Goal: Task Accomplishment & Management: Manage account settings

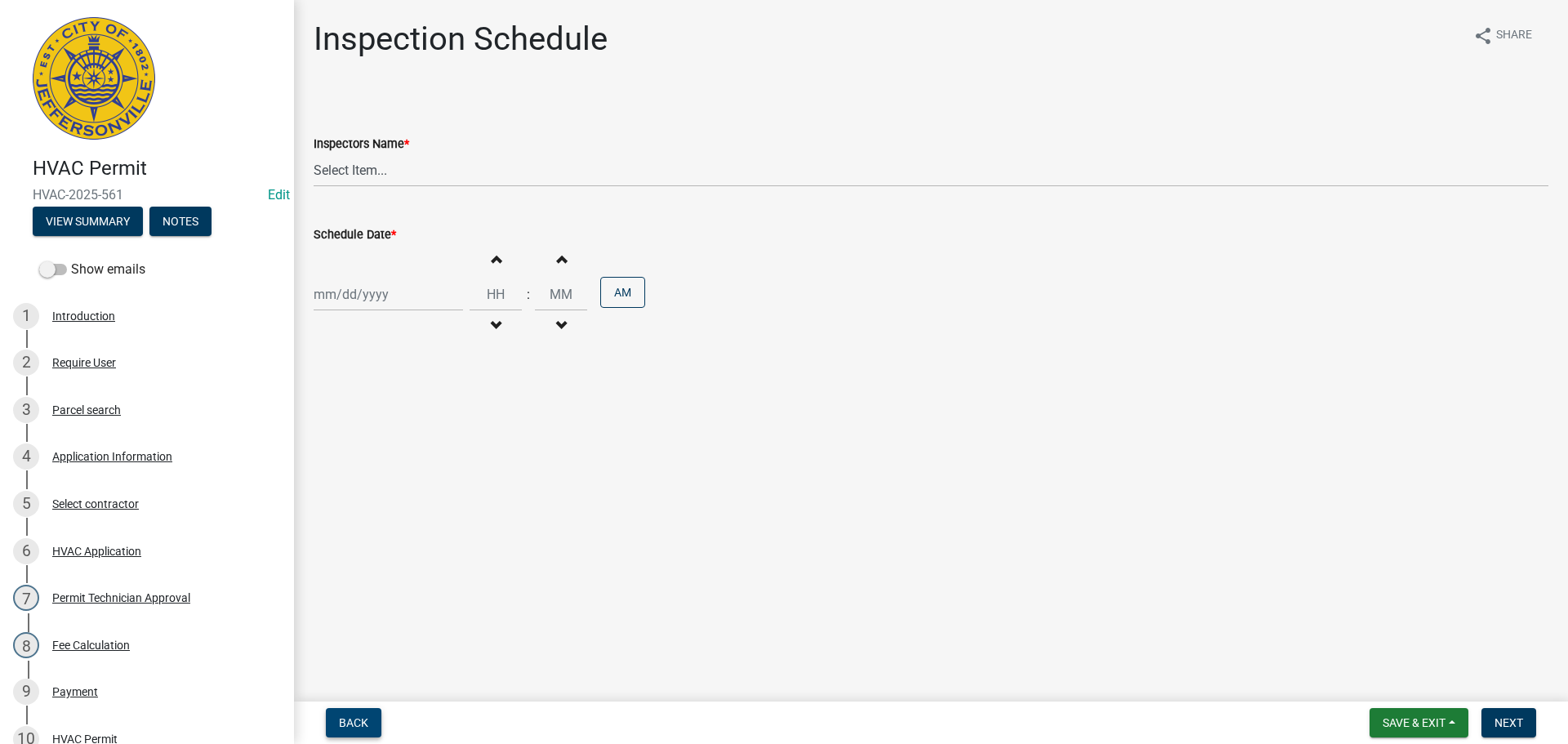
click at [337, 730] on button "Back" at bounding box center [353, 723] width 56 height 29
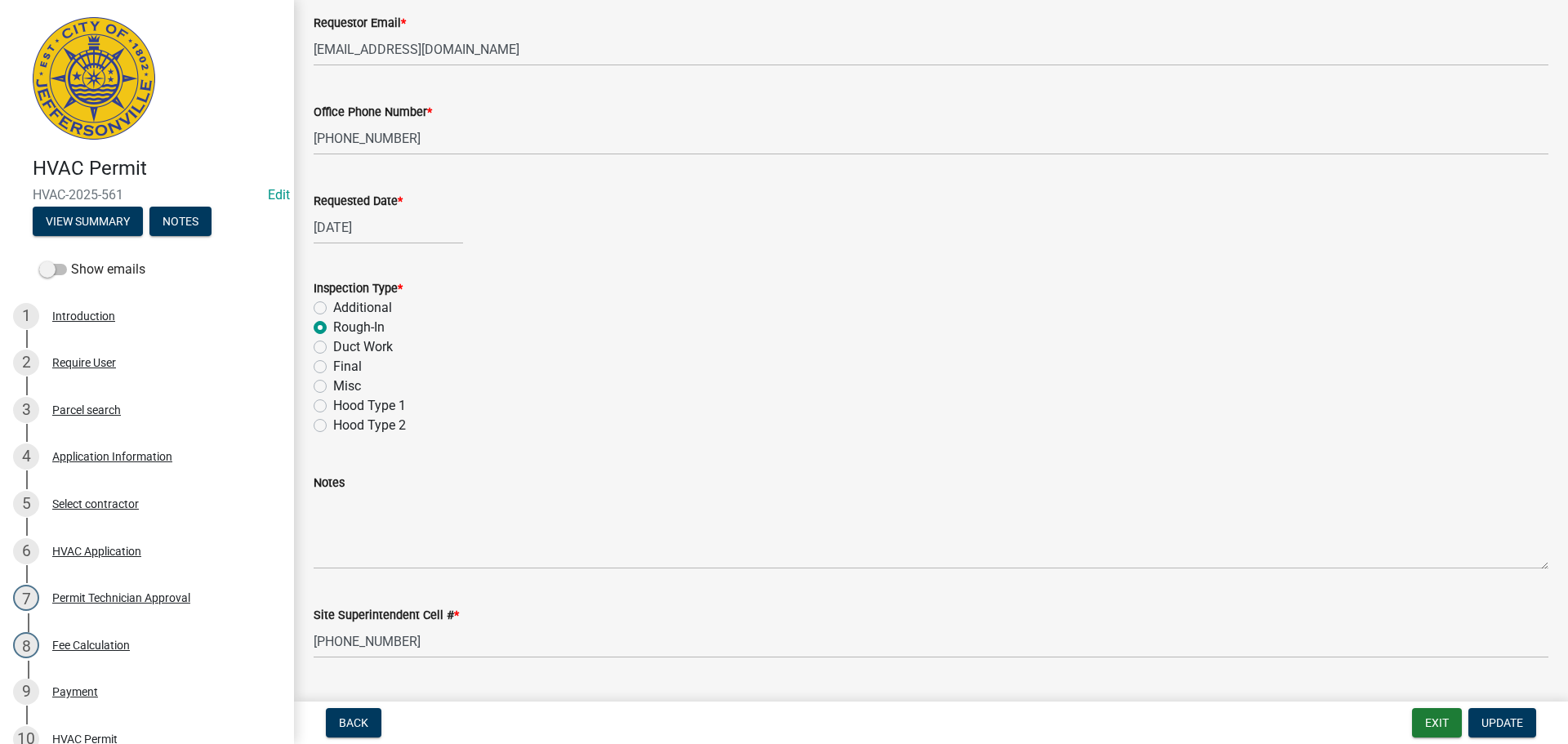
scroll to position [230, 0]
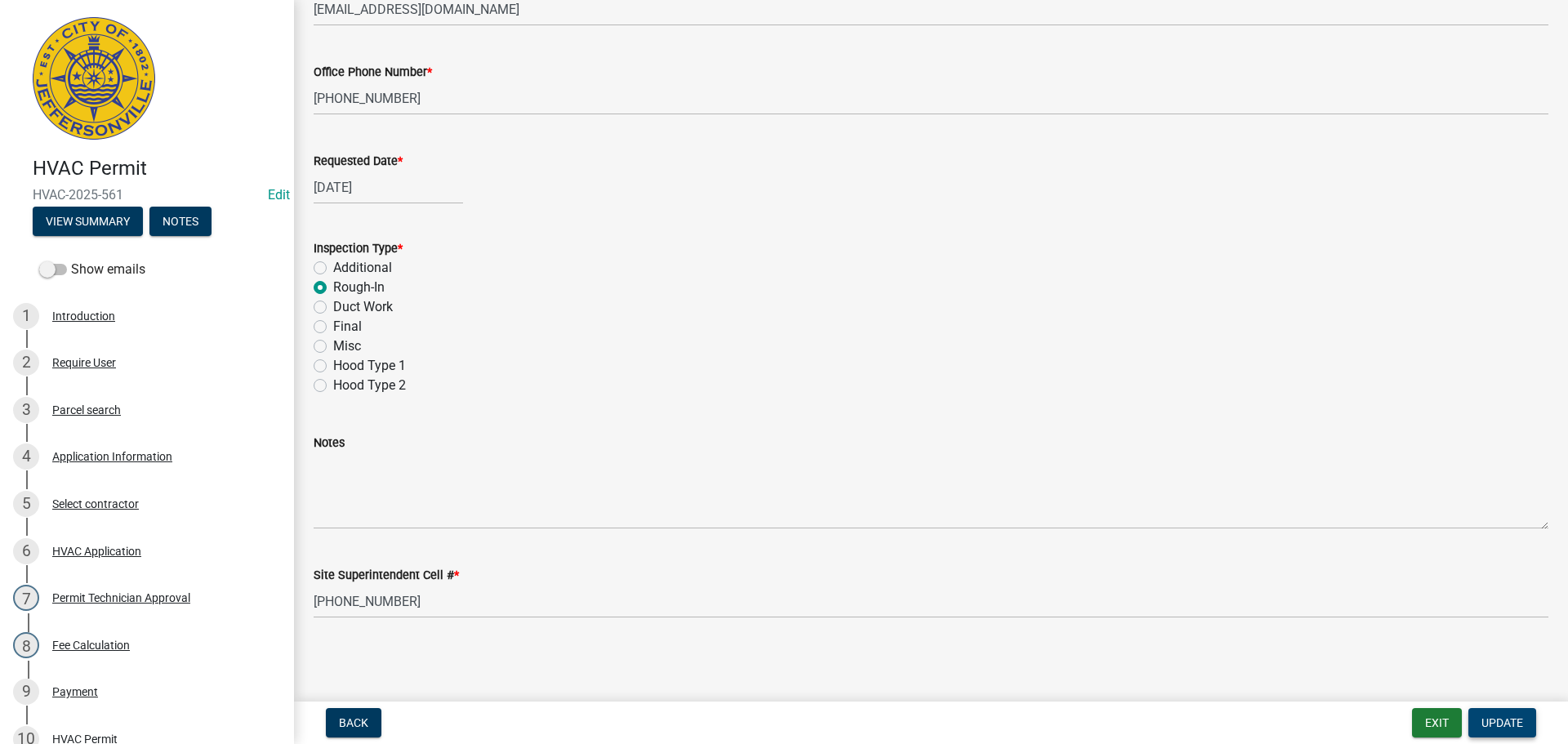
click at [1492, 723] on span "Update" at bounding box center [1502, 723] width 42 height 13
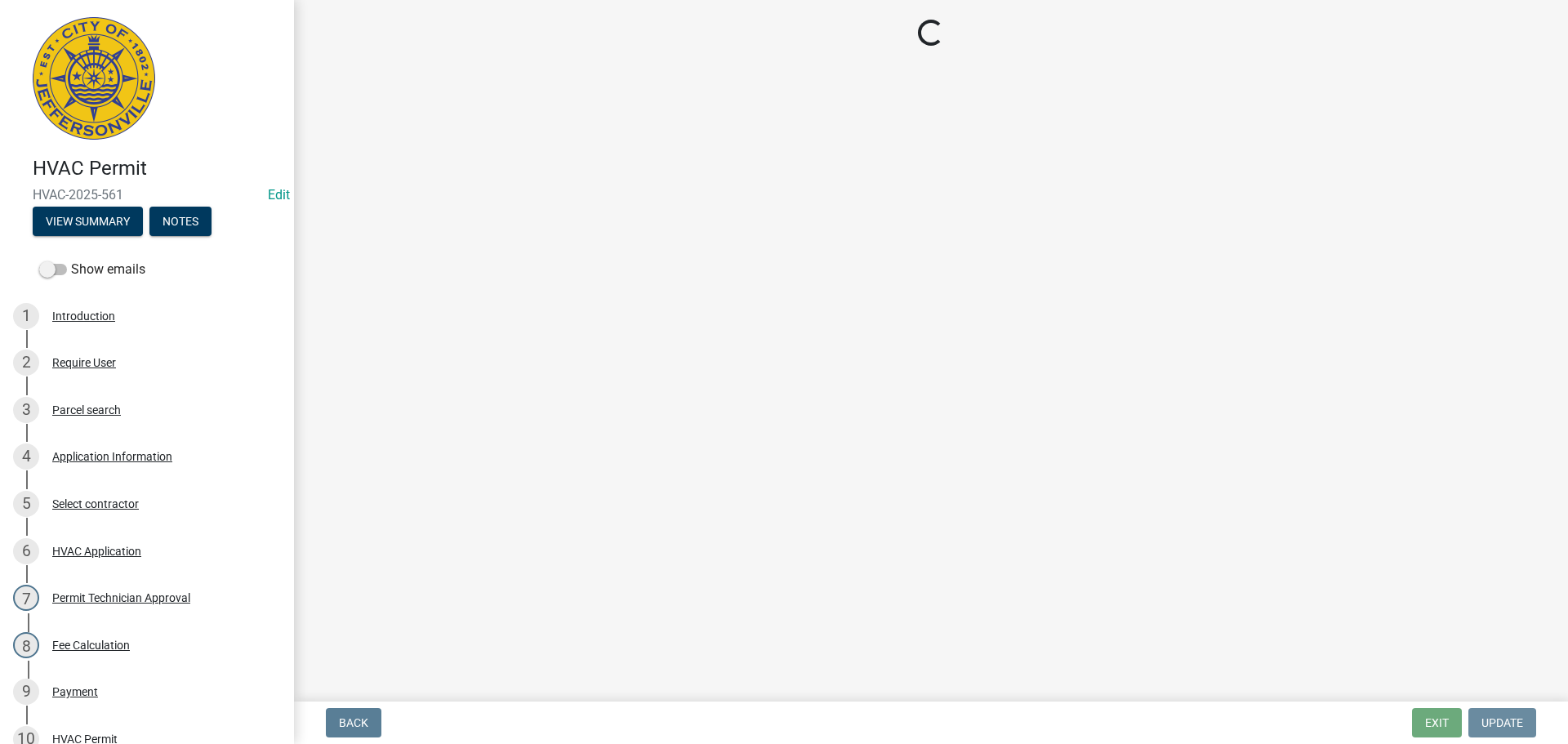
scroll to position [0, 0]
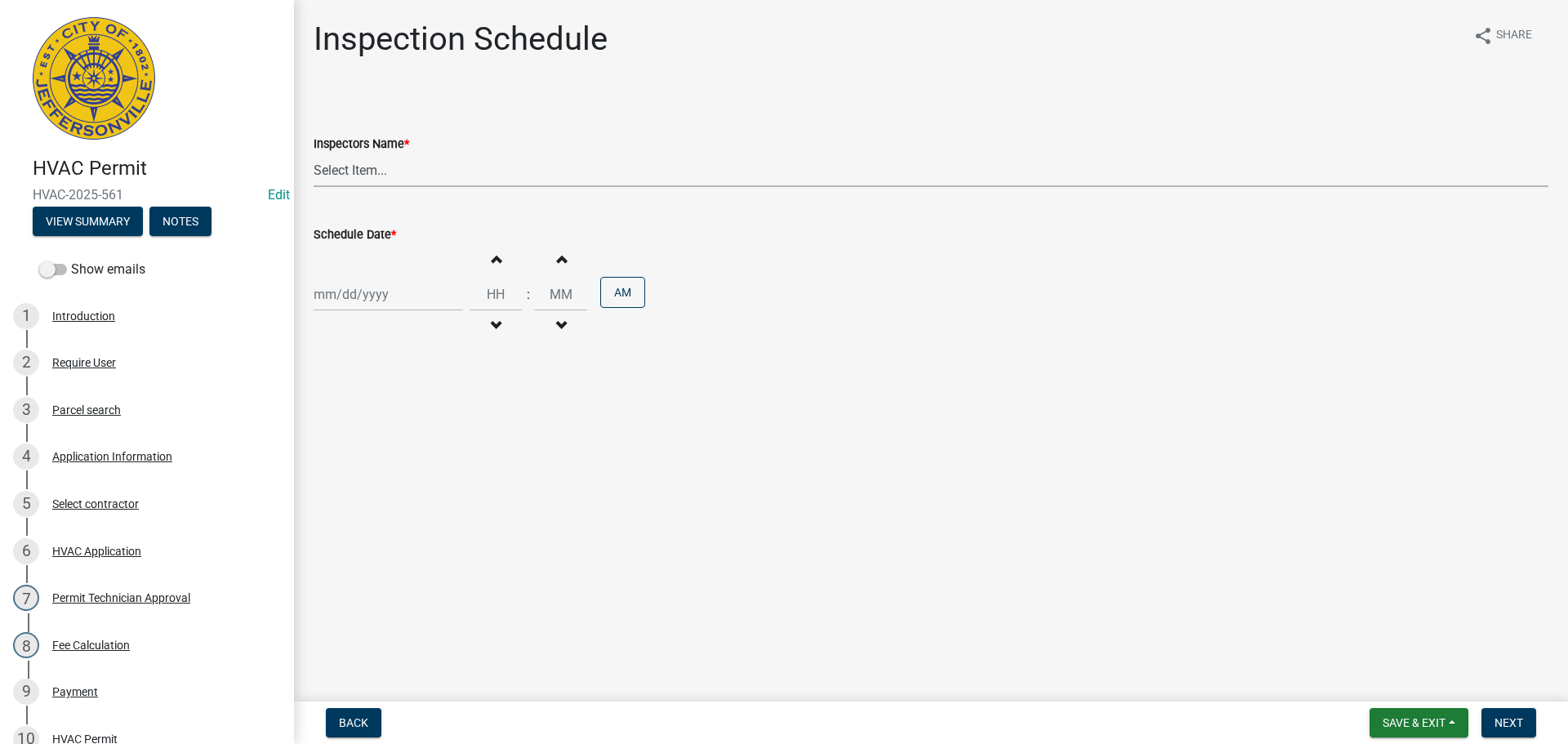
click at [341, 169] on select "Select Item... jramsey (Jeremy Ramsey) MaryFrey (Mary Frey) mkruer (Mike Kruer)…" at bounding box center [931, 170] width 1235 height 34
select select "13c97fbc-c819-4cee-844a-0db3d3c4db95"
click at [313, 154] on select "Select Item... jramsey (Jeremy Ramsey) MaryFrey (Mary Frey) mkruer (Mike Kruer)…" at bounding box center [931, 170] width 1235 height 34
click at [324, 284] on div at bounding box center [388, 294] width 149 height 34
select select "9"
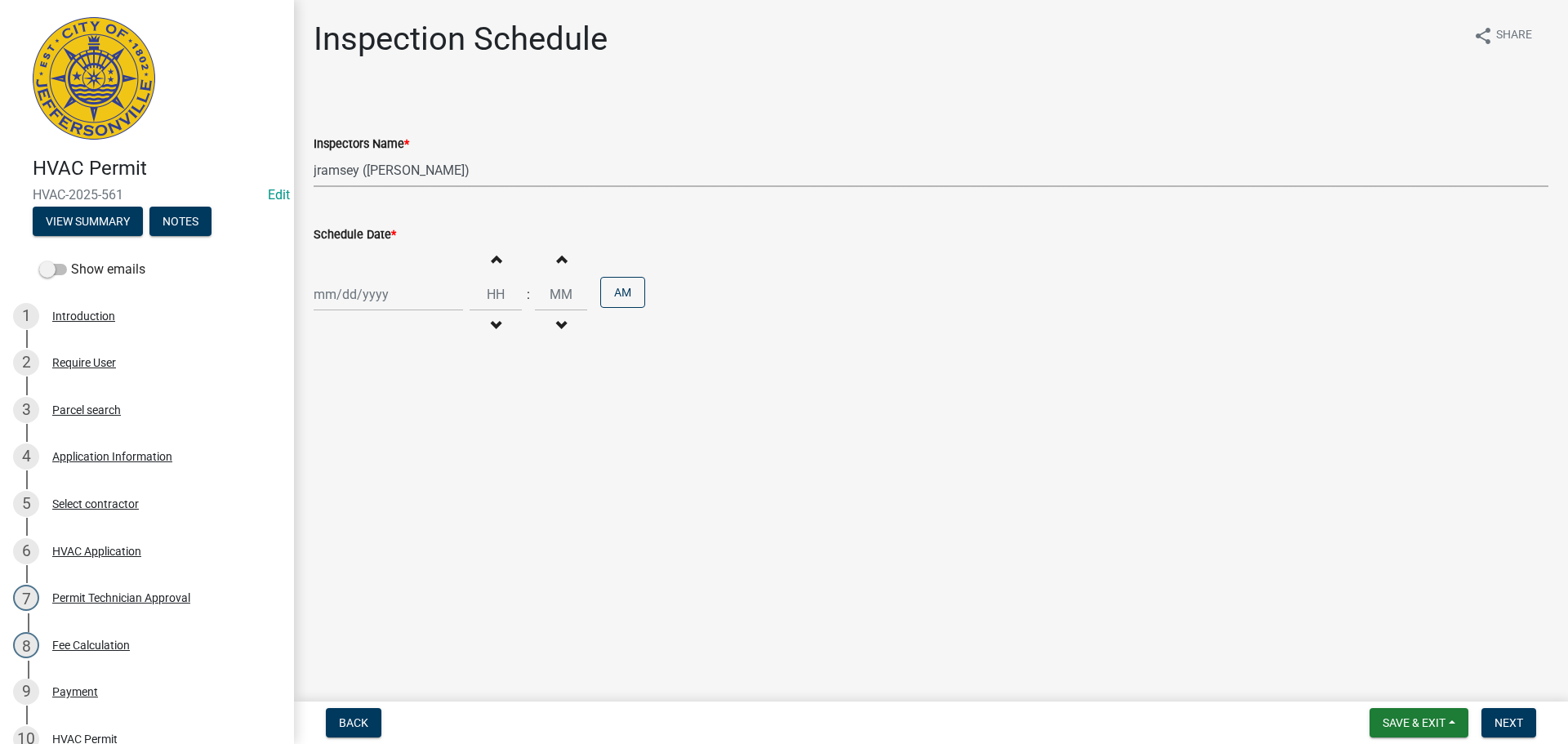
select select "2025"
click at [352, 460] on div "23" at bounding box center [356, 460] width 26 height 26
type input "09/23/2025"
click at [1522, 723] on span "Next" at bounding box center [1508, 723] width 28 height 13
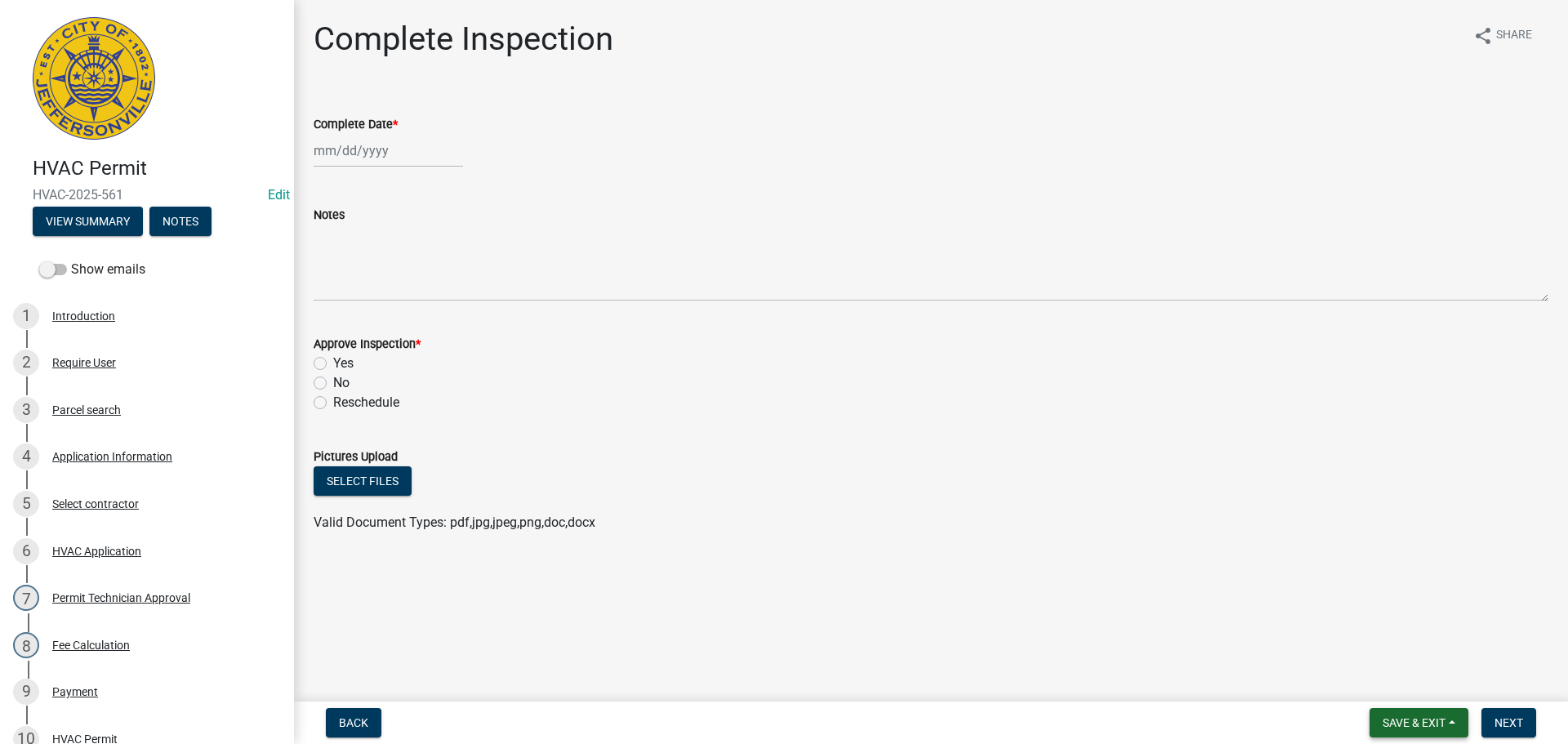
click at [1392, 721] on span "Save & Exit" at bounding box center [1413, 723] width 63 height 13
click at [1382, 684] on button "Save & Exit" at bounding box center [1403, 680] width 131 height 40
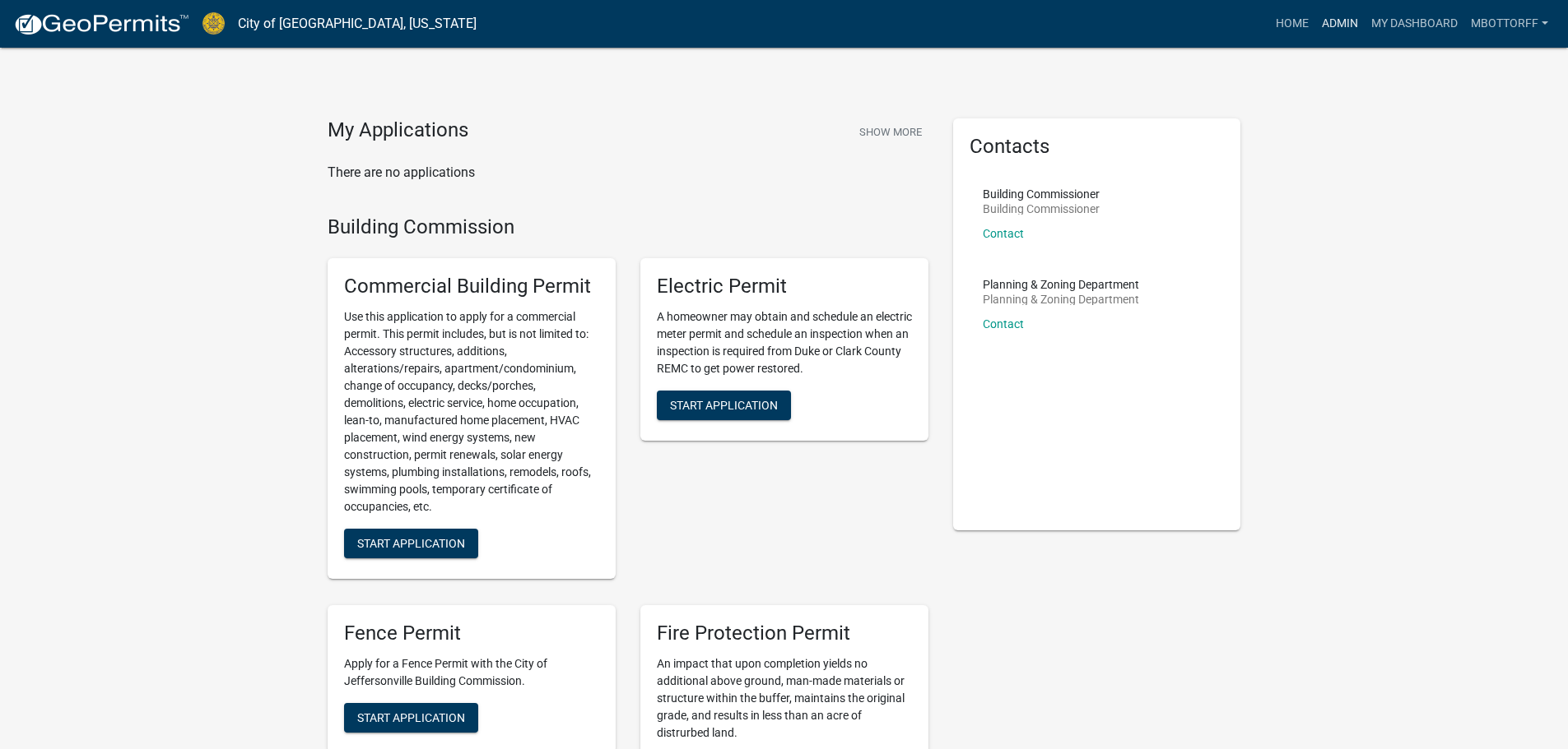
click at [1345, 22] on link "Admin" at bounding box center [1340, 24] width 49 height 31
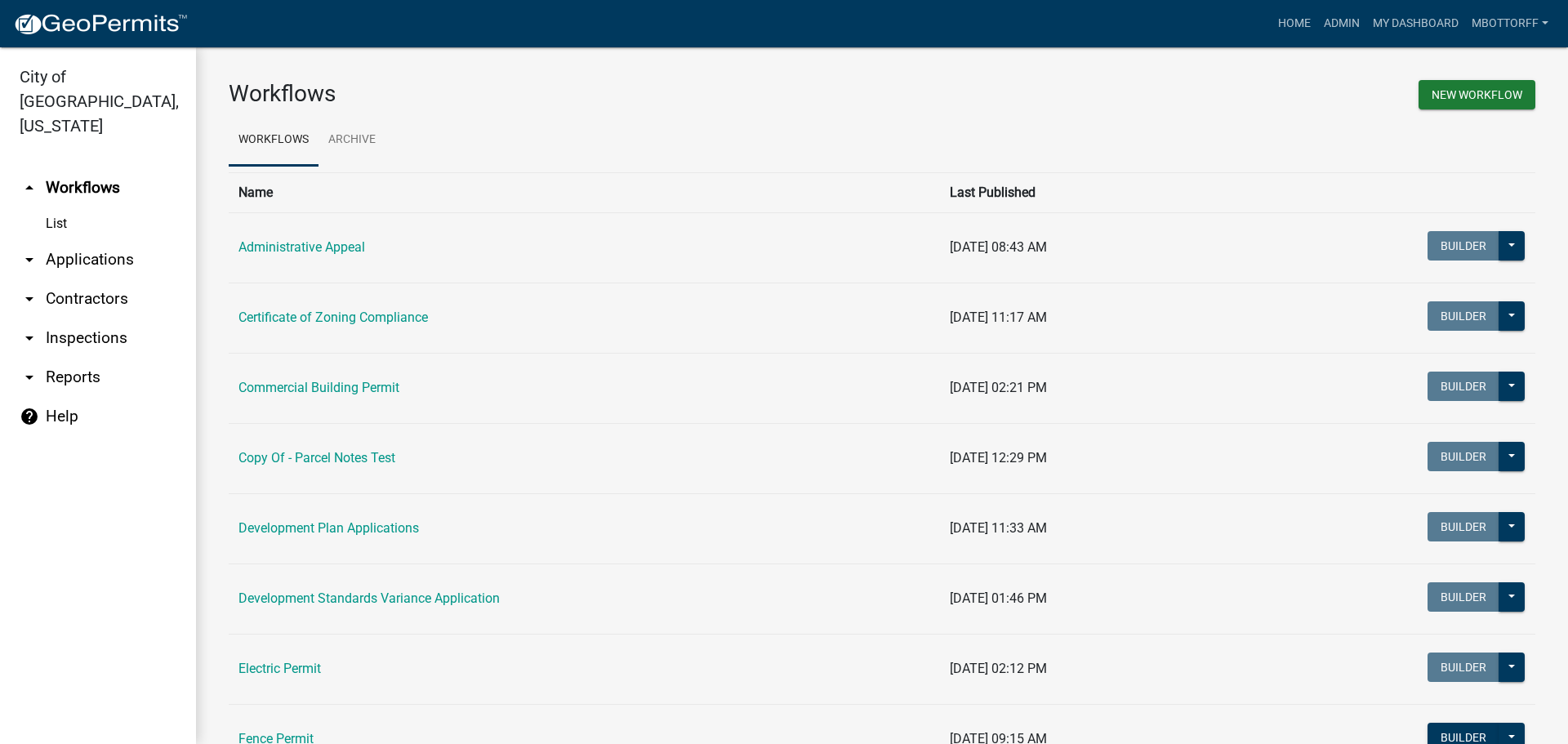
click at [96, 290] on link "arrow_drop_down Contractors" at bounding box center [98, 299] width 196 height 40
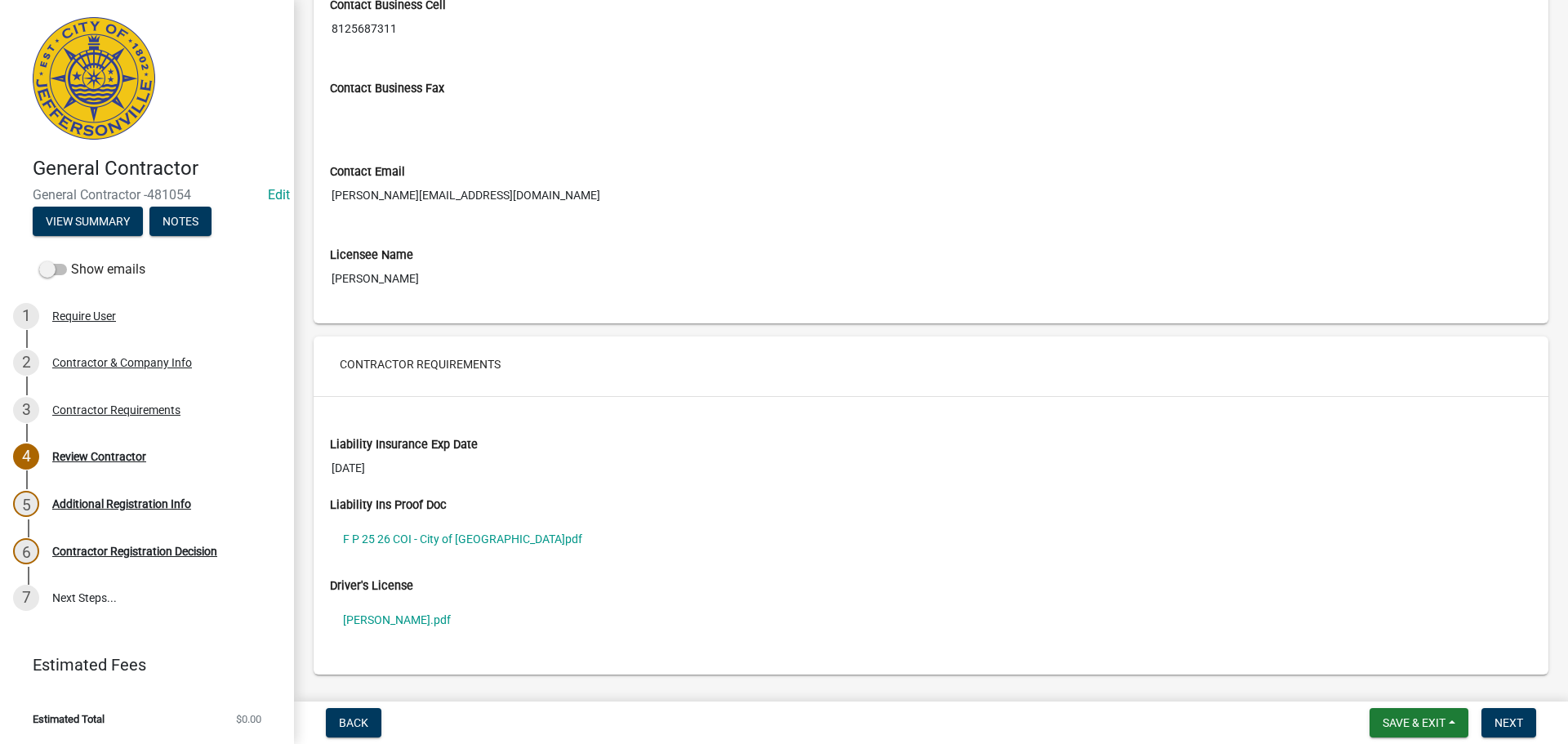
scroll to position [988, 0]
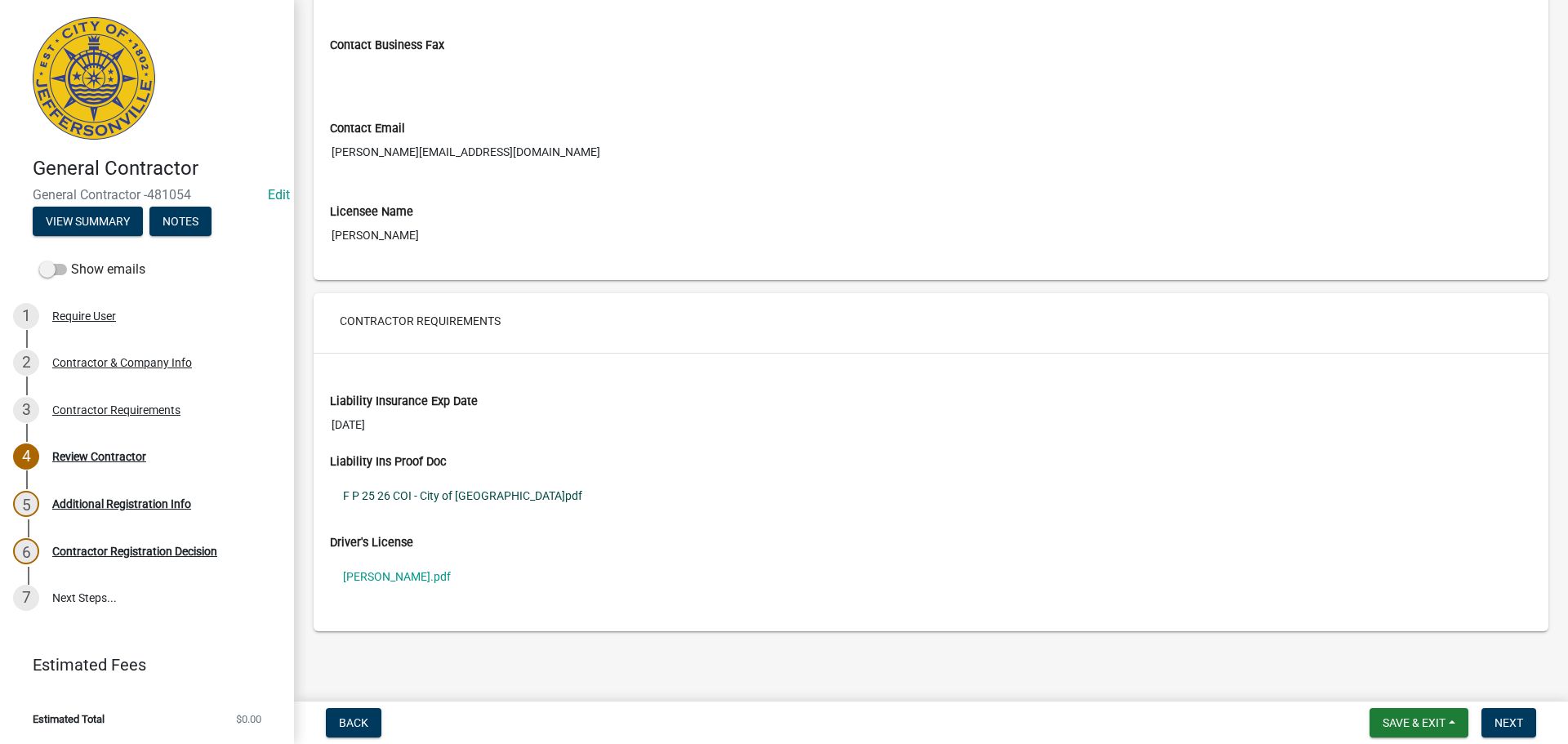
click at [411, 503] on link "F P 25 26 COI - City of [GEOGRAPHIC_DATA]pdf" at bounding box center [931, 496] width 1202 height 38
click at [391, 580] on link "[PERSON_NAME].pdf" at bounding box center [931, 577] width 1202 height 38
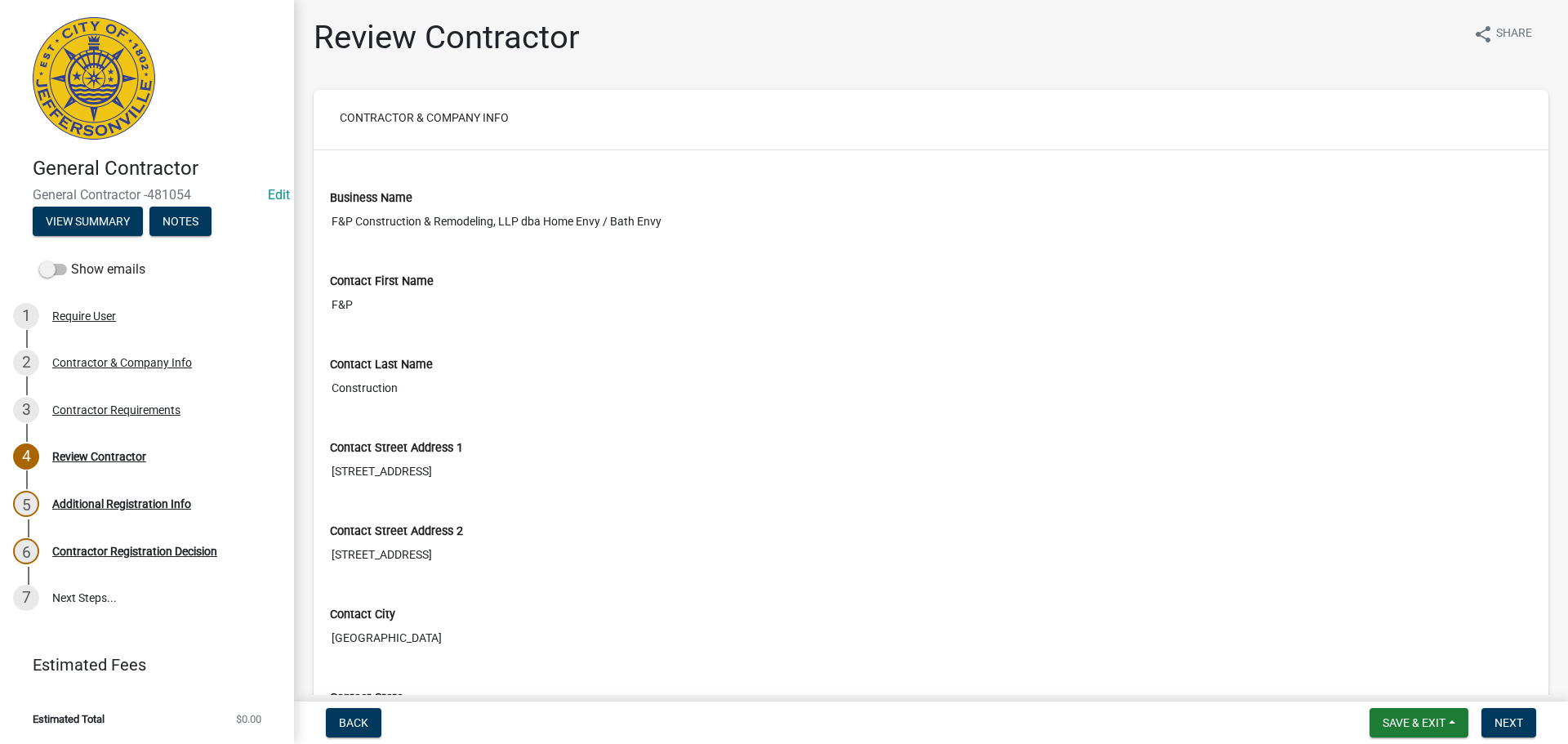
scroll to position [0, 0]
click at [87, 406] on div "Contractor Requirements" at bounding box center [116, 410] width 128 height 11
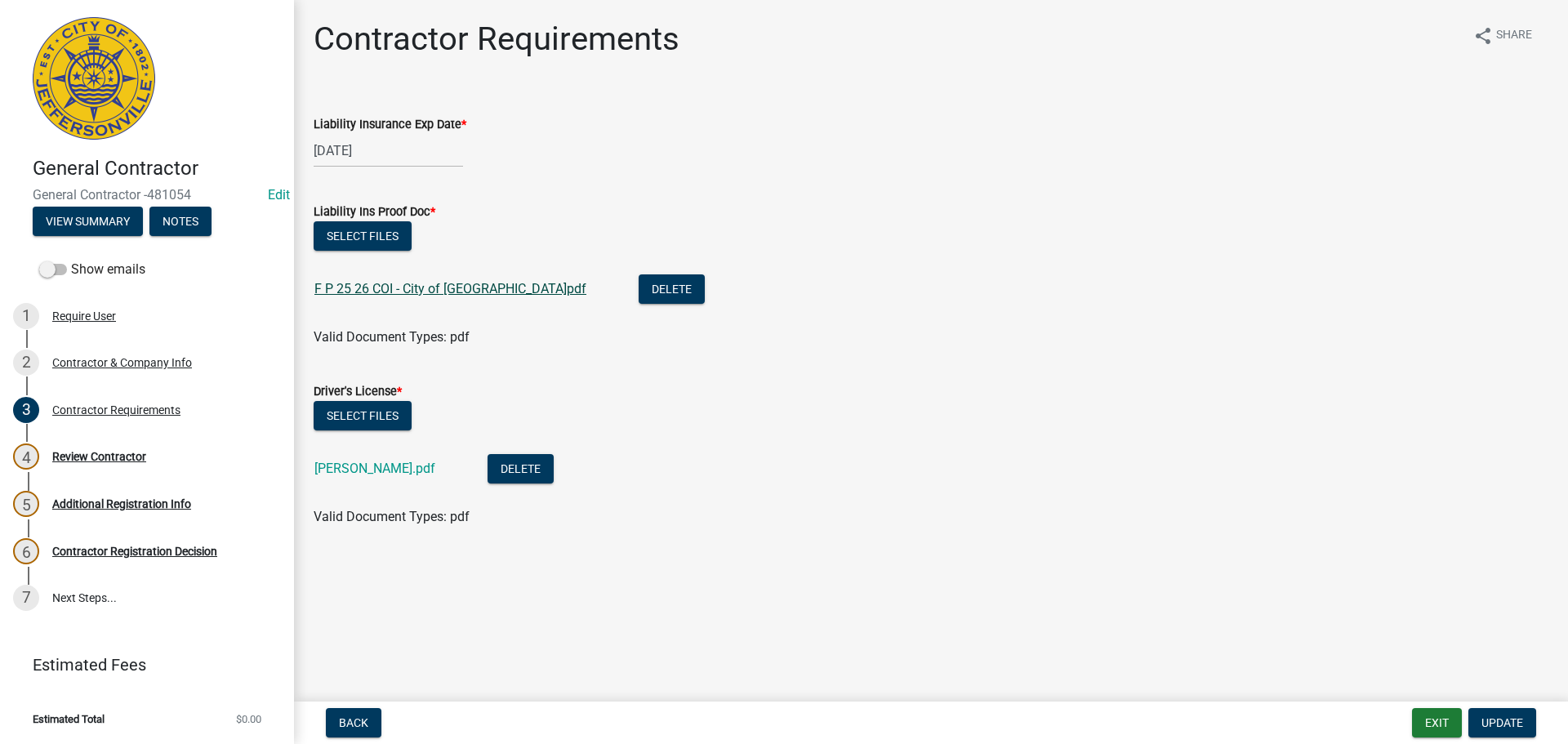
click at [362, 288] on link "F P 25 26 COI - City of Jeffersonville.pdf" at bounding box center [450, 289] width 272 height 15
drag, startPoint x: 112, startPoint y: 406, endPoint x: 121, endPoint y: 406, distance: 9.0
click at [112, 406] on div "Contractor Requirements" at bounding box center [116, 410] width 128 height 11
click at [98, 407] on div "Contractor Requirements" at bounding box center [116, 410] width 128 height 11
click at [132, 364] on div "Contractor & Company Info" at bounding box center [122, 363] width 140 height 11
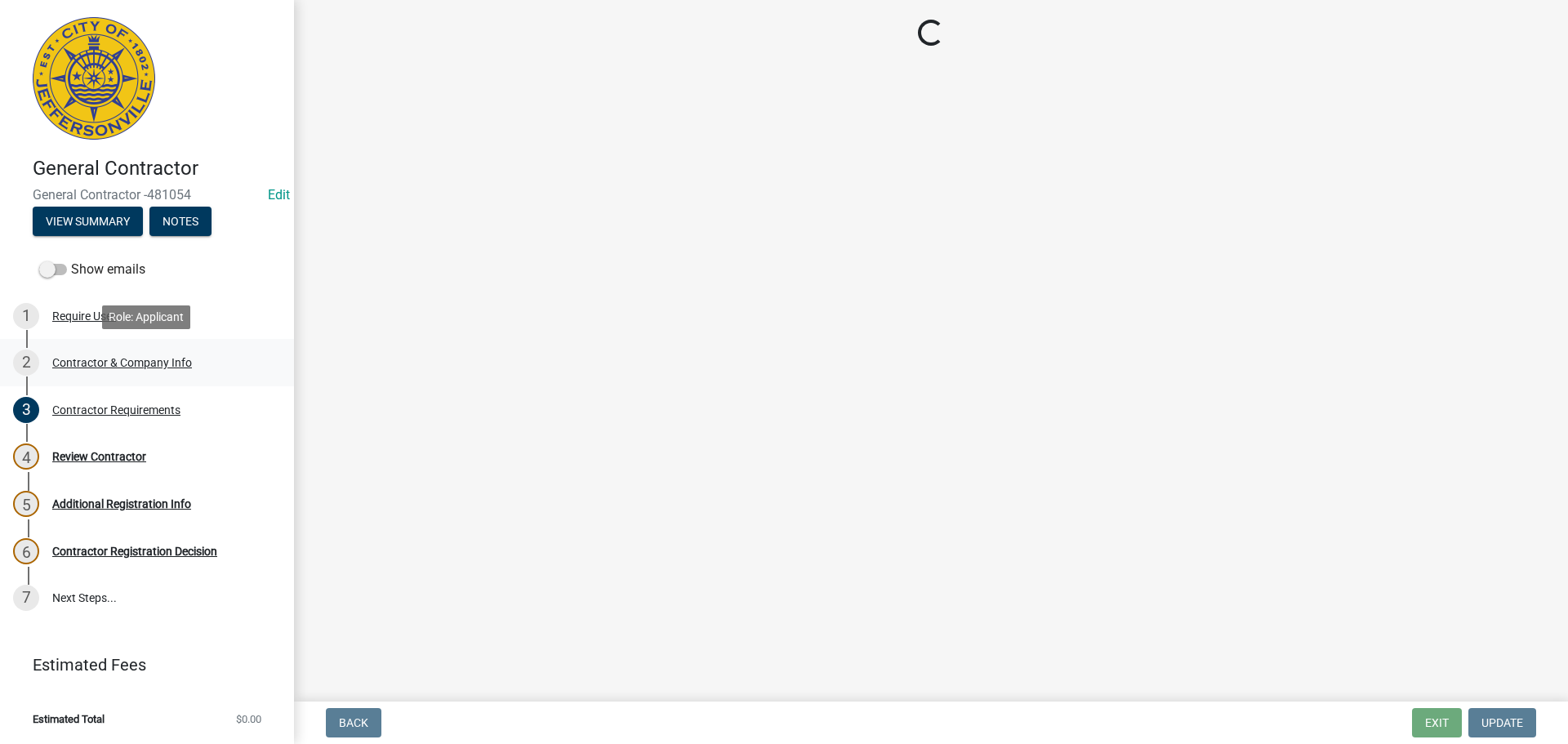
select select "IN"
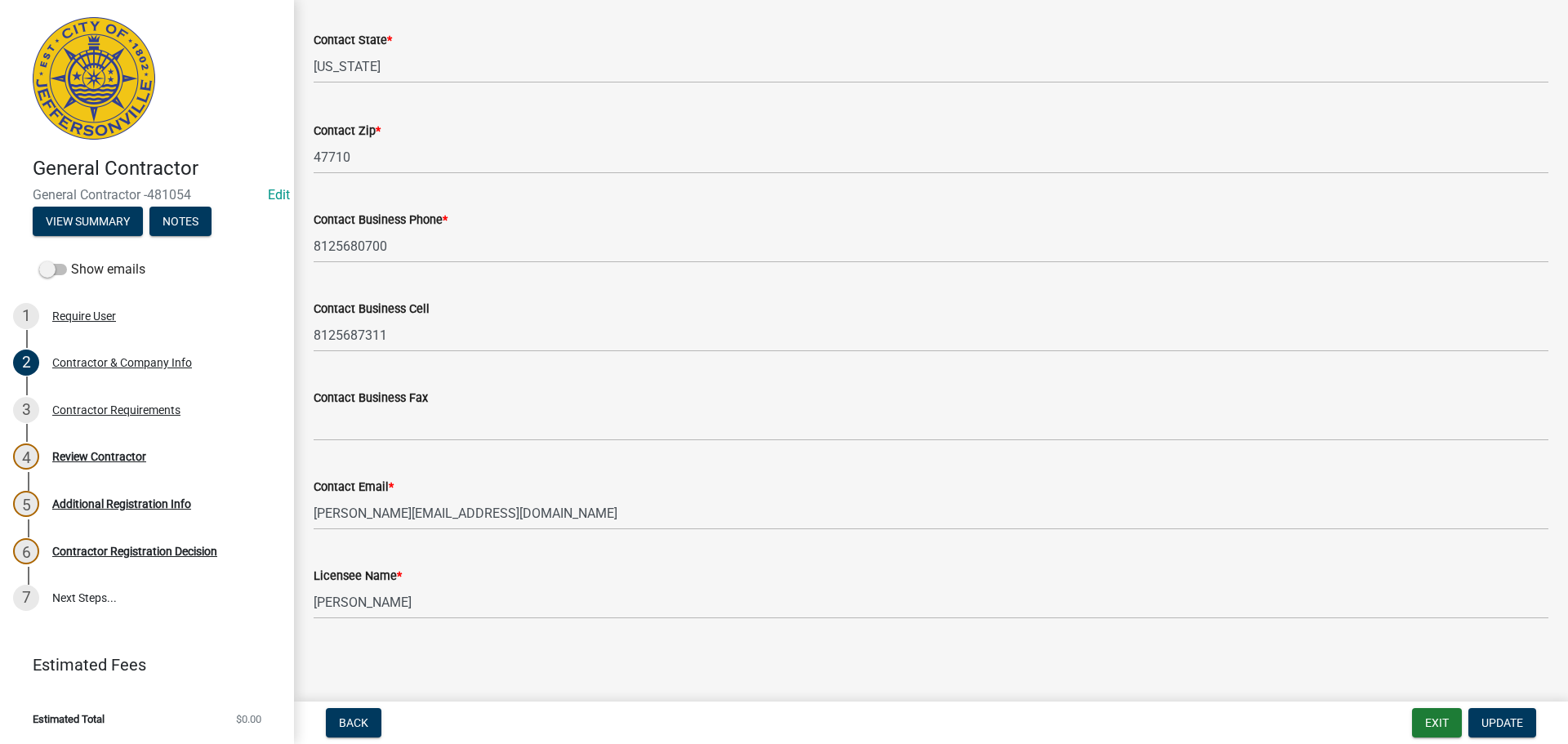
scroll to position [639, 0]
click at [1499, 722] on span "Update" at bounding box center [1502, 723] width 42 height 13
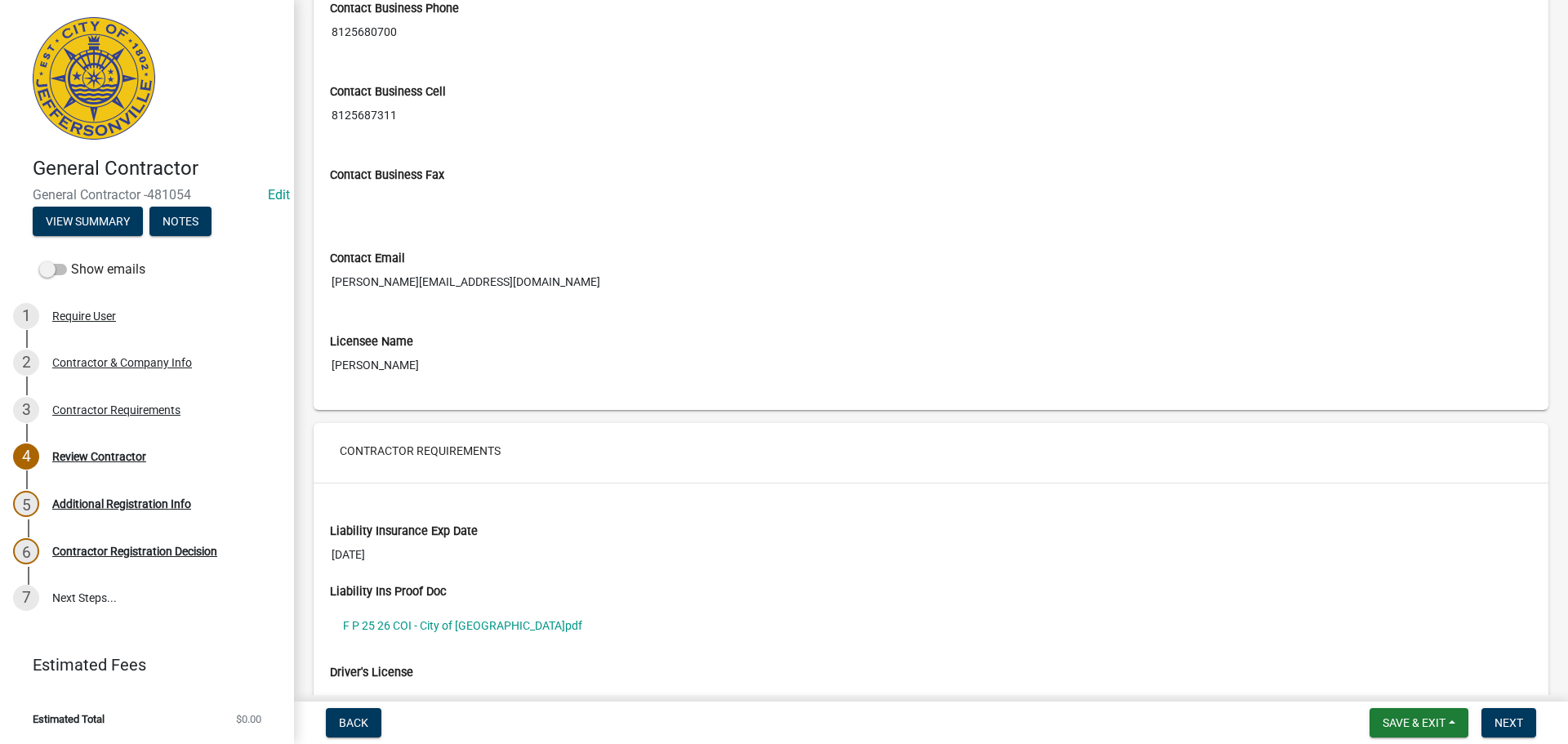
scroll to position [988, 0]
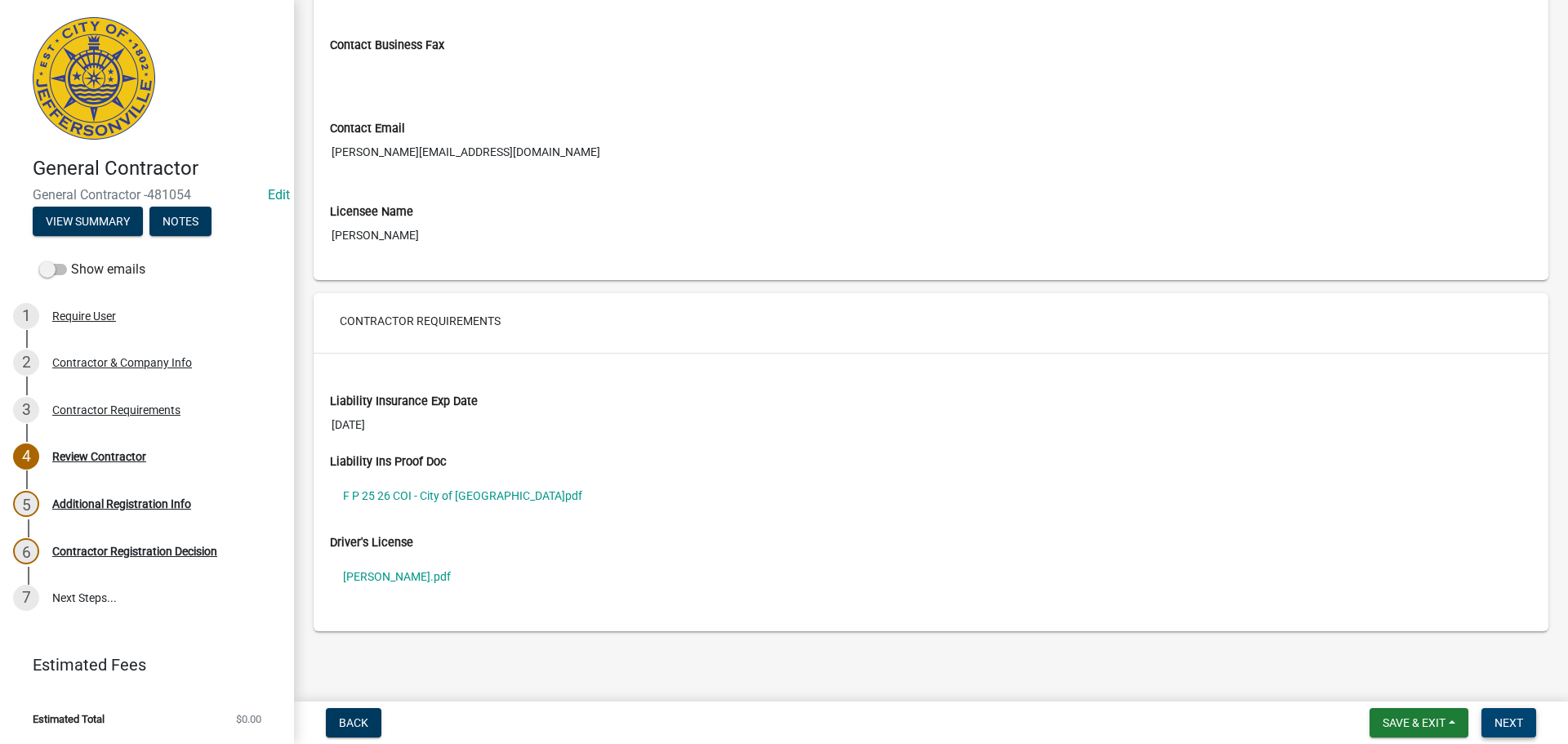
click at [1521, 721] on span "Next" at bounding box center [1508, 723] width 28 height 13
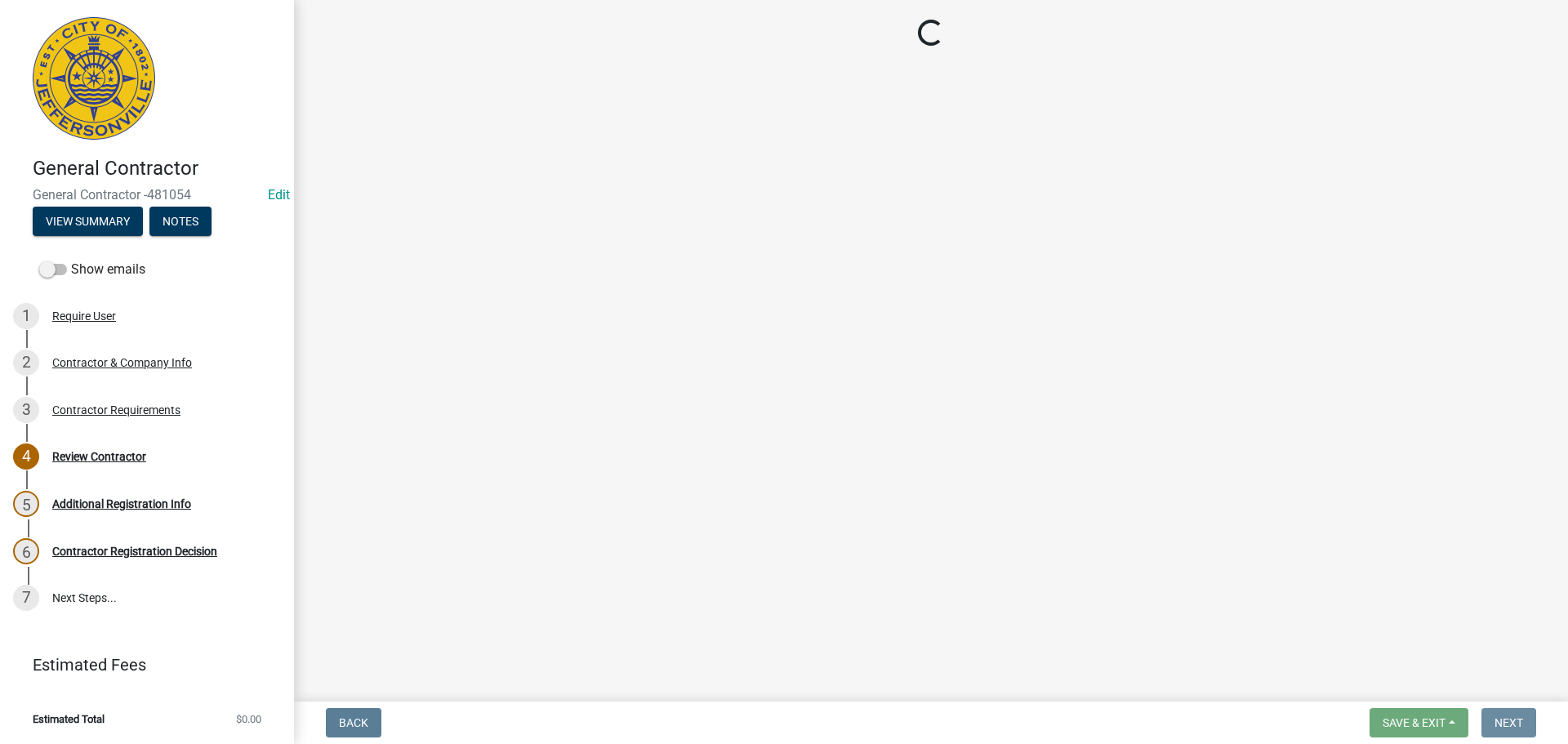
scroll to position [0, 0]
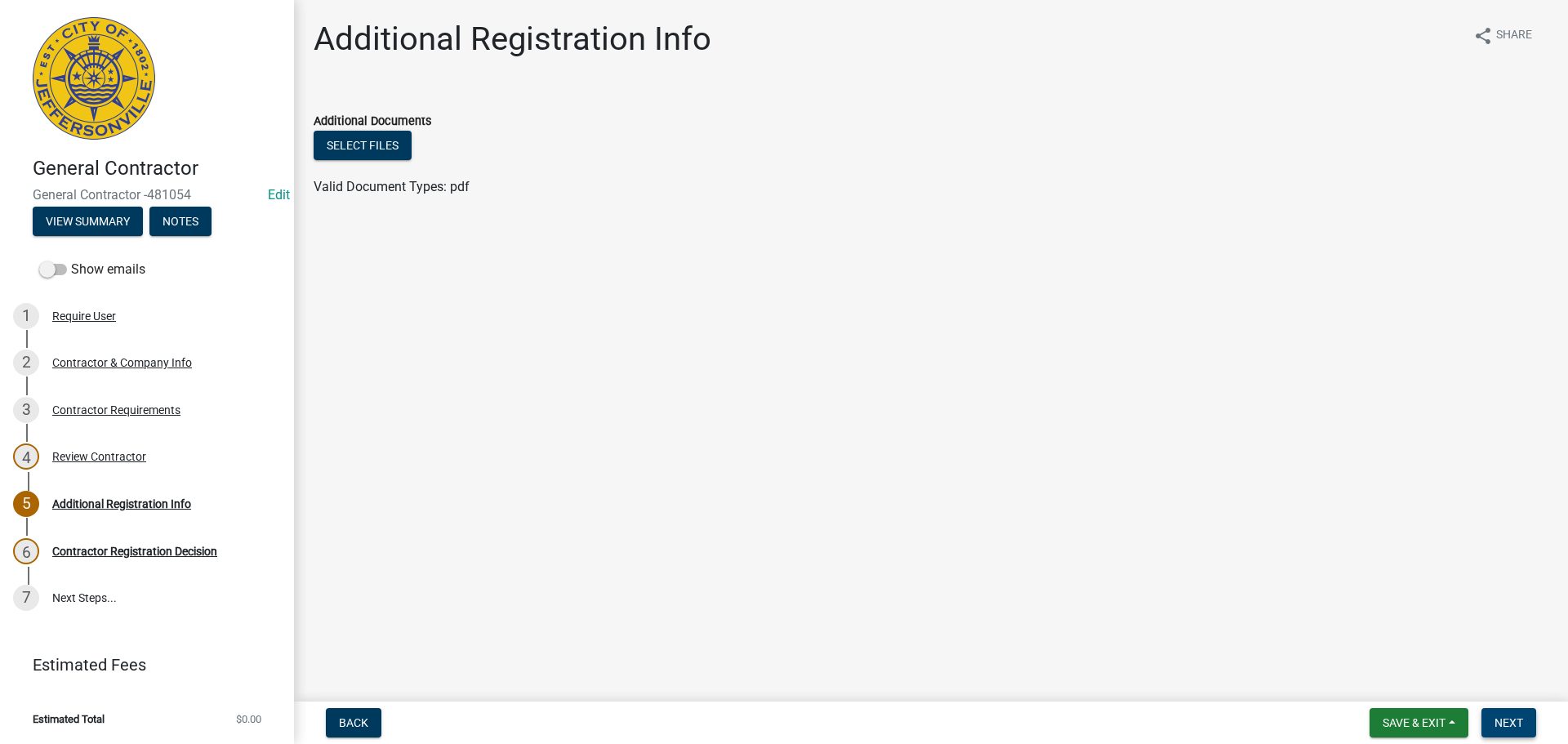
click at [1503, 722] on span "Next" at bounding box center [1508, 723] width 28 height 13
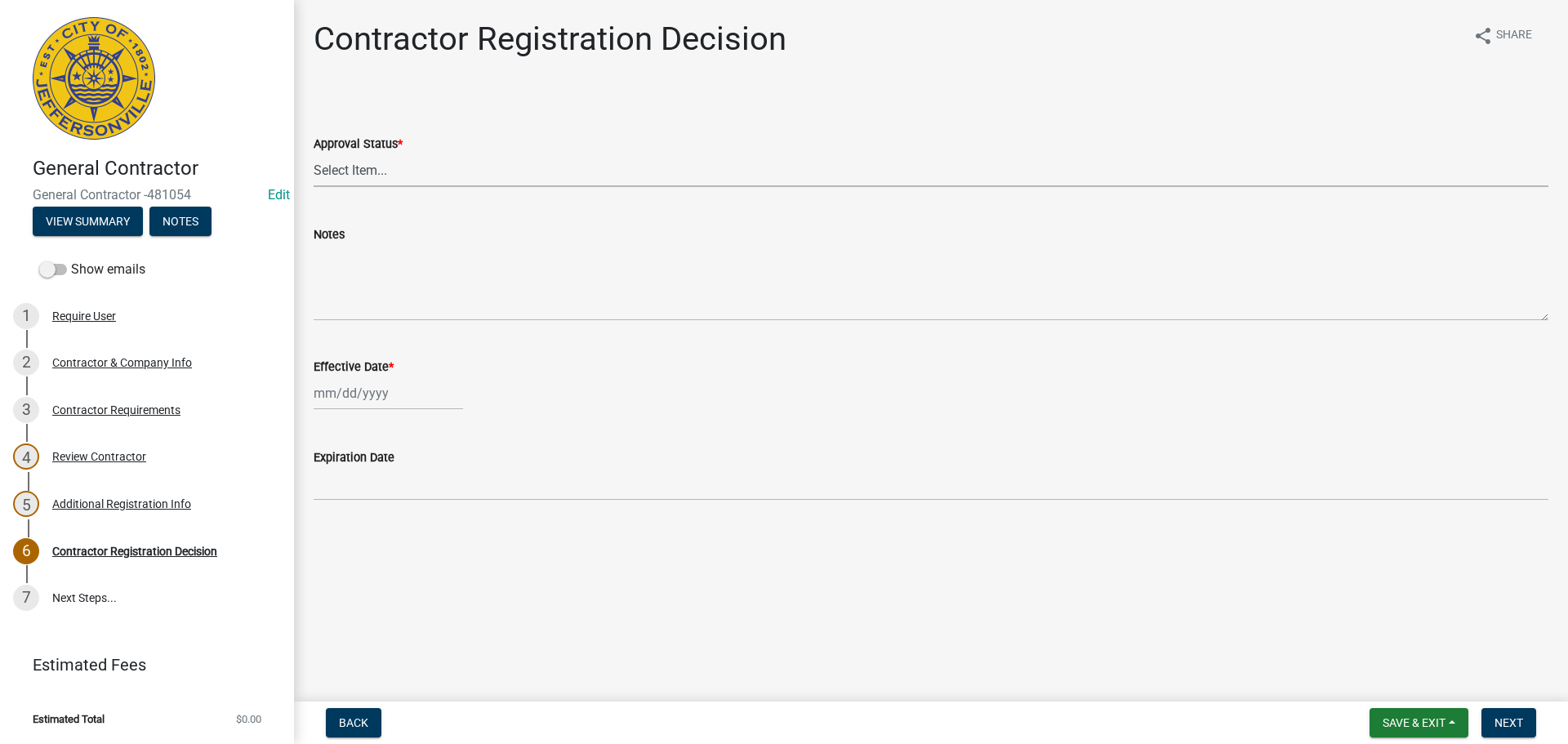
click at [350, 173] on select "Select Item... Approved Denied" at bounding box center [931, 170] width 1235 height 34
click at [313, 154] on select "Select Item... Approved Denied" at bounding box center [931, 170] width 1235 height 34
select select "4b86b809-39dd-4c68-9f3d-fdb3e7050482"
click at [341, 393] on div at bounding box center [388, 393] width 149 height 34
select select "9"
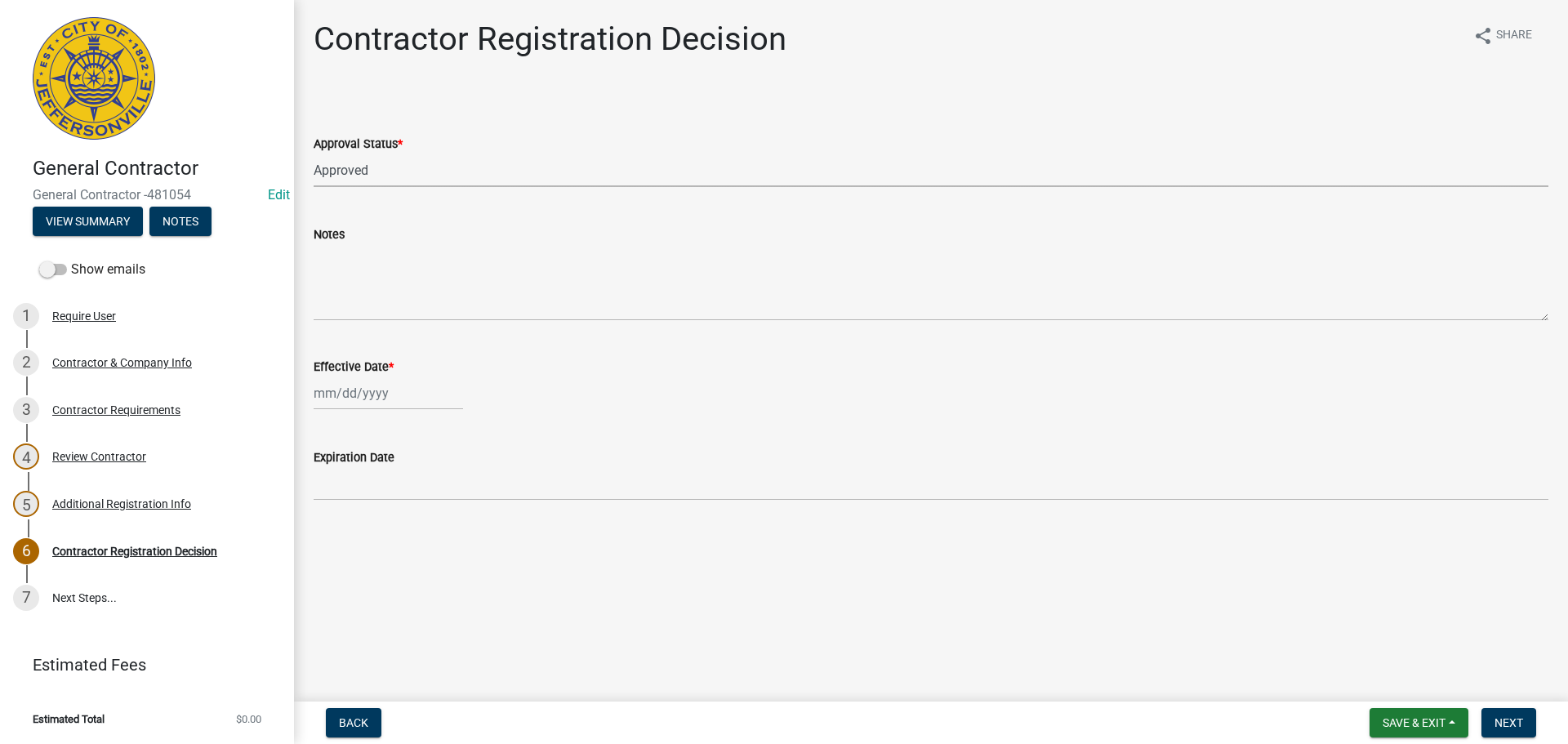
select select "2025"
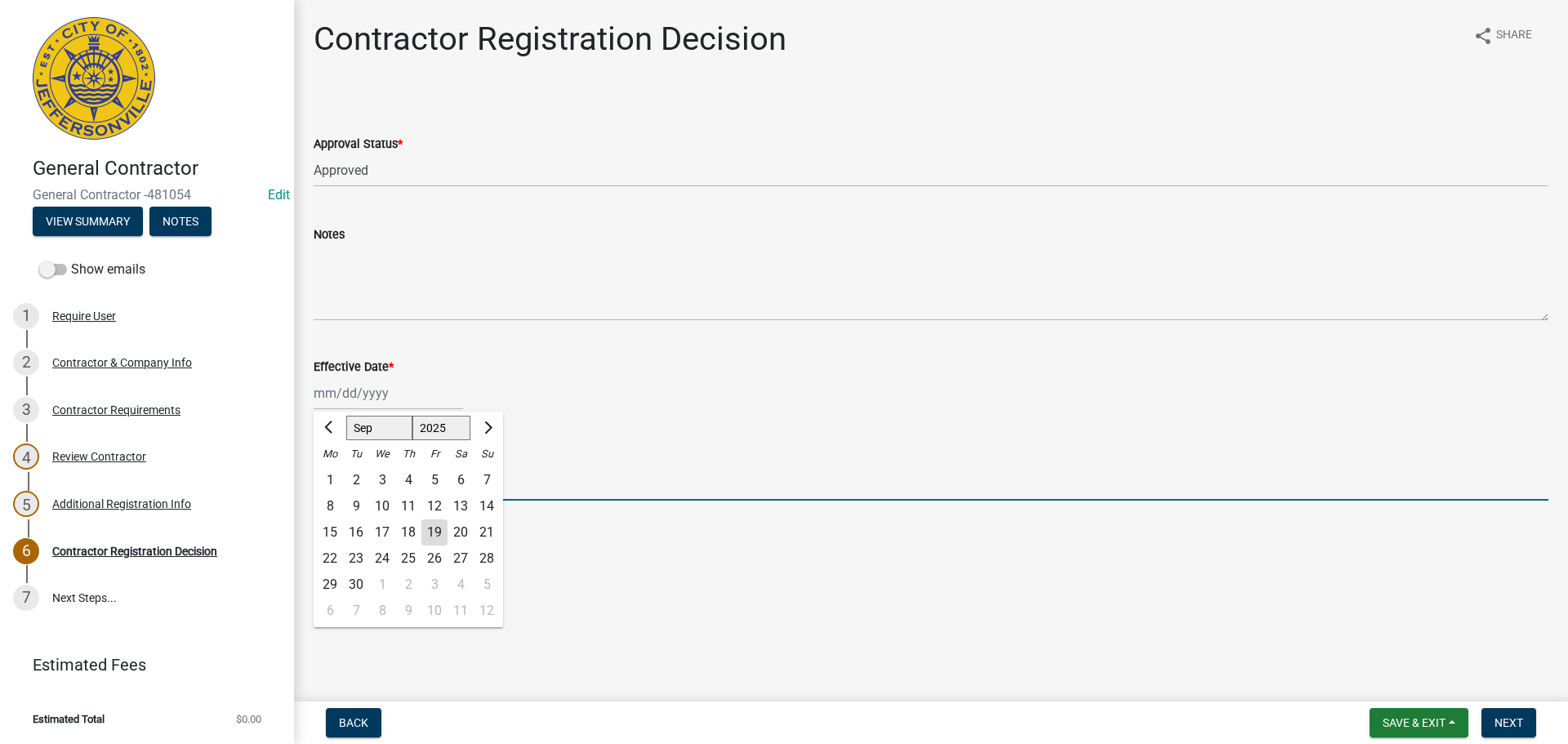
click at [781, 485] on input "Expiration Date" at bounding box center [931, 484] width 1235 height 34
click at [378, 396] on div at bounding box center [388, 393] width 149 height 34
select select "9"
select select "2025"
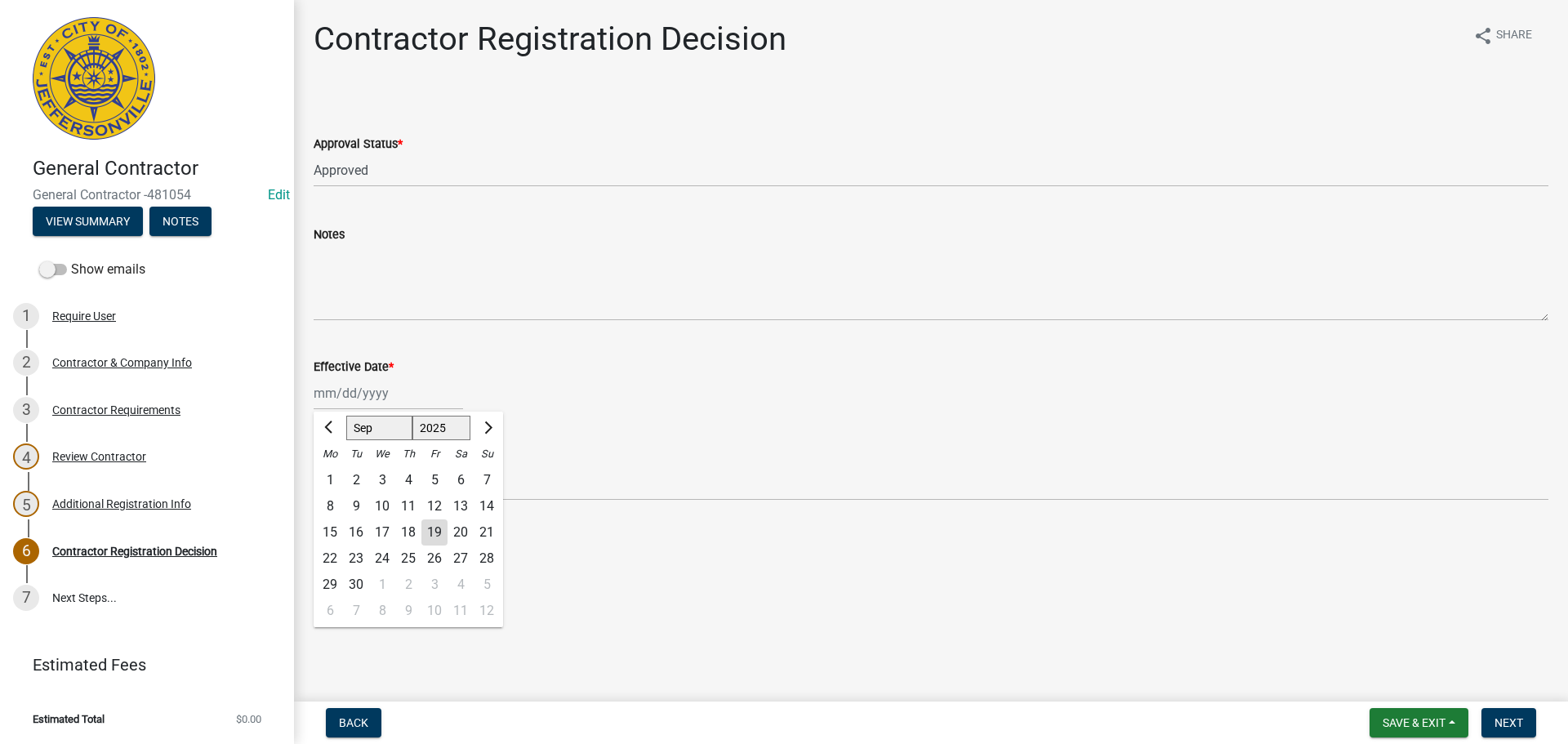
click at [434, 531] on div "19" at bounding box center [435, 533] width 26 height 26
type input "09/19/2025"
click at [1508, 734] on button "Next" at bounding box center [1509, 723] width 55 height 29
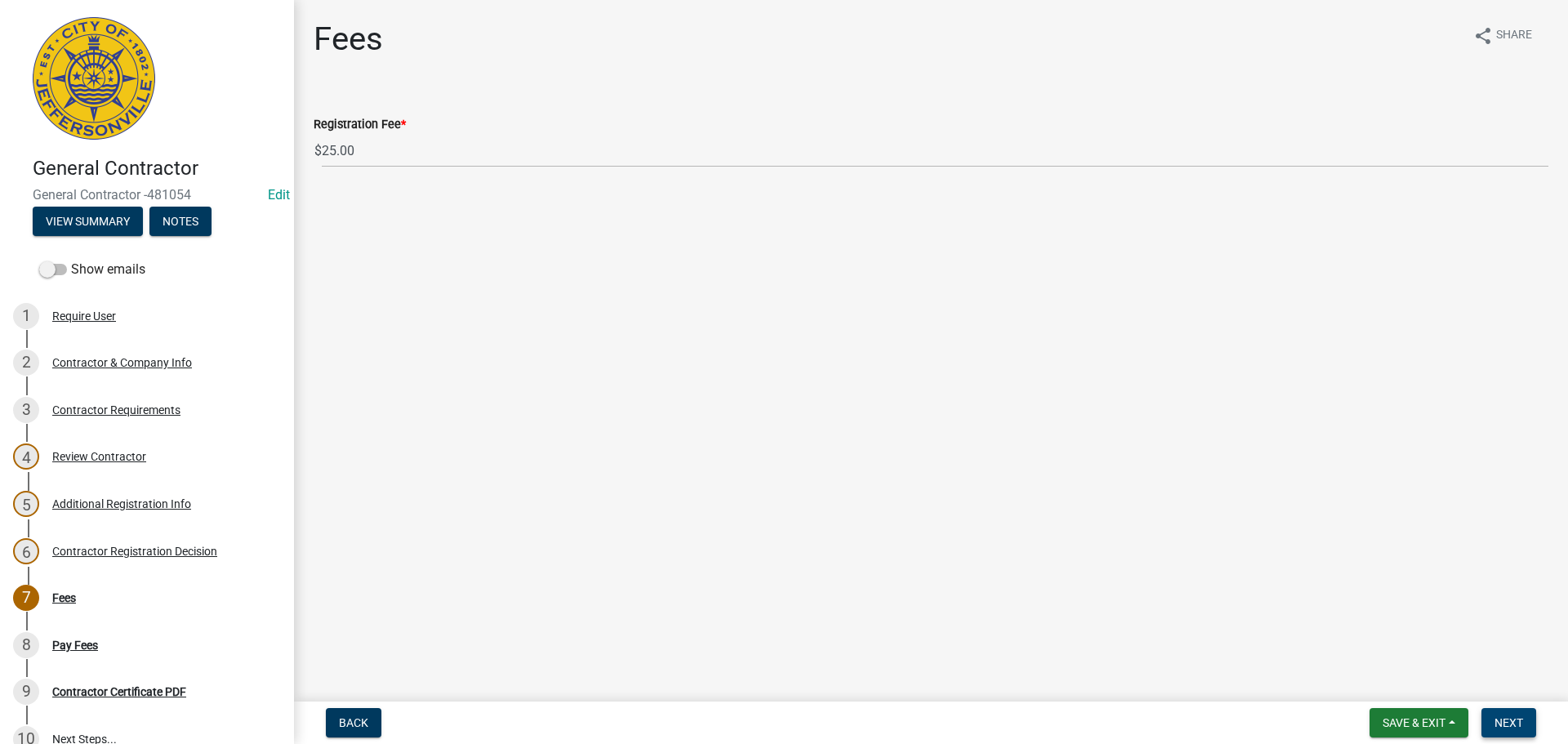
click at [1521, 724] on span "Next" at bounding box center [1508, 723] width 28 height 13
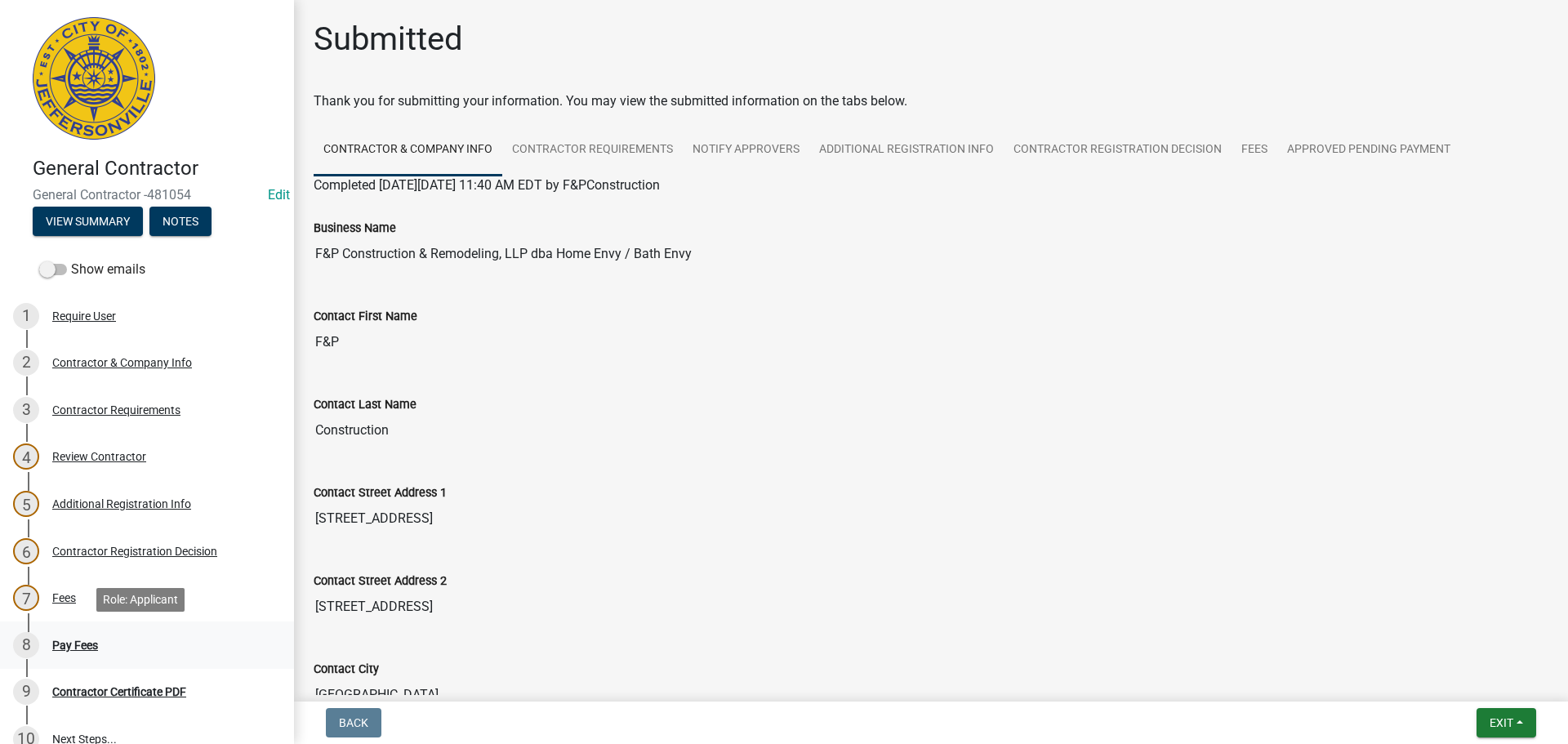
click at [61, 644] on div "Pay Fees" at bounding box center [75, 645] width 46 height 11
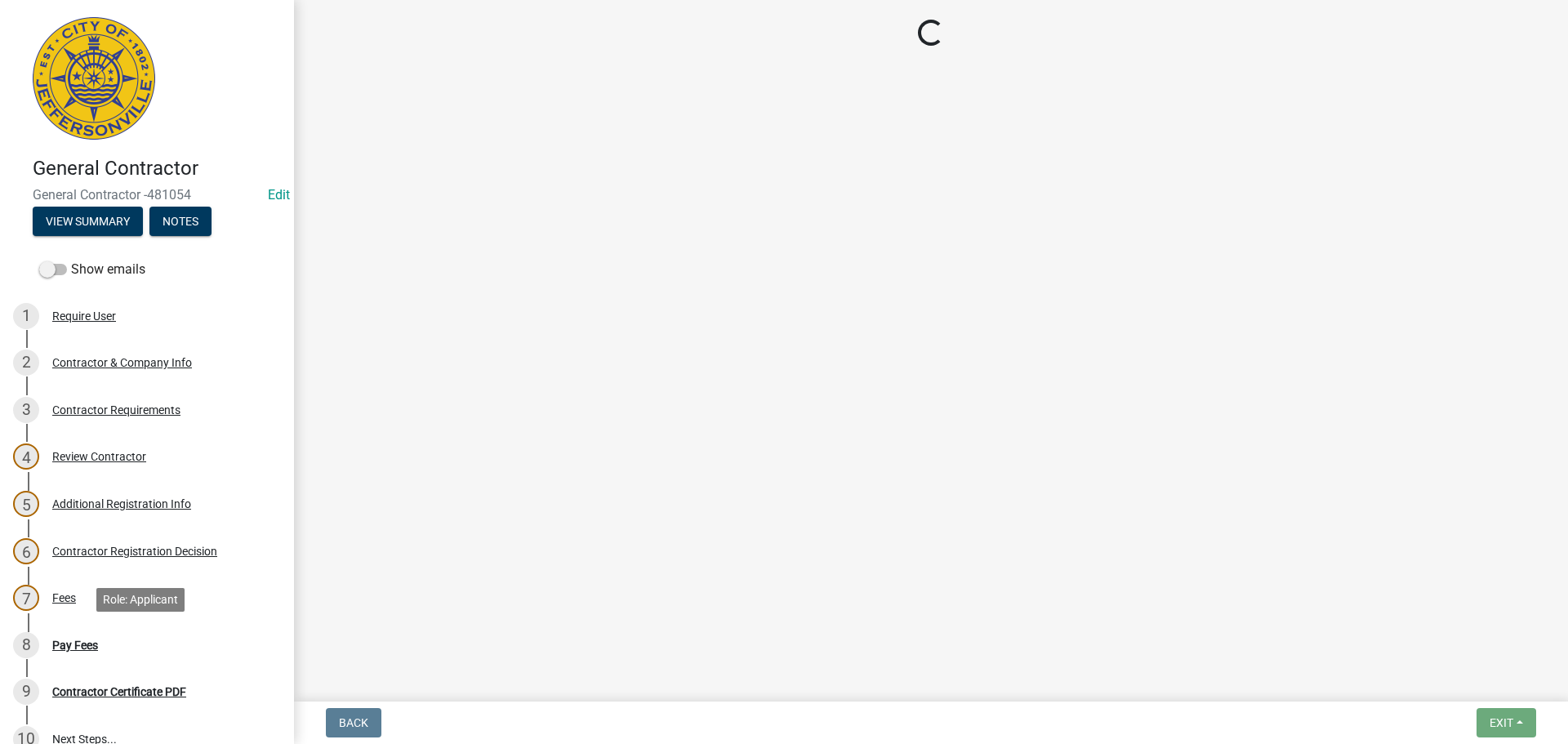
select select "3: 3"
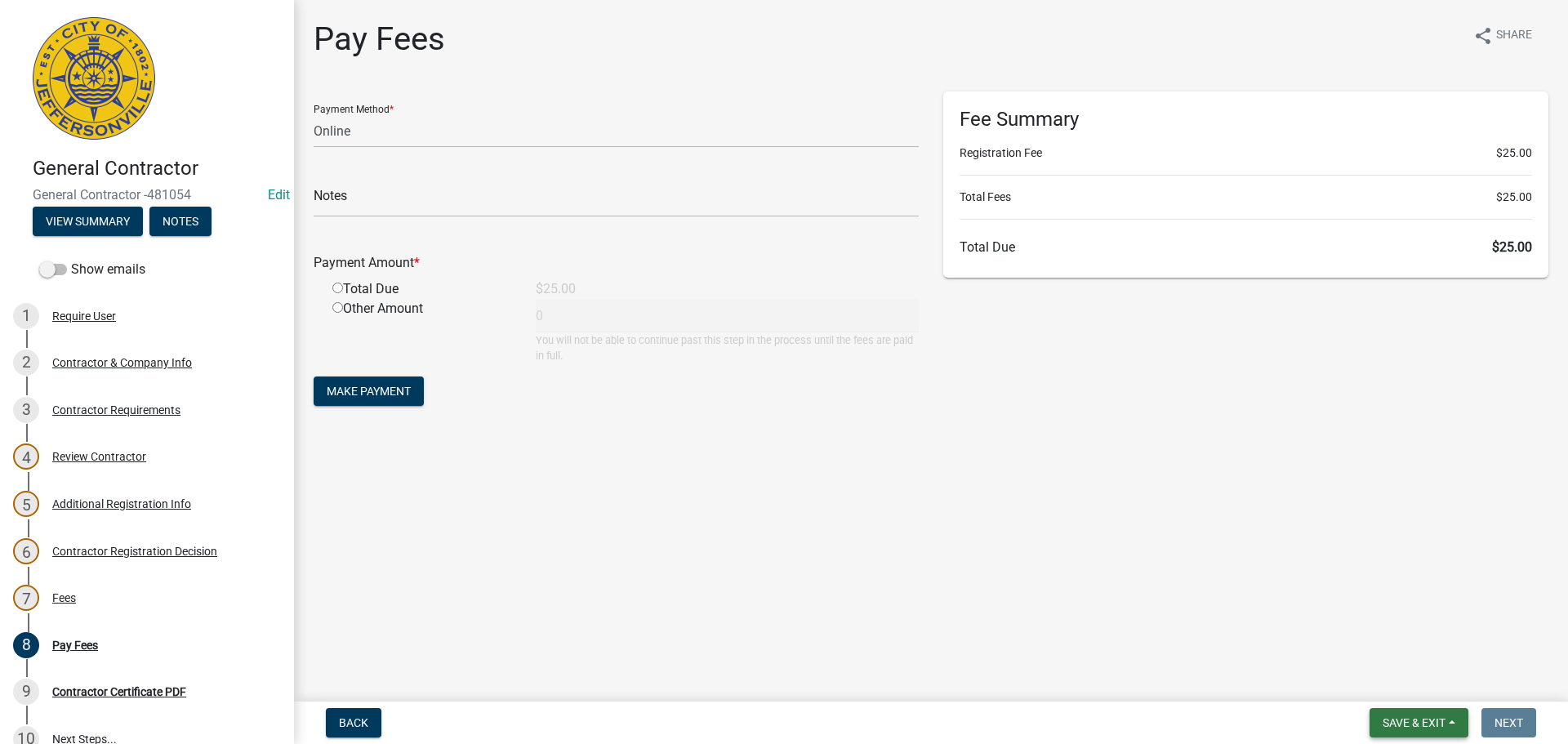
click at [1426, 725] on span "Save & Exit" at bounding box center [1413, 723] width 63 height 13
click at [1394, 680] on button "Save & Exit" at bounding box center [1403, 680] width 131 height 40
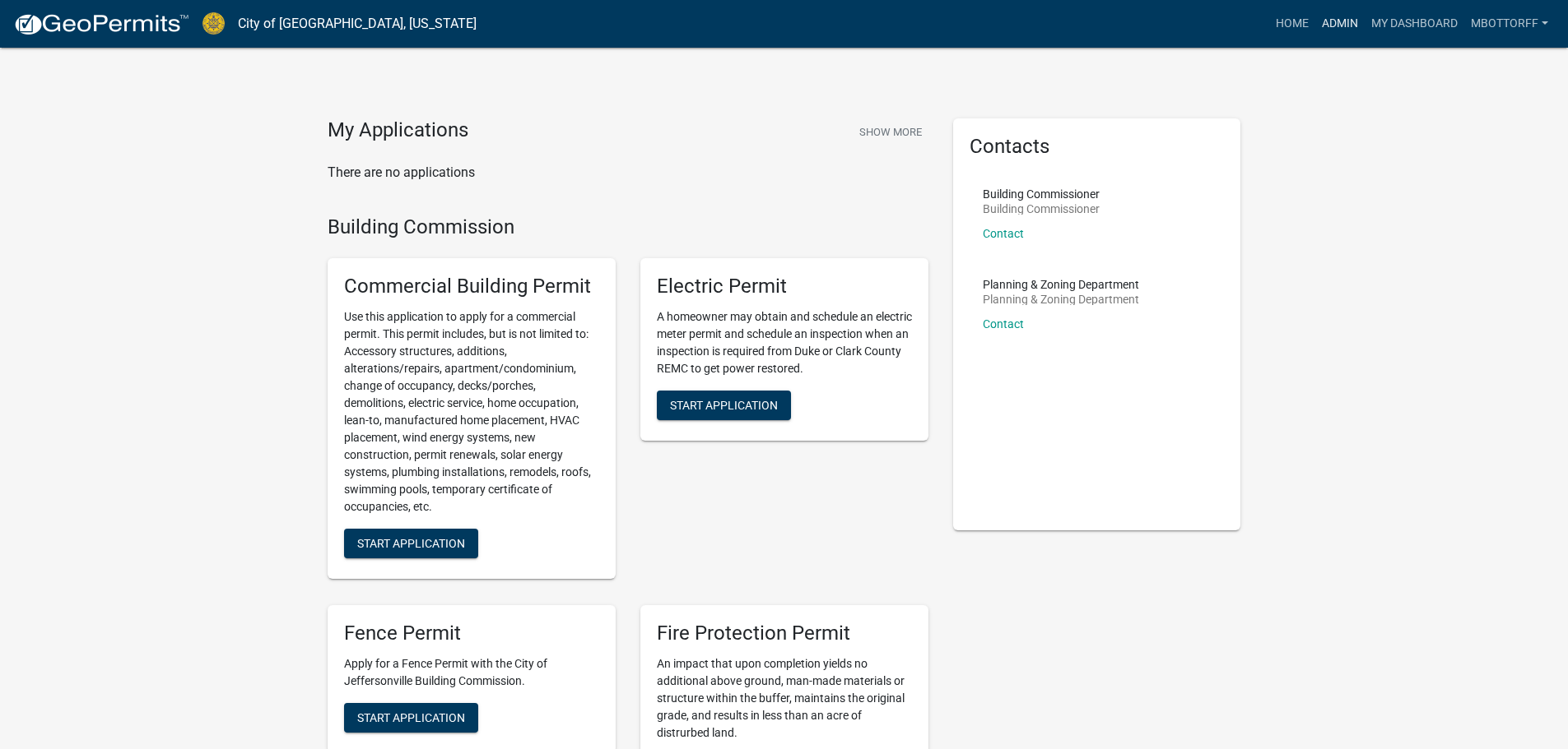
click at [1341, 23] on link "Admin" at bounding box center [1340, 24] width 49 height 31
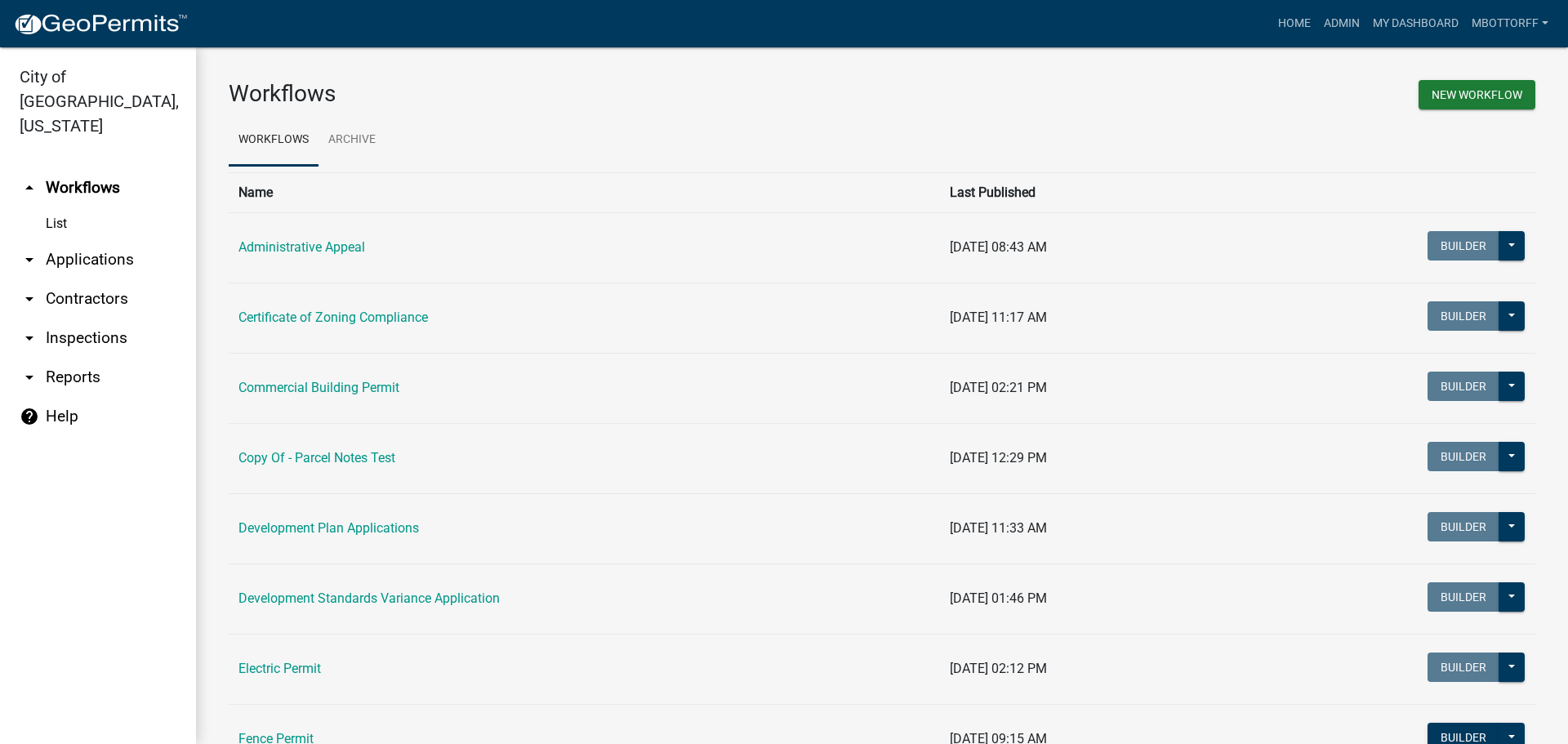
click at [78, 279] on link "arrow_drop_down Contractors" at bounding box center [98, 299] width 196 height 40
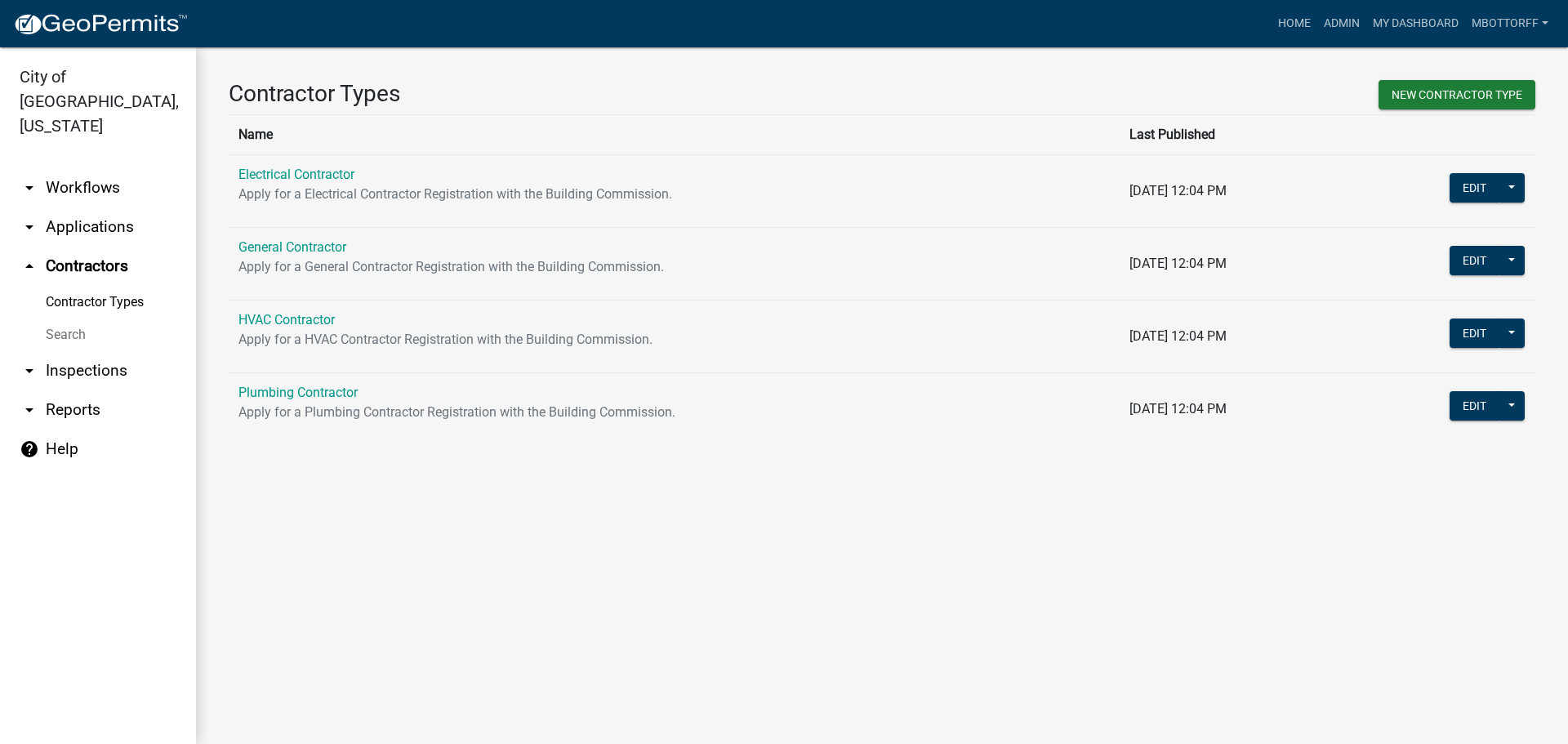
click at [301, 183] on td "Electrical Contractor Apply for a Electrical Contractor Registration with the B…" at bounding box center [674, 191] width 891 height 73
click at [301, 180] on link "Electrical Contractor" at bounding box center [296, 174] width 116 height 15
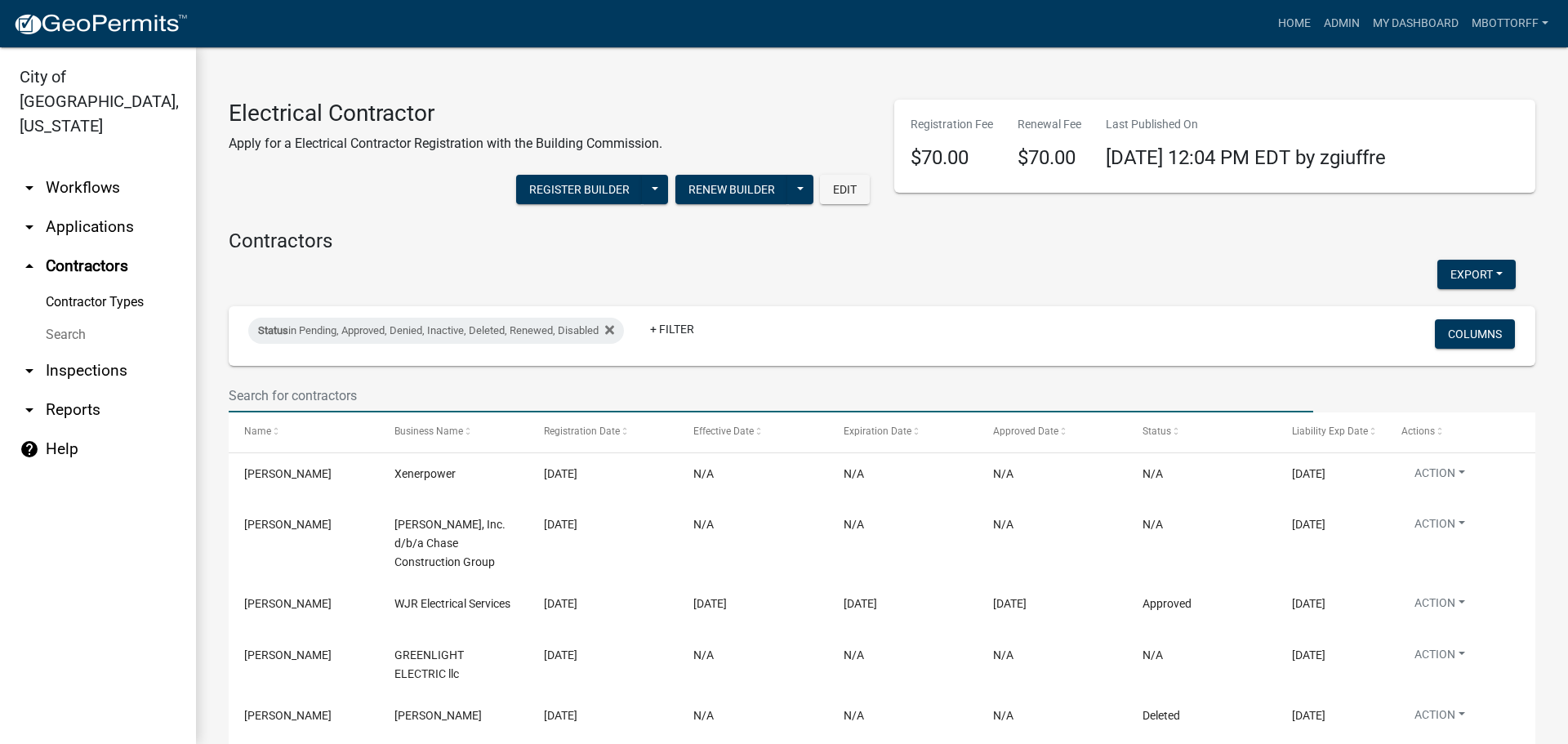
click at [282, 381] on input "text" at bounding box center [770, 395] width 1085 height 34
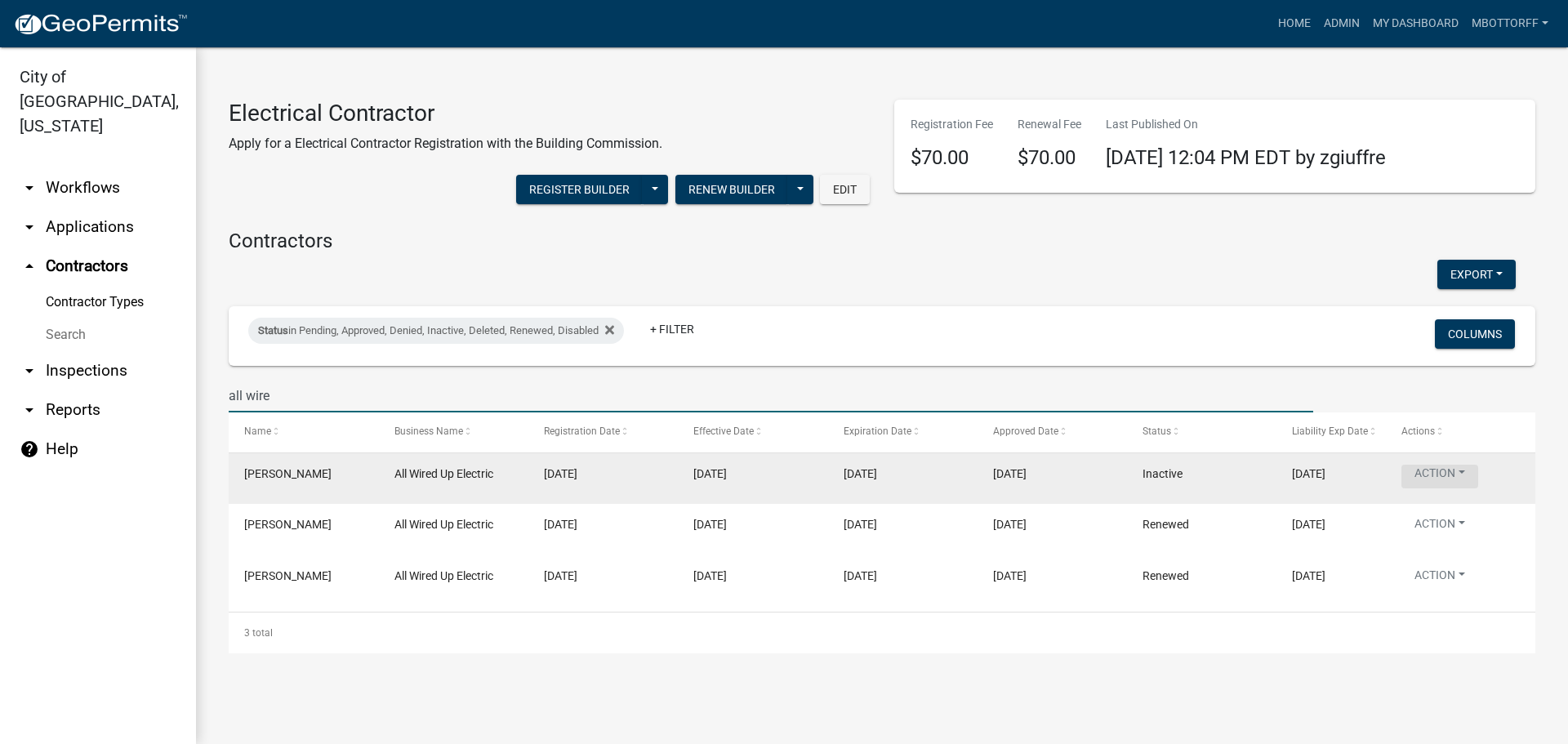
type input "all wire"
click at [1457, 479] on button "Action" at bounding box center [1439, 477] width 76 height 24
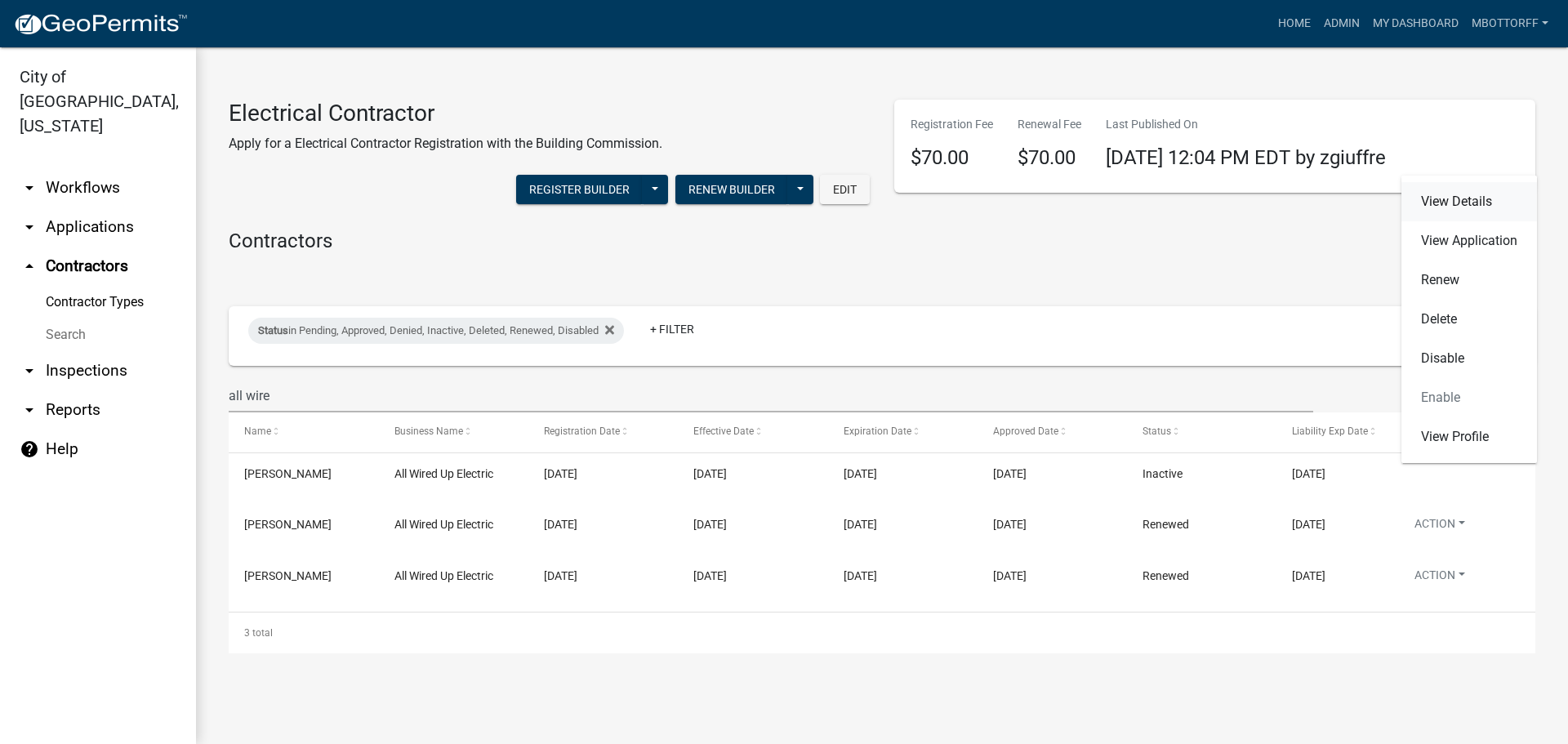
click at [1444, 199] on link "View Details" at bounding box center [1469, 202] width 136 height 40
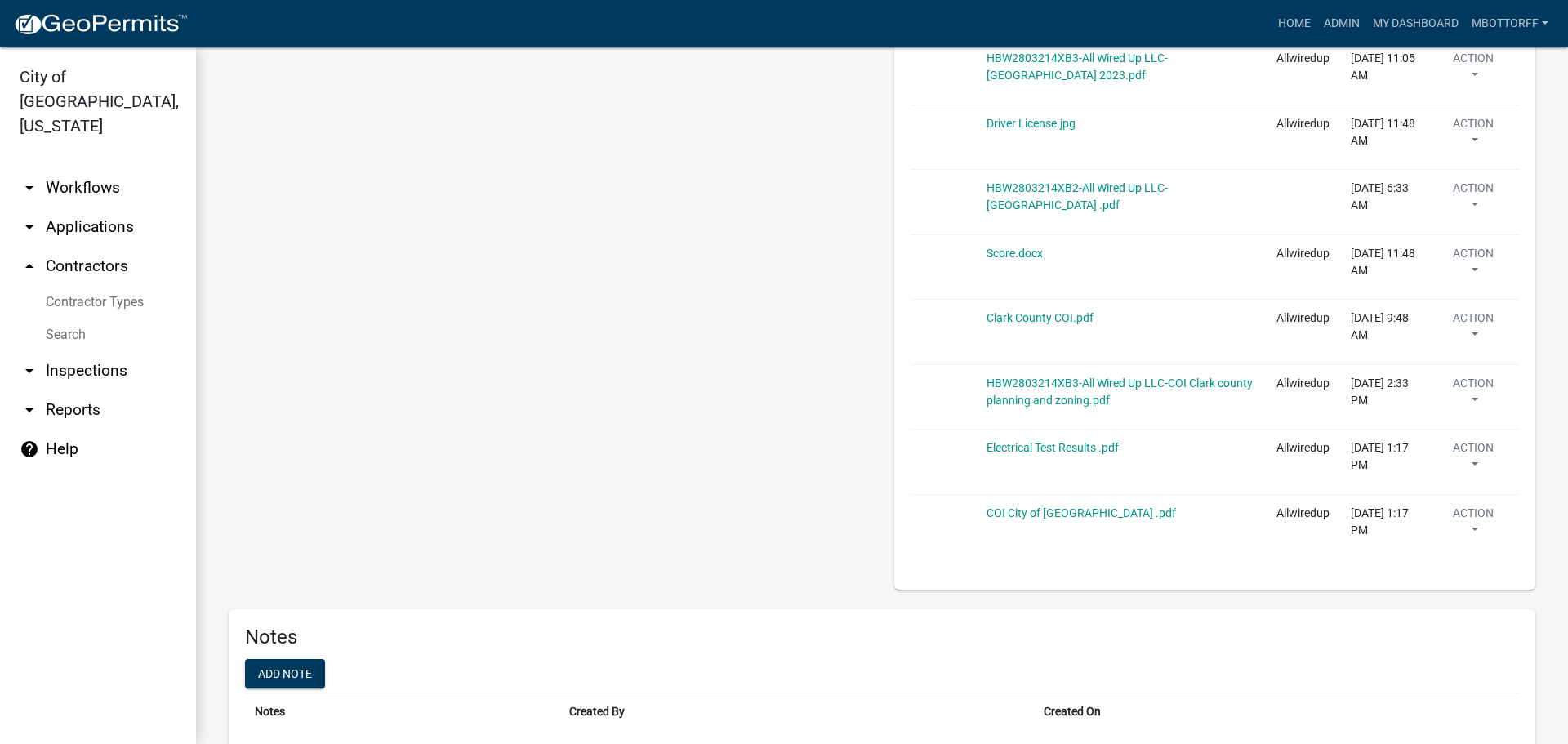
scroll to position [817, 0]
click at [1051, 515] on link "COI City of Jeffersonville .pdf" at bounding box center [1081, 512] width 190 height 13
click at [1470, 528] on button "Action" at bounding box center [1474, 525] width 72 height 41
click at [1454, 572] on link "Delete" at bounding box center [1499, 573] width 131 height 40
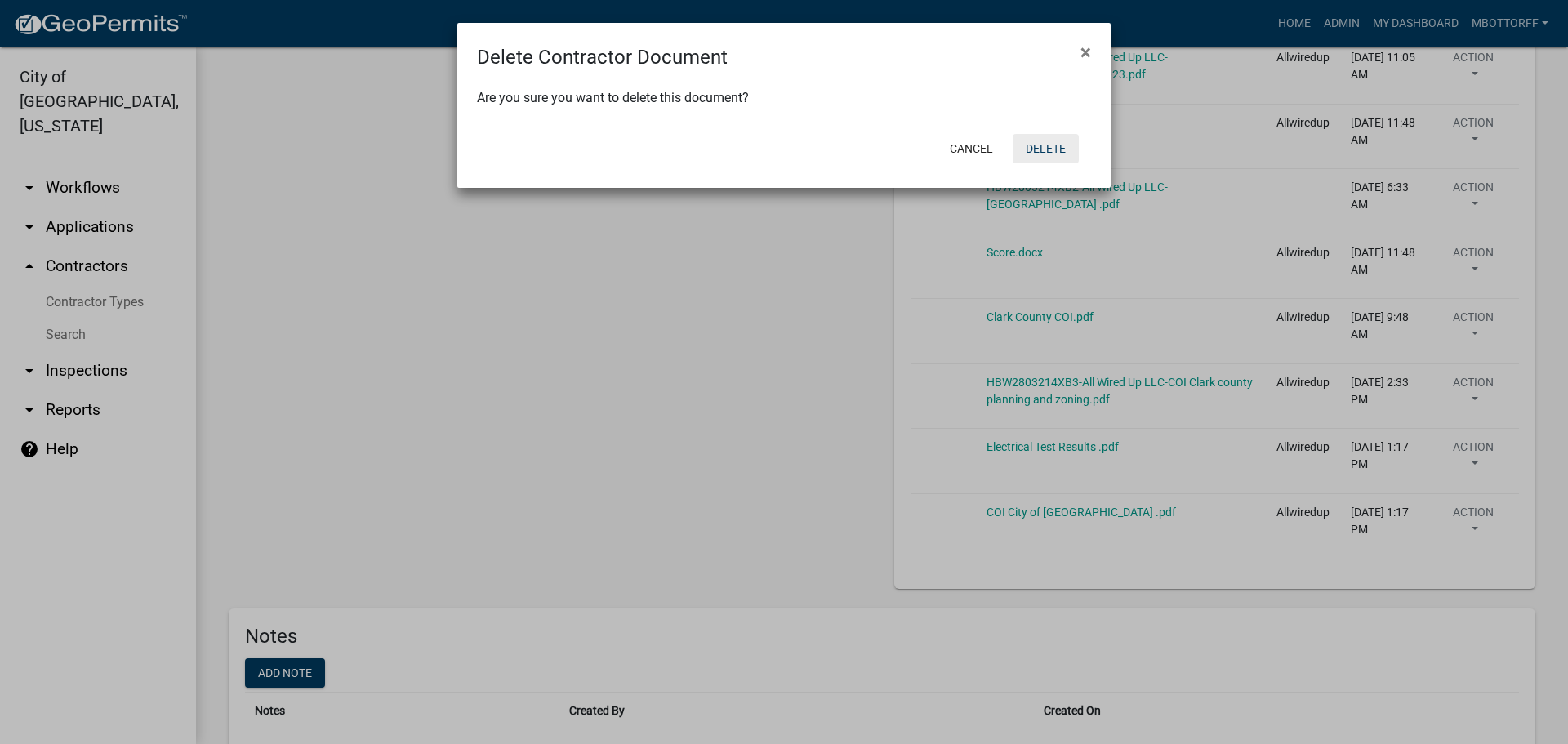
click at [1054, 150] on button "Delete" at bounding box center [1045, 149] width 66 height 29
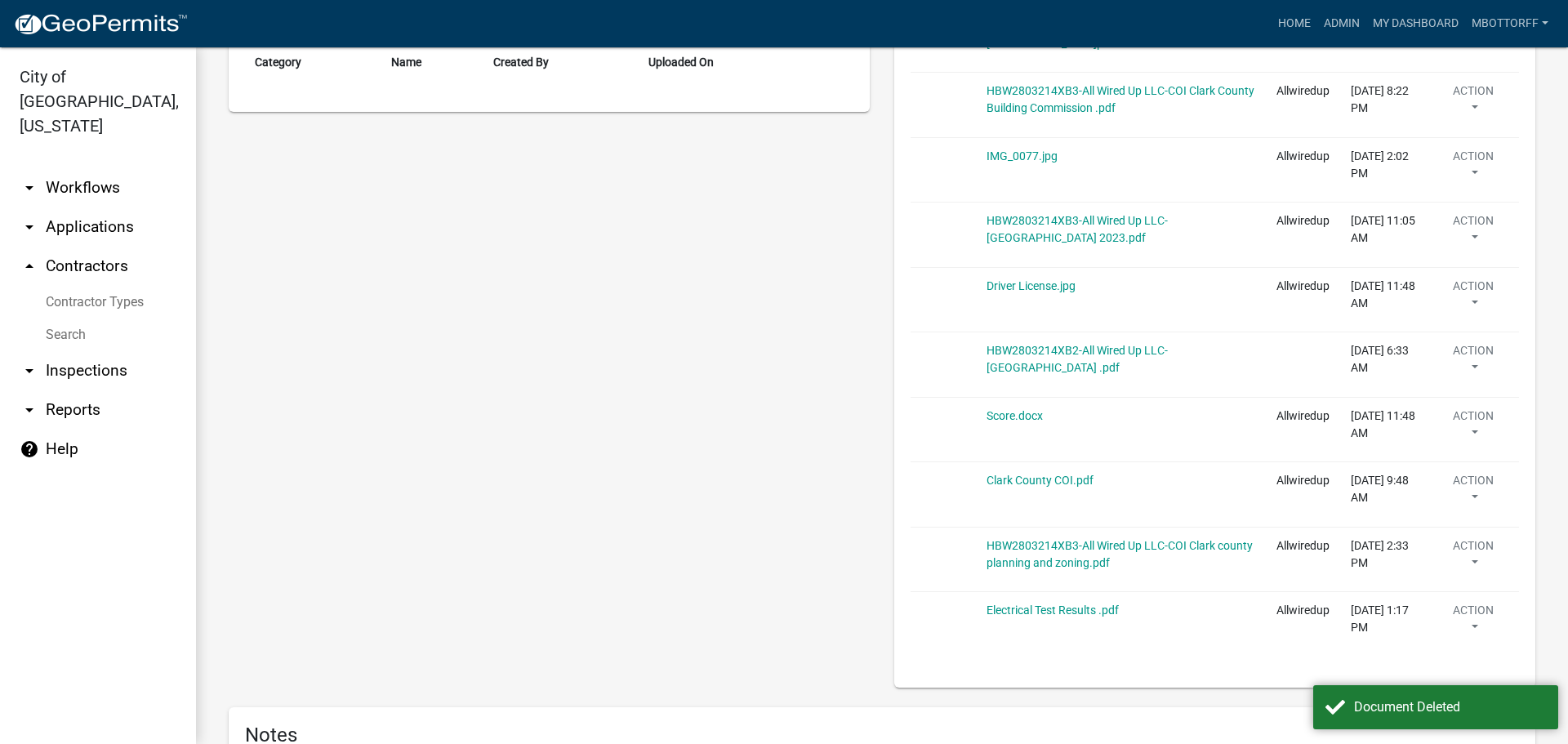
scroll to position [572, 0]
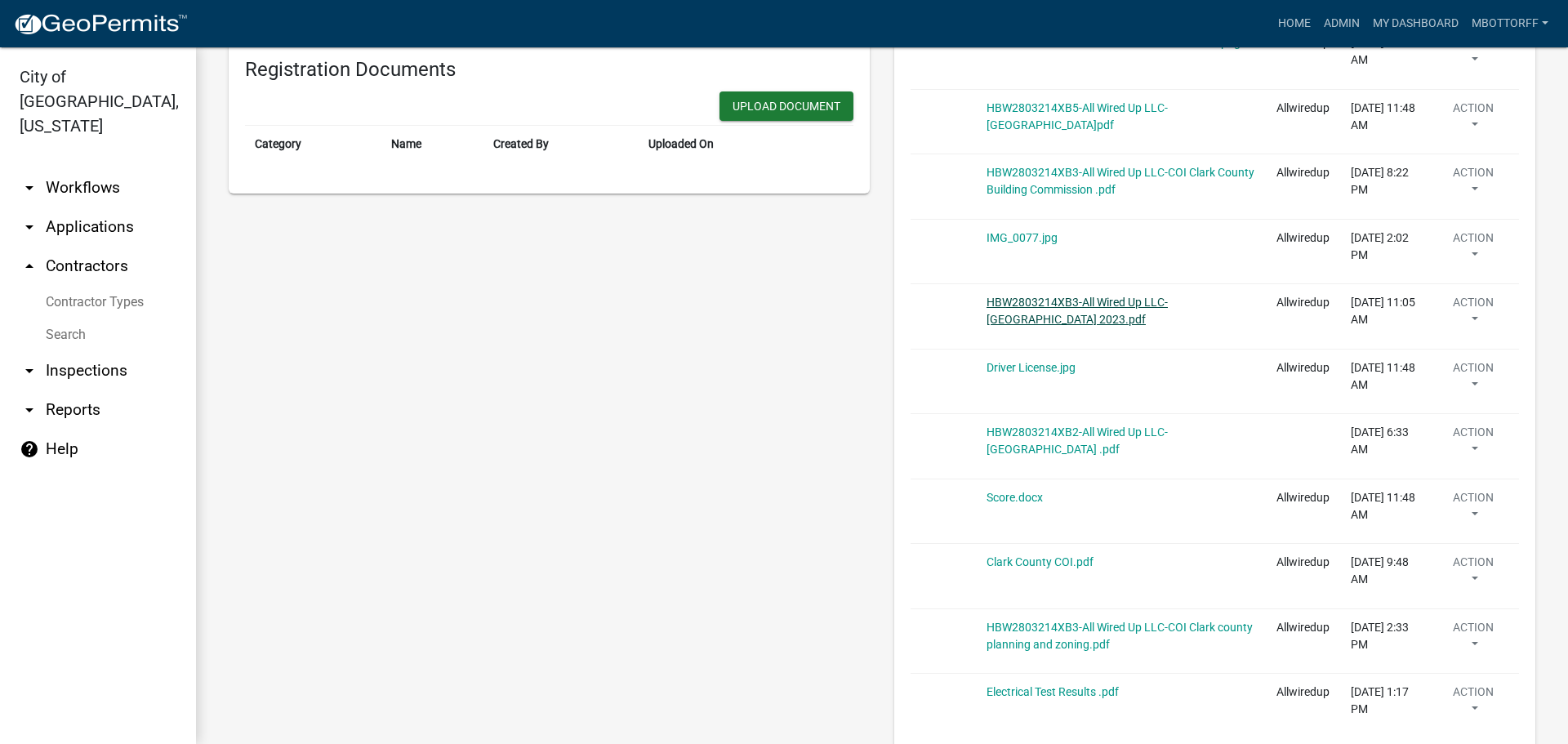
click at [1021, 309] on link "HBW2803214XB3-All Wired Up LLC-COI City of Jeffersonville 2023.pdf" at bounding box center [1077, 310] width 181 height 30
click at [1468, 316] on button "Action" at bounding box center [1474, 314] width 72 height 41
click at [1464, 357] on link "Delete" at bounding box center [1499, 363] width 131 height 40
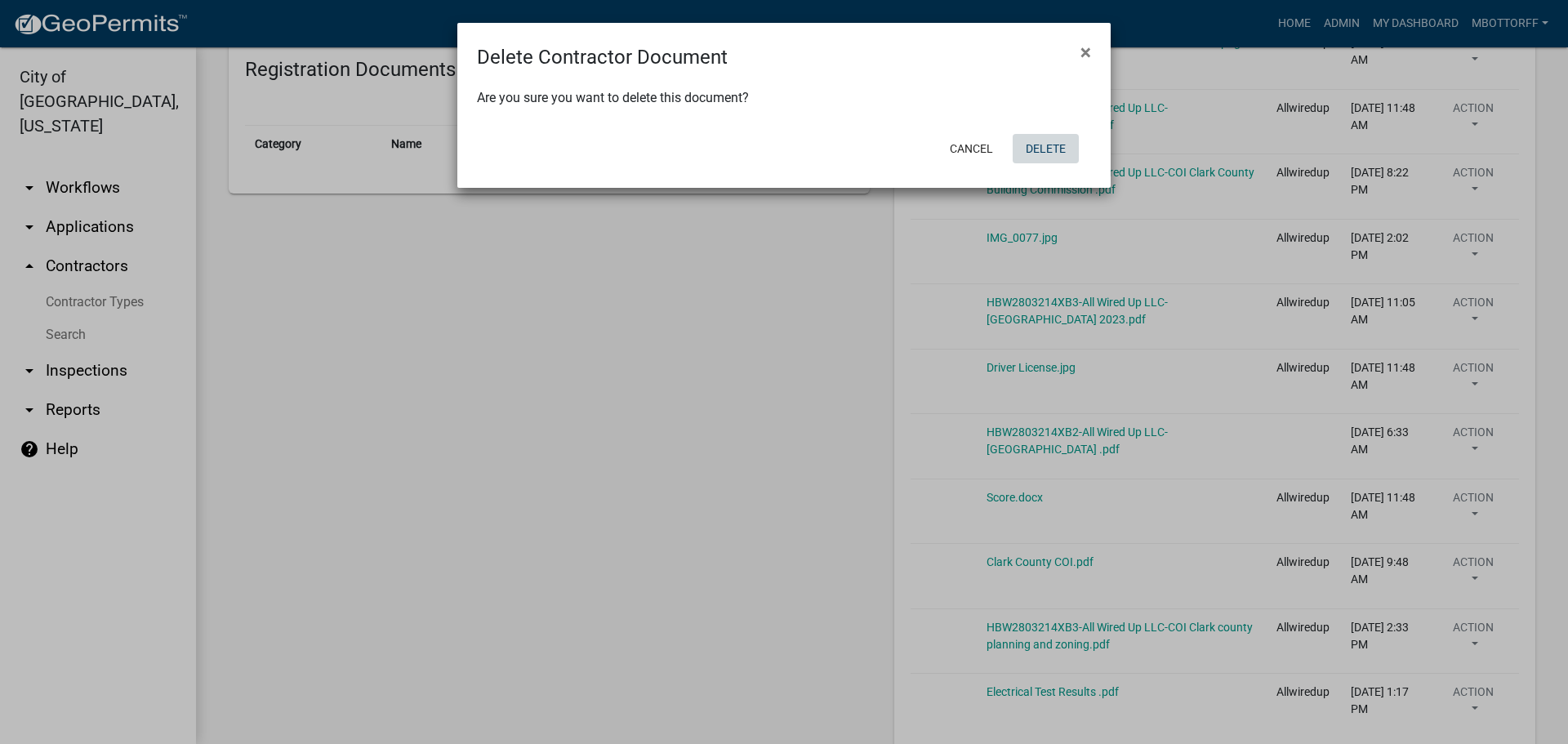
click at [1067, 149] on button "Delete" at bounding box center [1045, 149] width 66 height 29
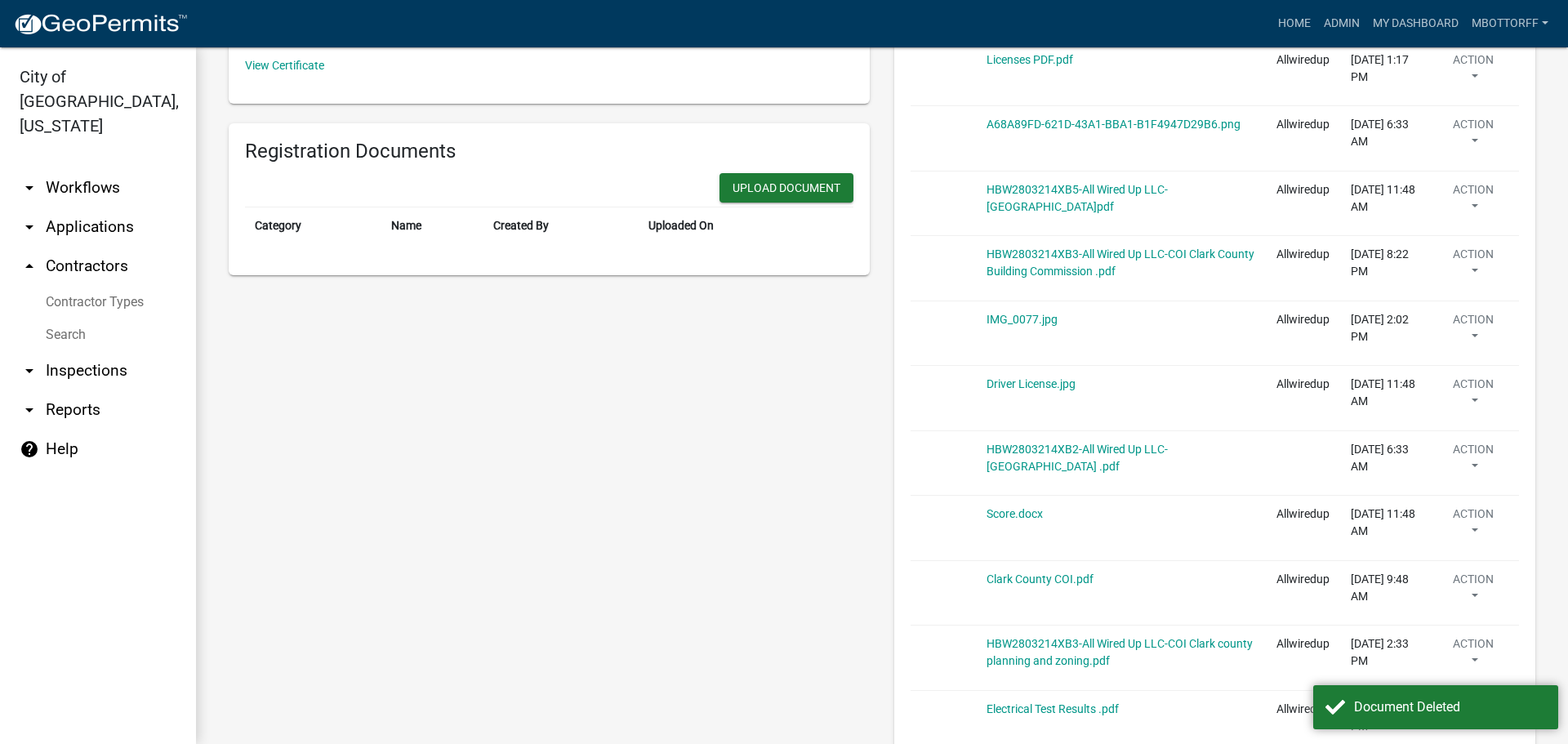
scroll to position [409, 0]
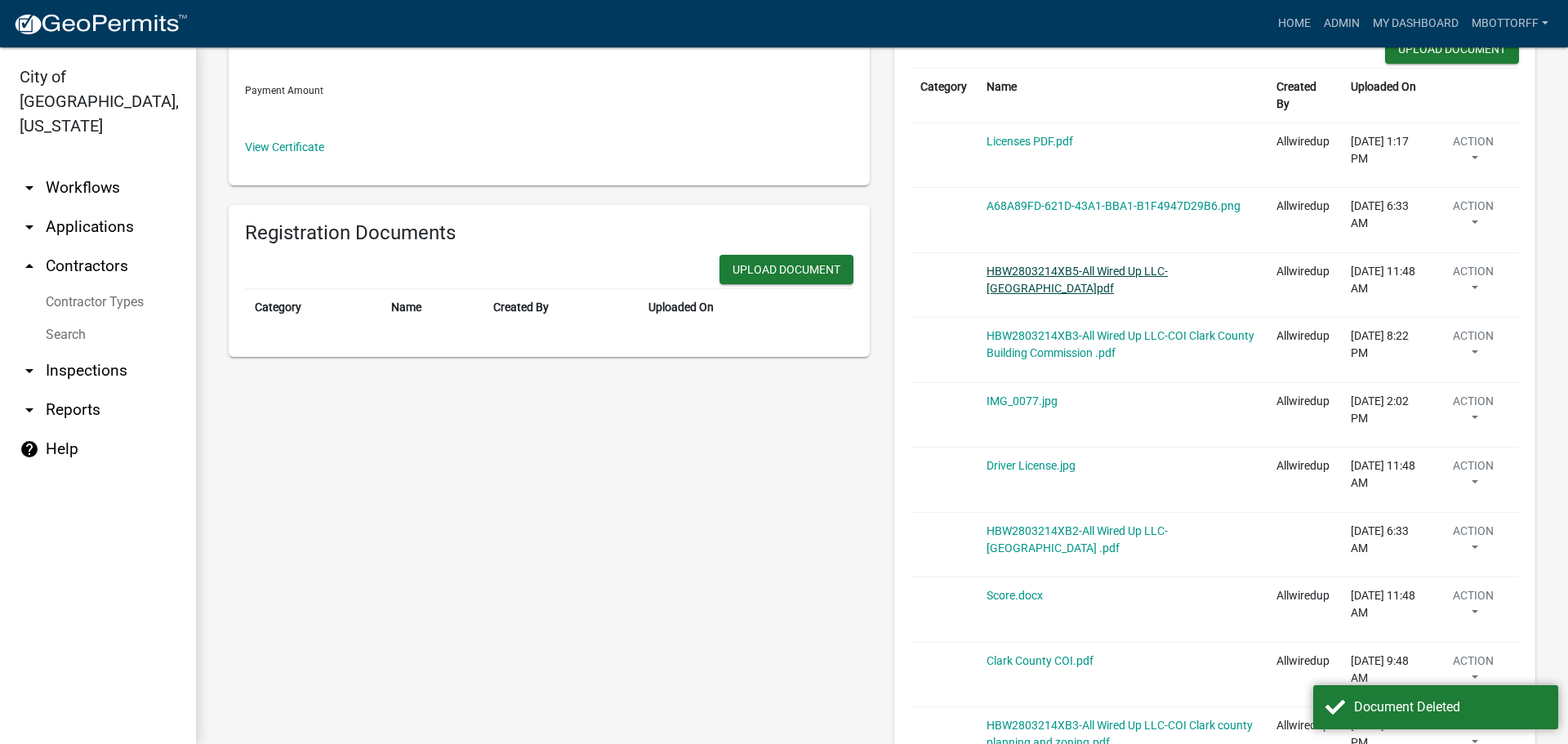
click at [1069, 271] on link "HBW2803214XB5-All Wired Up LLC-COI Jeffersonville City Hall.pdf" at bounding box center [1077, 279] width 181 height 30
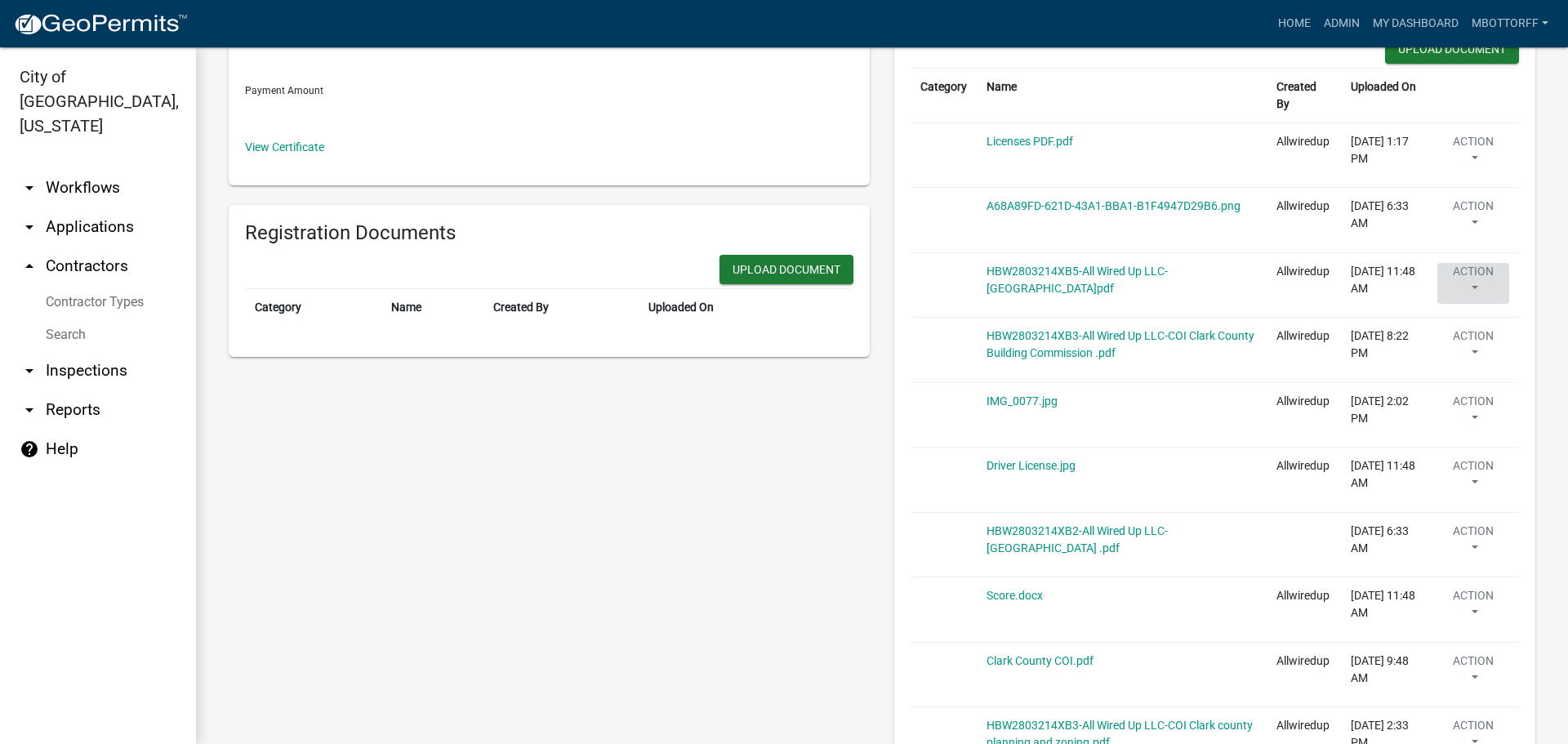
click at [1451, 287] on button "Action" at bounding box center [1474, 284] width 72 height 41
click at [1450, 326] on link "Delete" at bounding box center [1499, 332] width 131 height 40
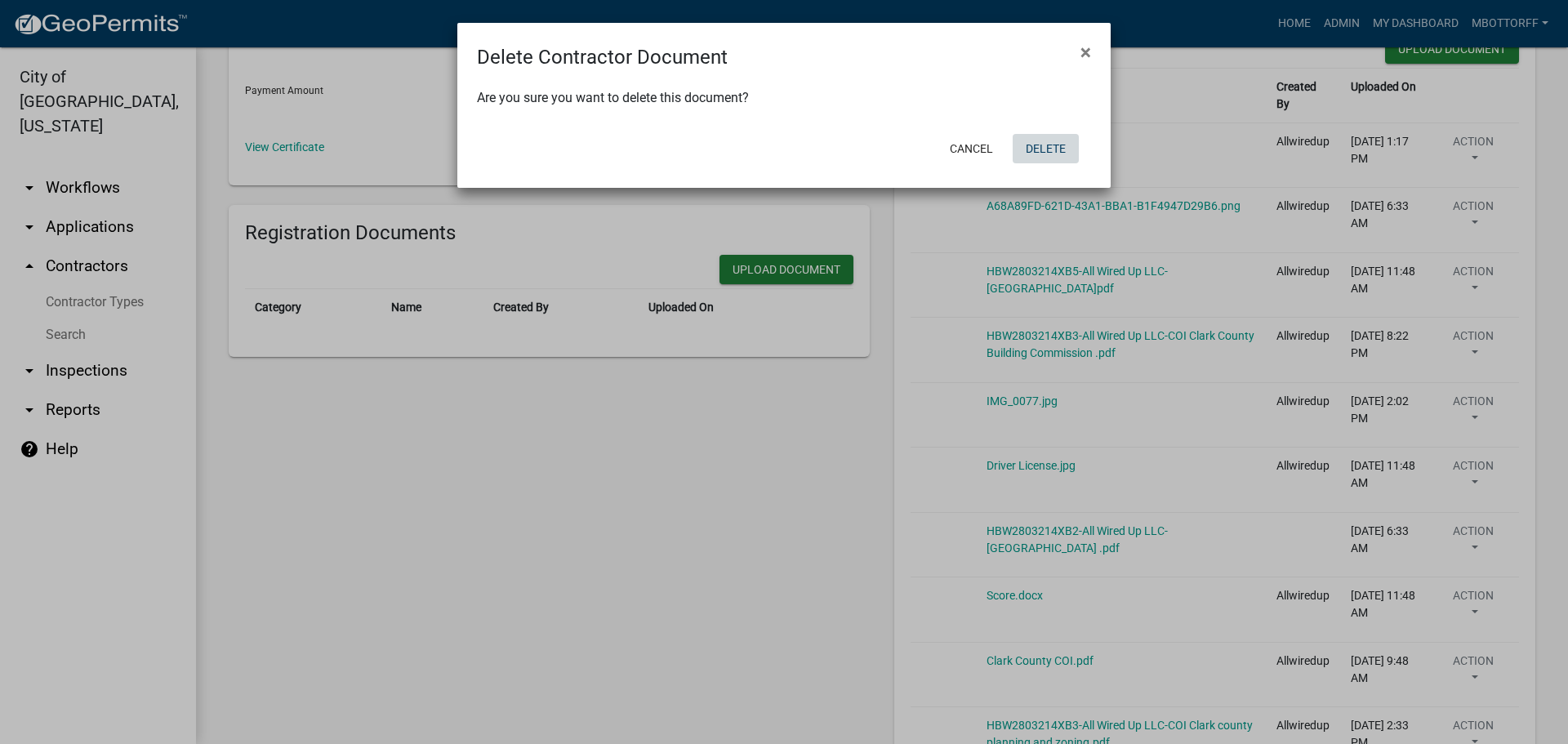
click at [1051, 154] on button "Delete" at bounding box center [1045, 149] width 66 height 29
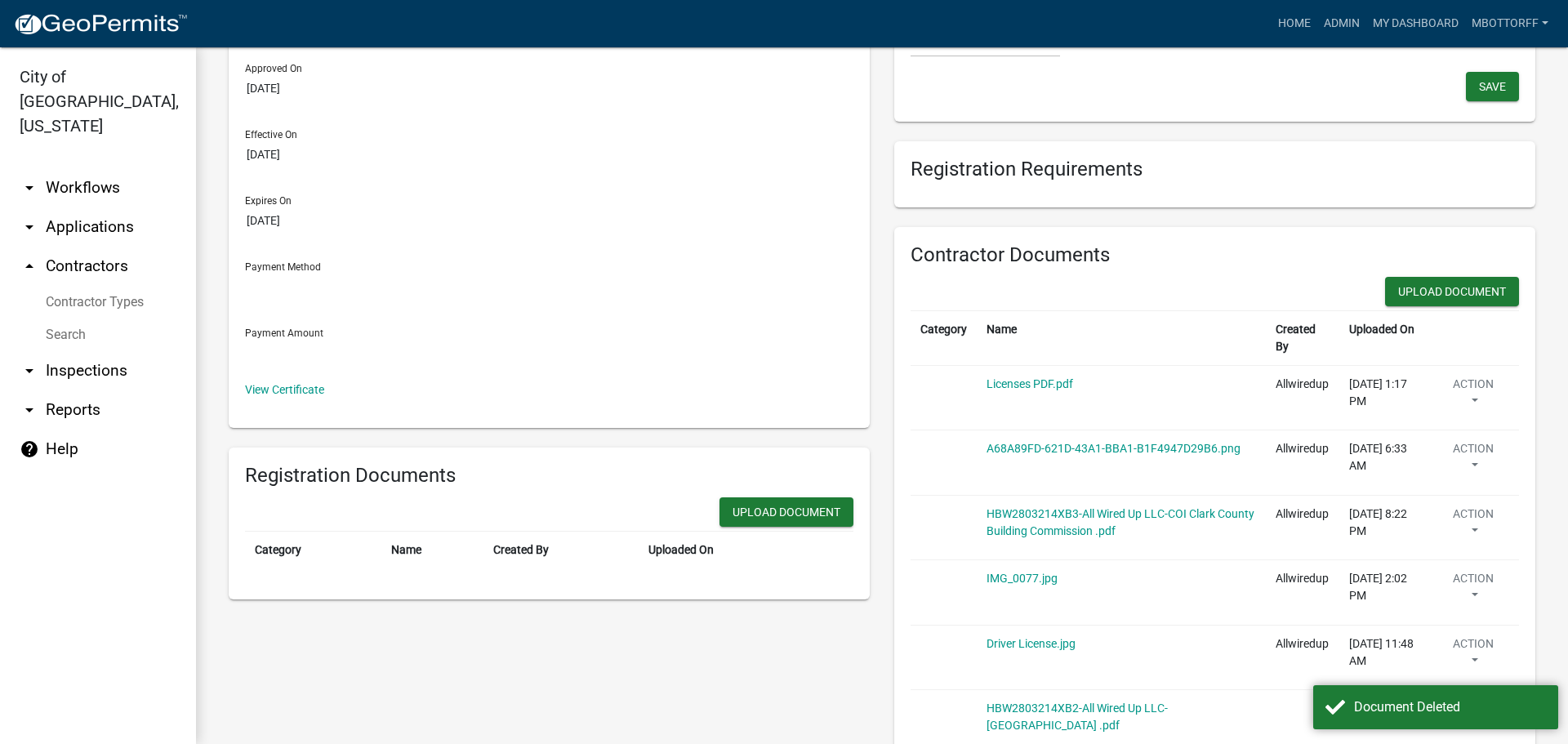
scroll to position [163, 0]
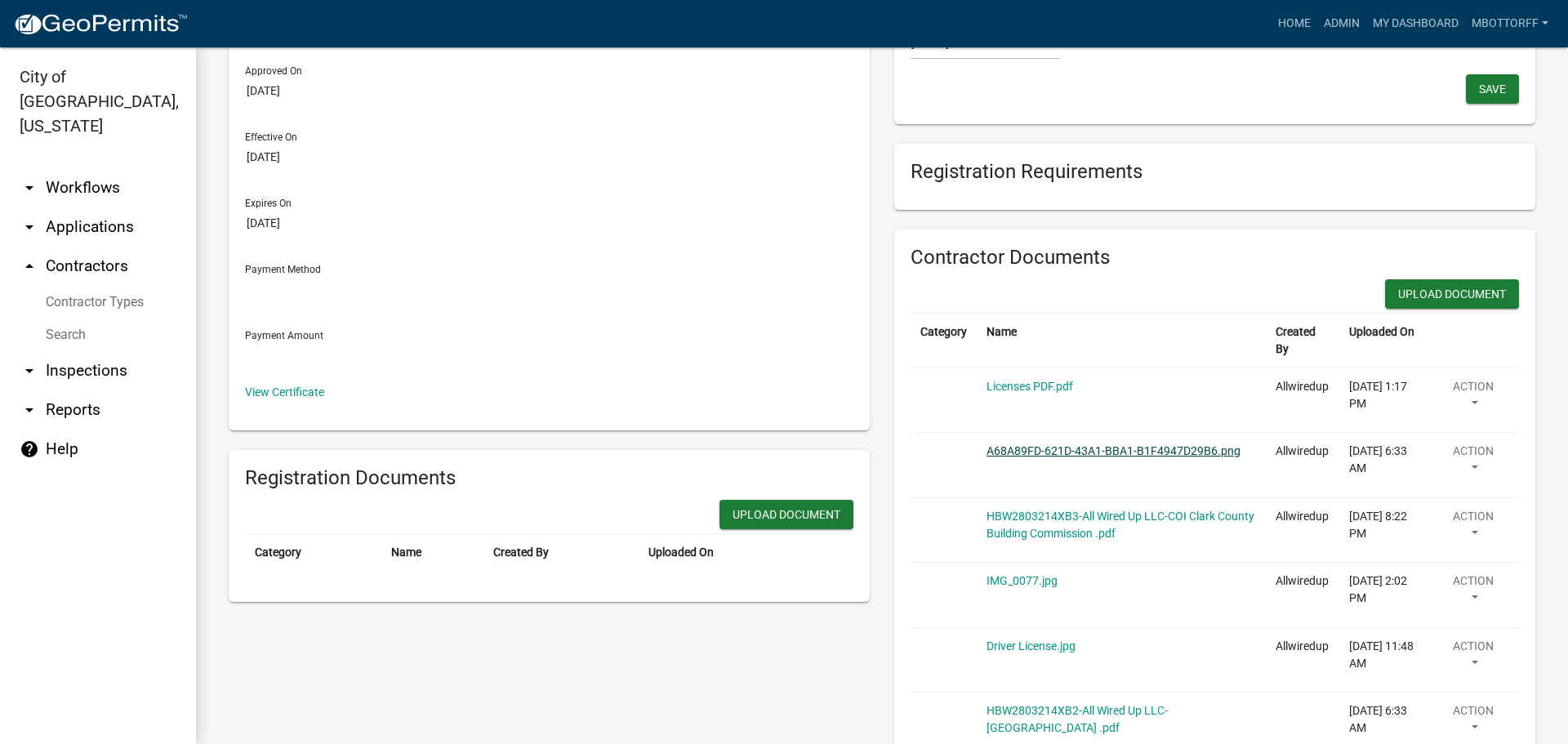
click at [1052, 457] on link "A68A89FD-621D-43A1-BBA1-B1F4947D29B6.png" at bounding box center [1114, 450] width 254 height 13
click at [1014, 583] on link "IMG_0077.jpg" at bounding box center [1022, 581] width 71 height 13
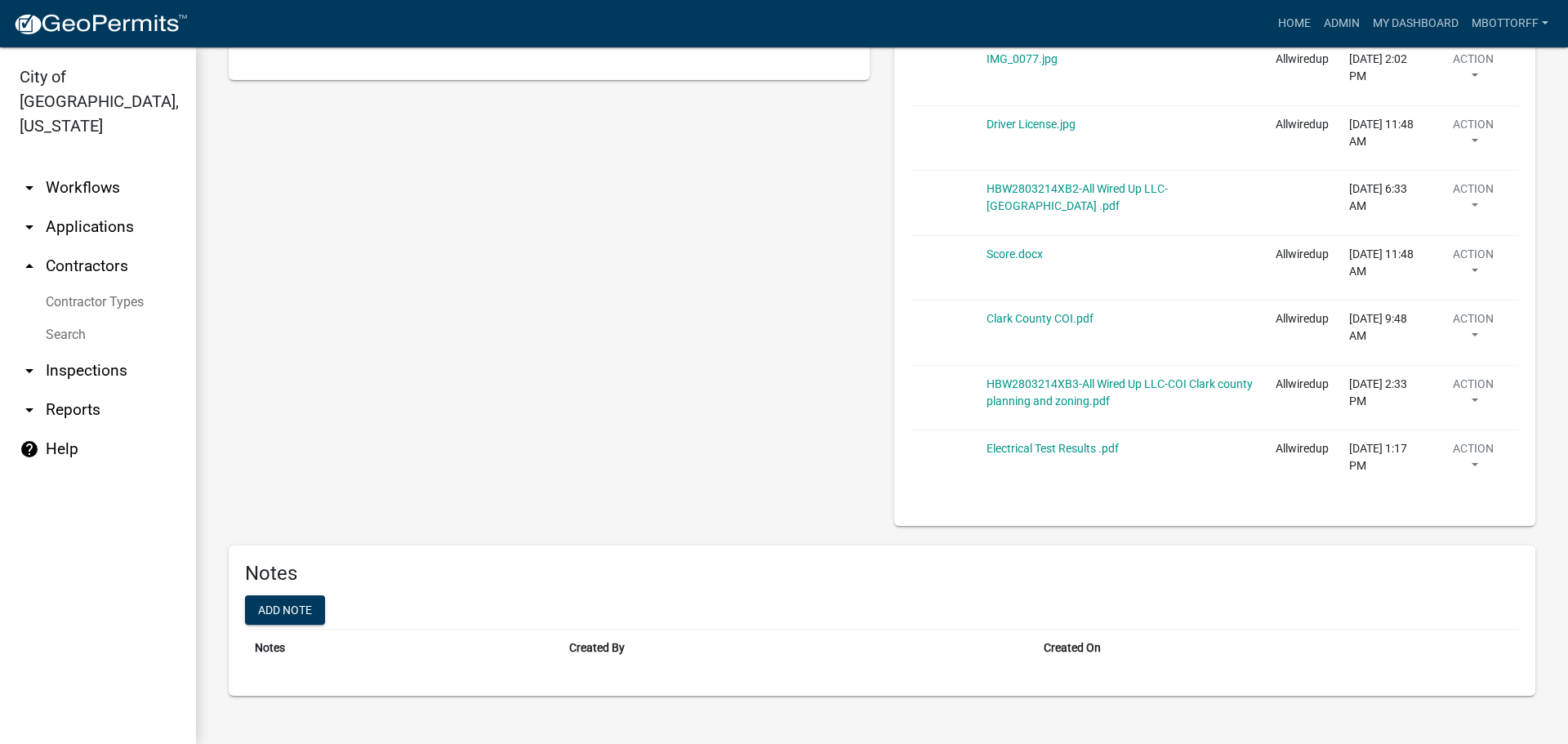
scroll to position [689, 0]
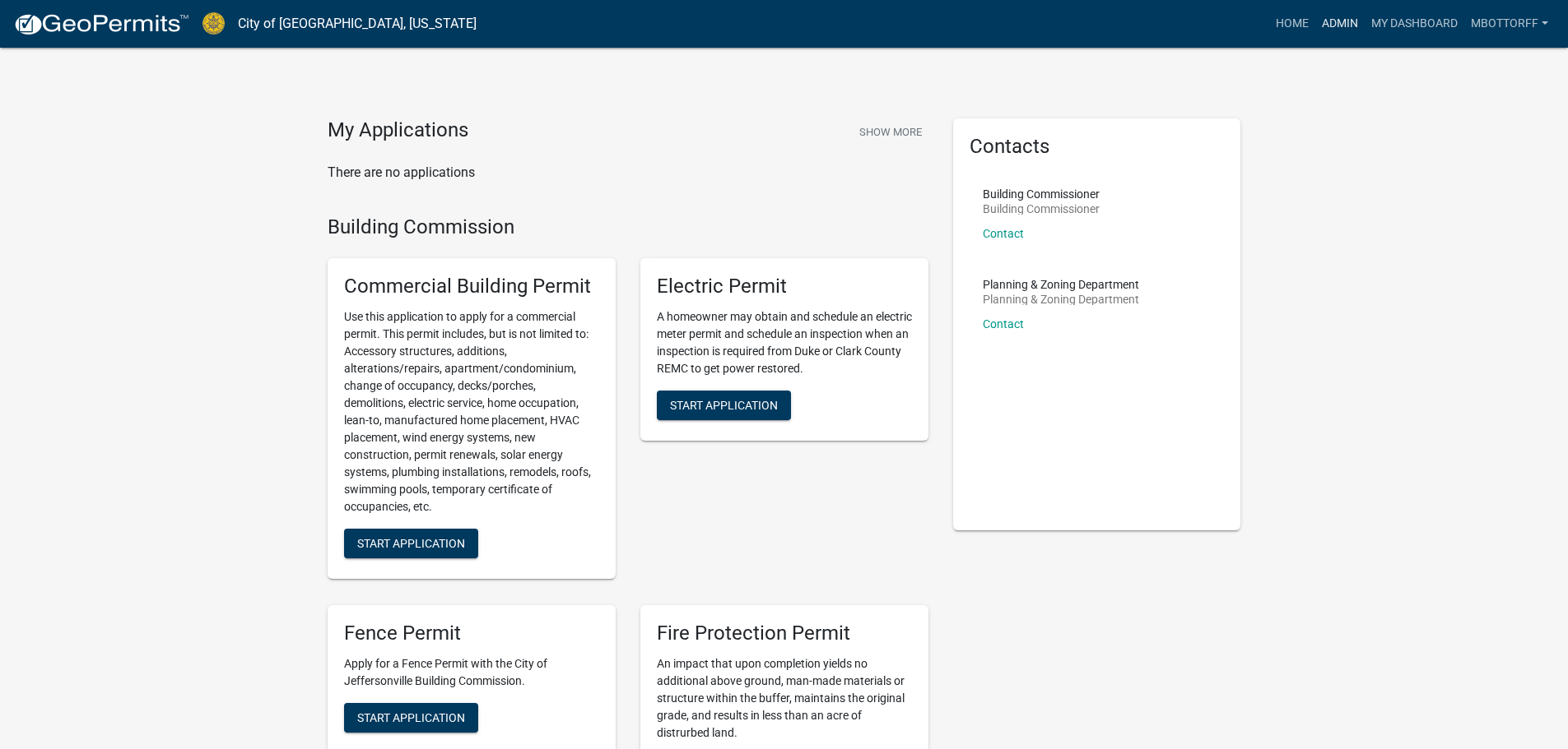
click at [1334, 25] on link "Admin" at bounding box center [1340, 24] width 49 height 31
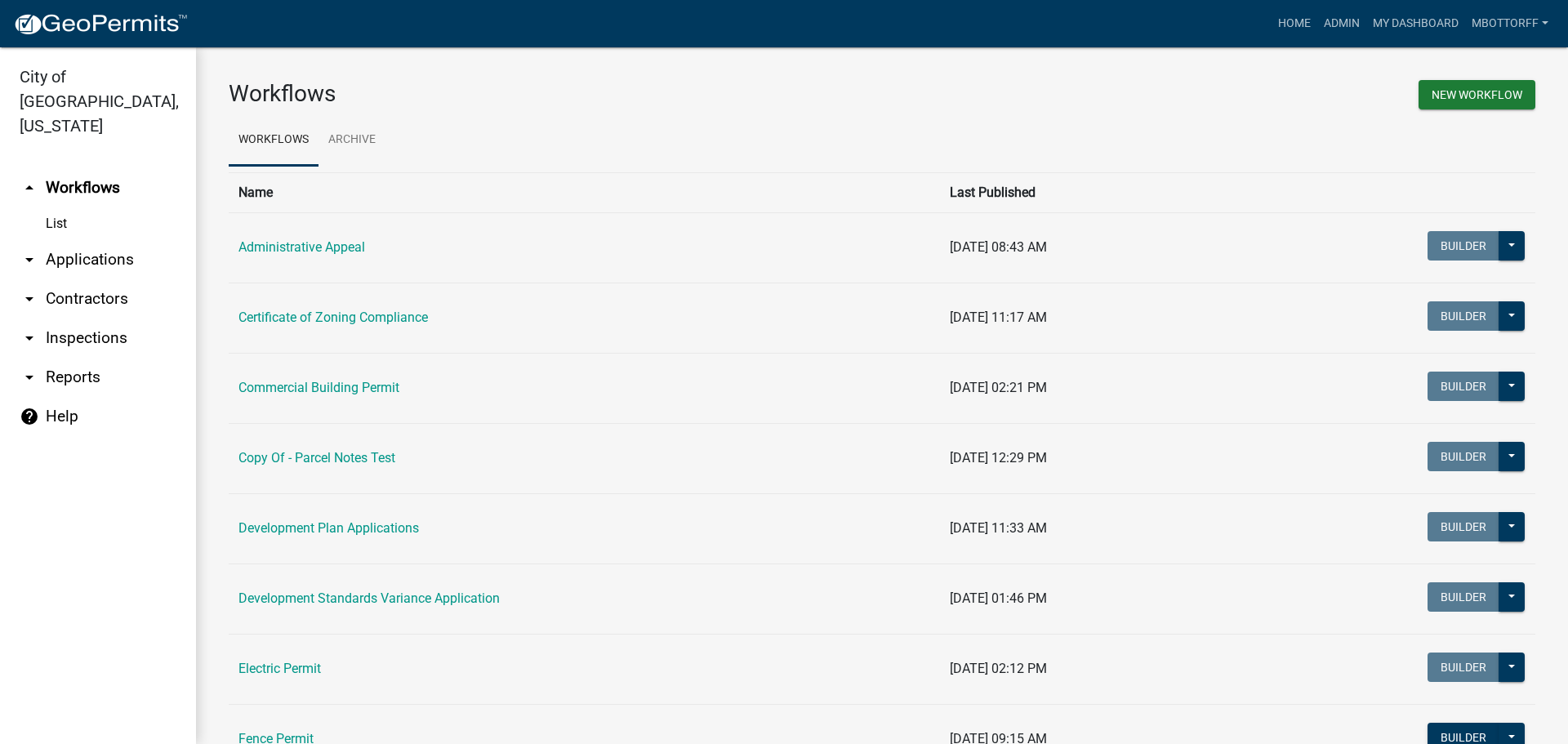
click at [88, 279] on link "arrow_drop_down Contractors" at bounding box center [98, 299] width 196 height 40
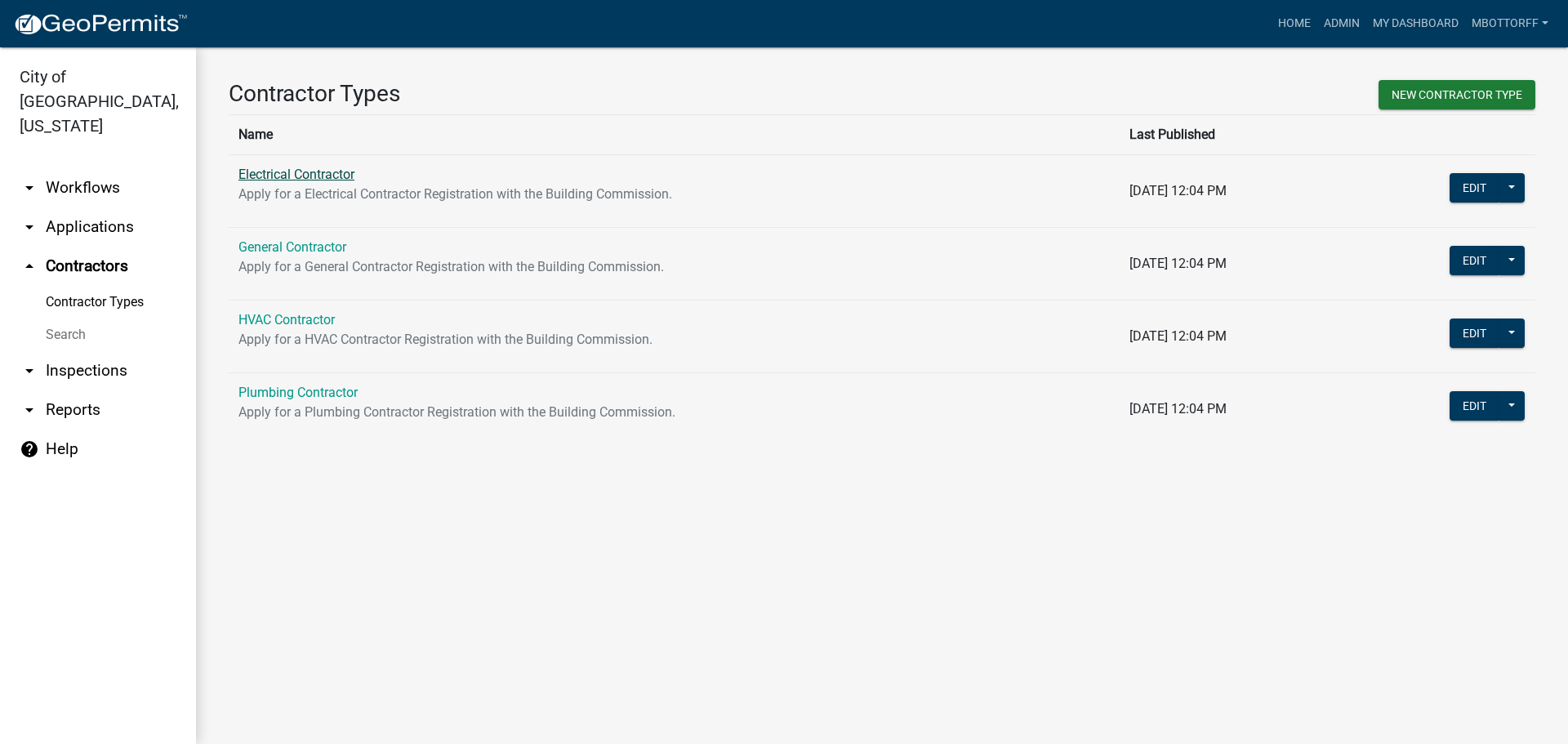
click at [311, 174] on link "Electrical Contractor" at bounding box center [296, 174] width 116 height 15
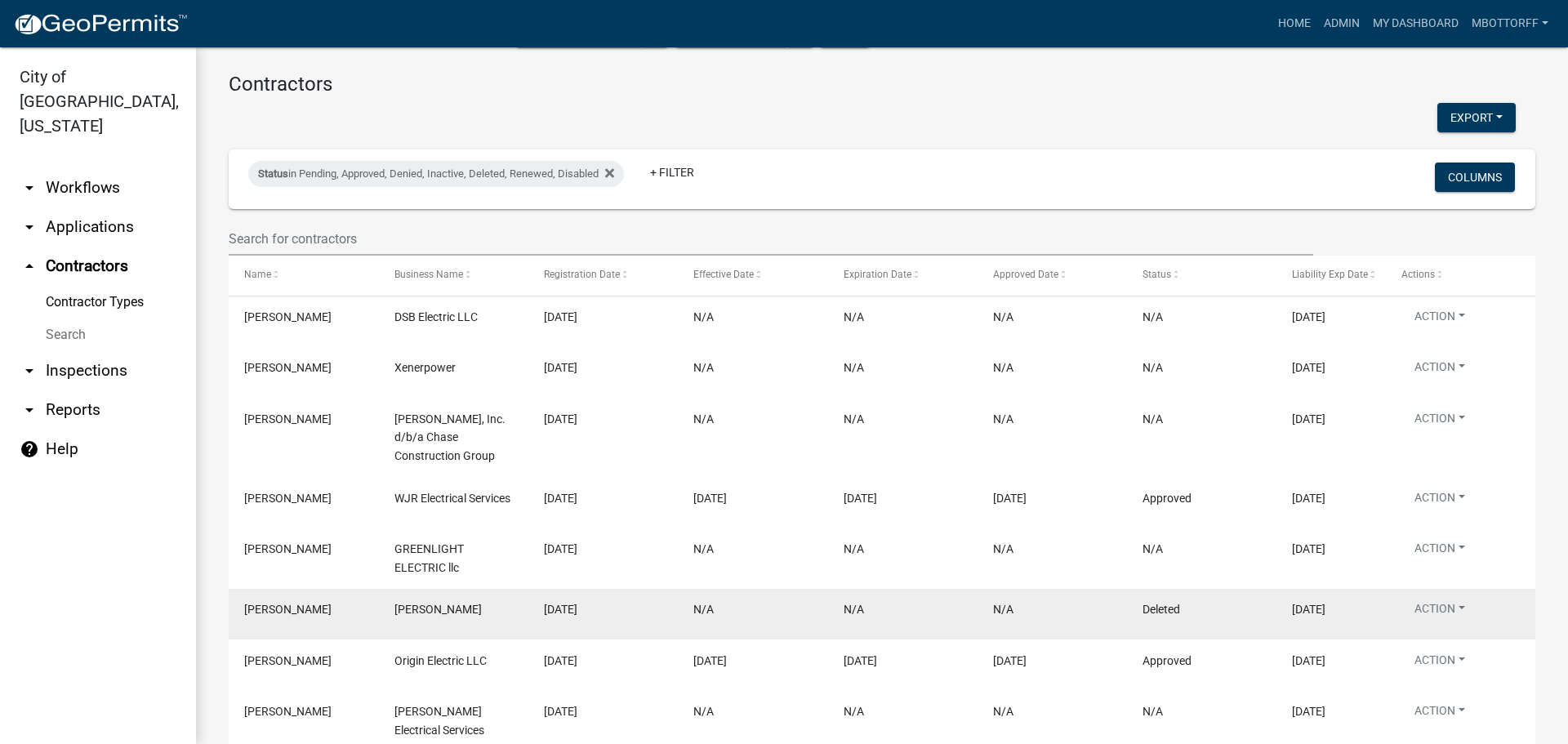
scroll to position [163, 0]
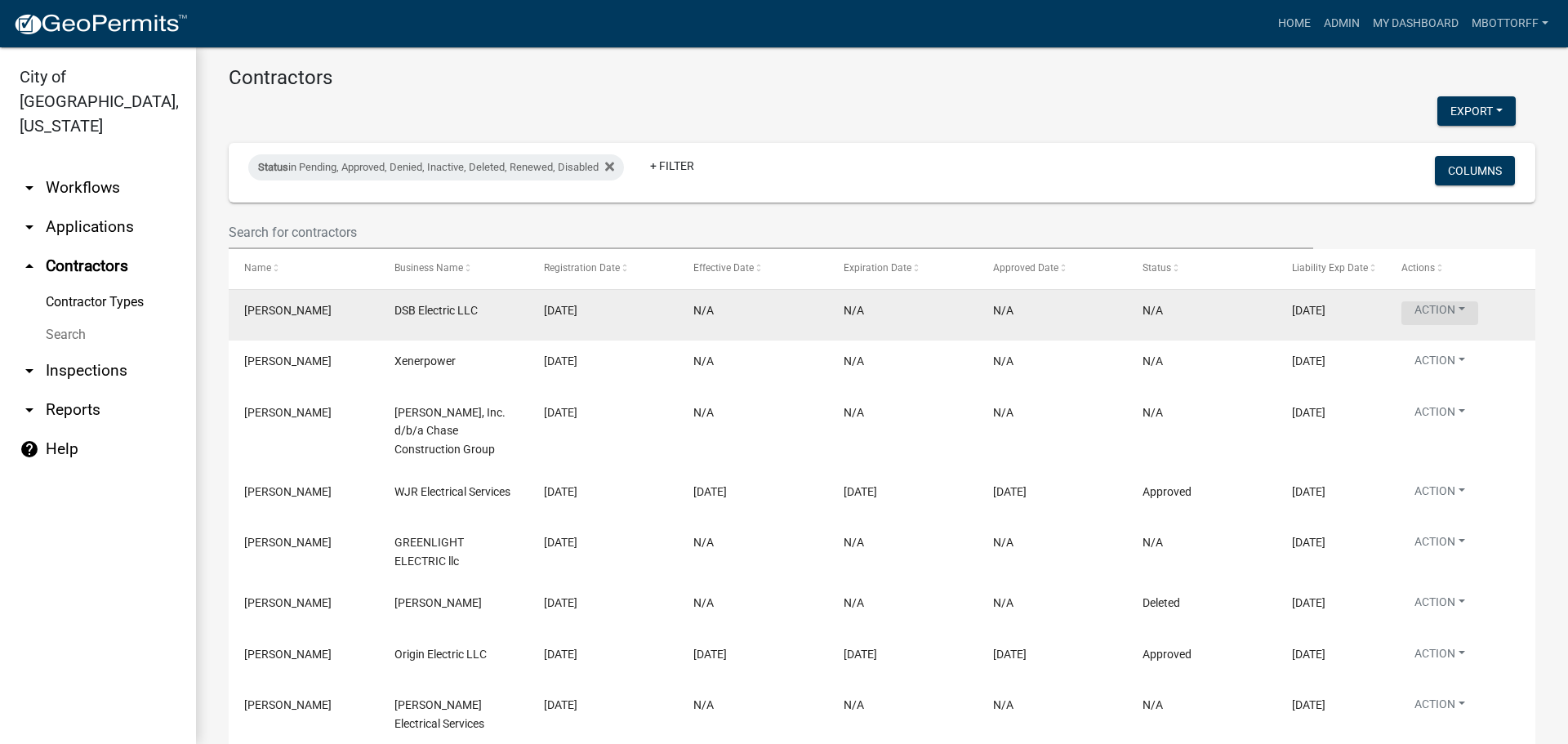
click at [1458, 312] on button "Action" at bounding box center [1439, 314] width 76 height 24
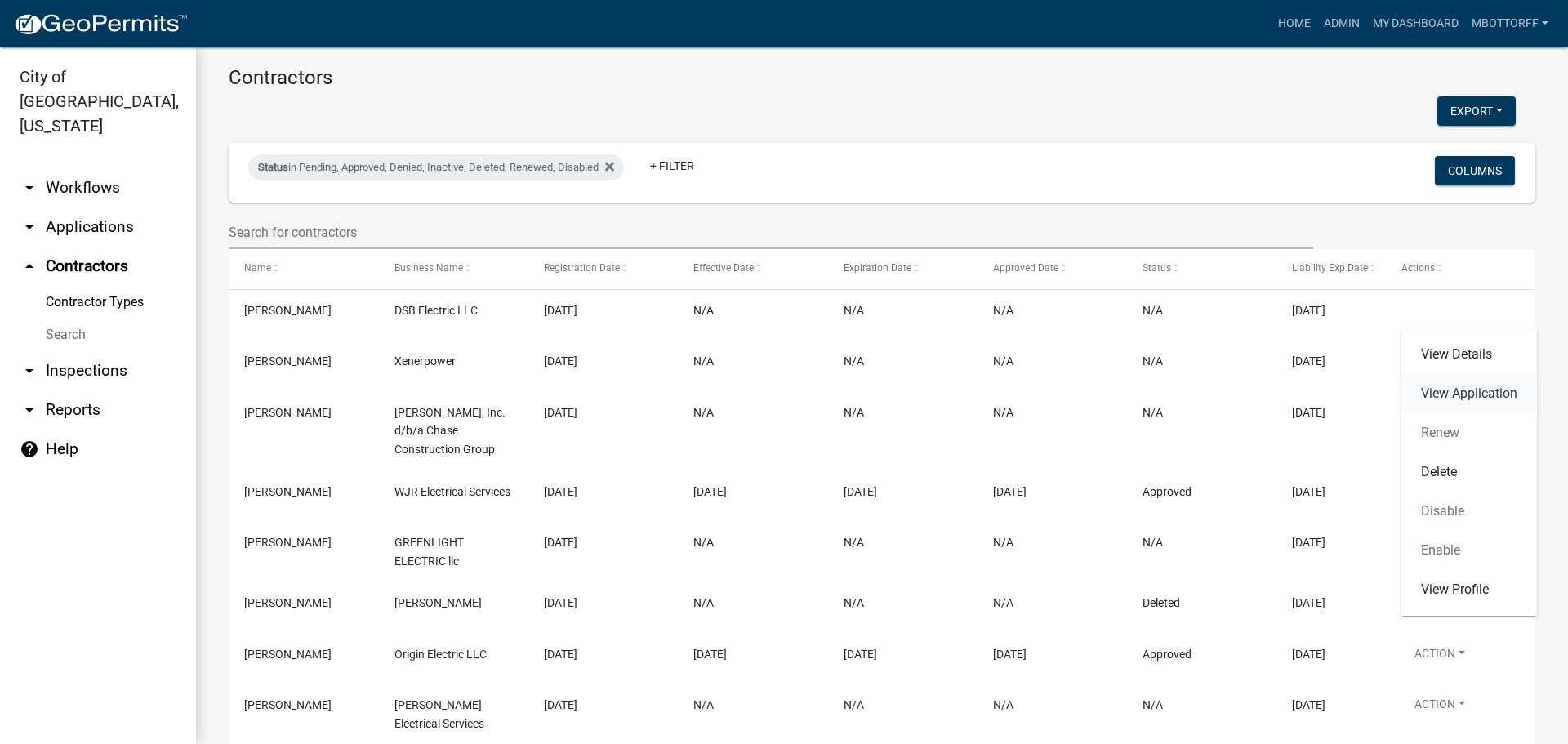
click at [1452, 396] on link "View Application" at bounding box center [1469, 394] width 136 height 40
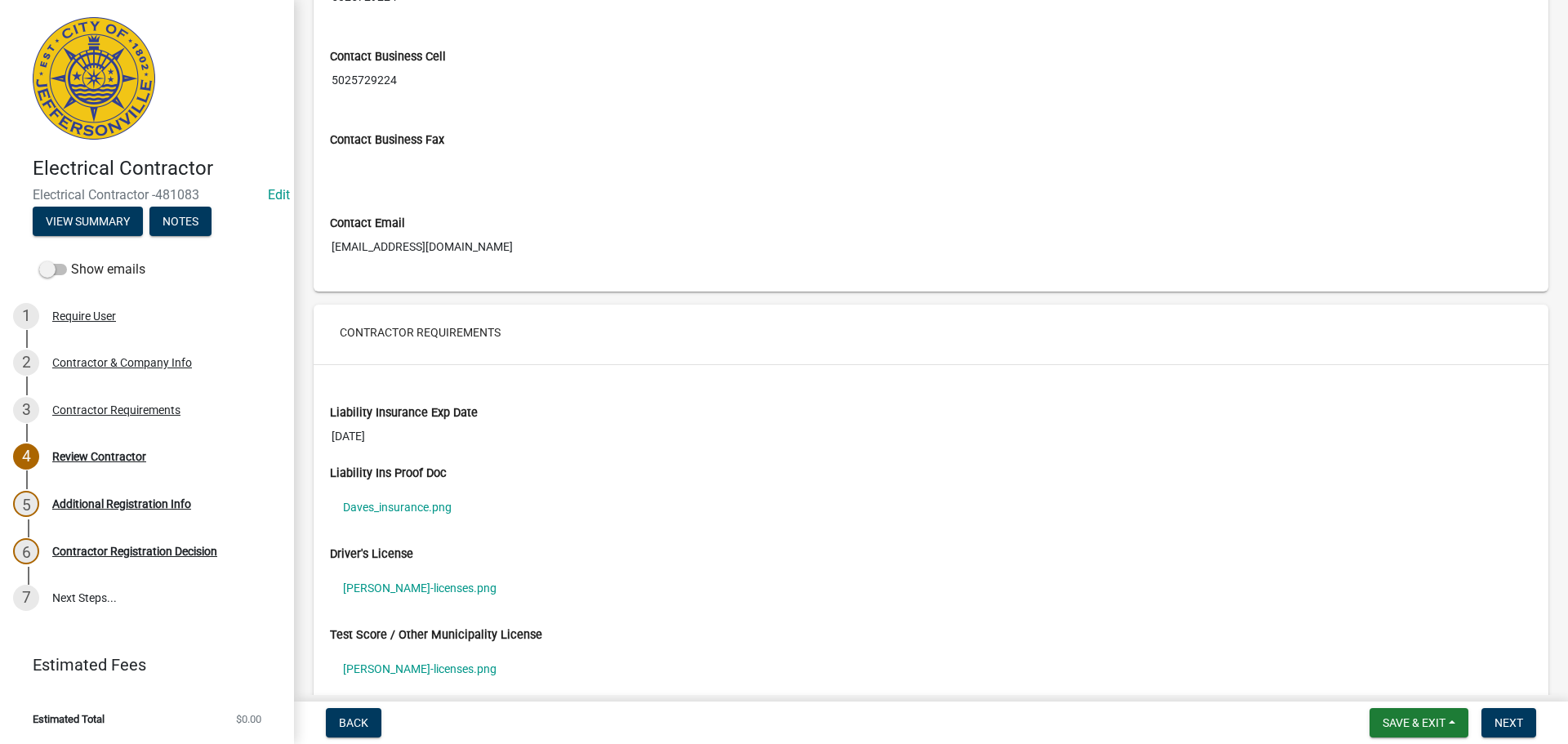
scroll to position [980, 0]
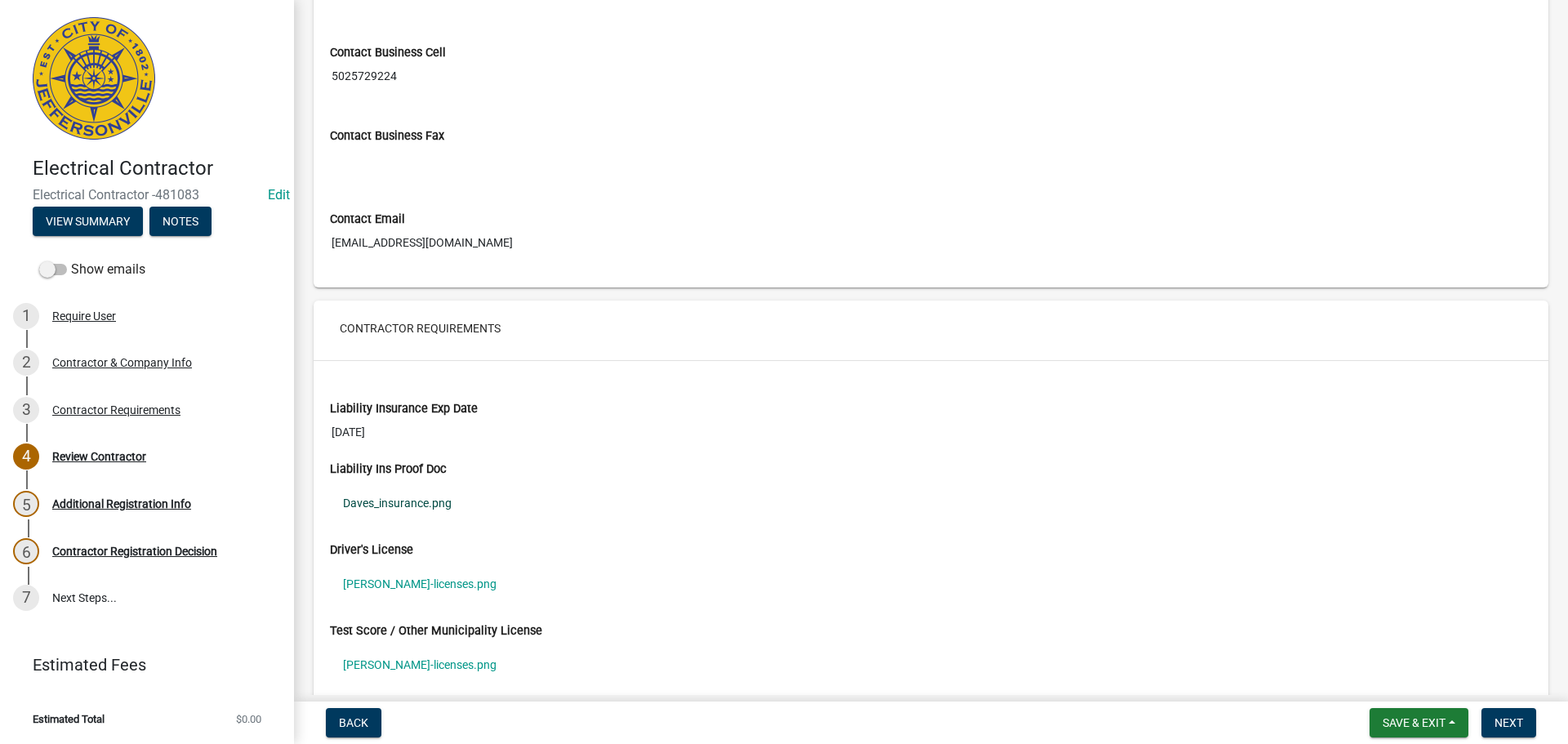
click at [382, 503] on link "Daves_insurance.png" at bounding box center [931, 503] width 1202 height 38
click at [392, 584] on link "Daves-licenses.png" at bounding box center [931, 584] width 1202 height 38
click at [386, 662] on link "Daves-licenses.png" at bounding box center [931, 665] width 1202 height 38
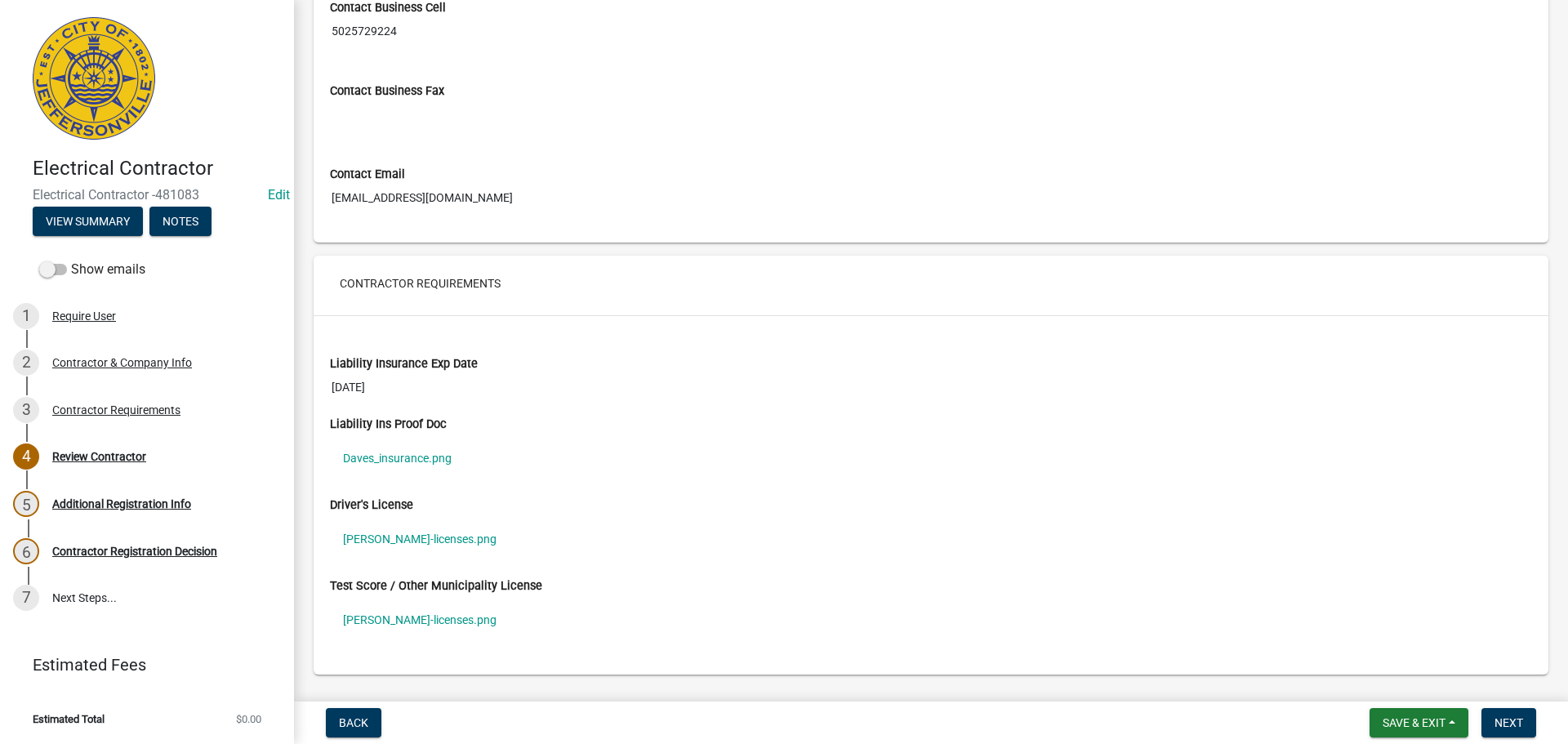
scroll to position [1069, 0]
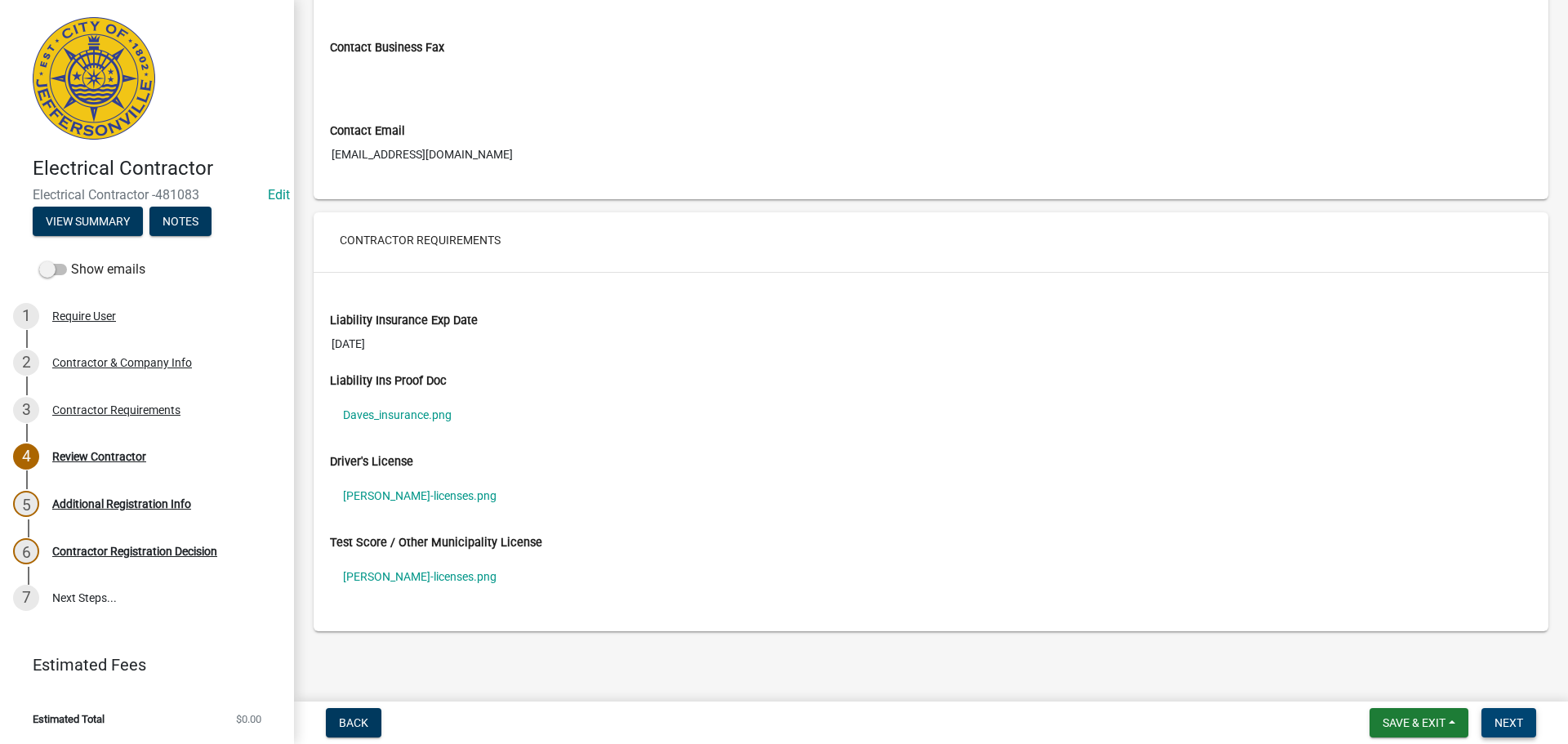
click at [1513, 717] on span "Next" at bounding box center [1508, 723] width 28 height 13
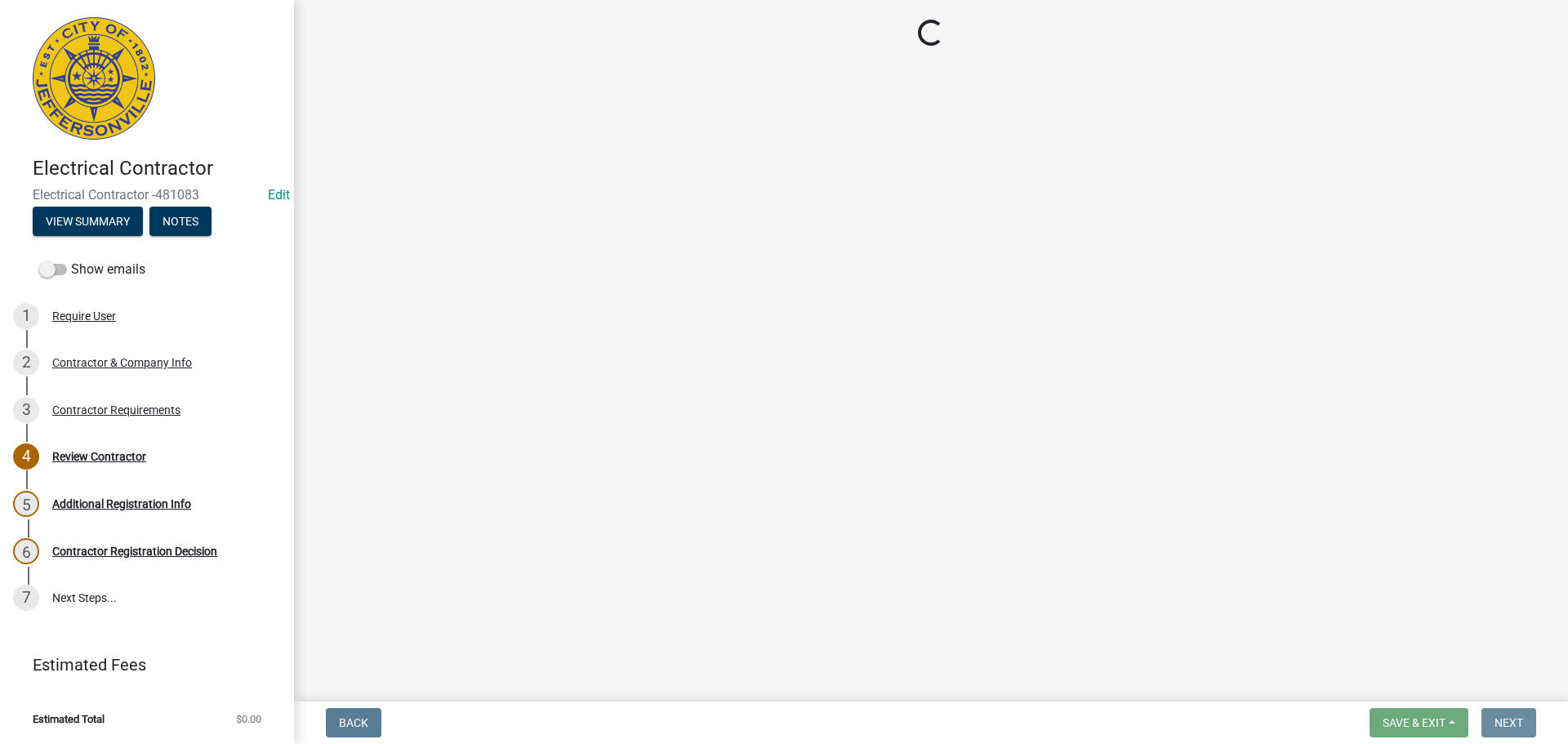
scroll to position [0, 0]
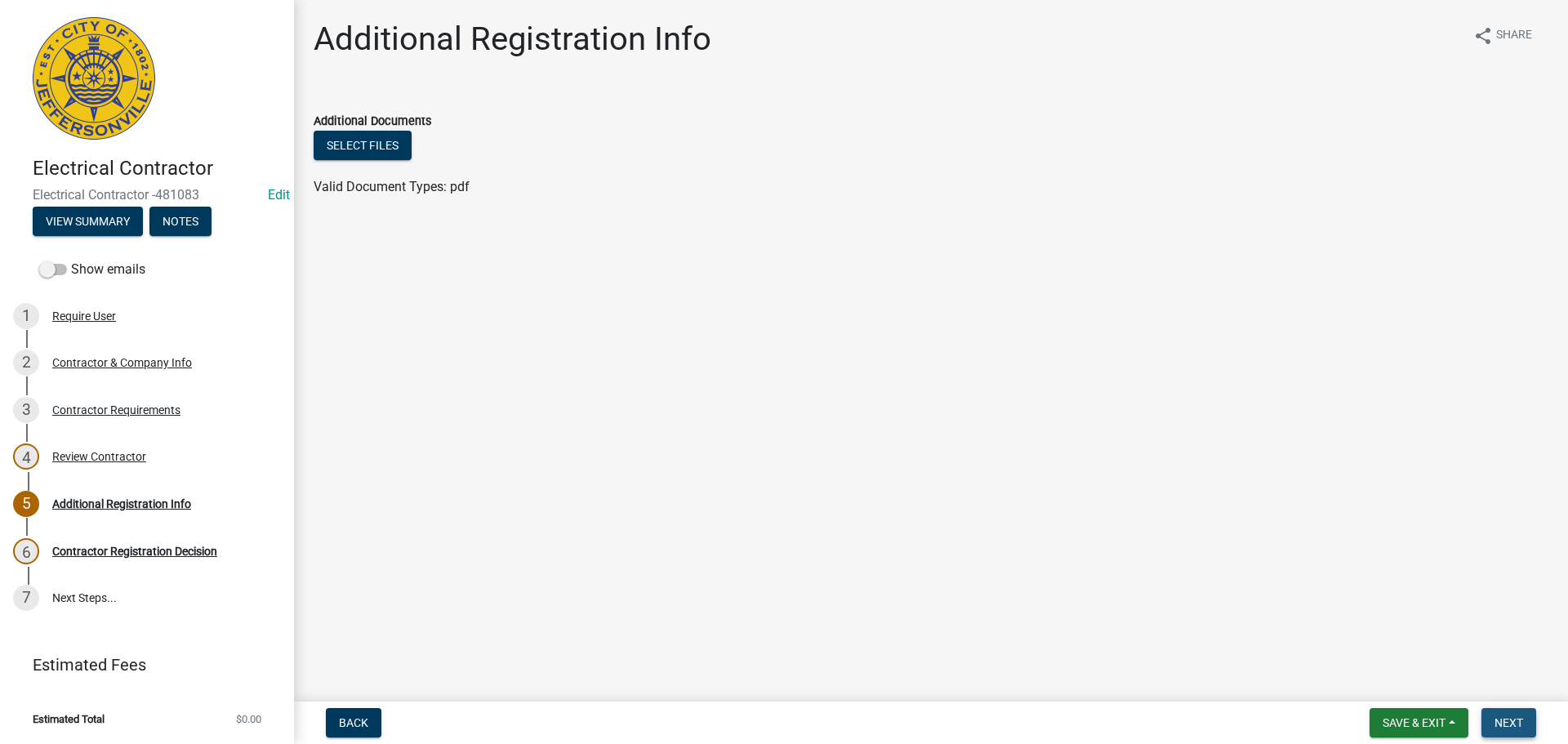
click at [1494, 716] on button "Next" at bounding box center [1509, 723] width 55 height 29
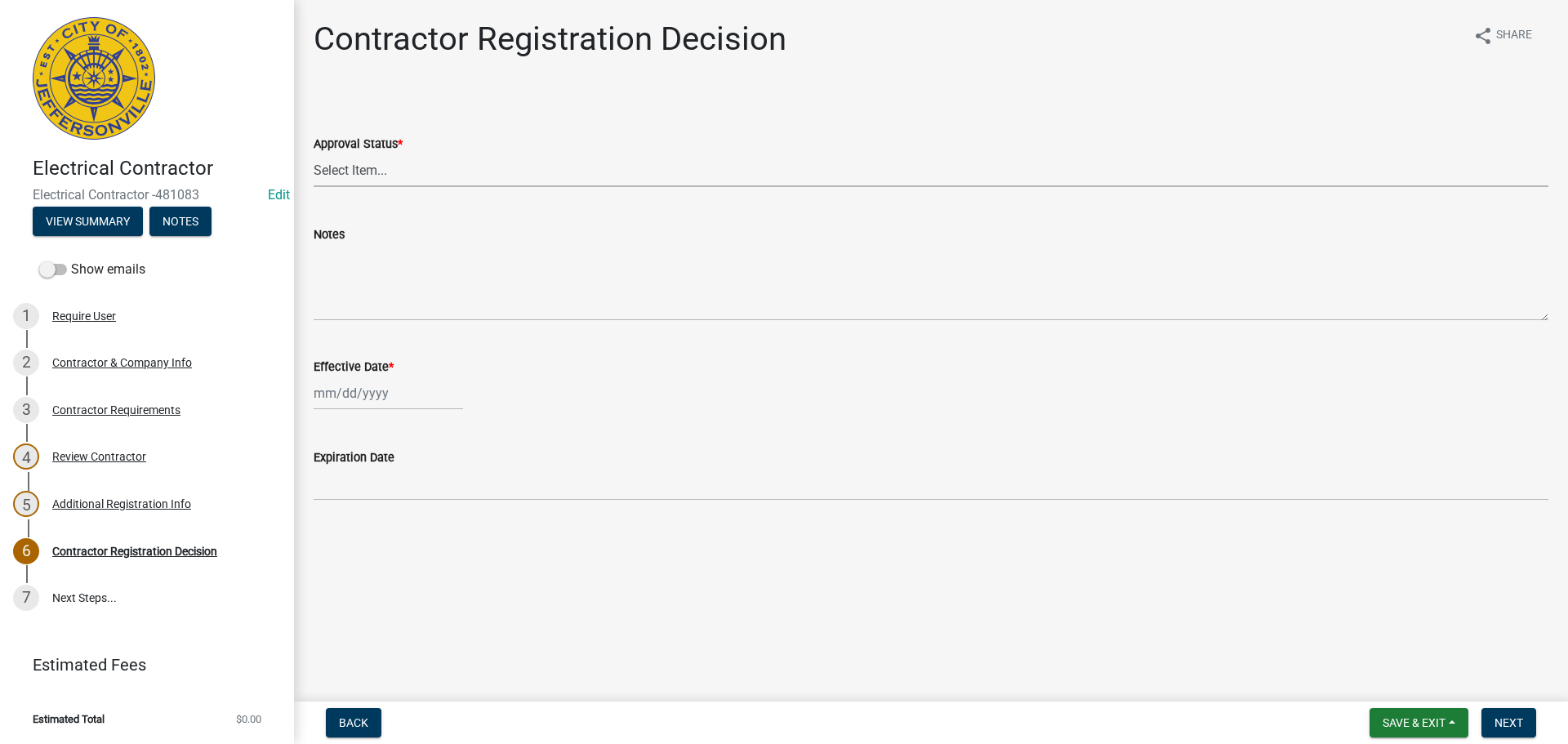
drag, startPoint x: 340, startPoint y: 168, endPoint x: 343, endPoint y: 179, distance: 11.4
click at [341, 169] on select "Select Item... Approved Denied" at bounding box center [931, 170] width 1235 height 34
click at [313, 154] on select "Select Item... Approved Denied" at bounding box center [931, 170] width 1235 height 34
select select "4b86b809-39dd-4c68-9f3d-fdb3e7050482"
click at [344, 400] on div at bounding box center [388, 393] width 149 height 34
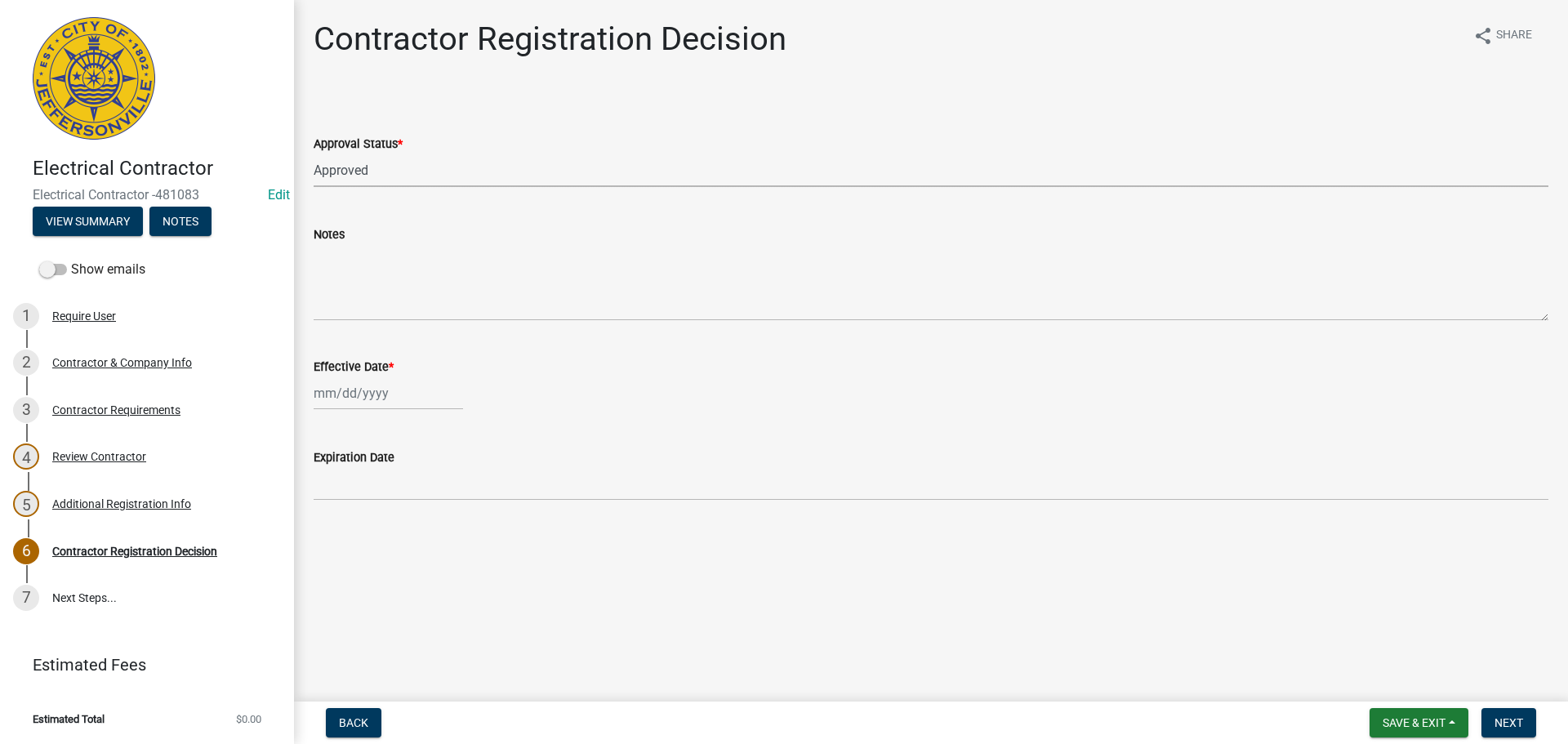
select select "9"
select select "2025"
click at [435, 534] on div "19" at bounding box center [435, 533] width 26 height 26
type input "[DATE]"
click at [1515, 719] on span "Next" at bounding box center [1508, 723] width 28 height 13
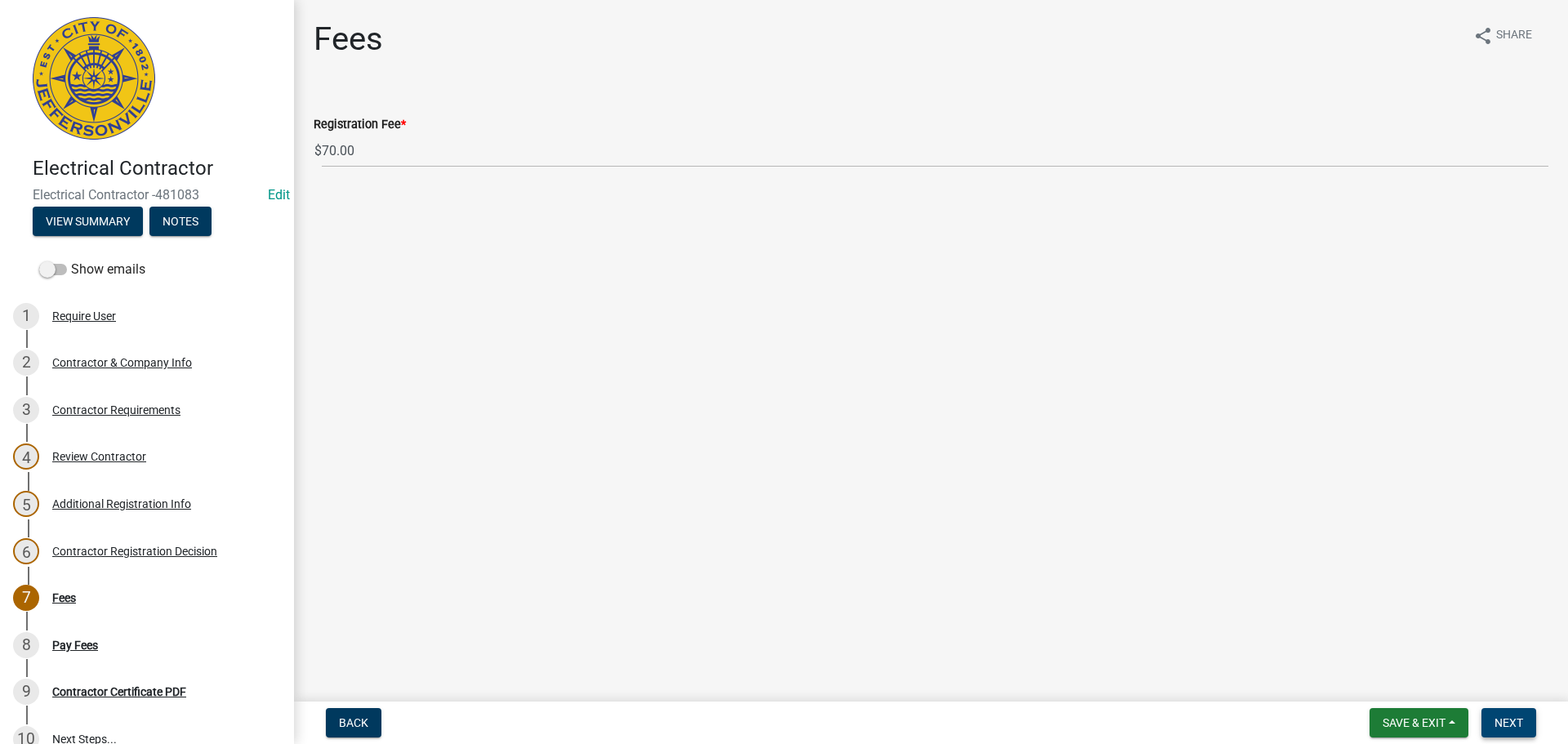
click at [1504, 729] on span "Next" at bounding box center [1508, 723] width 28 height 13
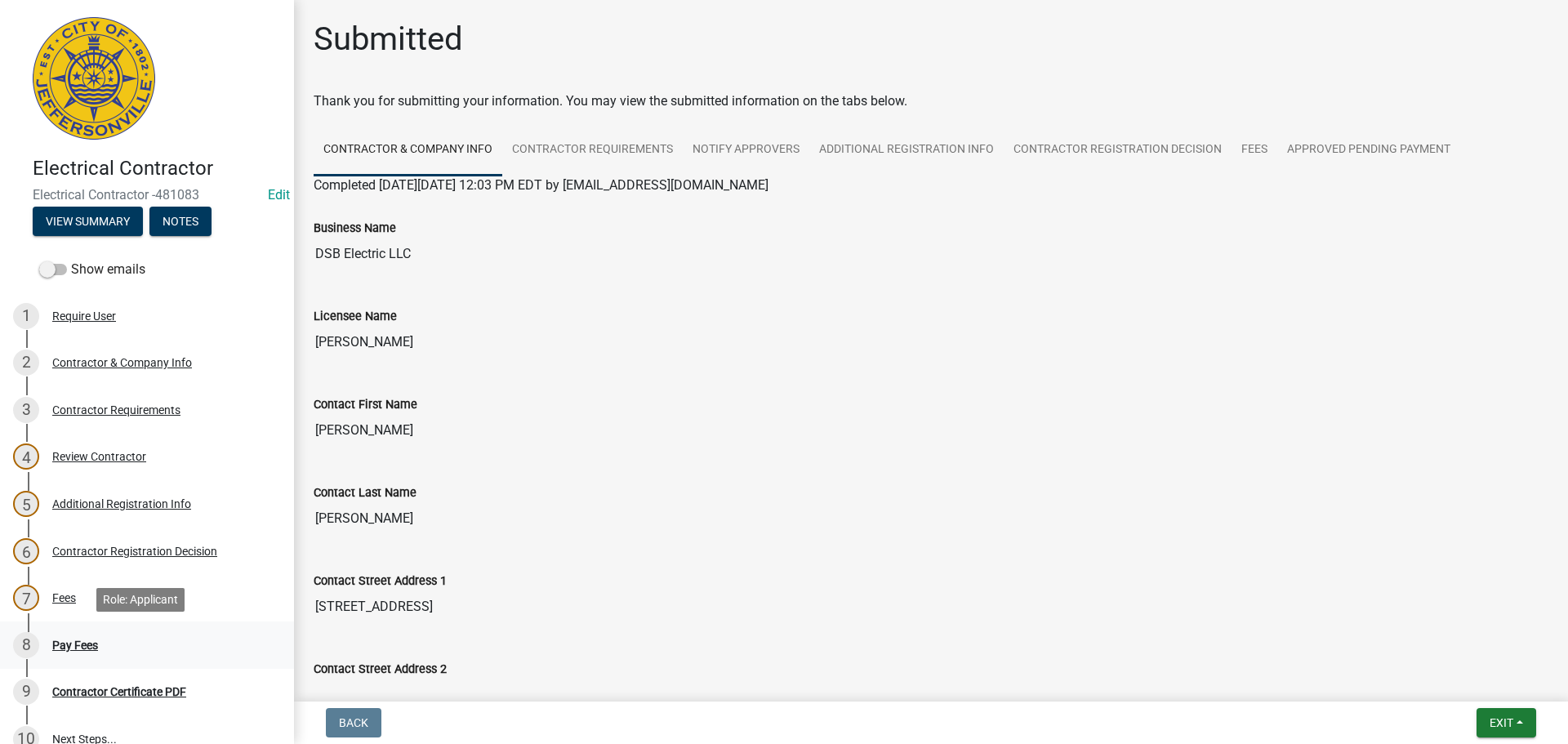
click at [82, 645] on div "Pay Fees" at bounding box center [75, 645] width 46 height 11
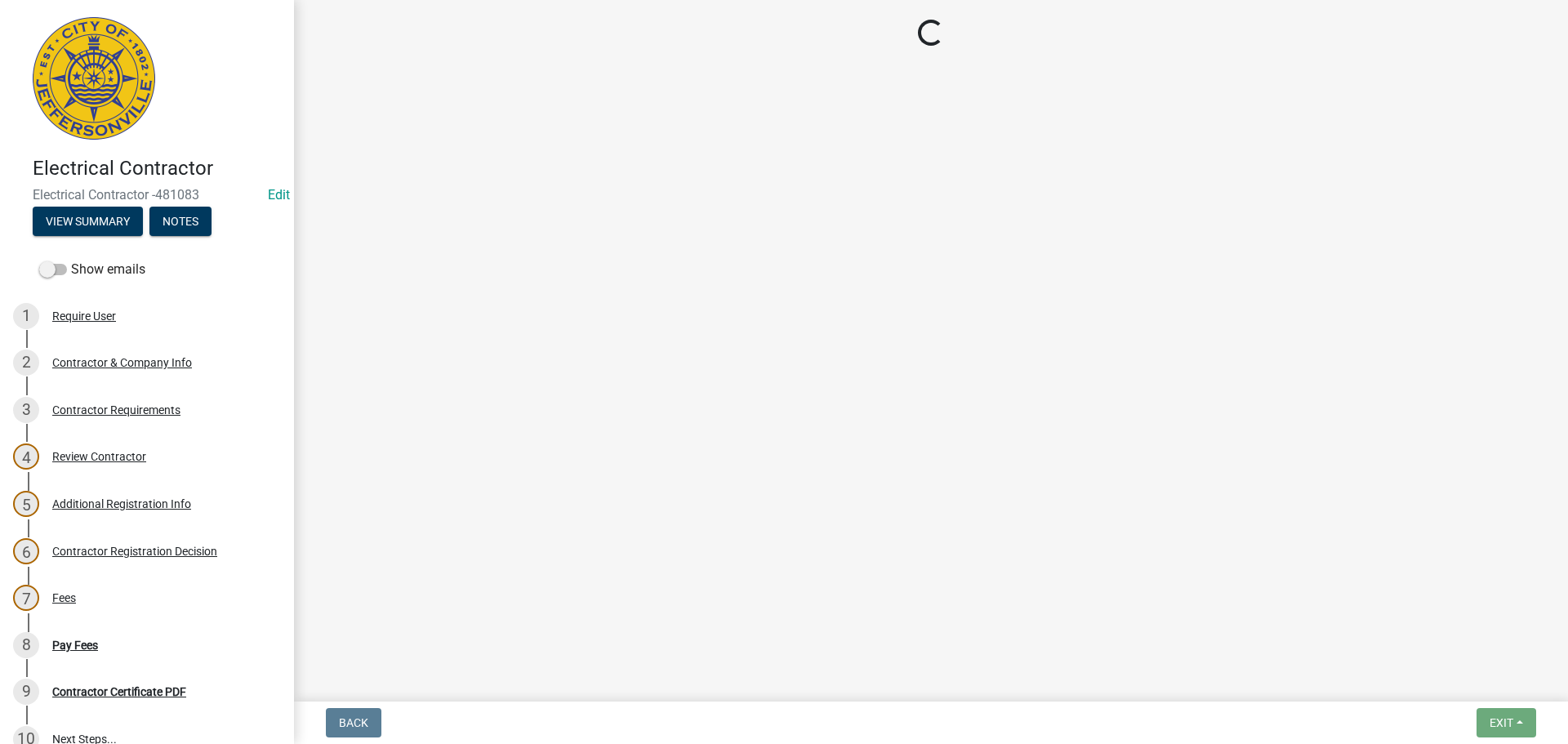
select select "3: 3"
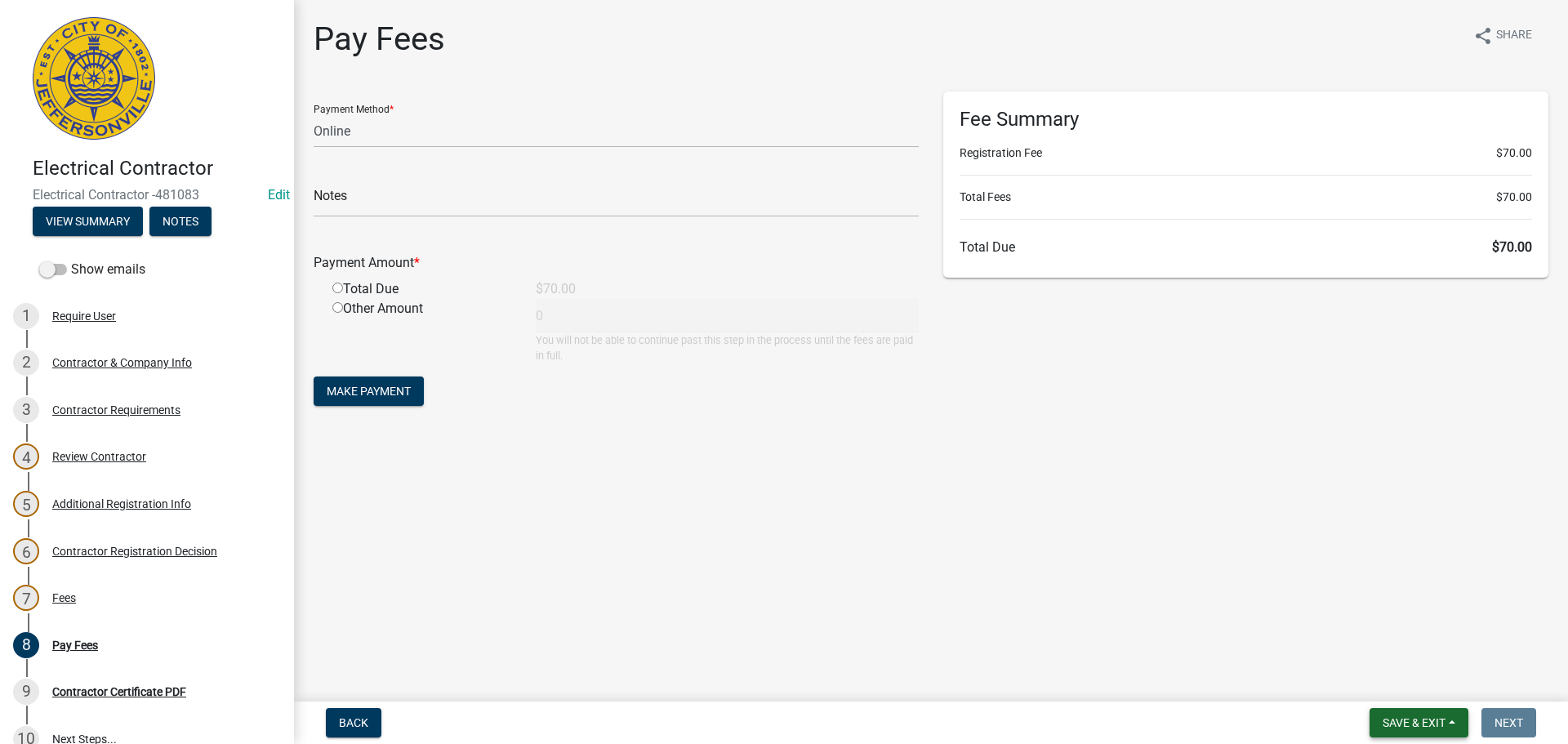
click at [1422, 723] on span "Save & Exit" at bounding box center [1413, 723] width 63 height 13
click at [1378, 680] on button "Save & Exit" at bounding box center [1403, 680] width 131 height 40
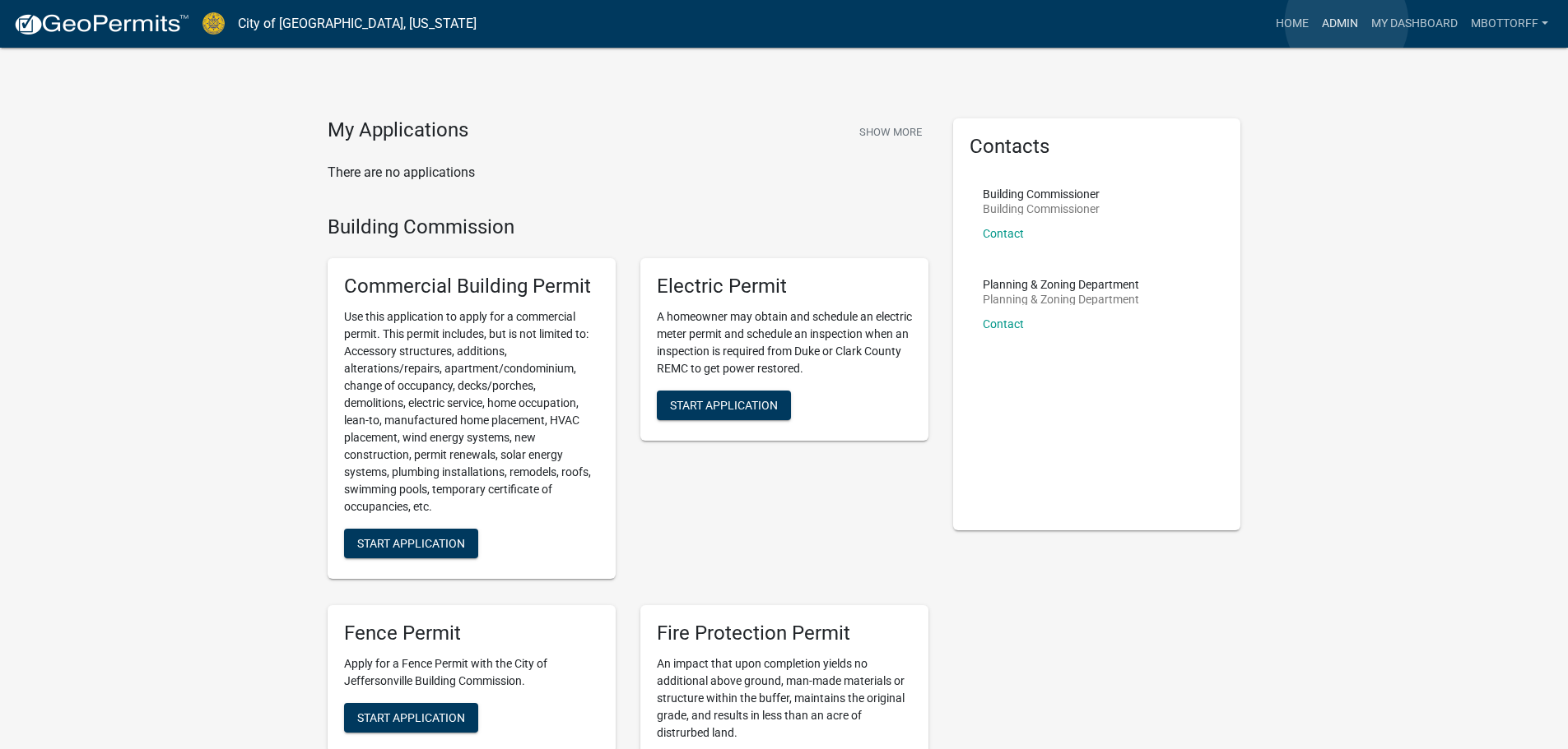
click at [1346, 22] on link "Admin" at bounding box center [1340, 24] width 49 height 31
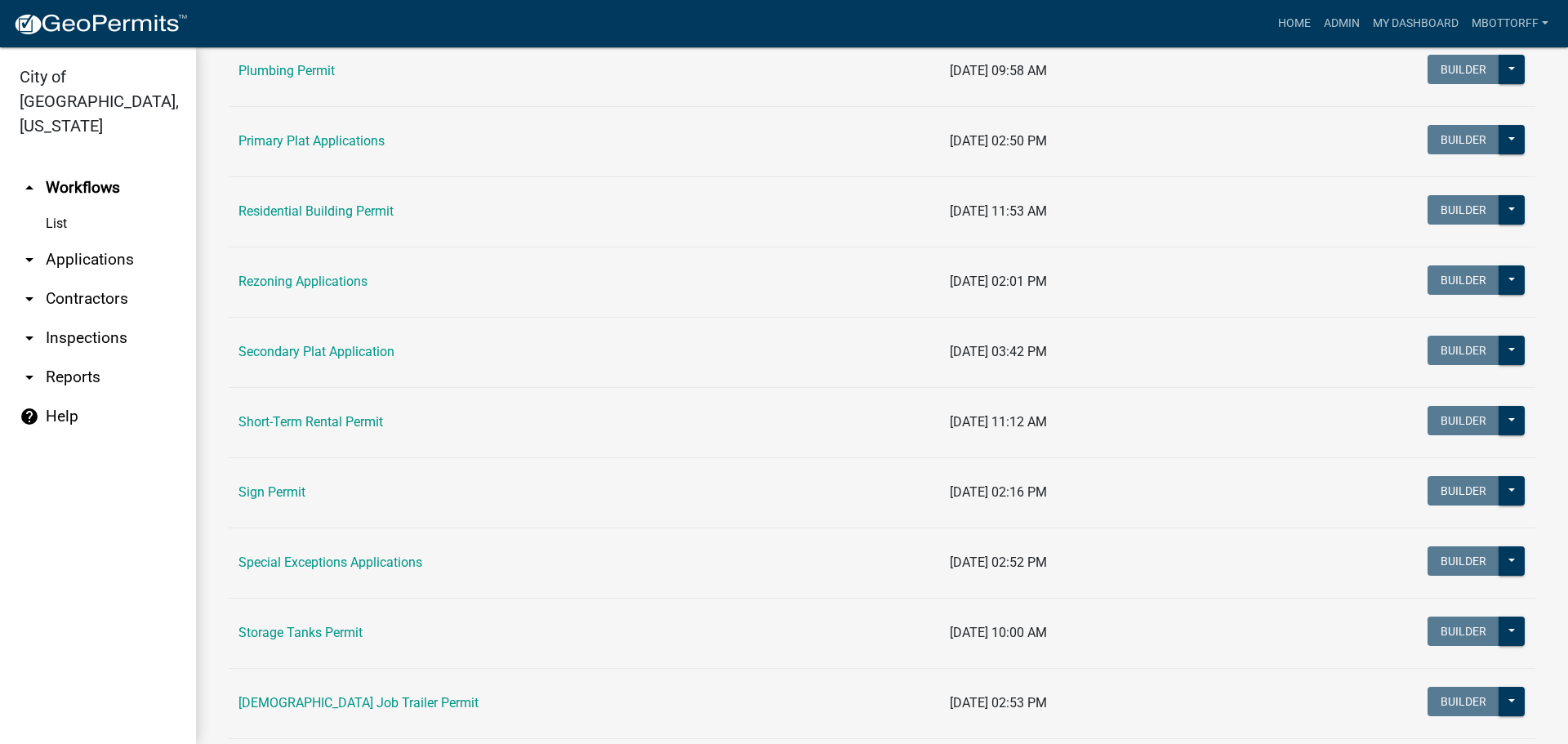
scroll to position [1026, 0]
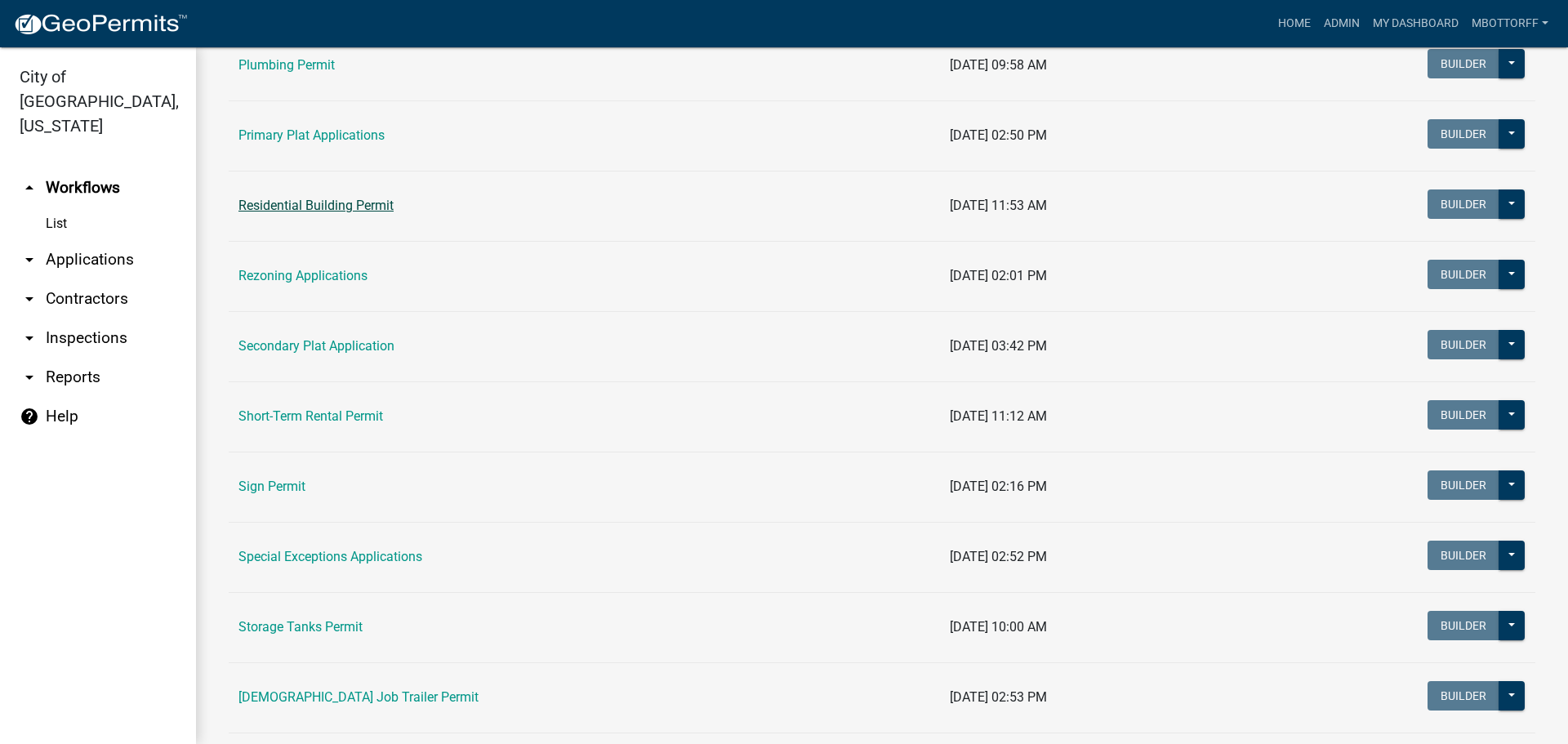
click at [299, 203] on link "Residential Building Permit" at bounding box center [316, 205] width 155 height 15
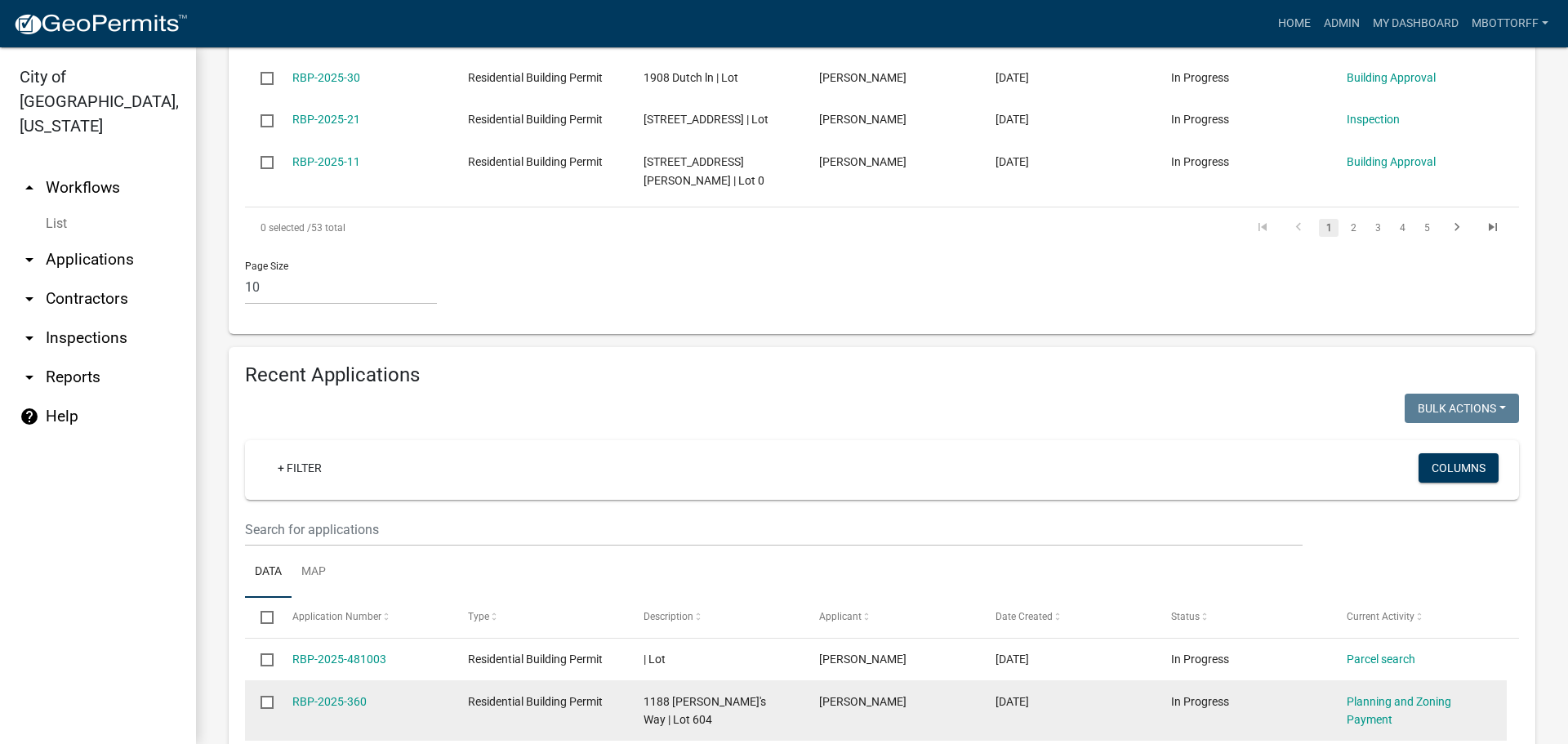
scroll to position [1062, 0]
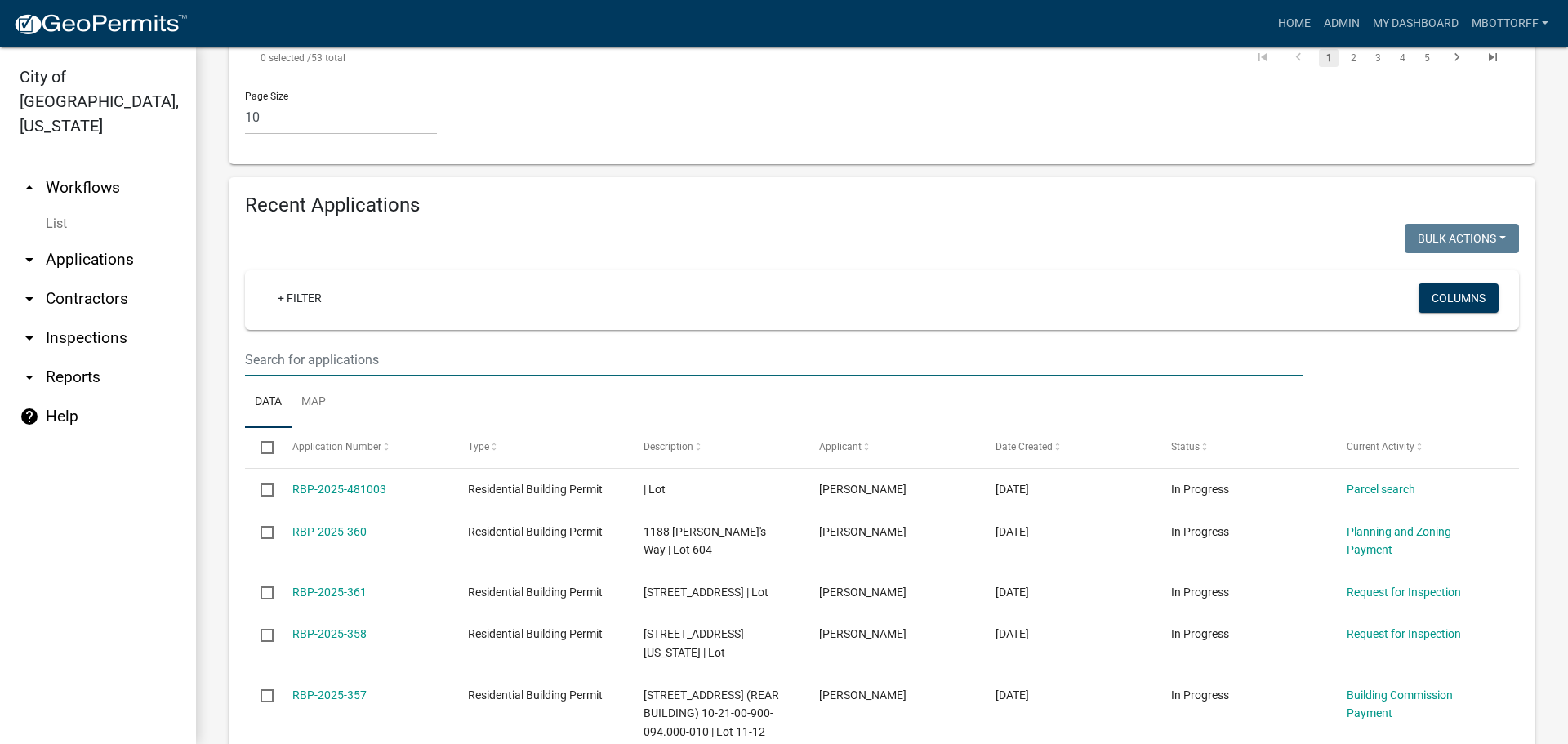
click at [302, 376] on input "text" at bounding box center [774, 359] width 1058 height 34
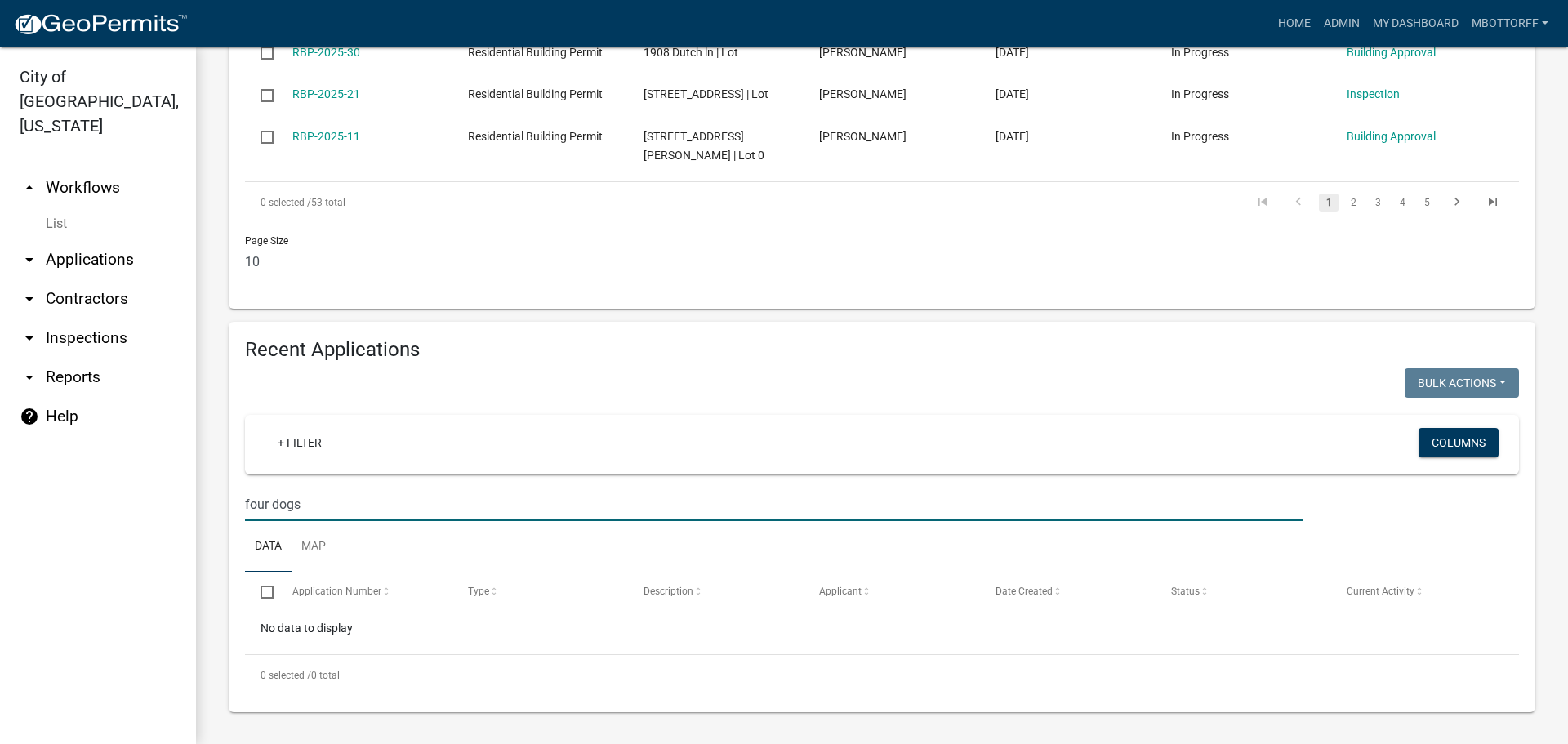
scroll to position [974, 0]
type input "f"
type input "c"
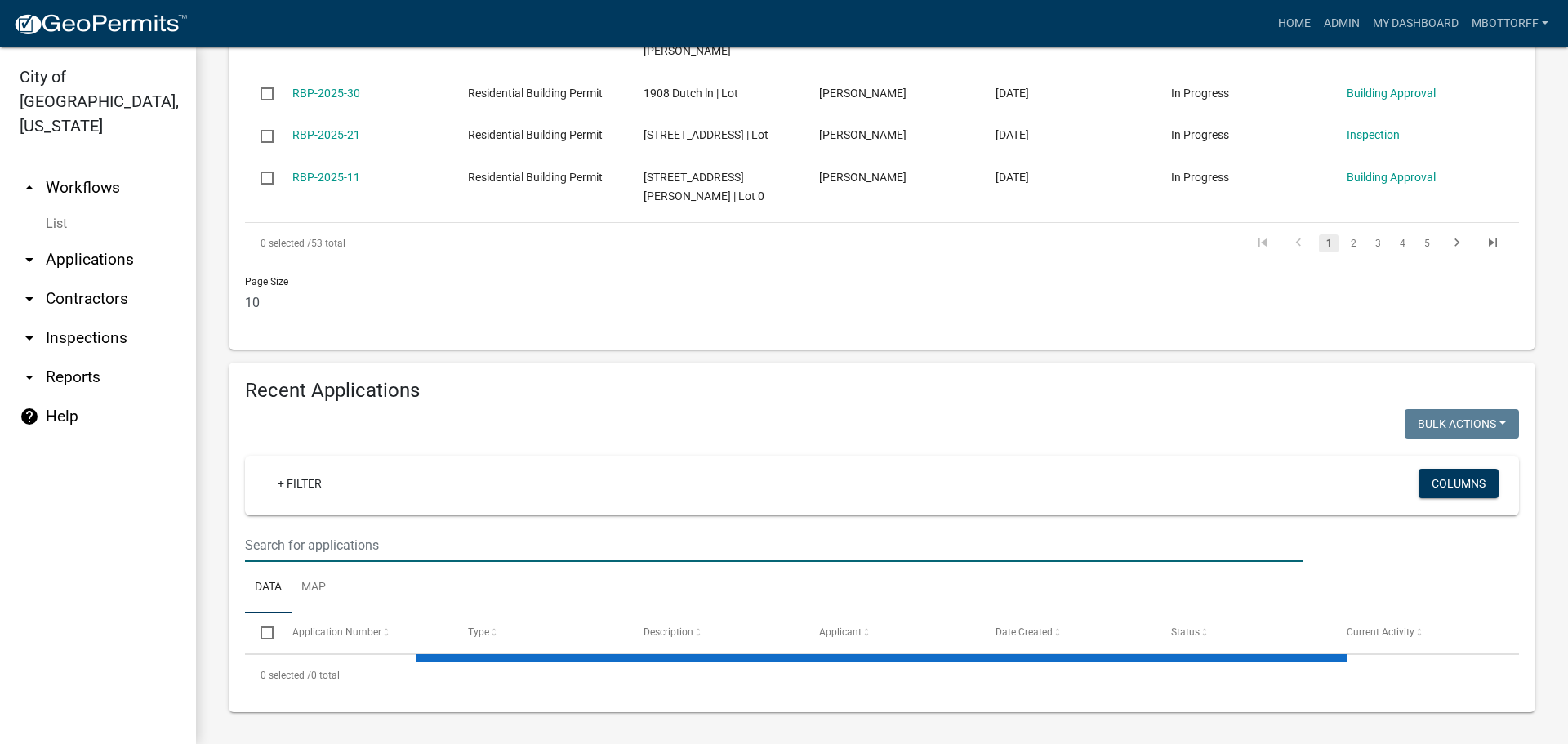
scroll to position [1062, 0]
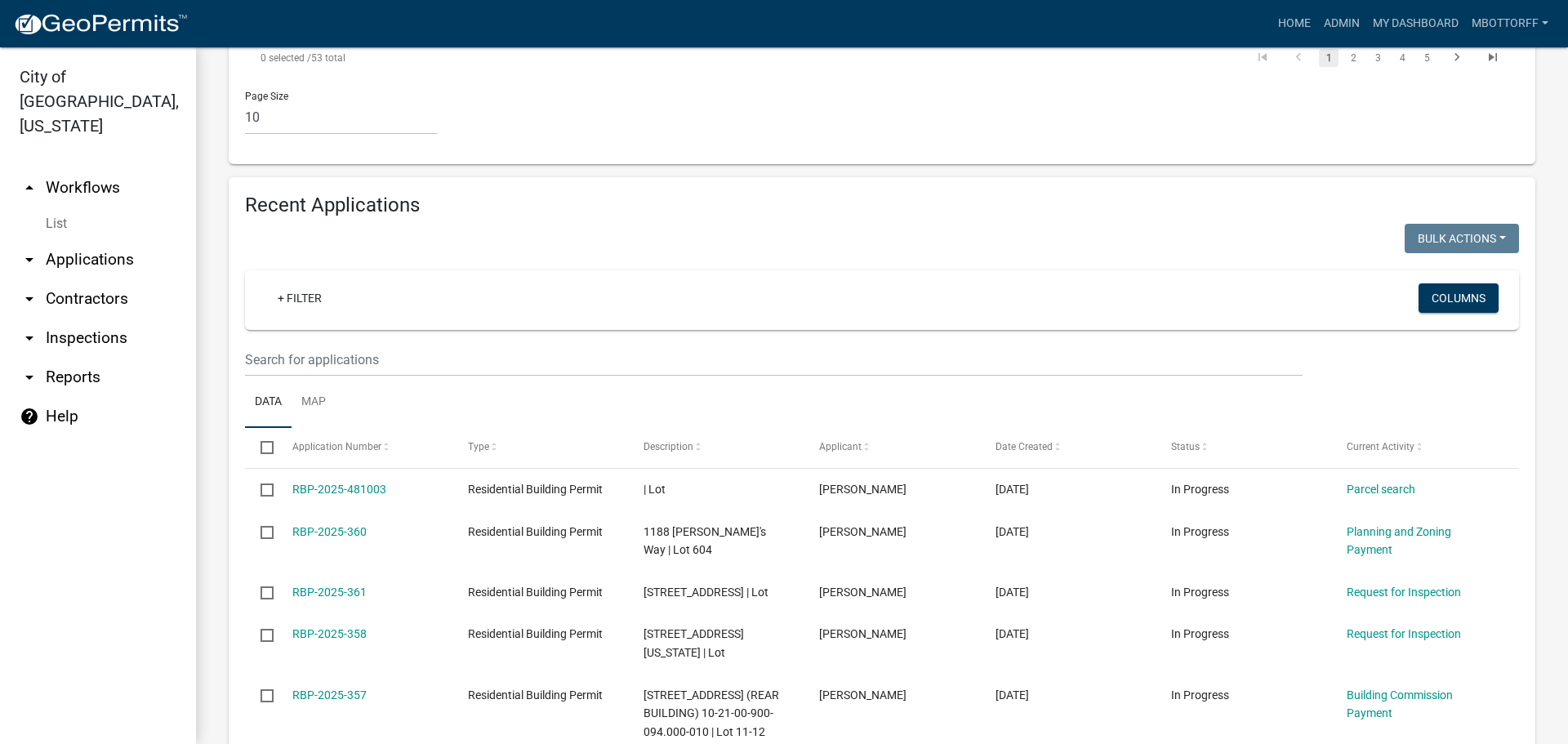
click at [53, 208] on link "List" at bounding box center [98, 224] width 196 height 33
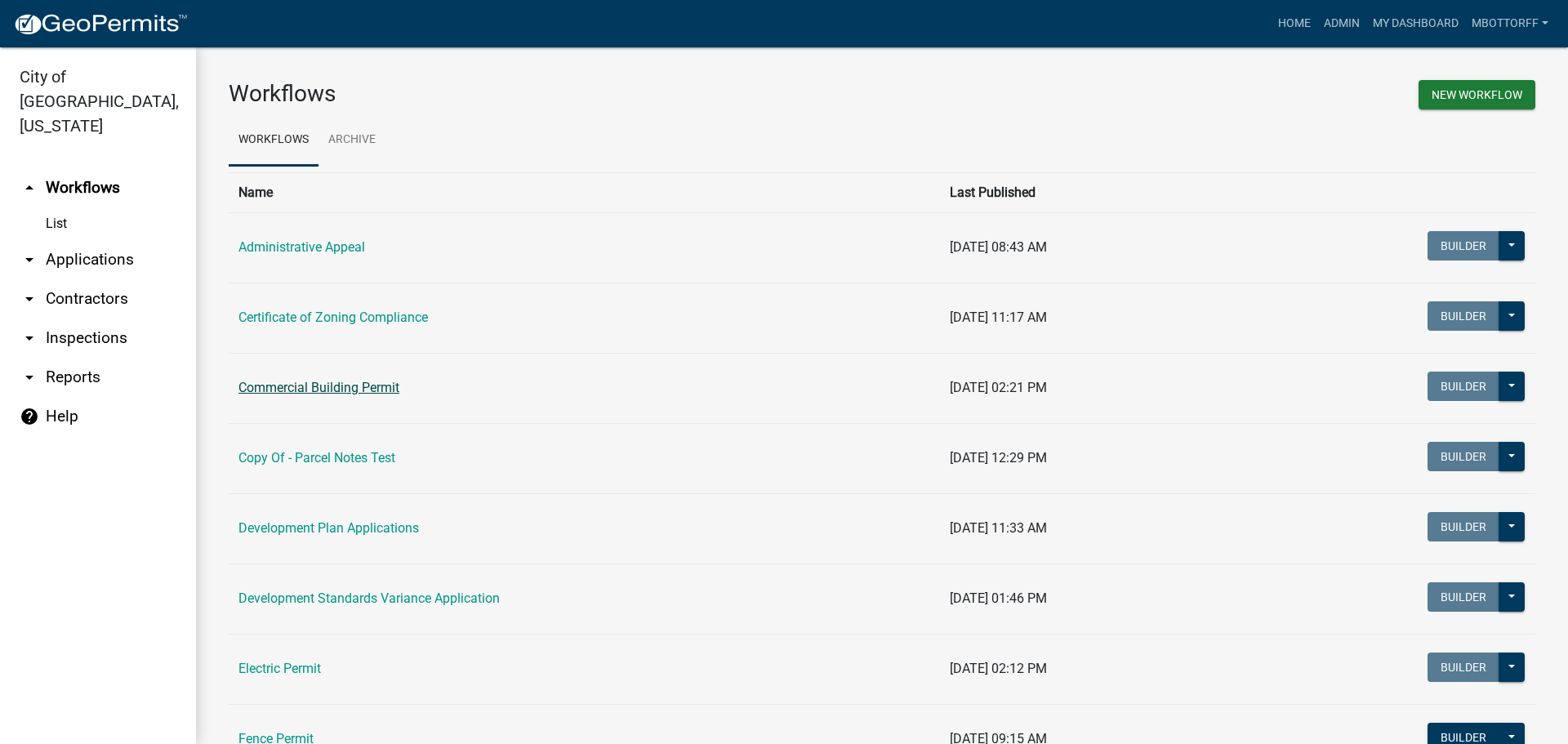
click at [308, 393] on link "Commercial Building Permit" at bounding box center [319, 387] width 161 height 15
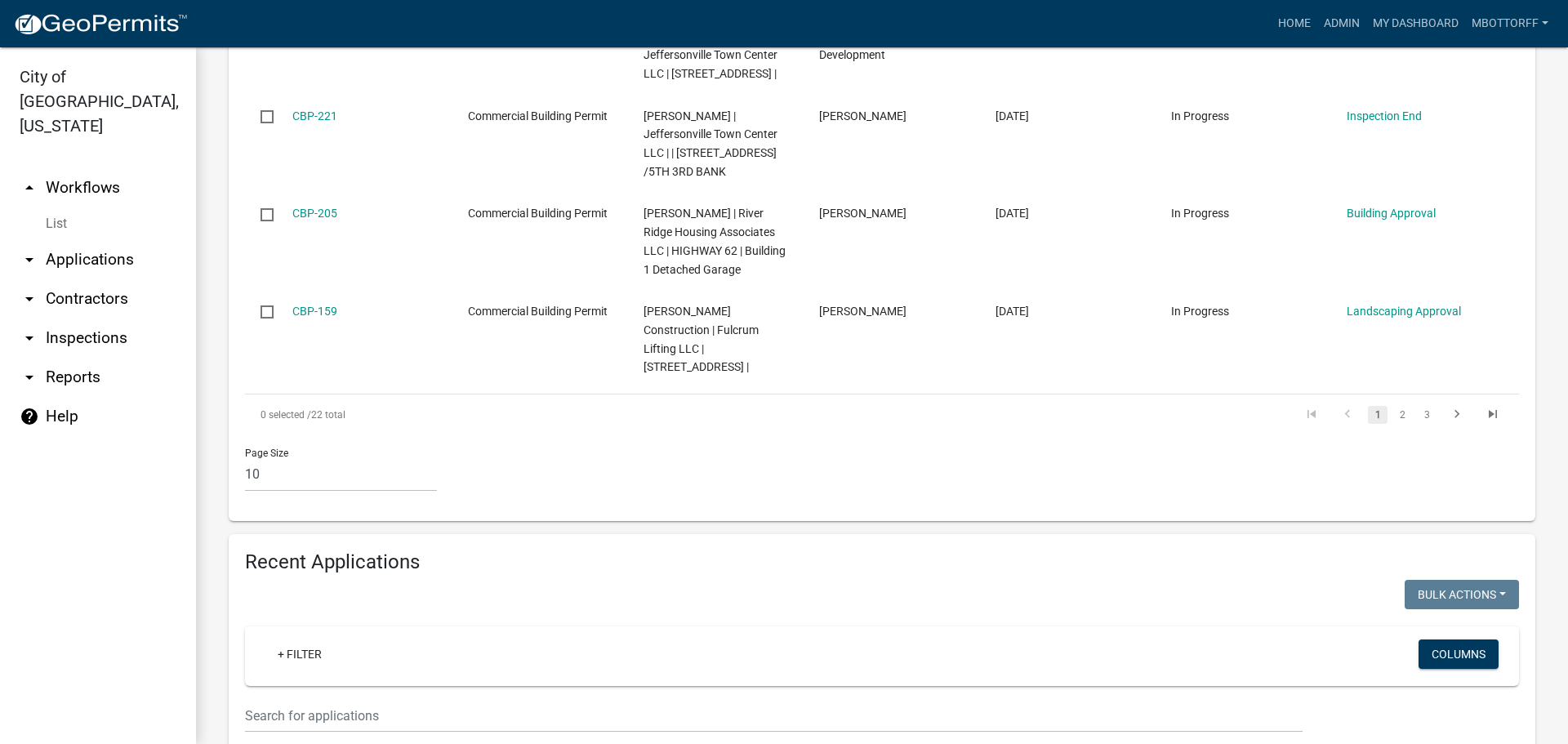
scroll to position [1226, 0]
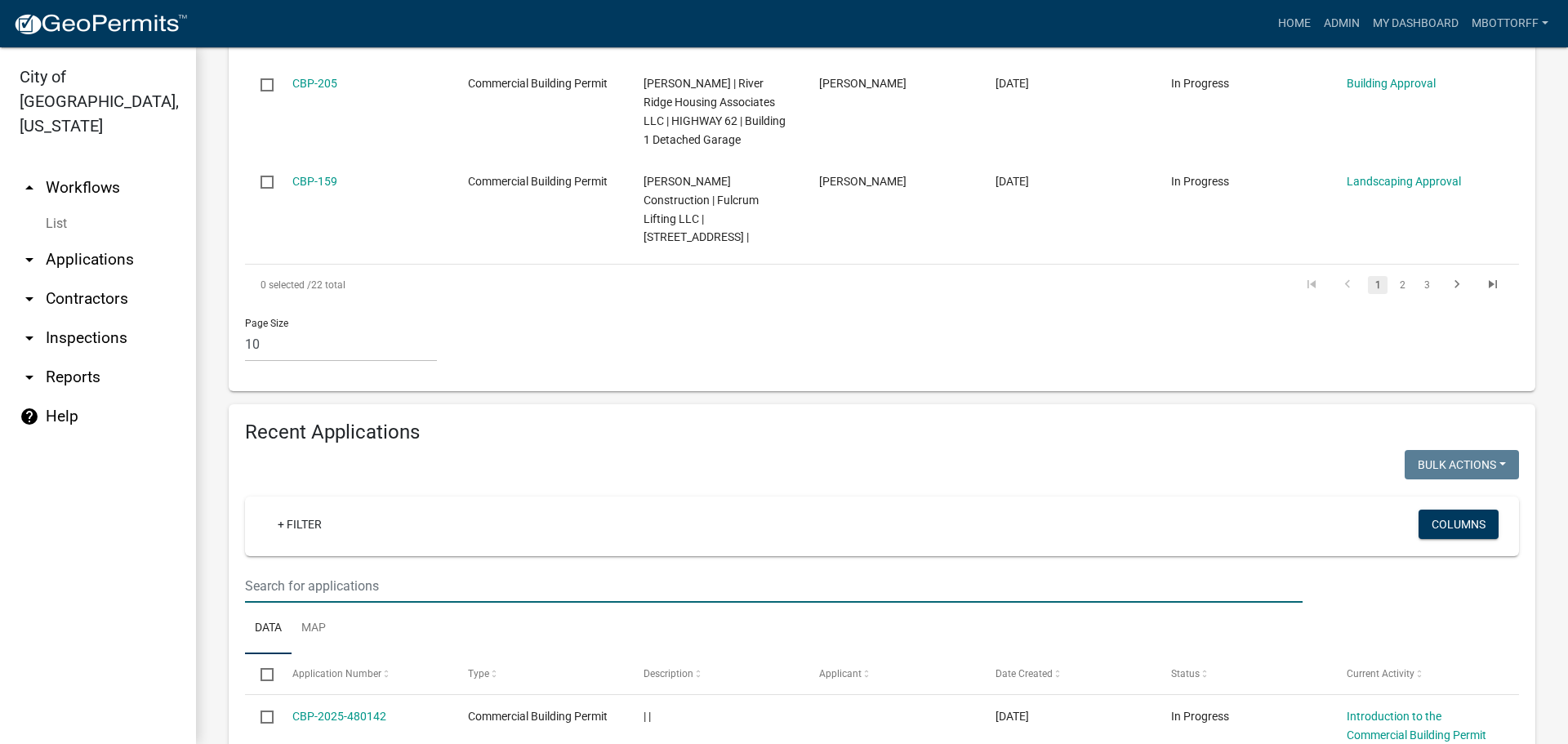
drag, startPoint x: 278, startPoint y: 586, endPoint x: 259, endPoint y: 582, distance: 19.4
click at [269, 586] on input "text" at bounding box center [774, 586] width 1058 height 34
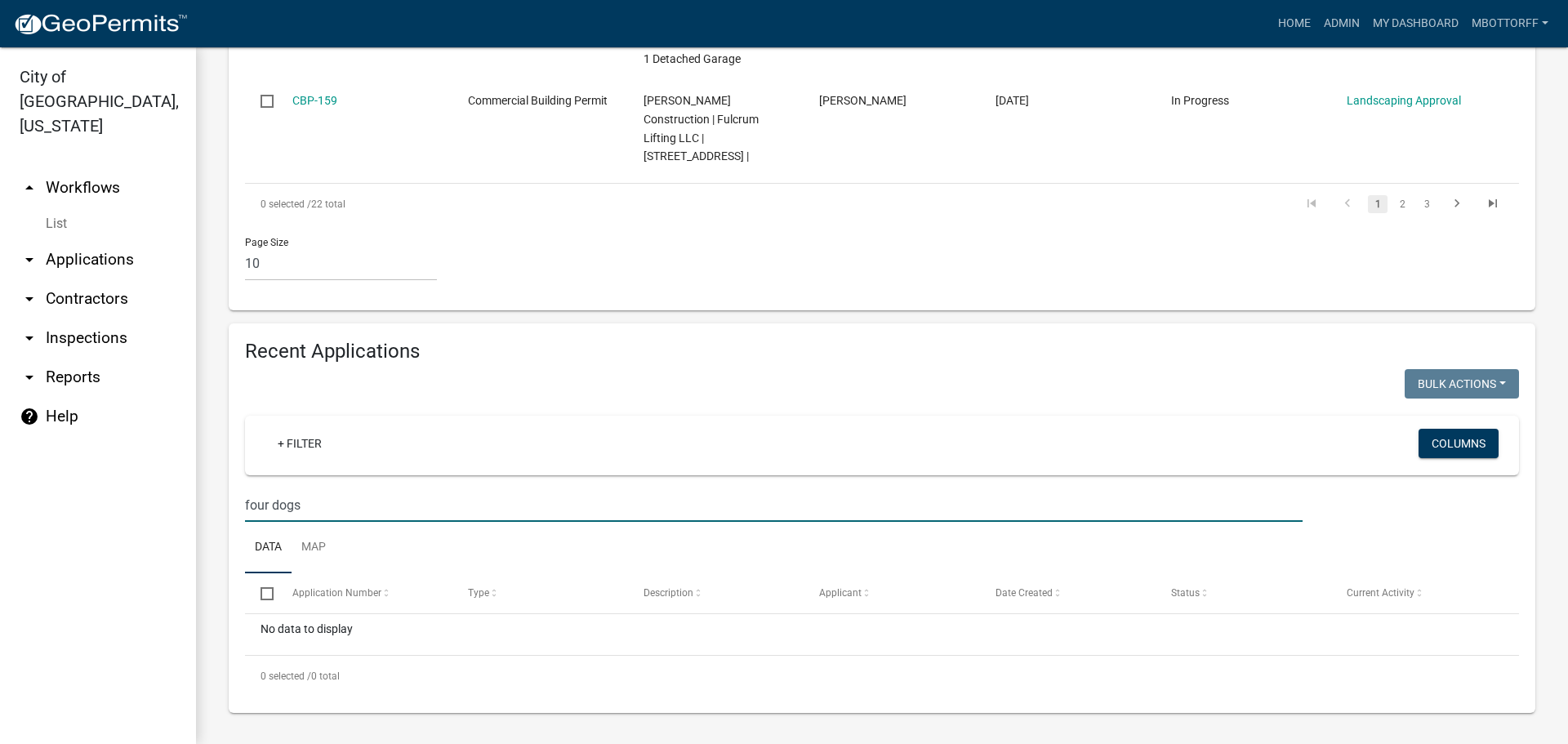
scroll to position [1308, 0]
drag, startPoint x: 271, startPoint y: 506, endPoint x: 236, endPoint y: 485, distance: 40.8
click at [261, 503] on input "four dogs" at bounding box center [774, 504] width 1058 height 34
drag, startPoint x: 290, startPoint y: 510, endPoint x: 1, endPoint y: 409, distance: 306.1
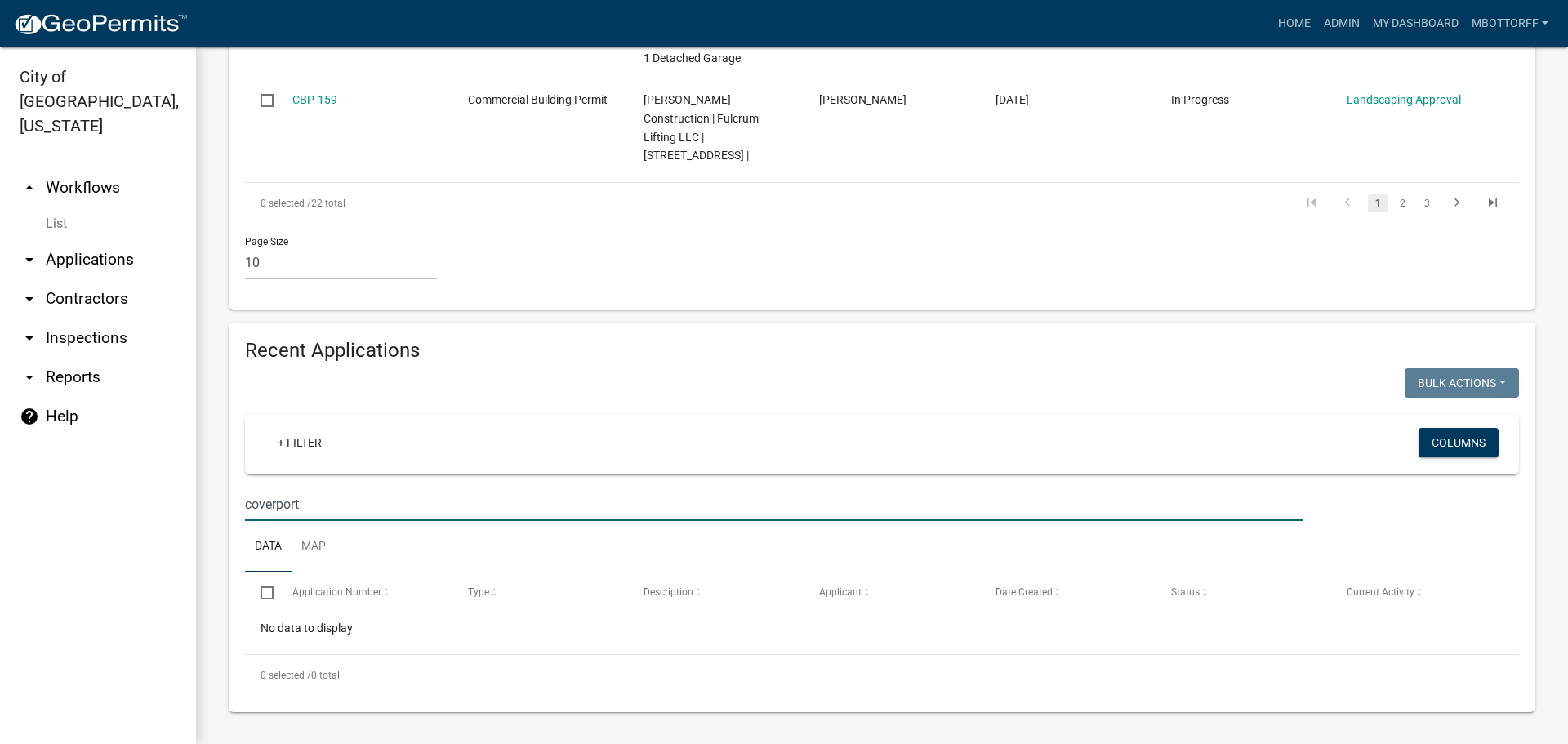
drag, startPoint x: 307, startPoint y: 503, endPoint x: 0, endPoint y: 350, distance: 343.0
click at [67, 415] on div "City of Jeffersonville, Indiana arrow_drop_up Workflows List arrow_drop_down Ap…" at bounding box center [784, 395] width 1568 height 697
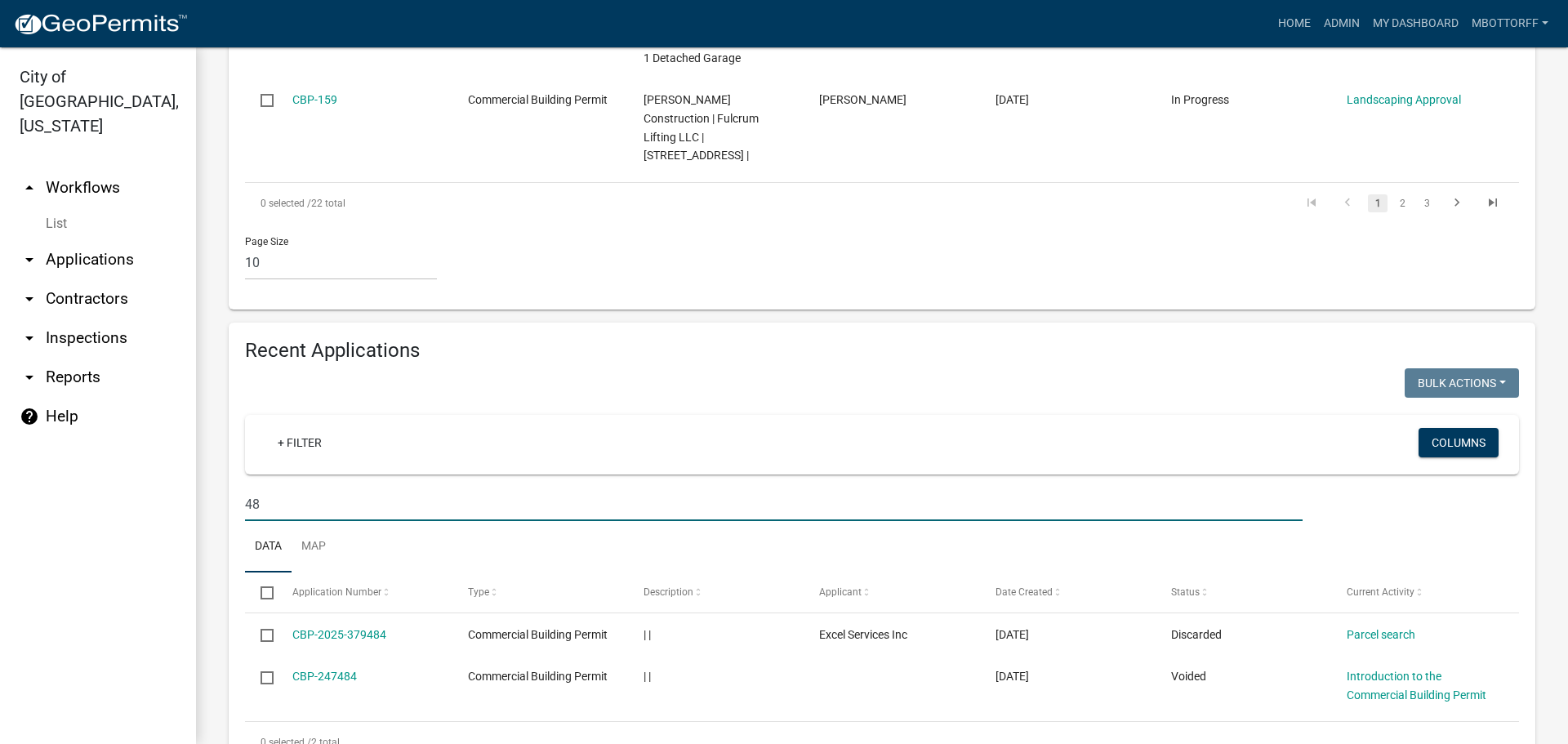
type input "4"
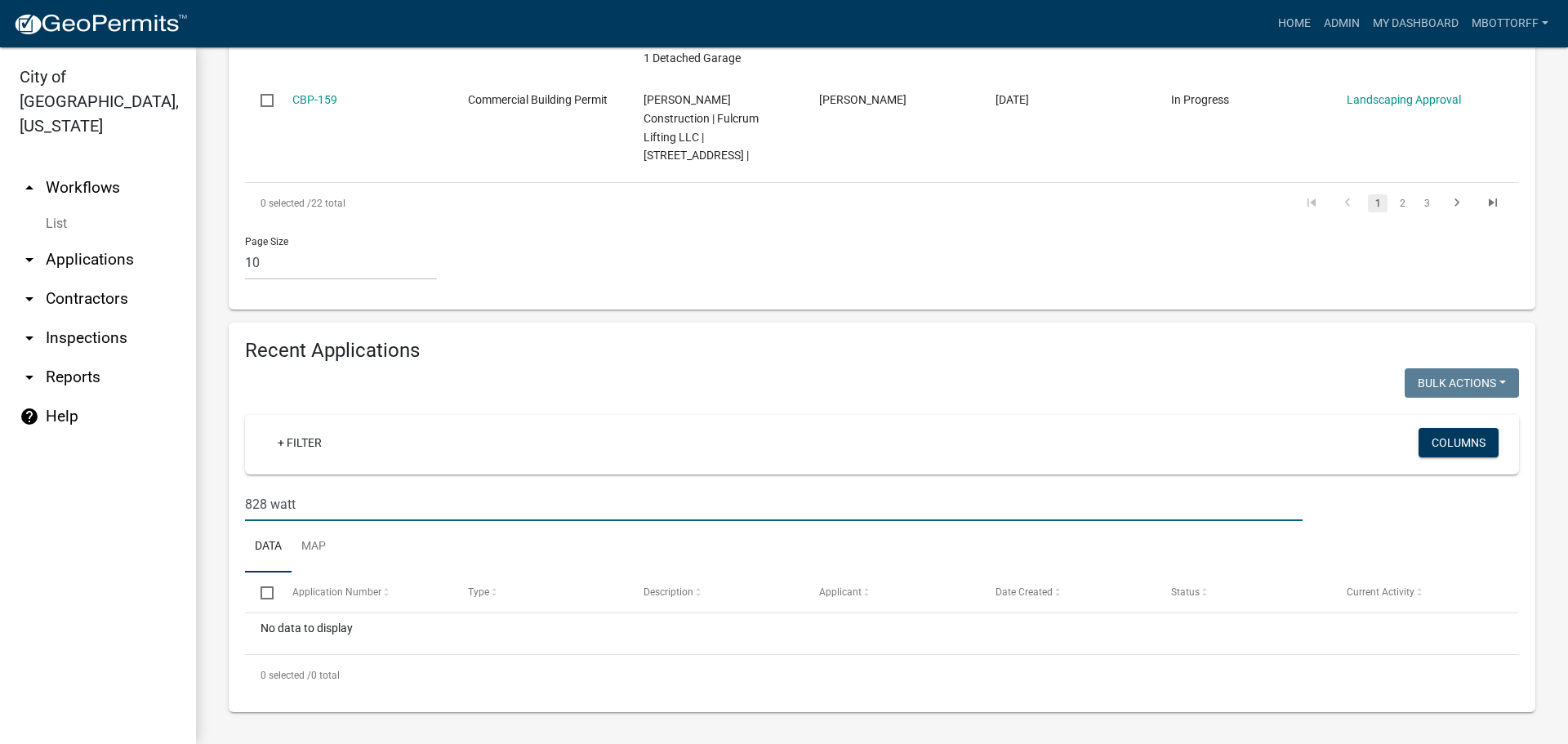
type input "828 watt"
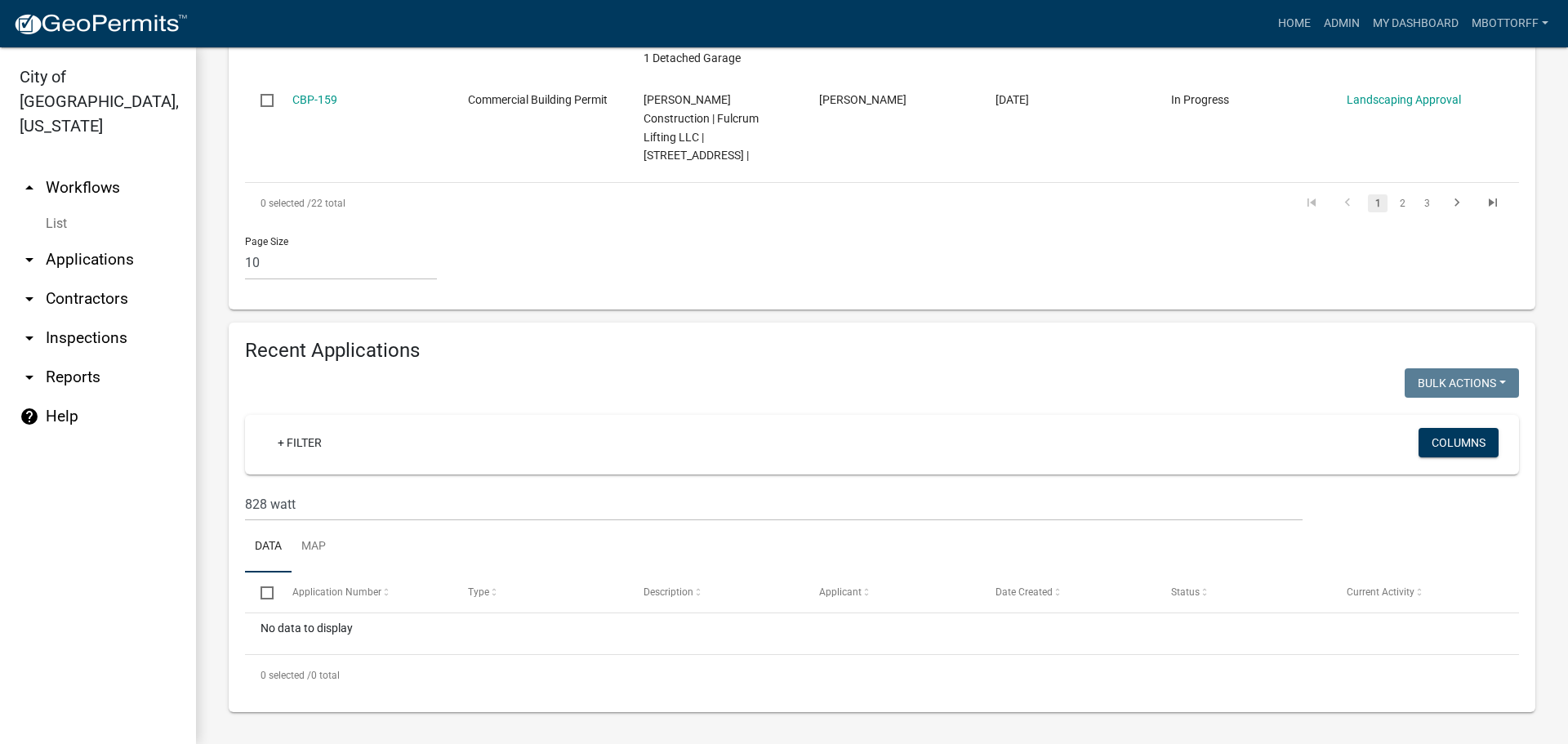
click at [66, 208] on link "List" at bounding box center [98, 224] width 196 height 33
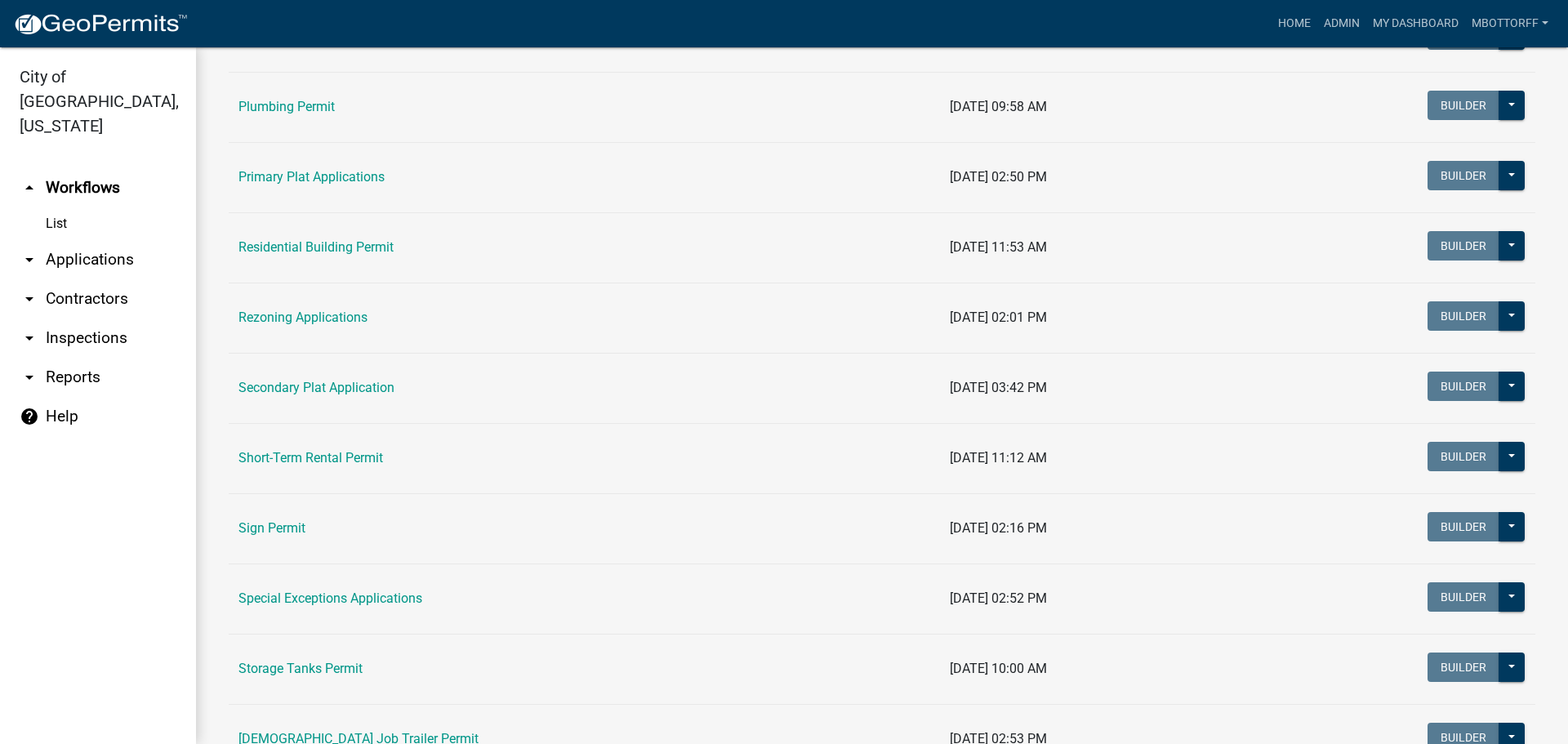
scroll to position [980, 0]
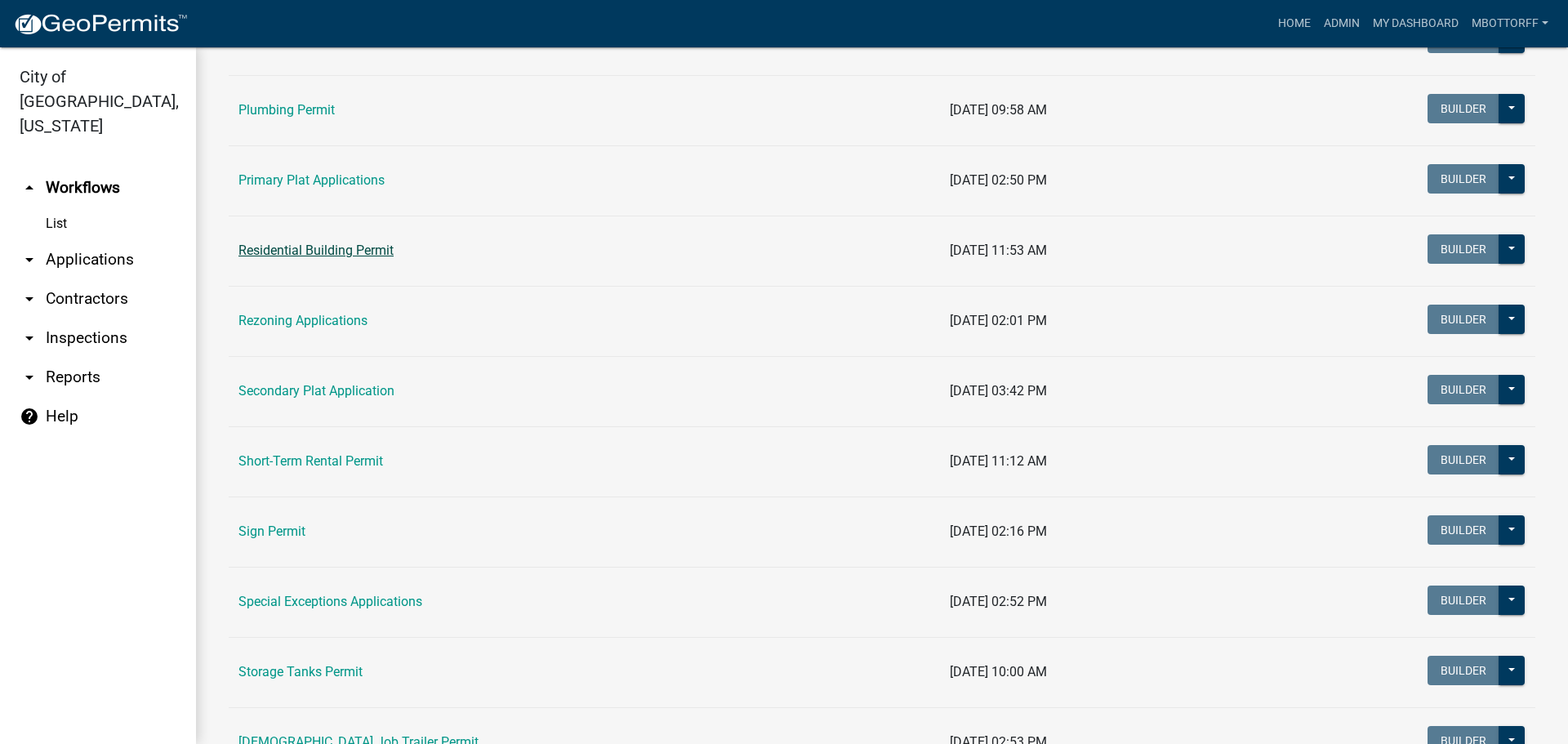
click at [295, 248] on link "Residential Building Permit" at bounding box center [316, 250] width 155 height 15
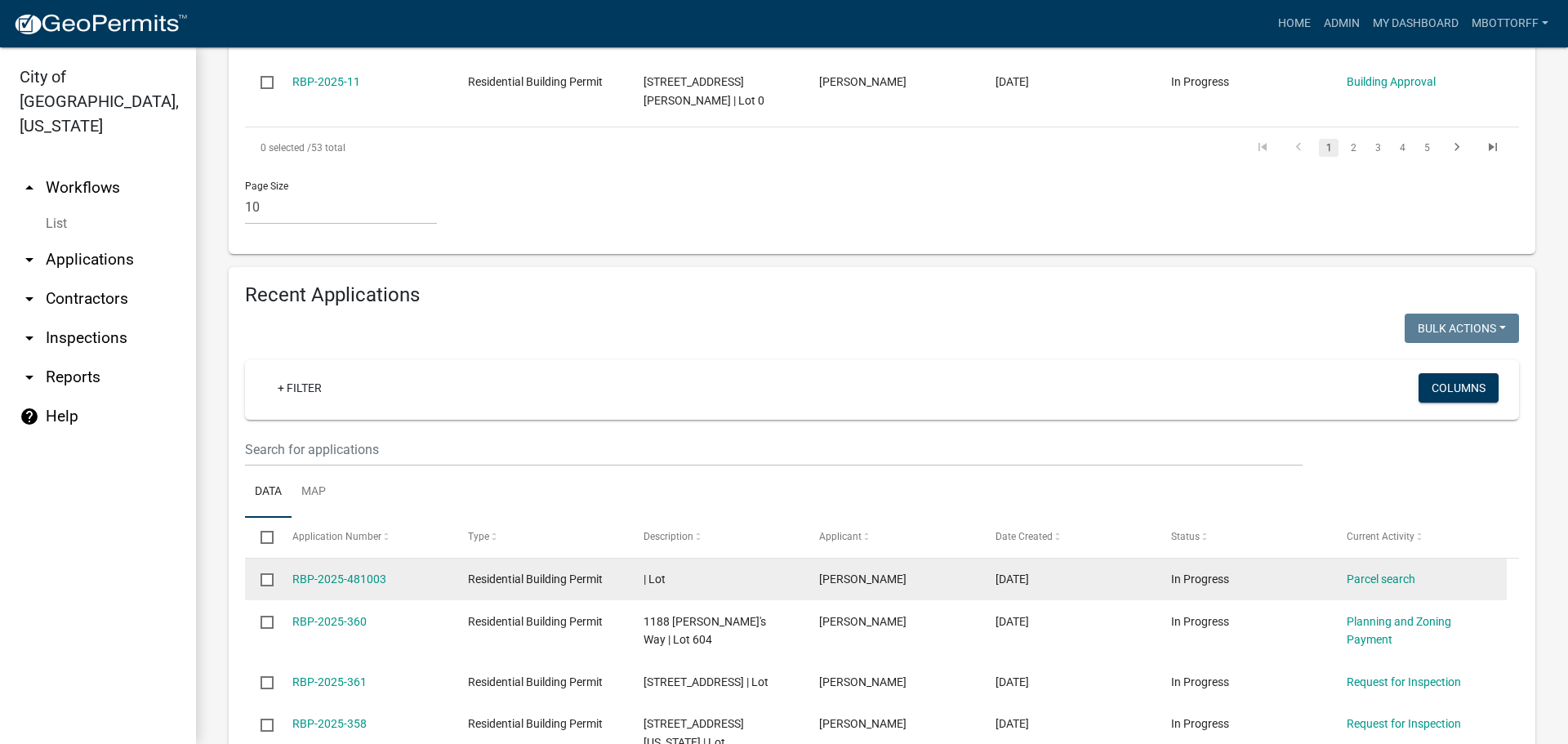
scroll to position [980, 0]
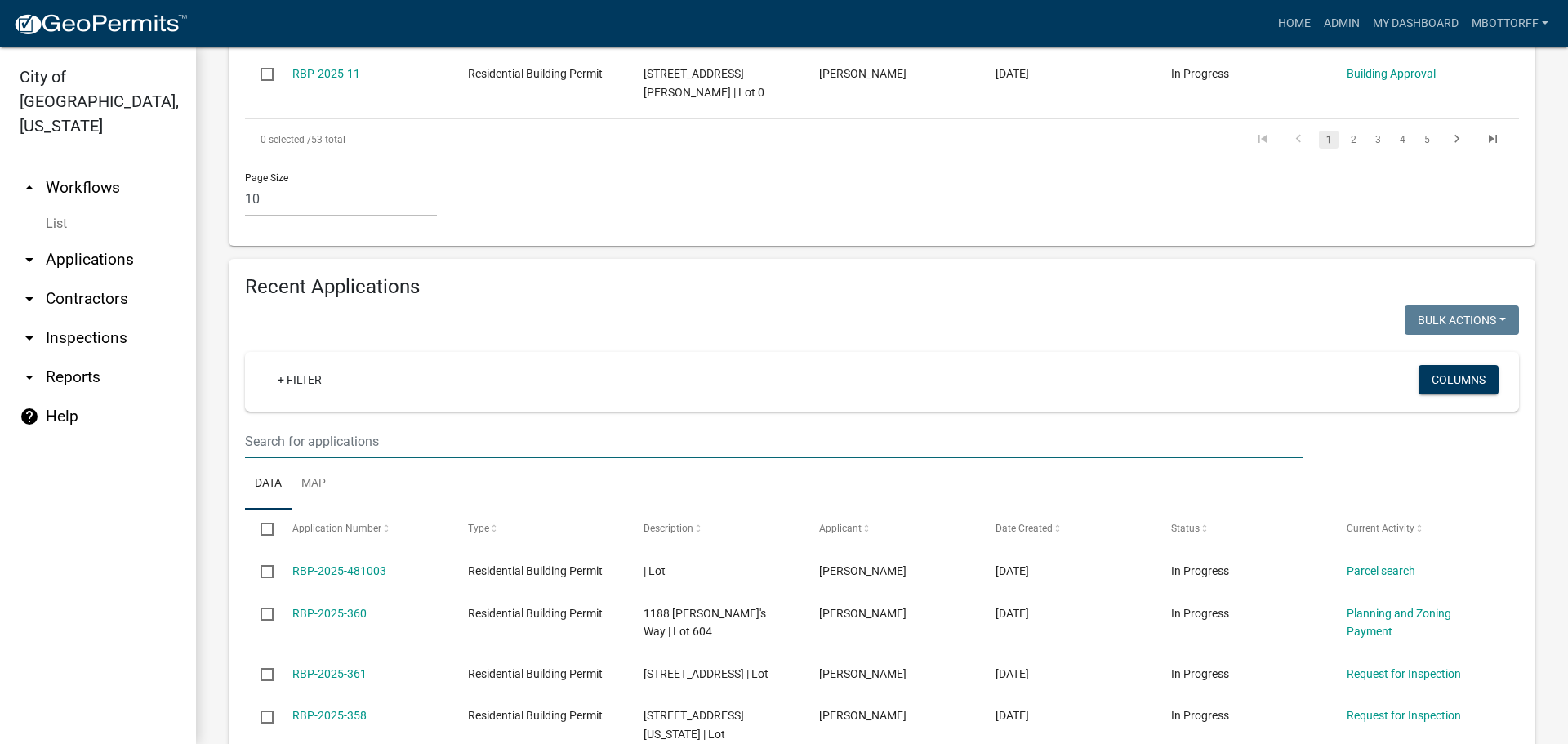
click at [313, 459] on input "text" at bounding box center [774, 442] width 1058 height 34
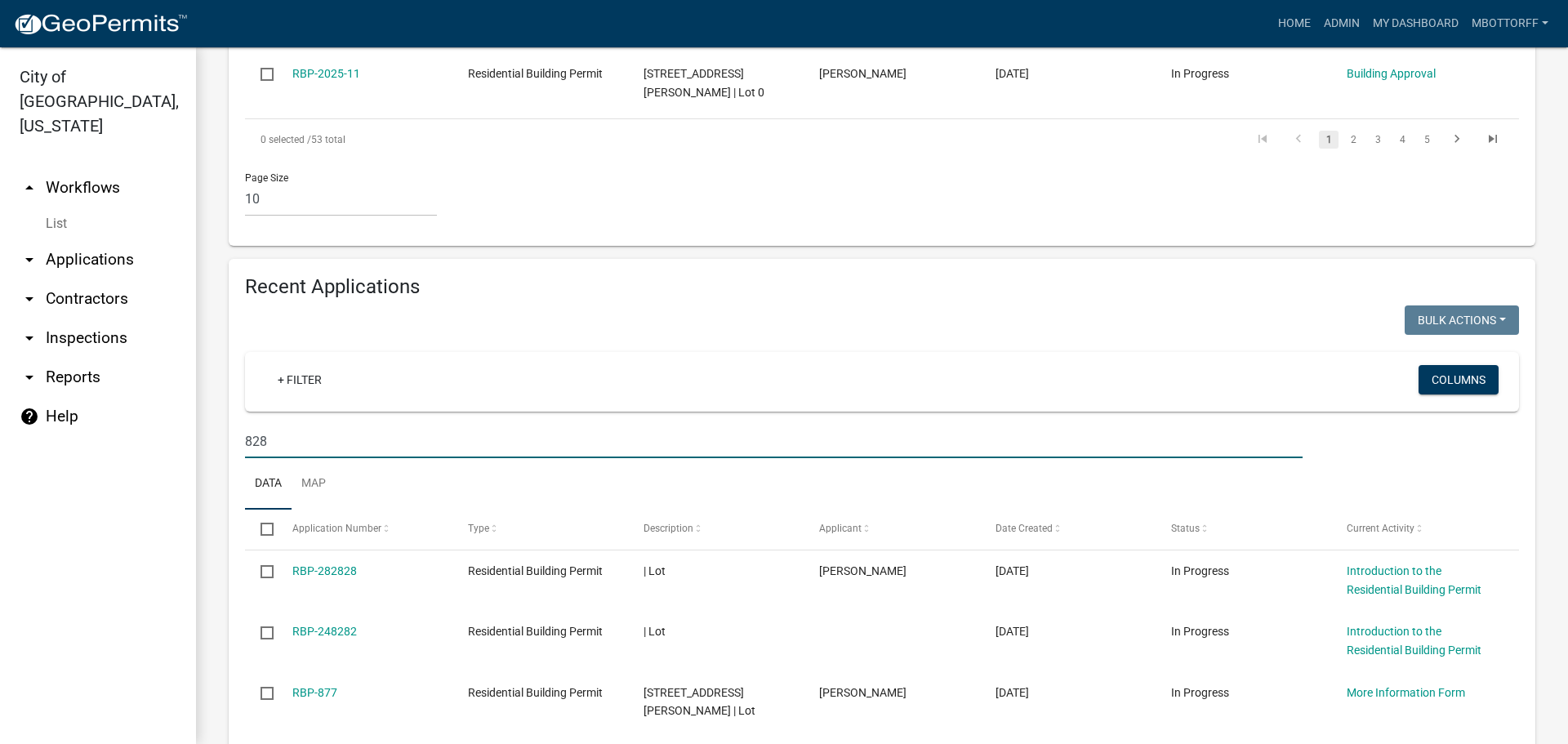
click at [302, 459] on input "828" at bounding box center [774, 442] width 1058 height 34
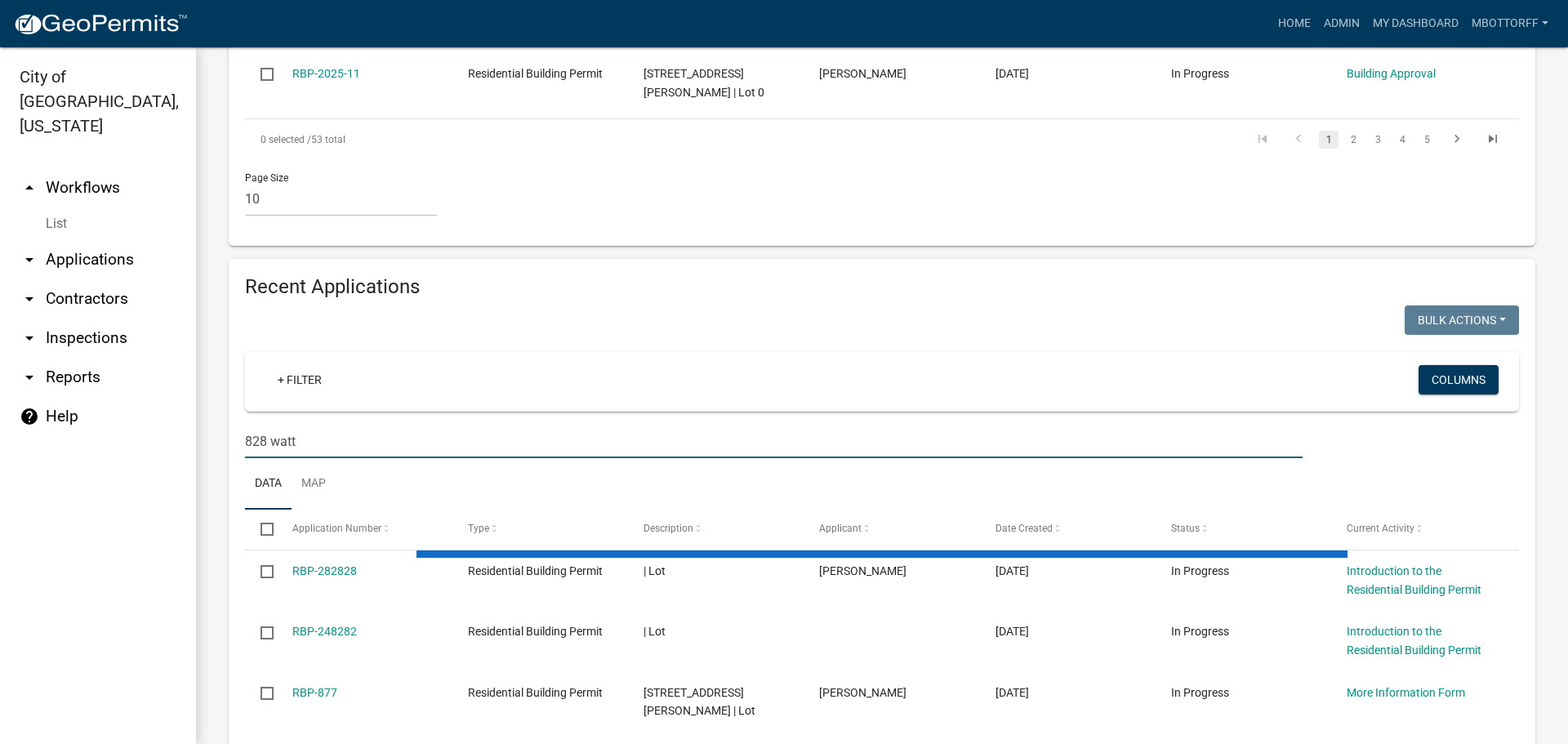
scroll to position [974, 0]
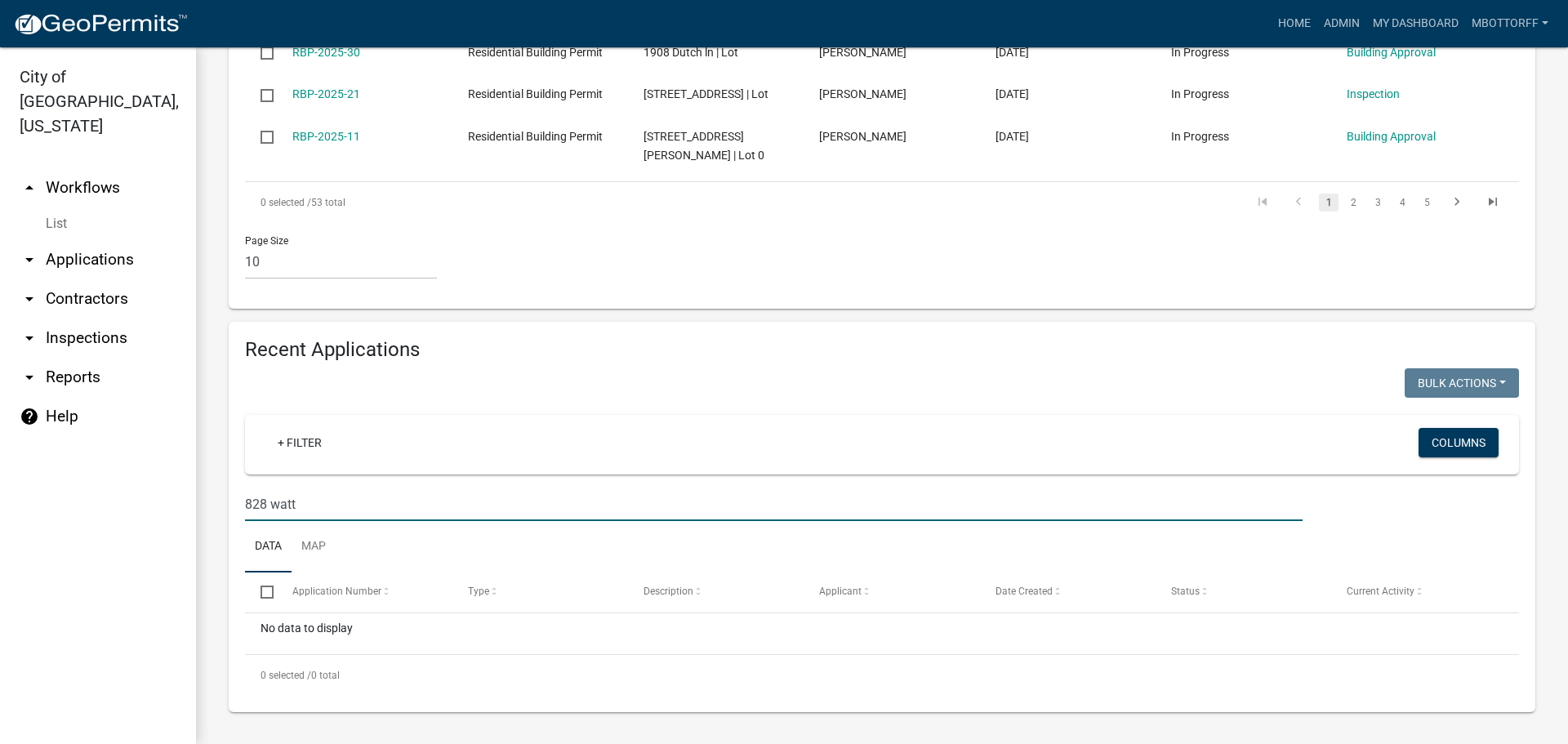
type input "828 watt"
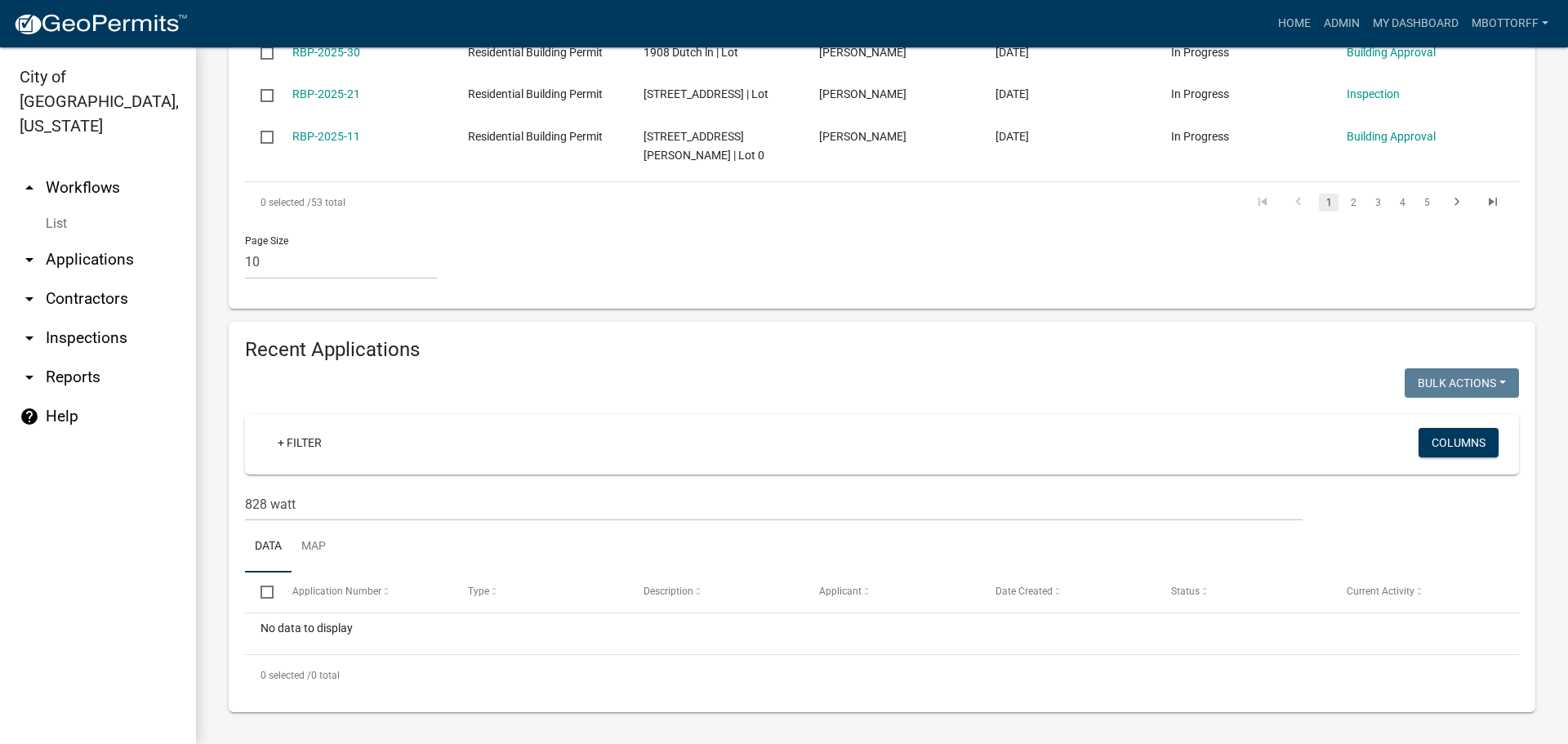
click at [61, 208] on link "List" at bounding box center [98, 224] width 196 height 33
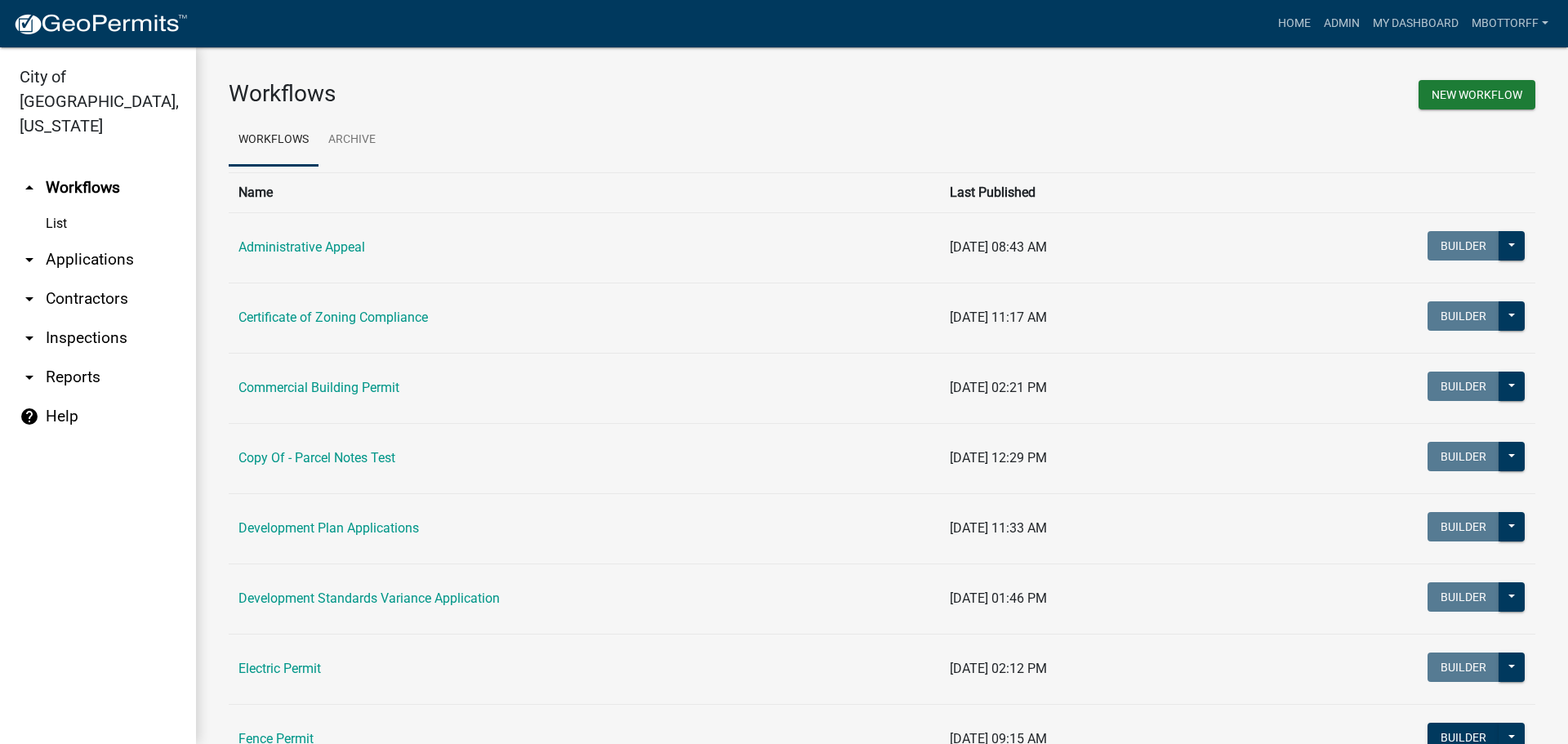
drag, startPoint x: 277, startPoint y: 668, endPoint x: 327, endPoint y: 644, distance: 55.5
click at [279, 668] on link "Electric Permit" at bounding box center [280, 668] width 82 height 15
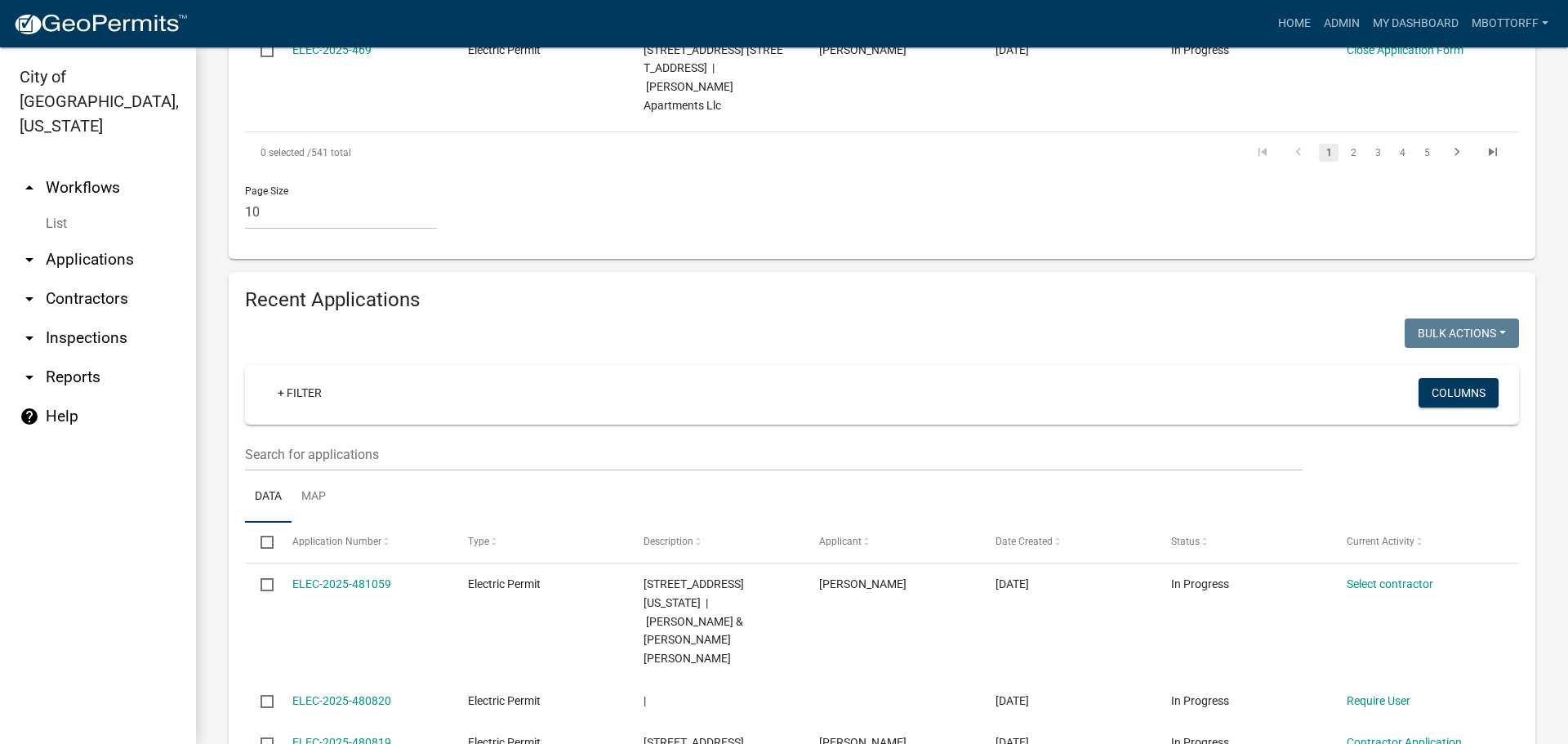
scroll to position [1552, 0]
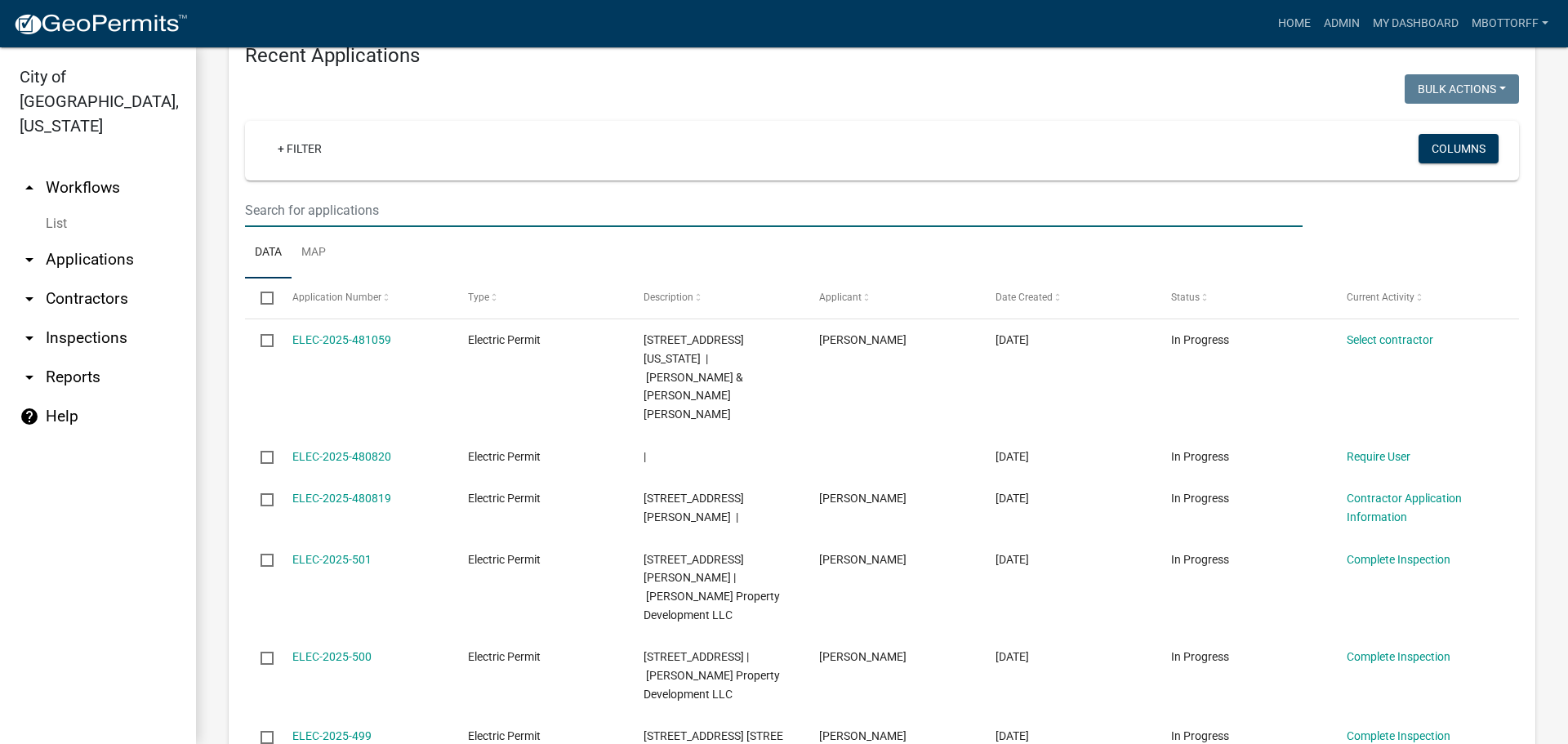
click at [280, 193] on input "text" at bounding box center [774, 210] width 1058 height 34
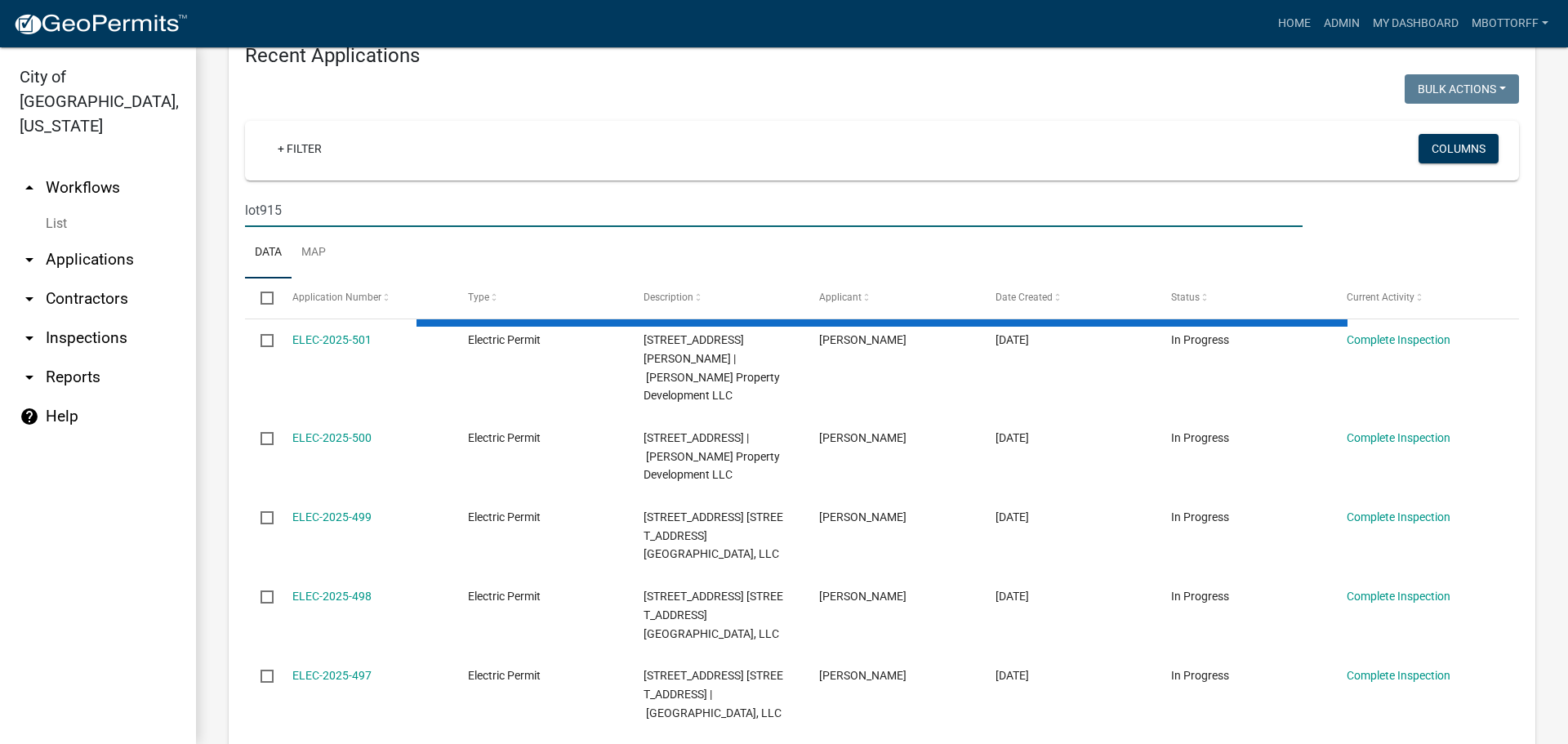
click at [259, 193] on input "lot915" at bounding box center [774, 210] width 1058 height 34
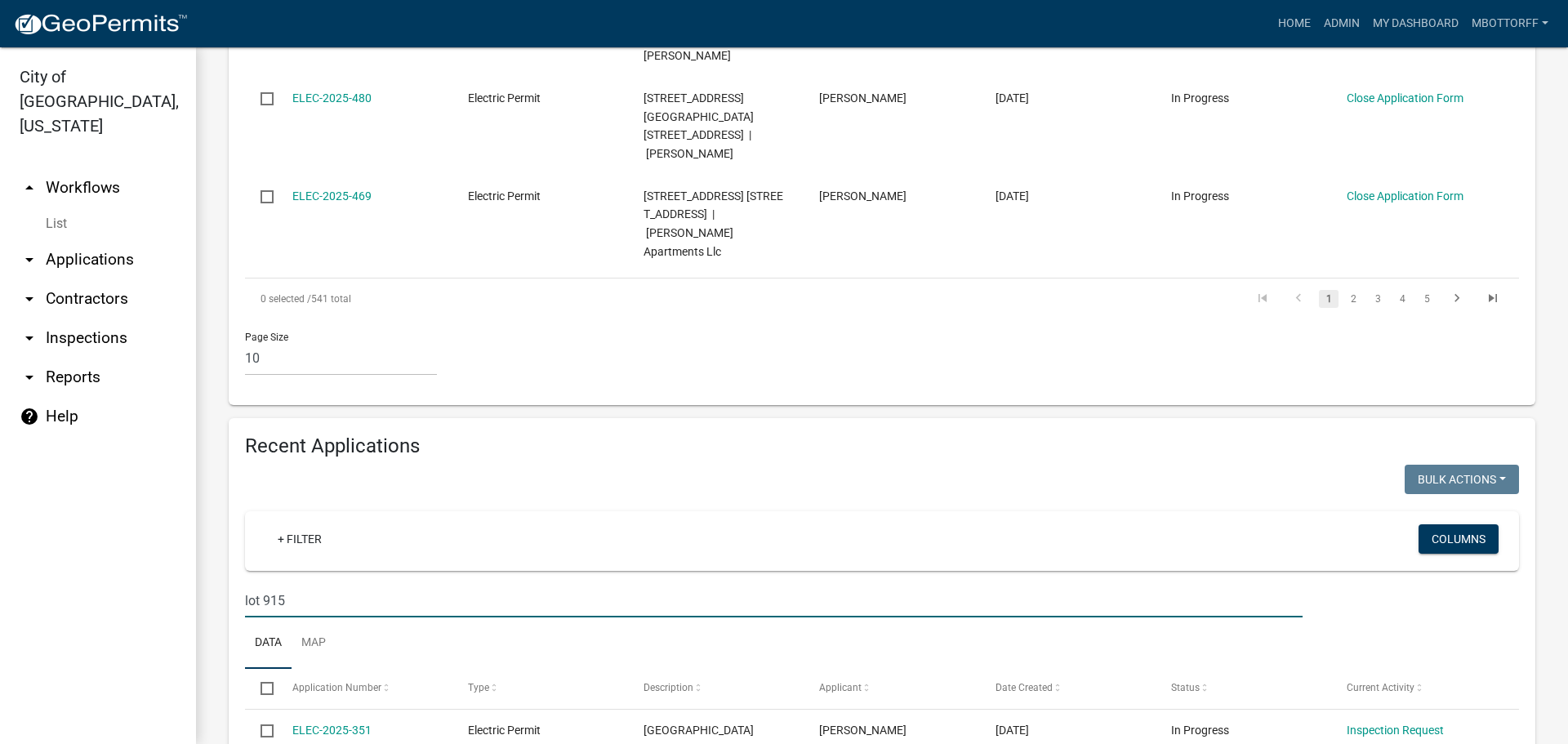
scroll to position [1424, 0]
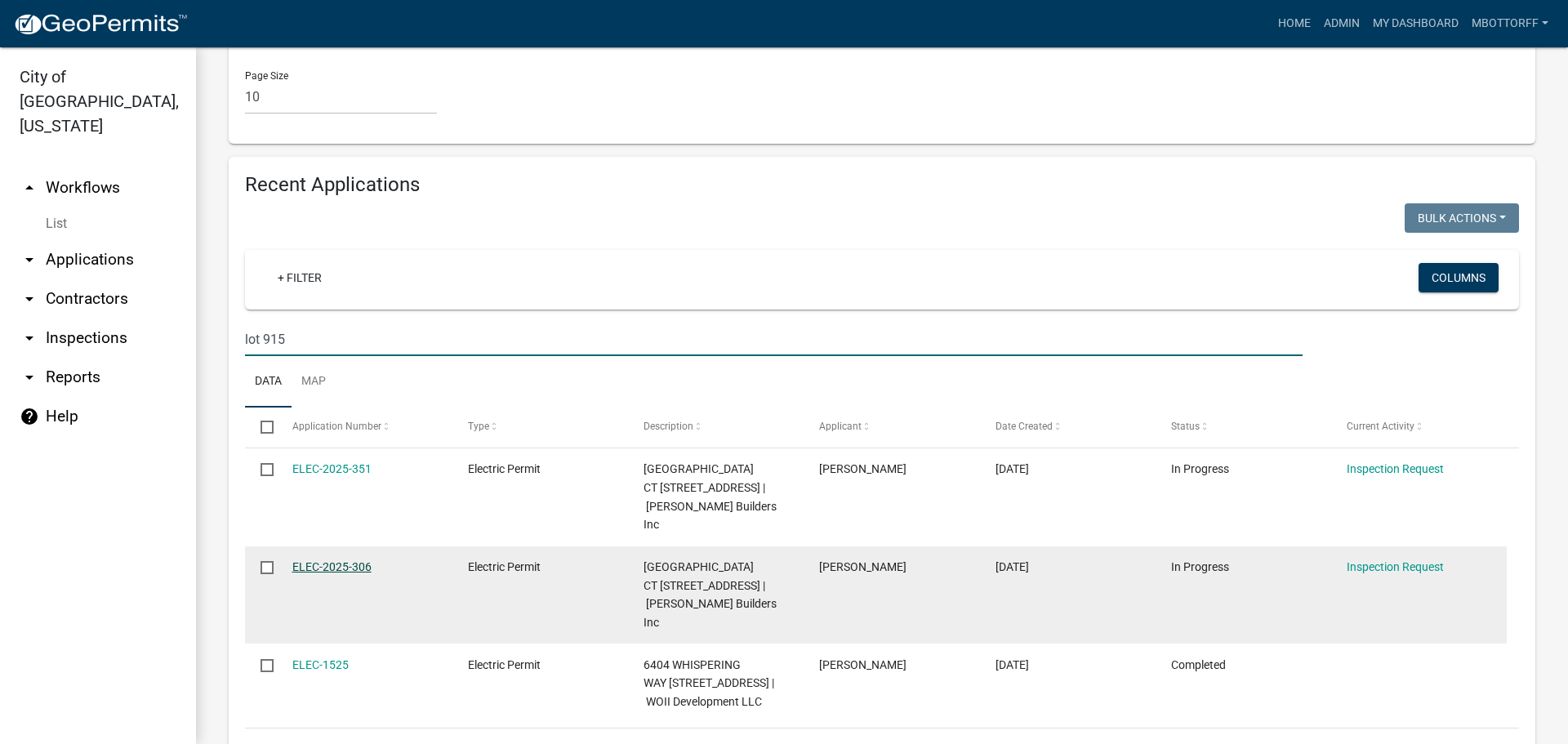
type input "lot 915"
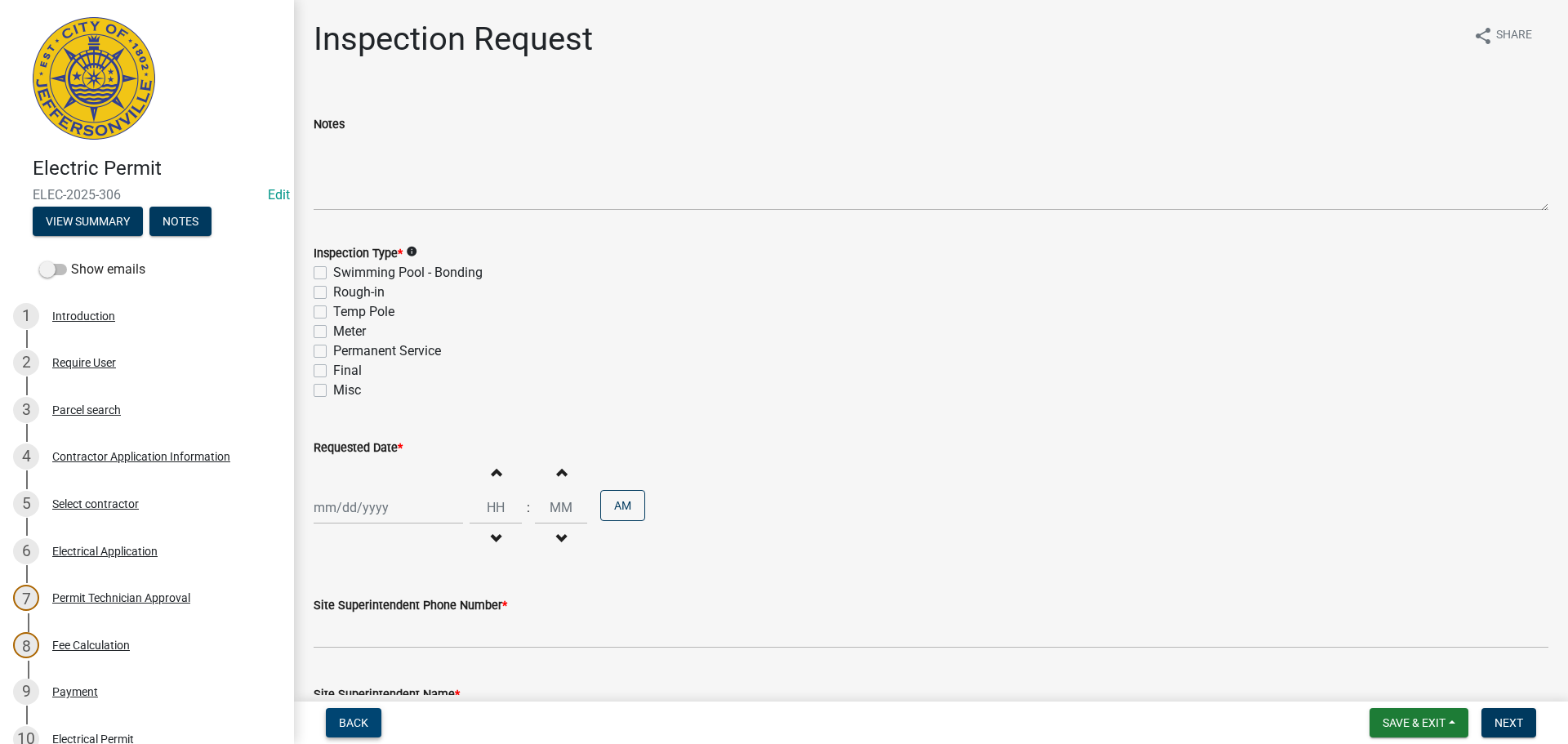
click at [349, 715] on button "Back" at bounding box center [353, 723] width 56 height 29
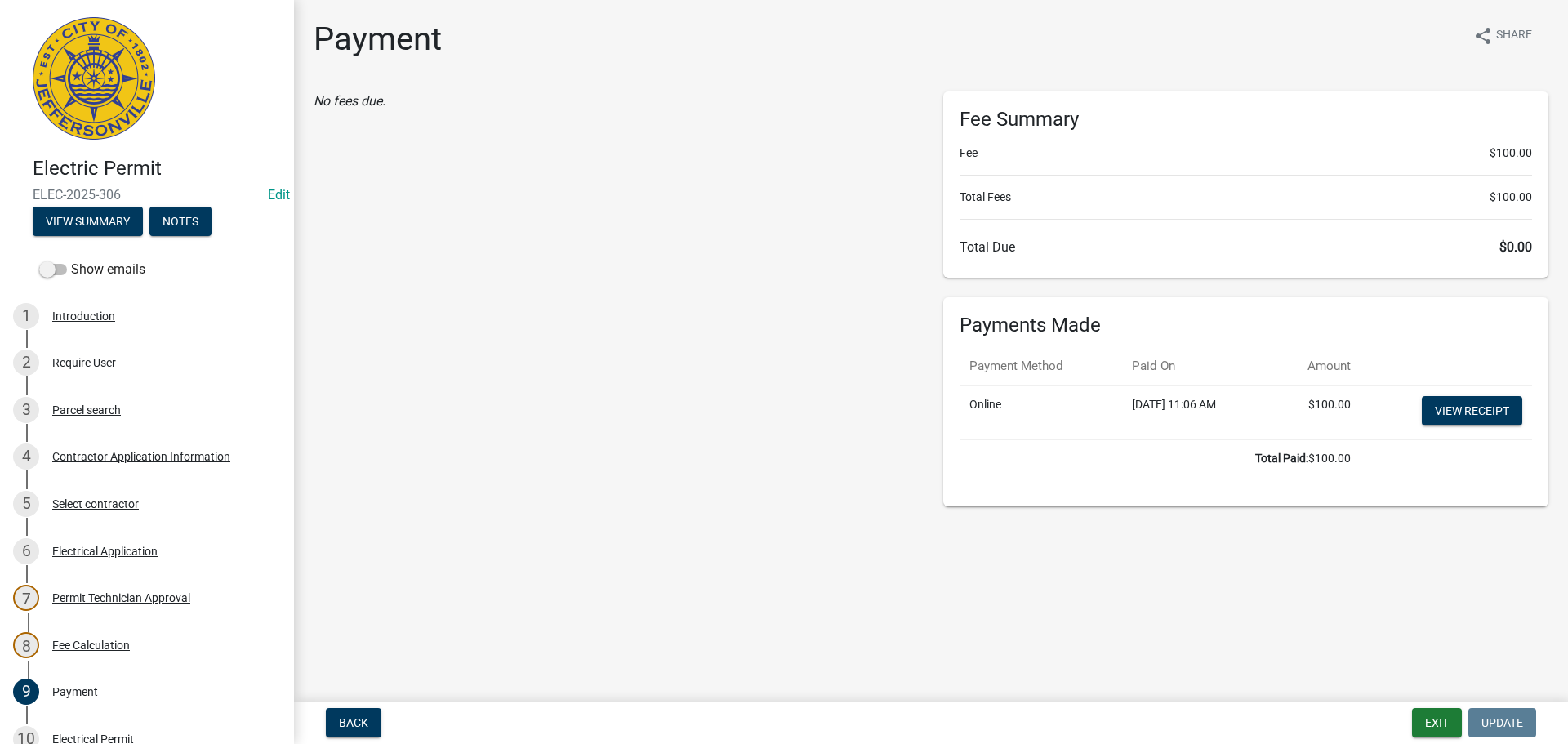
scroll to position [359, 0]
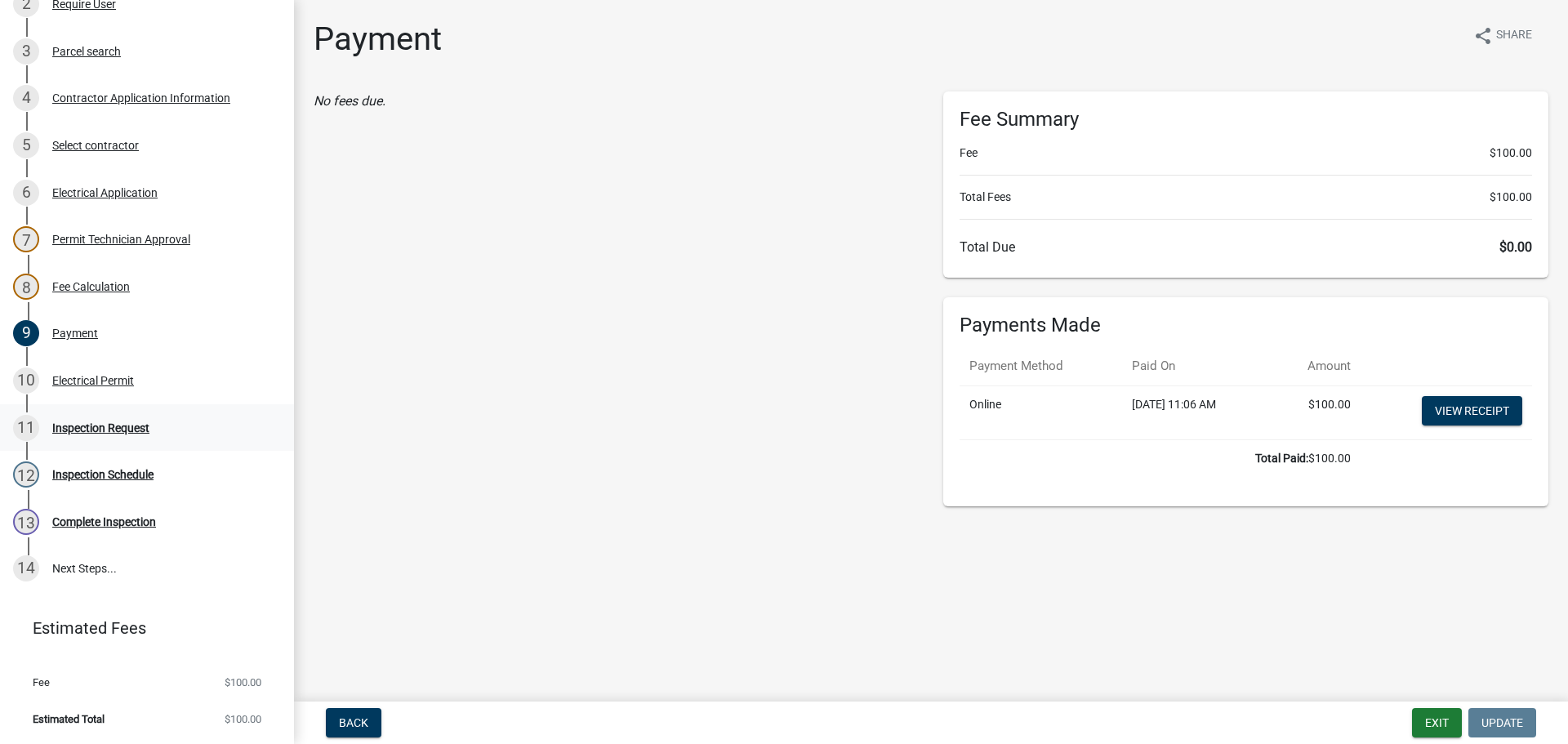
click at [105, 425] on div "Inspection Request" at bounding box center [100, 428] width 97 height 11
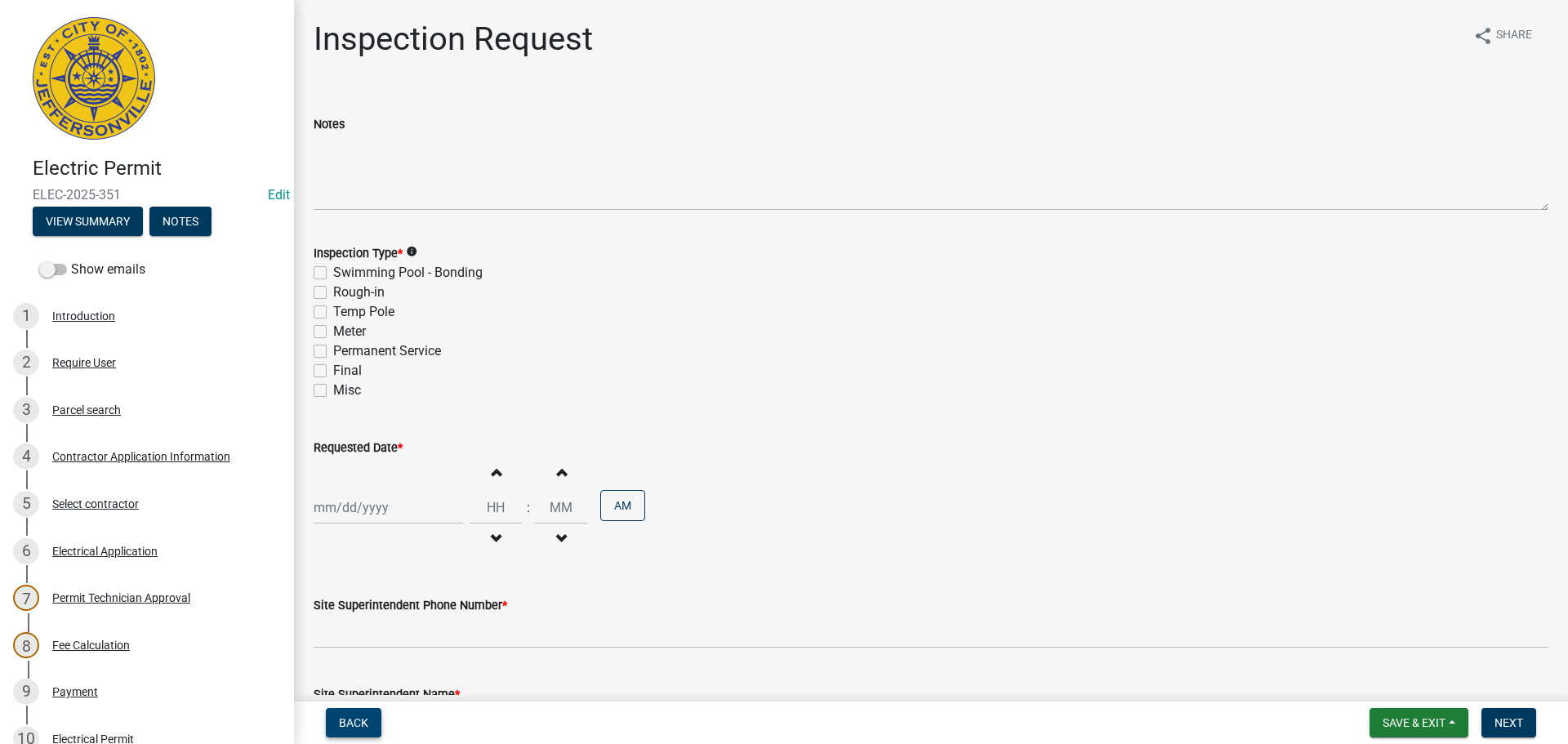
drag, startPoint x: 349, startPoint y: 720, endPoint x: 352, endPoint y: 709, distance: 11.4
click at [351, 719] on span "Back" at bounding box center [354, 723] width 29 height 13
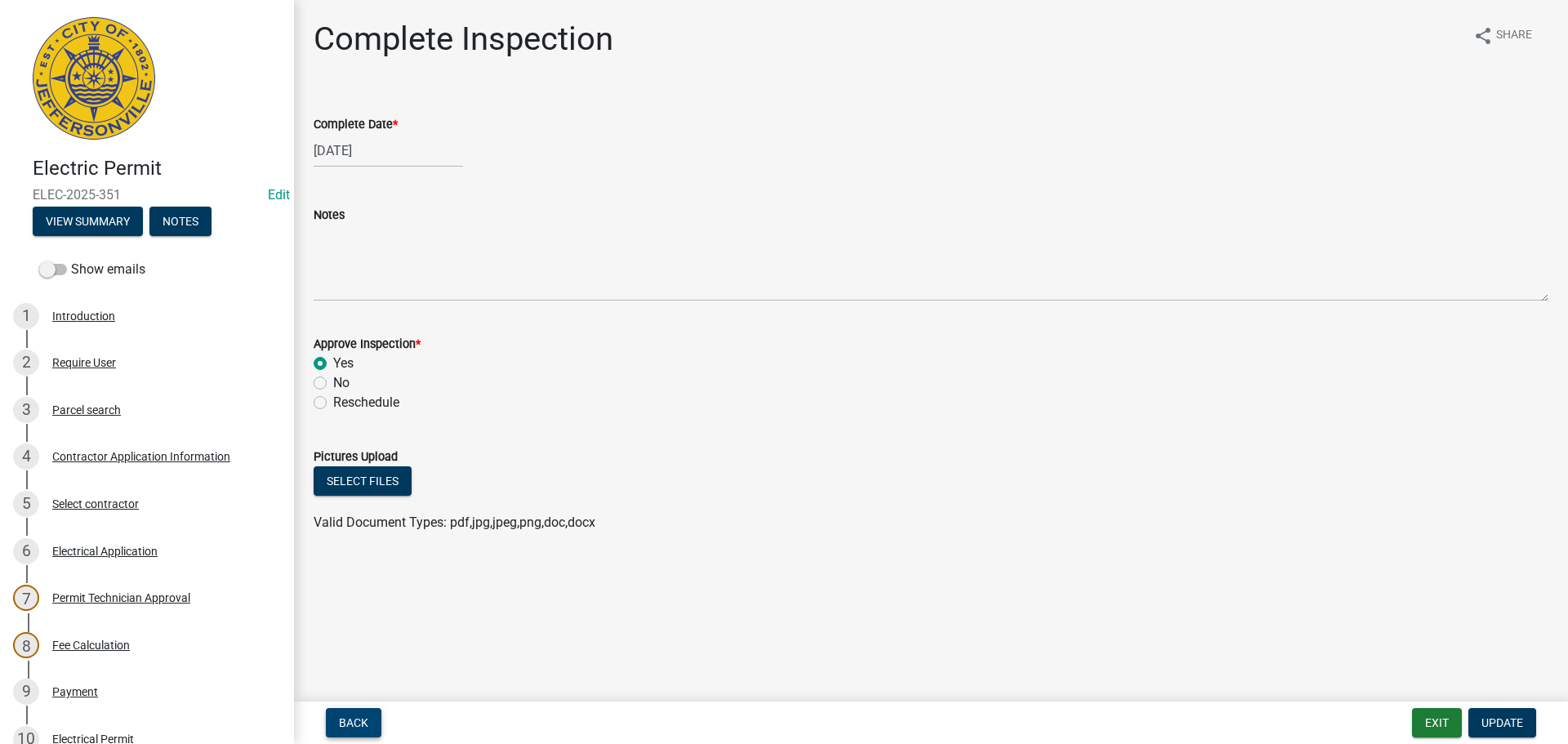
click at [349, 720] on span "Back" at bounding box center [354, 723] width 29 height 13
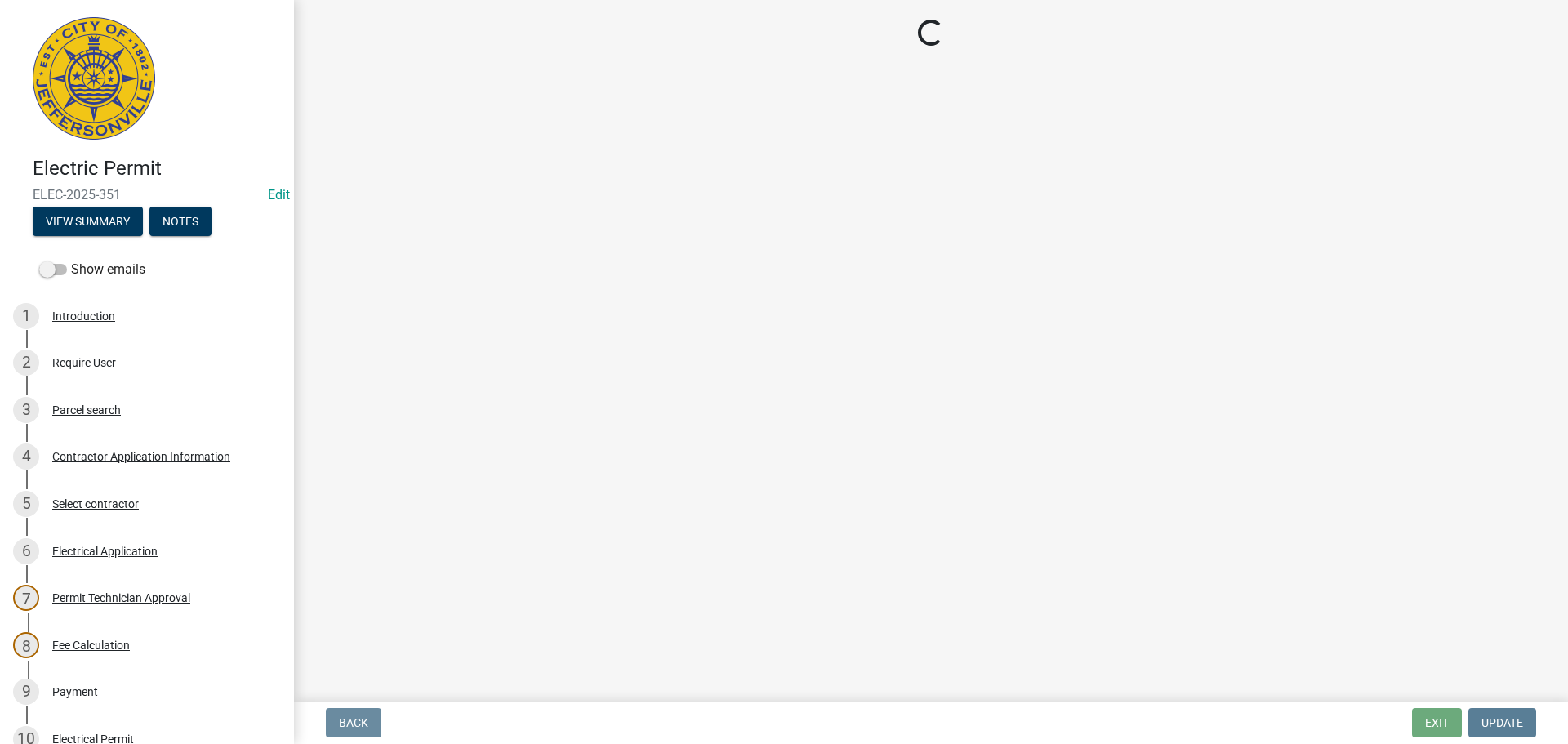
select select "36a8b8f0-2ef8-43e9-ae06-718f51af8d36"
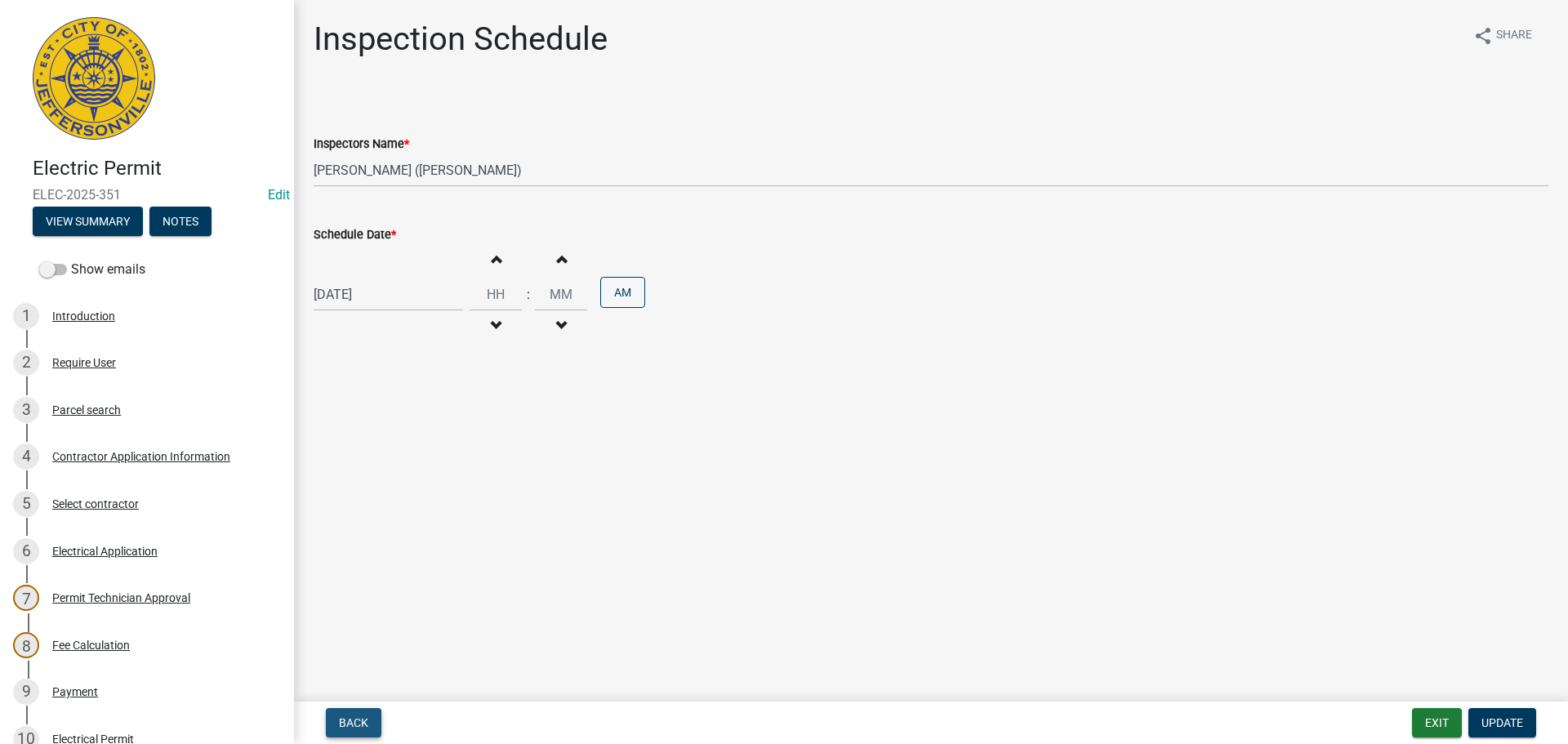
click at [356, 714] on button "Back" at bounding box center [353, 723] width 56 height 29
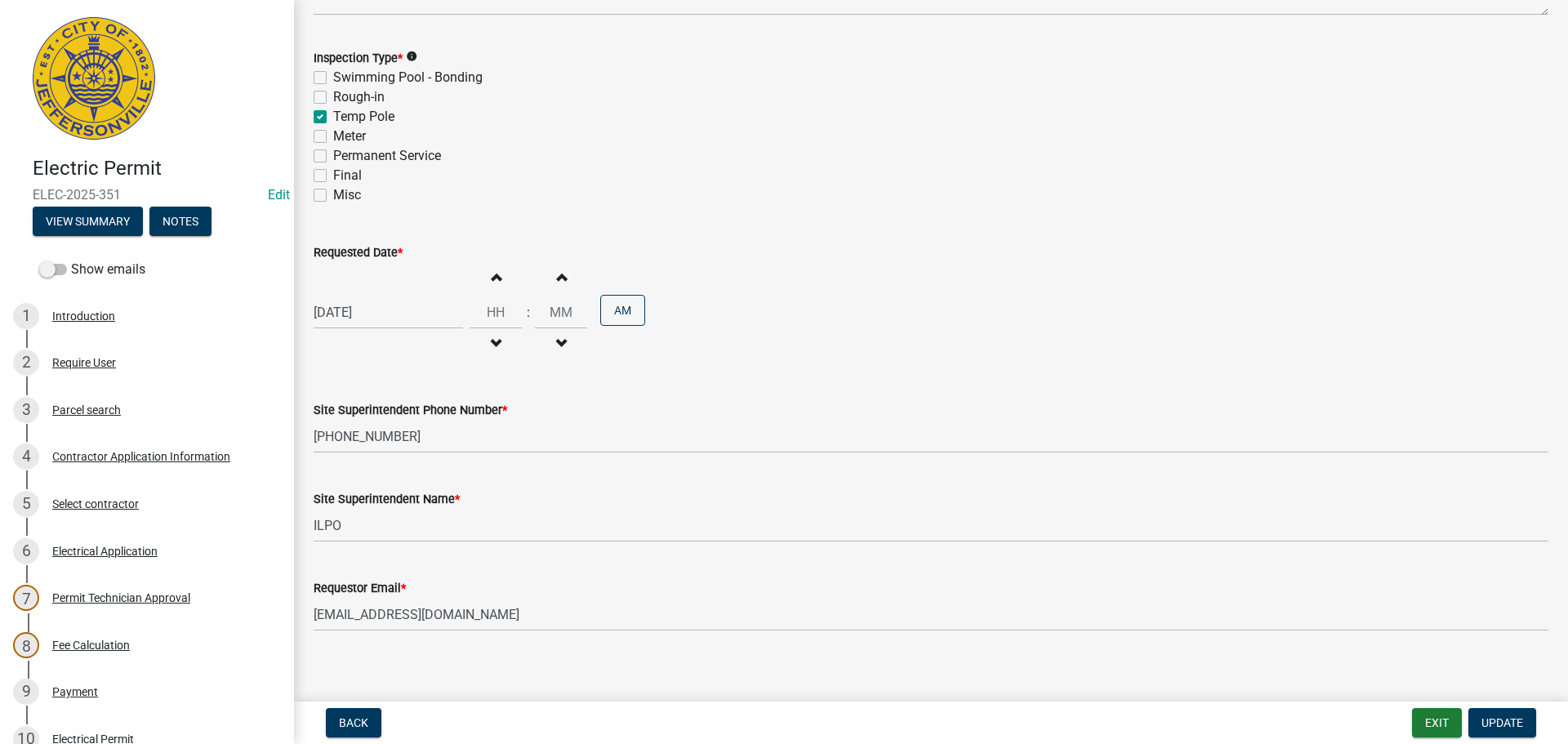
scroll to position [209, 0]
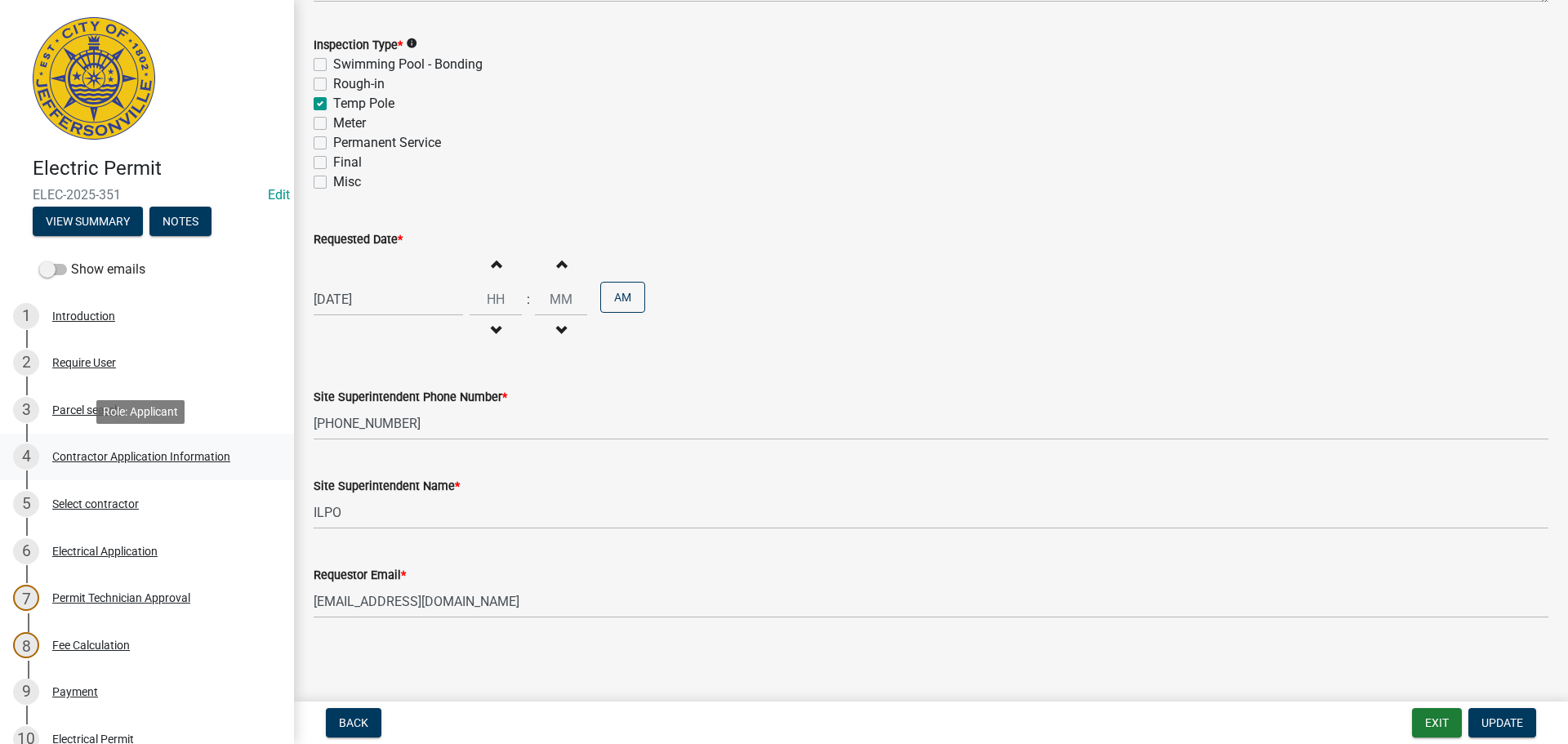
click at [82, 457] on div "Contractor Application Information" at bounding box center [141, 456] width 178 height 11
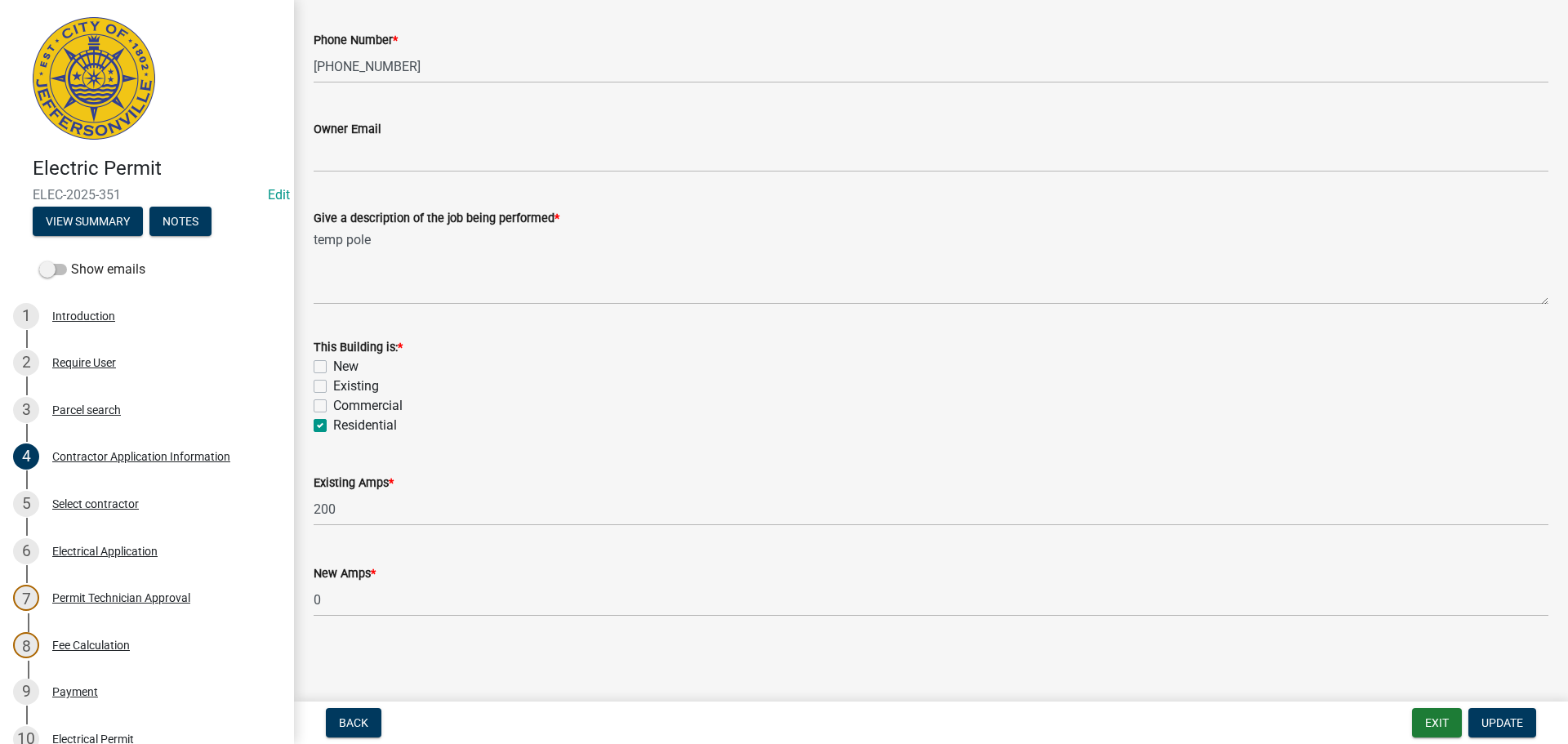
scroll to position [359, 0]
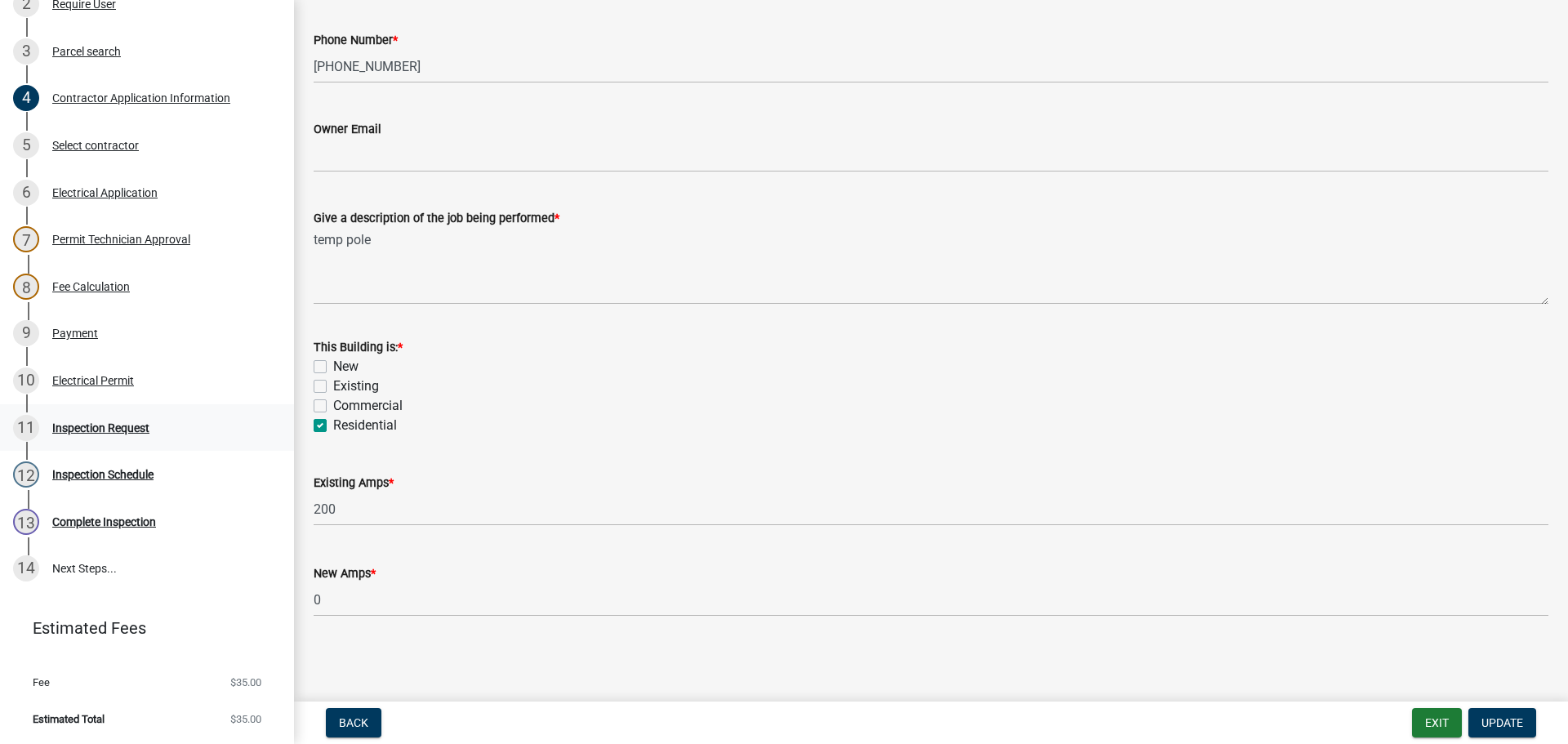
click at [105, 425] on div "Inspection Request" at bounding box center [100, 428] width 97 height 11
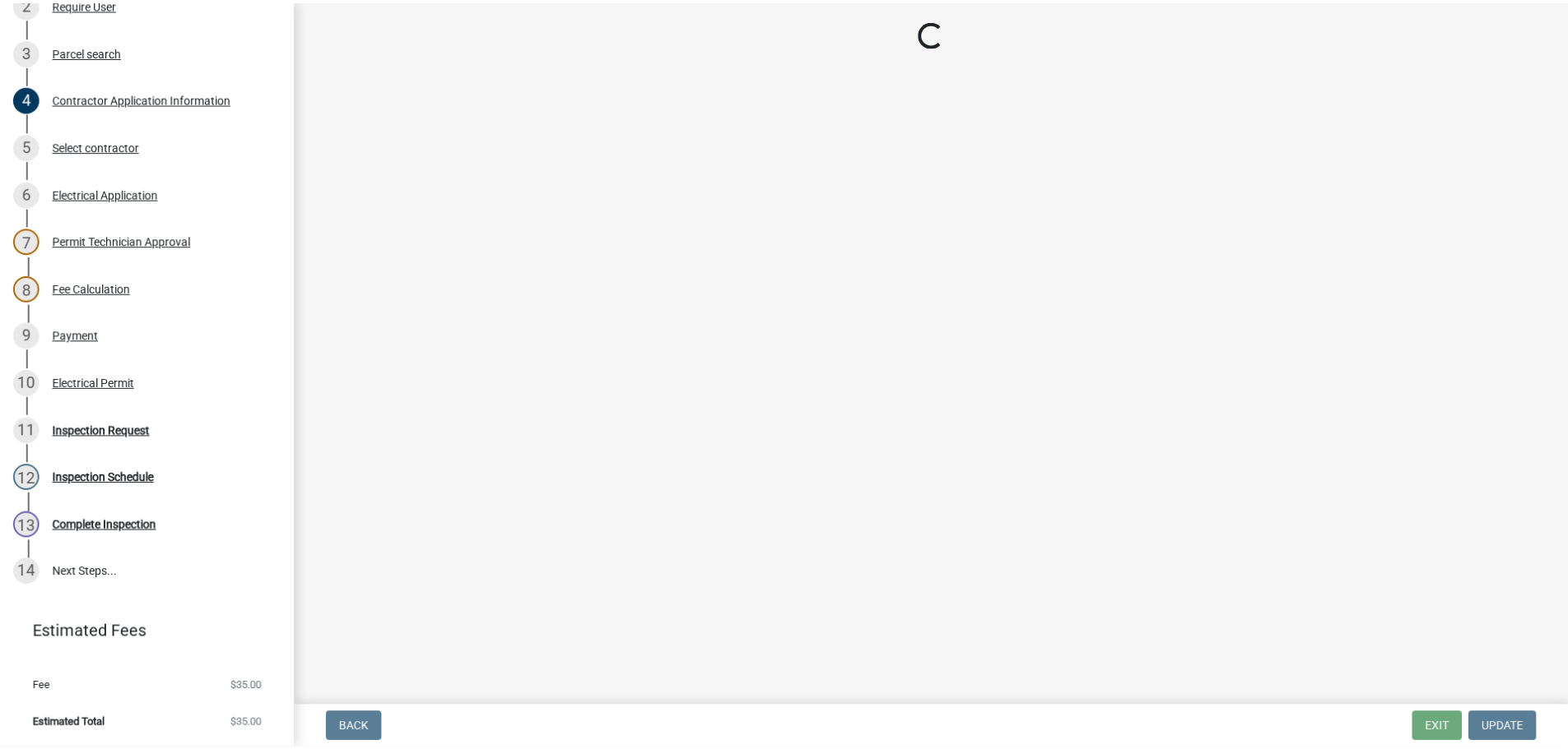
scroll to position [0, 0]
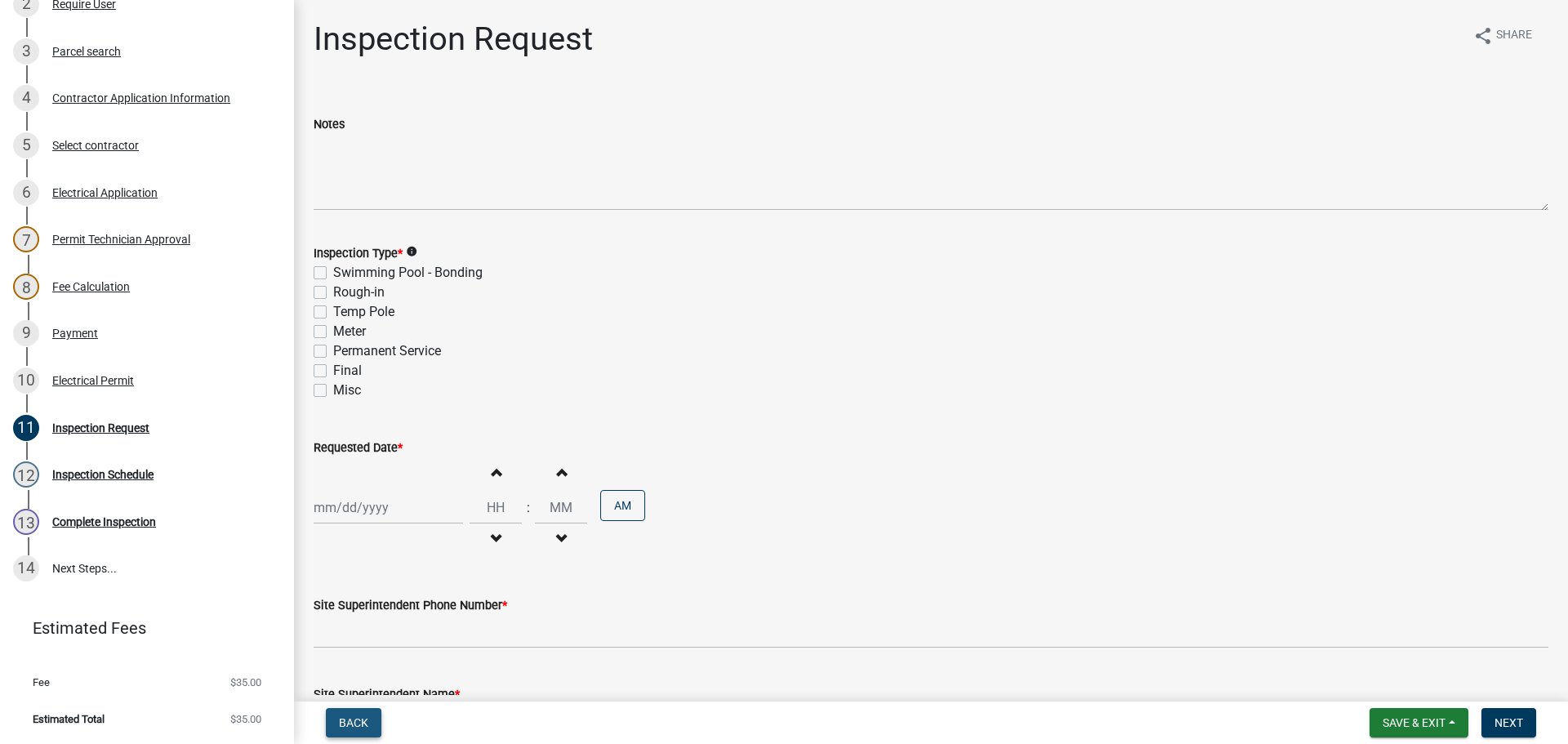
click at [362, 724] on span "Back" at bounding box center [354, 723] width 29 height 13
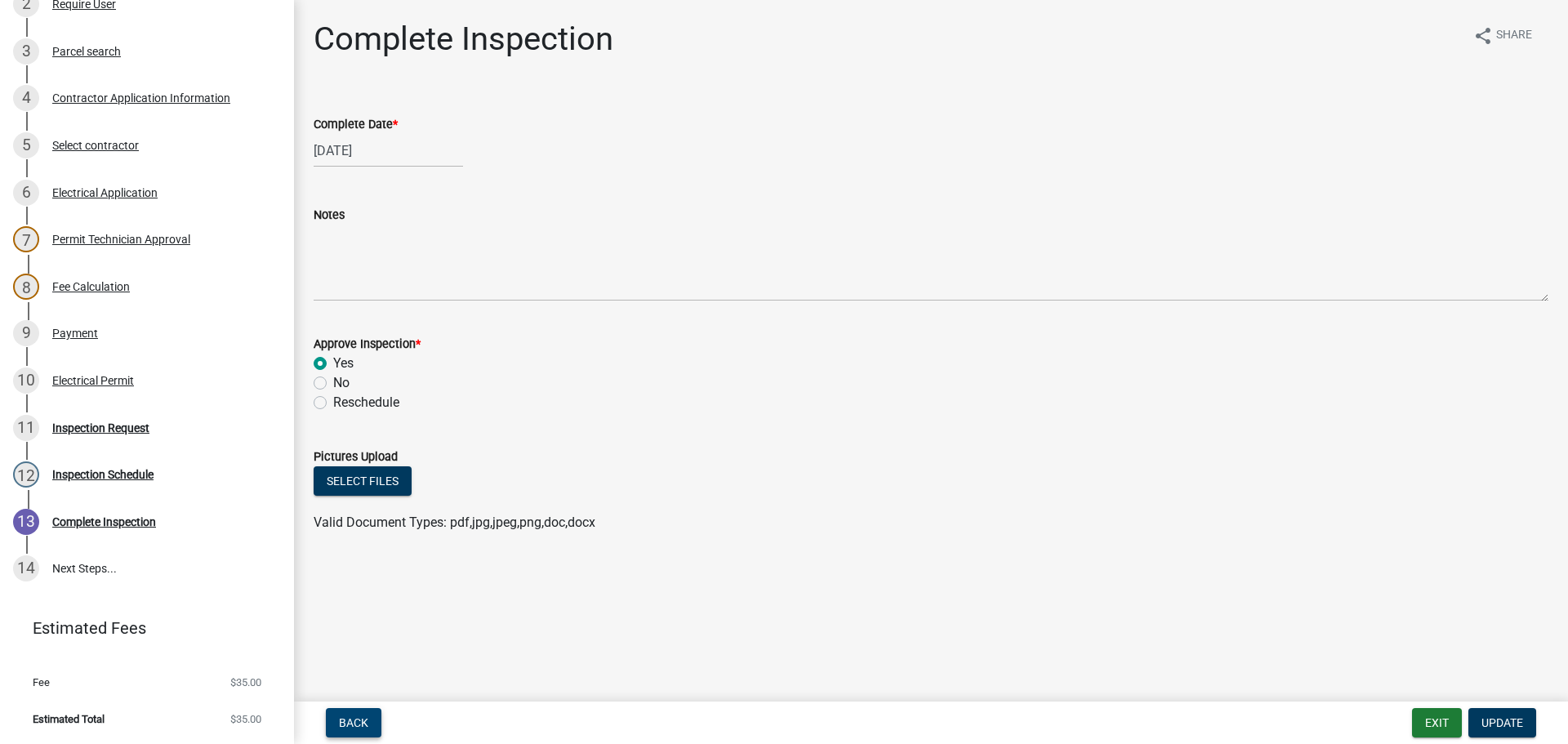
click at [356, 726] on span "Back" at bounding box center [354, 723] width 29 height 13
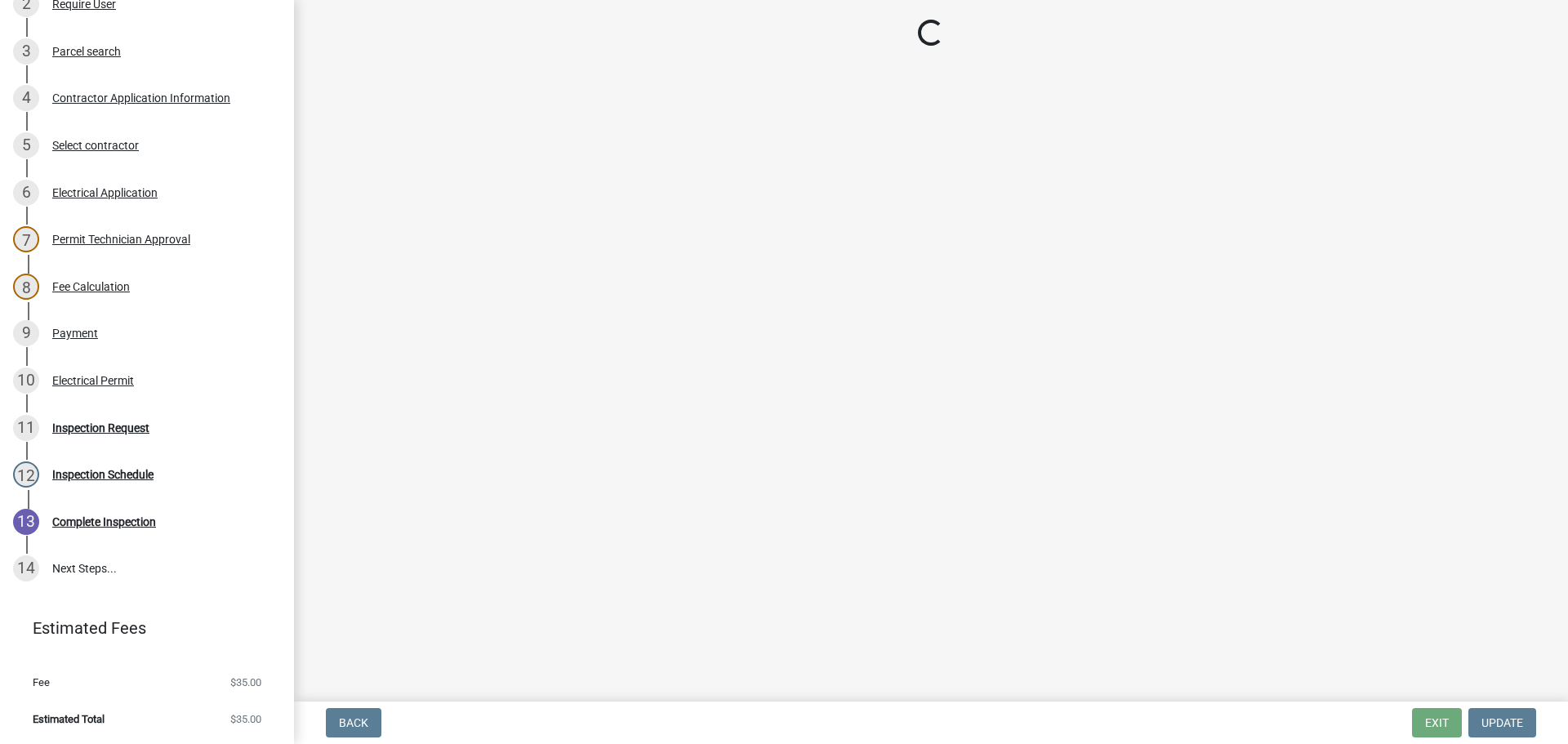
select select "36a8b8f0-2ef8-43e9-ae06-718f51af8d36"
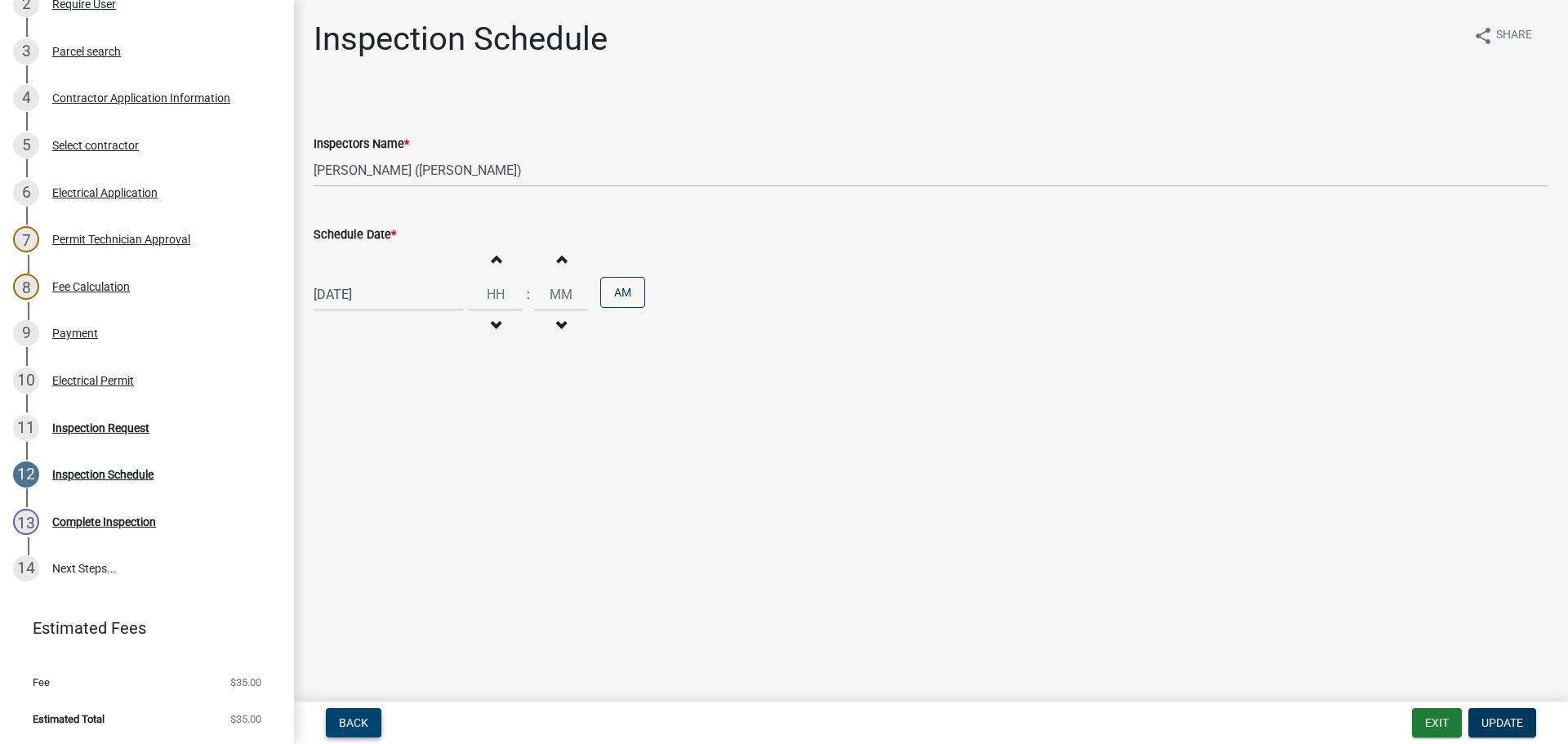
drag, startPoint x: 348, startPoint y: 723, endPoint x: 360, endPoint y: 715, distance: 14.4
click at [351, 722] on span "Back" at bounding box center [354, 723] width 29 height 13
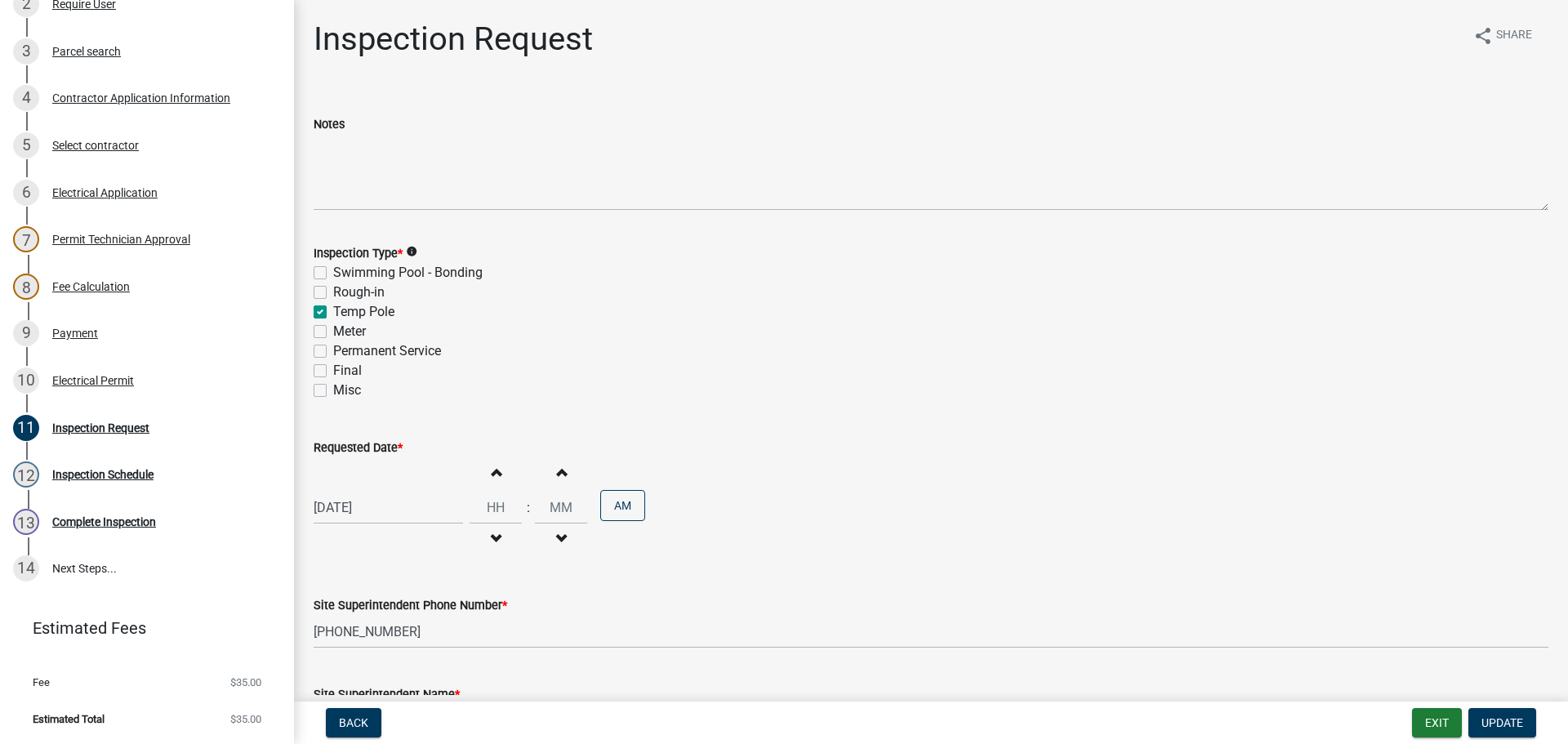
click at [333, 374] on label "Final" at bounding box center [347, 370] width 28 height 20
click at [333, 372] on input "Final" at bounding box center [338, 366] width 10 height 10
checkbox input "true"
checkbox input "false"
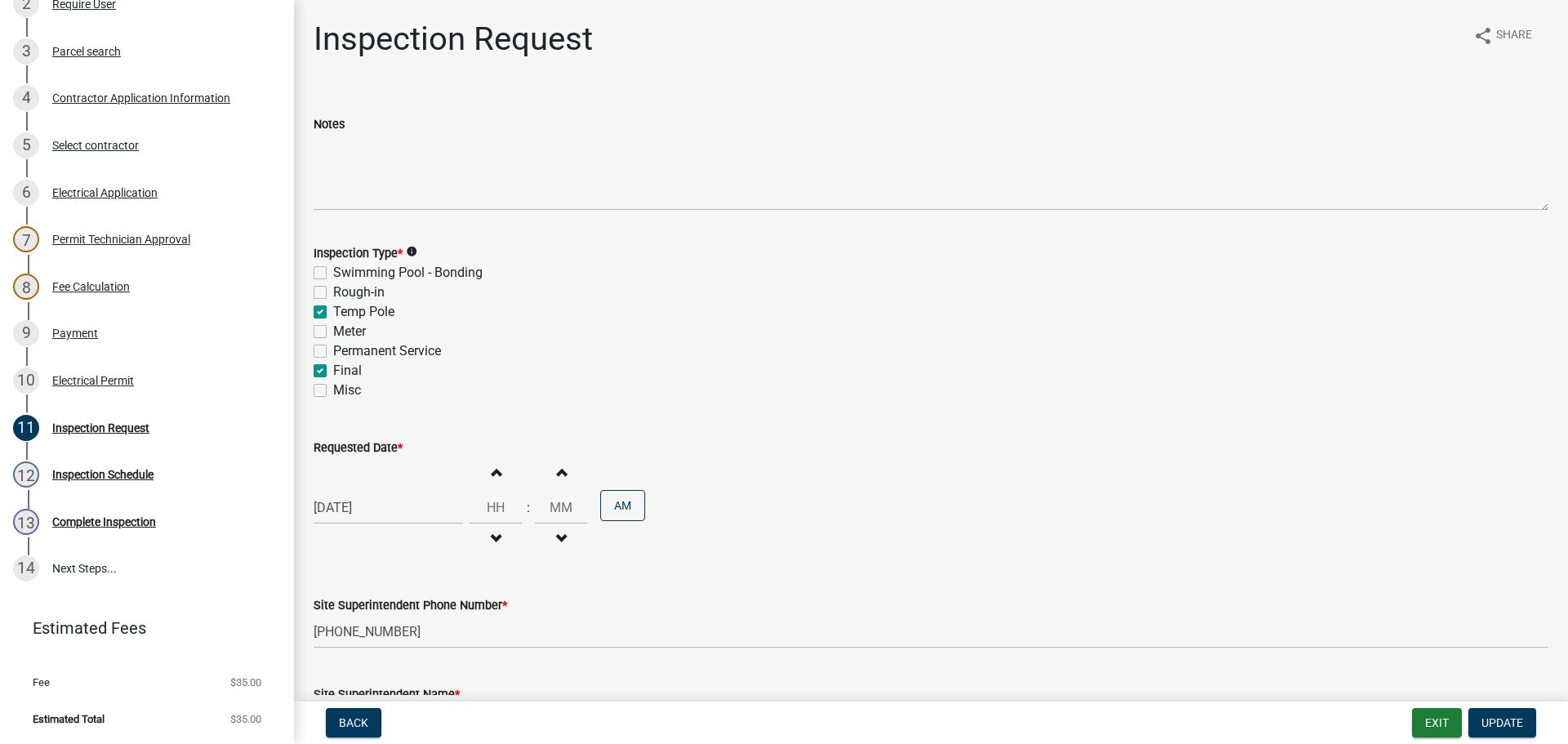
checkbox input "true"
checkbox input "false"
checkbox input "true"
checkbox input "false"
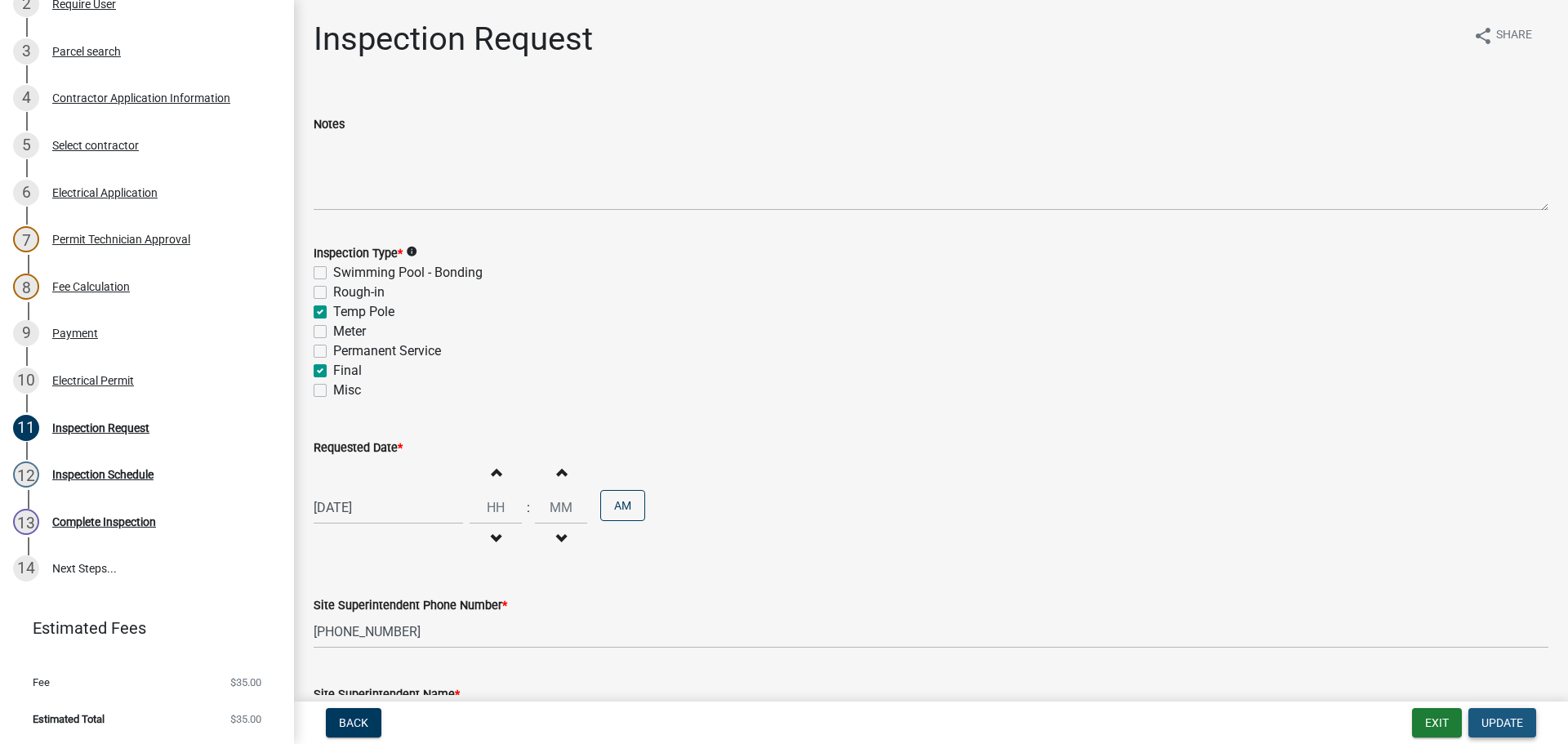
click at [1495, 718] on span "Update" at bounding box center [1502, 723] width 42 height 13
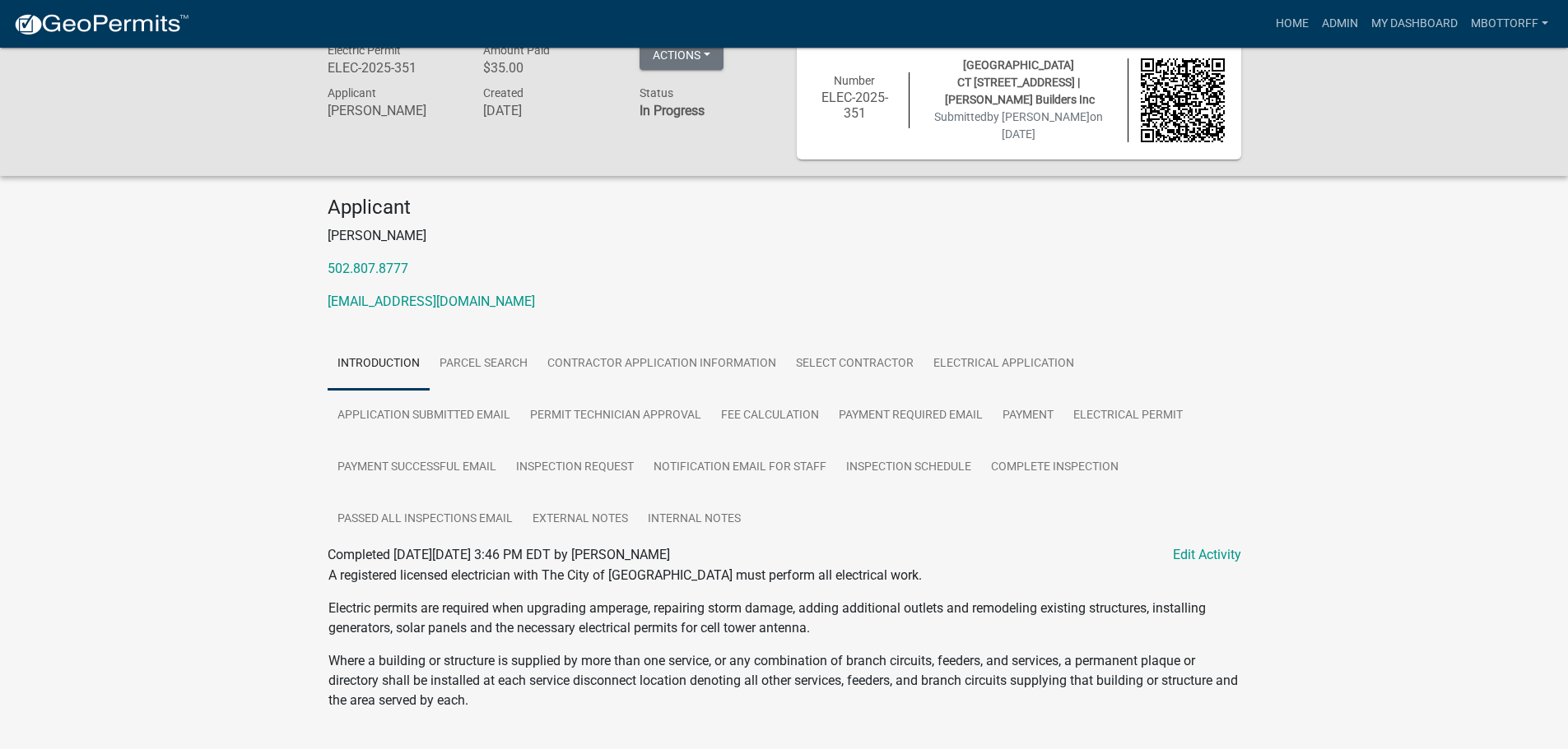
scroll to position [168, 0]
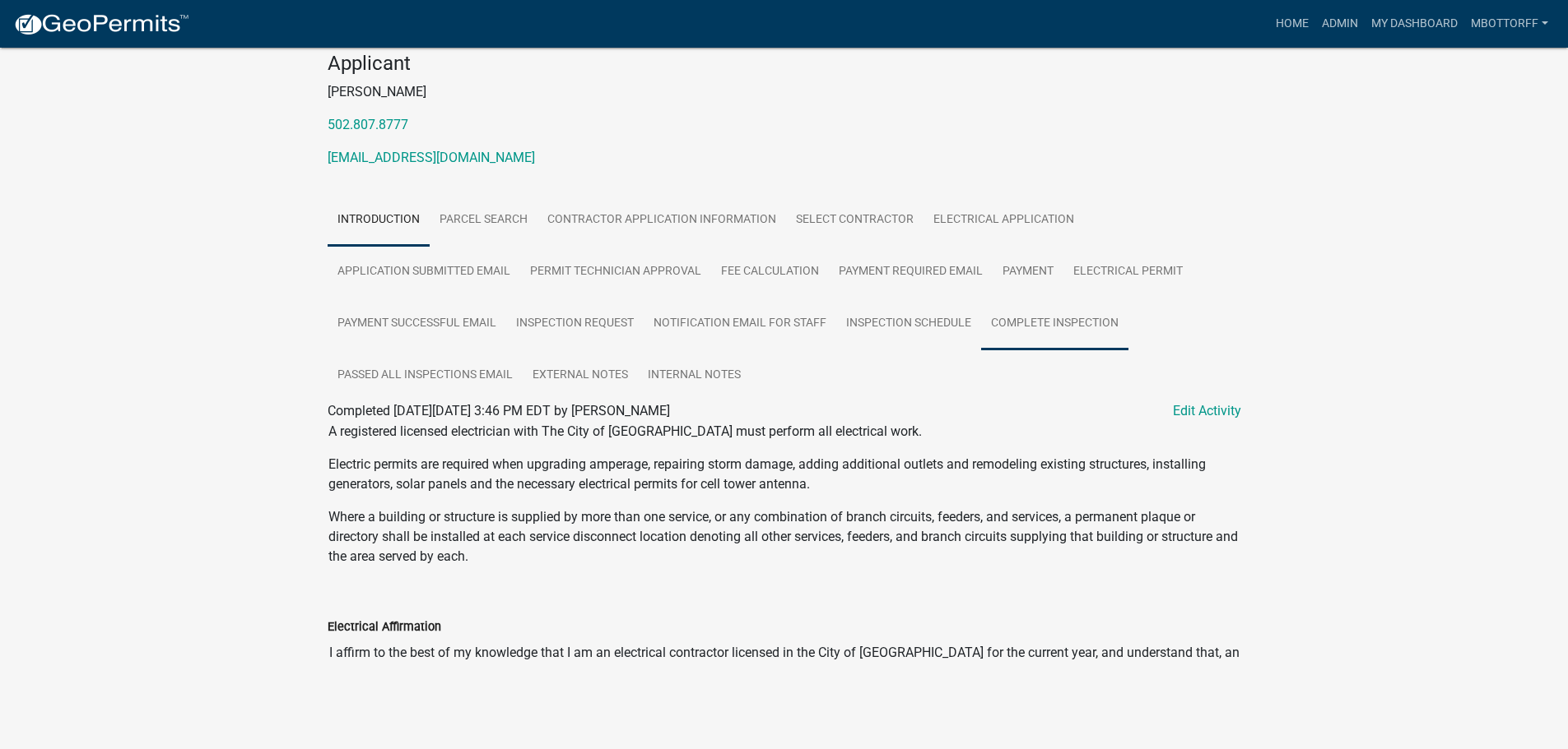
click at [1055, 320] on link "Complete Inspection" at bounding box center [1055, 323] width 147 height 53
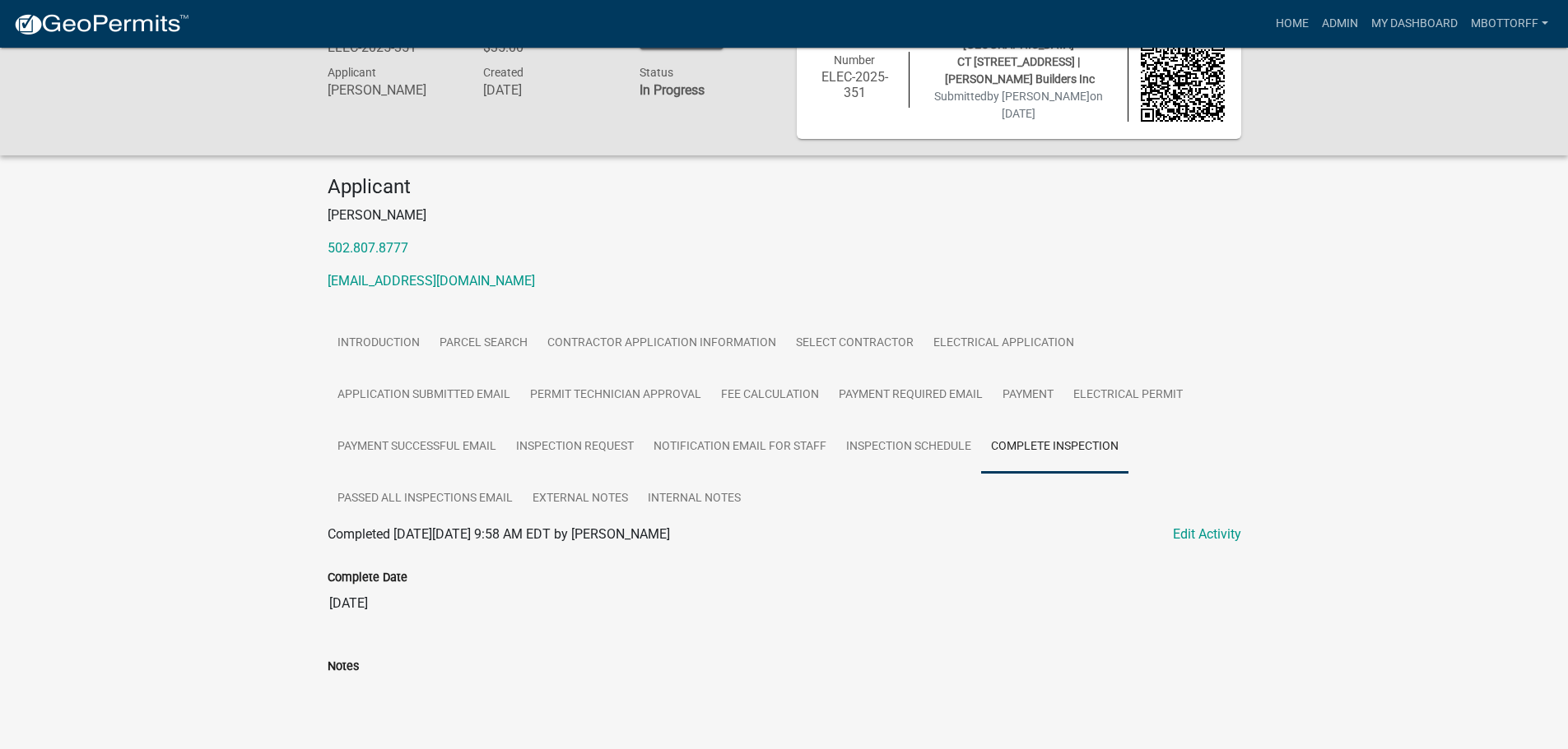
scroll to position [38, 0]
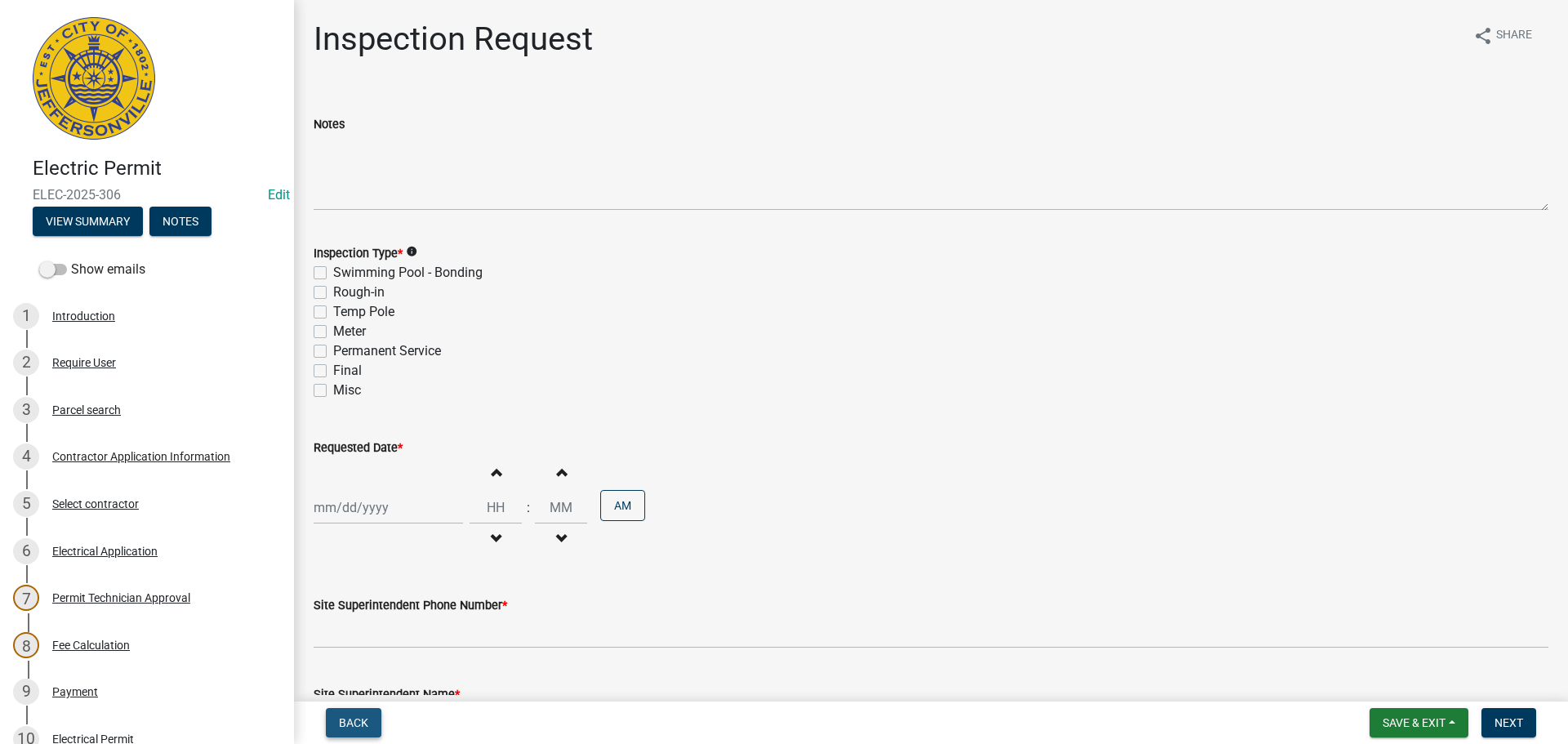
click at [344, 717] on span "Back" at bounding box center [354, 723] width 29 height 13
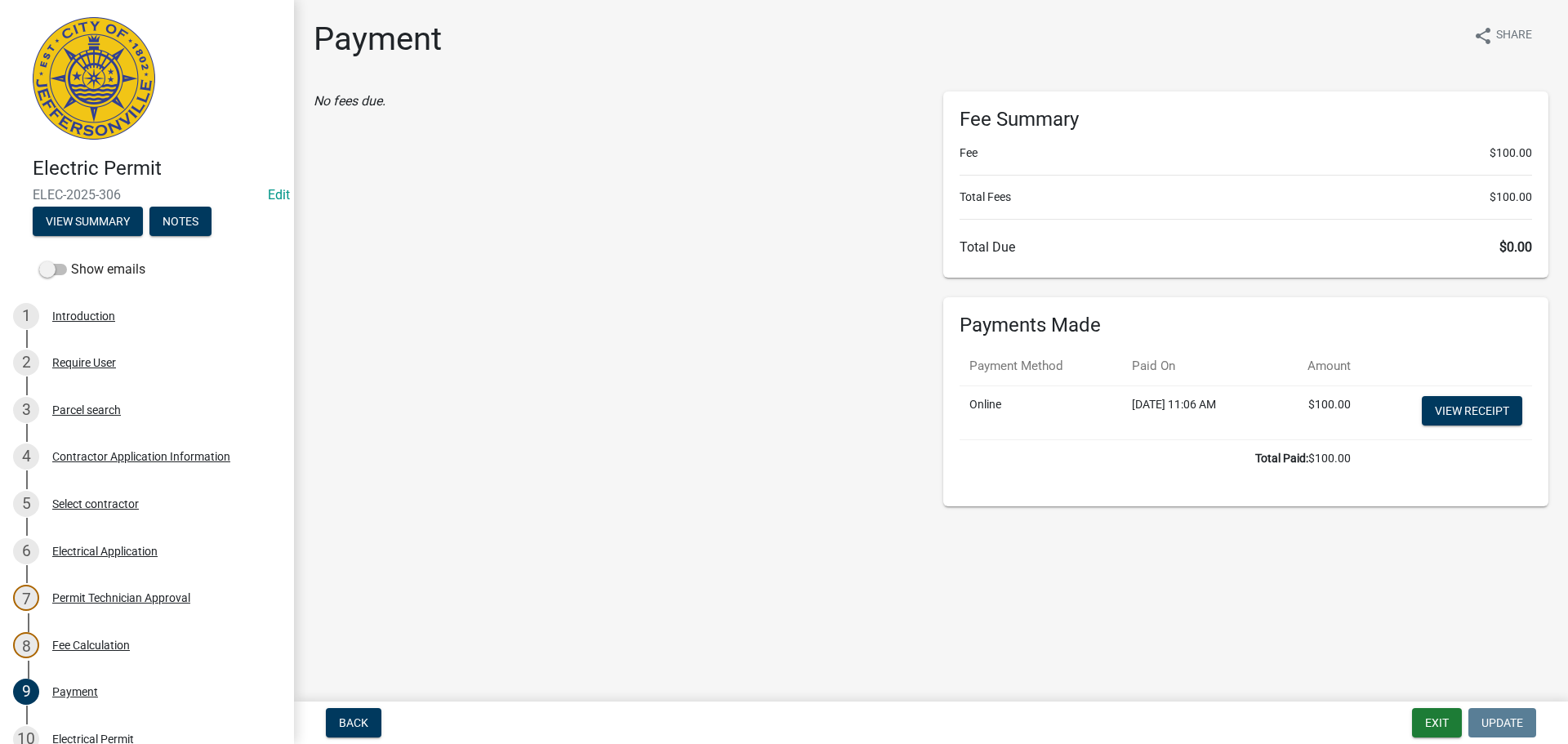
scroll to position [359, 0]
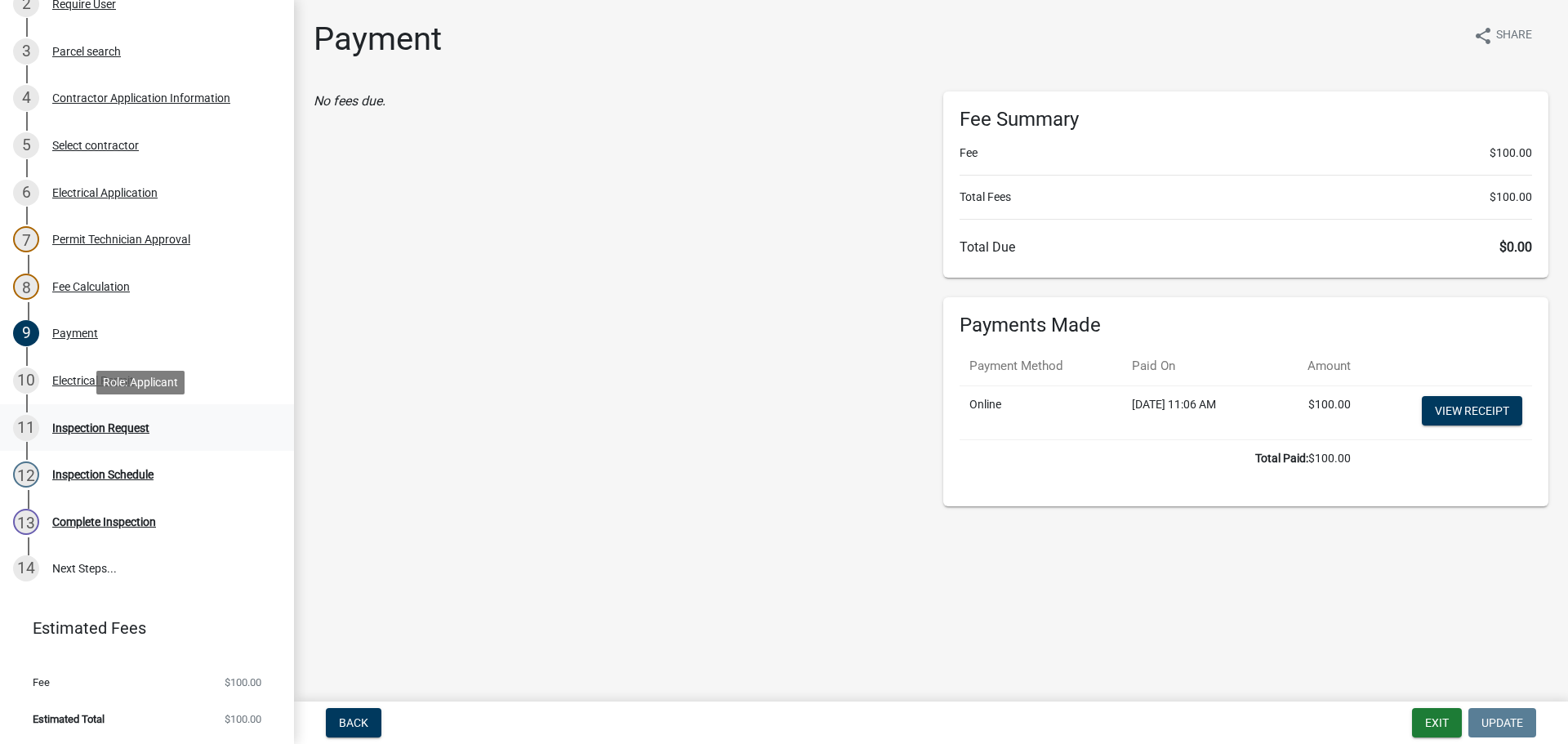
click at [85, 426] on div "Inspection Request" at bounding box center [100, 428] width 97 height 11
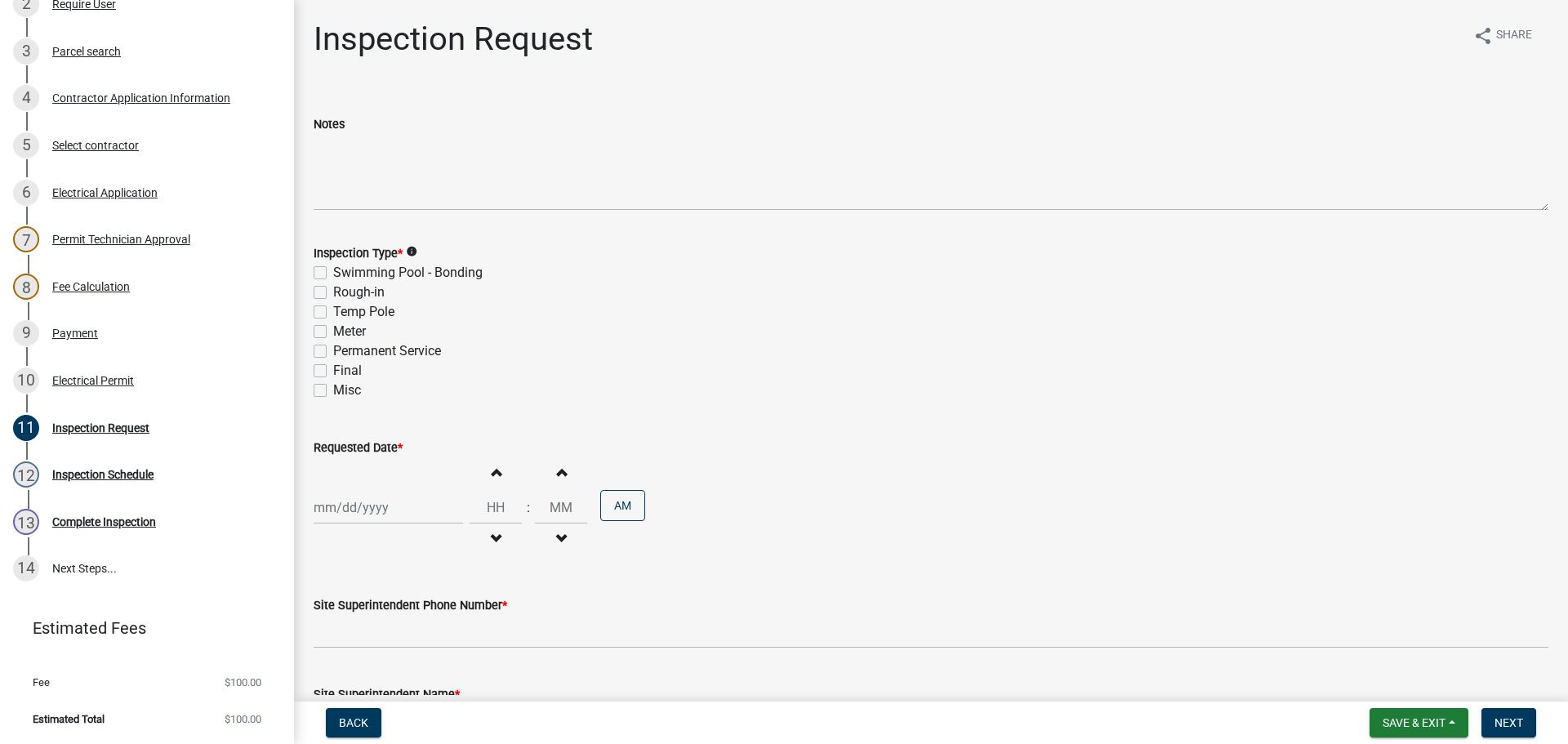
click at [333, 292] on label "Rough-in" at bounding box center [359, 292] width 52 height 20
click at [333, 292] on input "Rough-in" at bounding box center [338, 288] width 10 height 10
checkbox input "true"
checkbox input "false"
checkbox input "true"
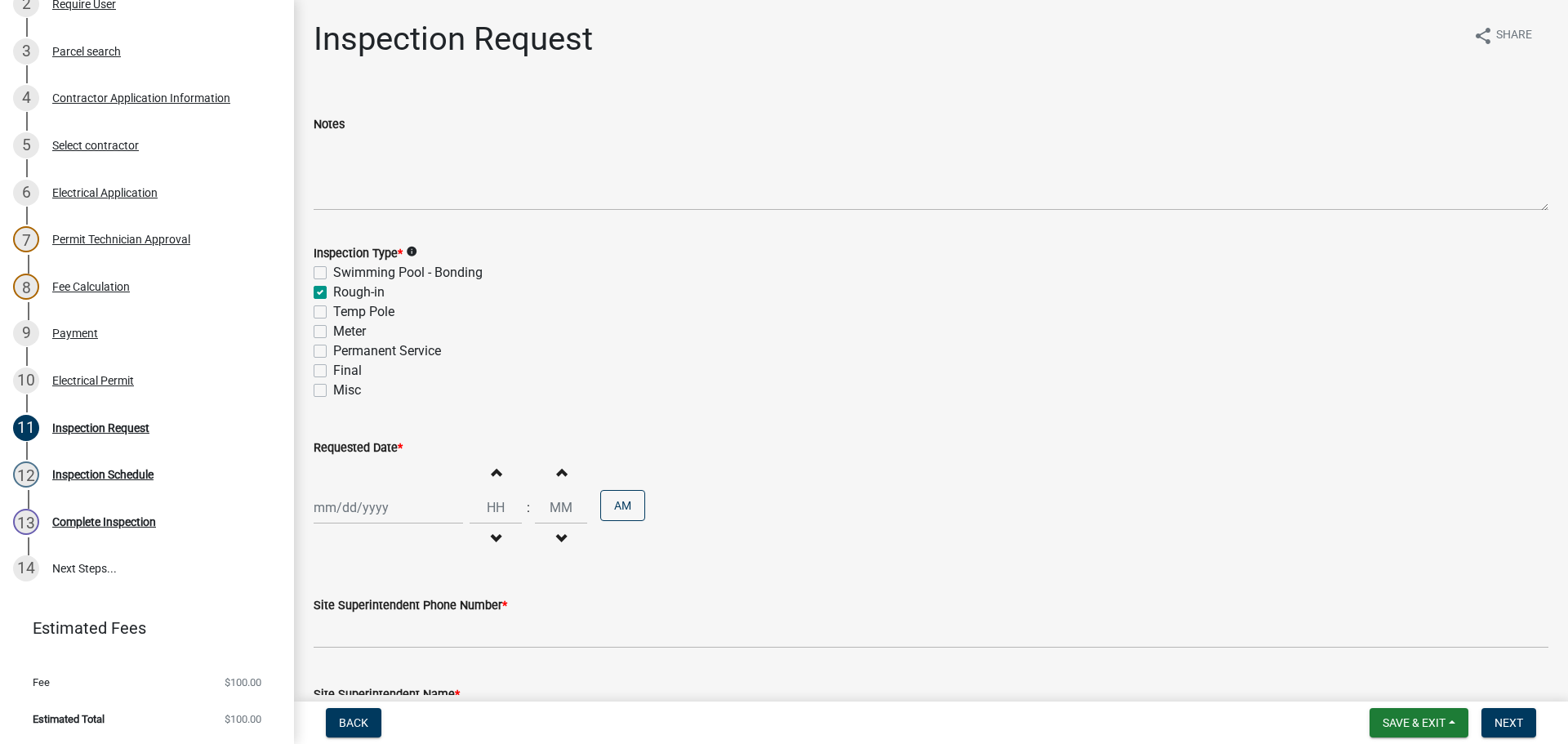
checkbox input "false"
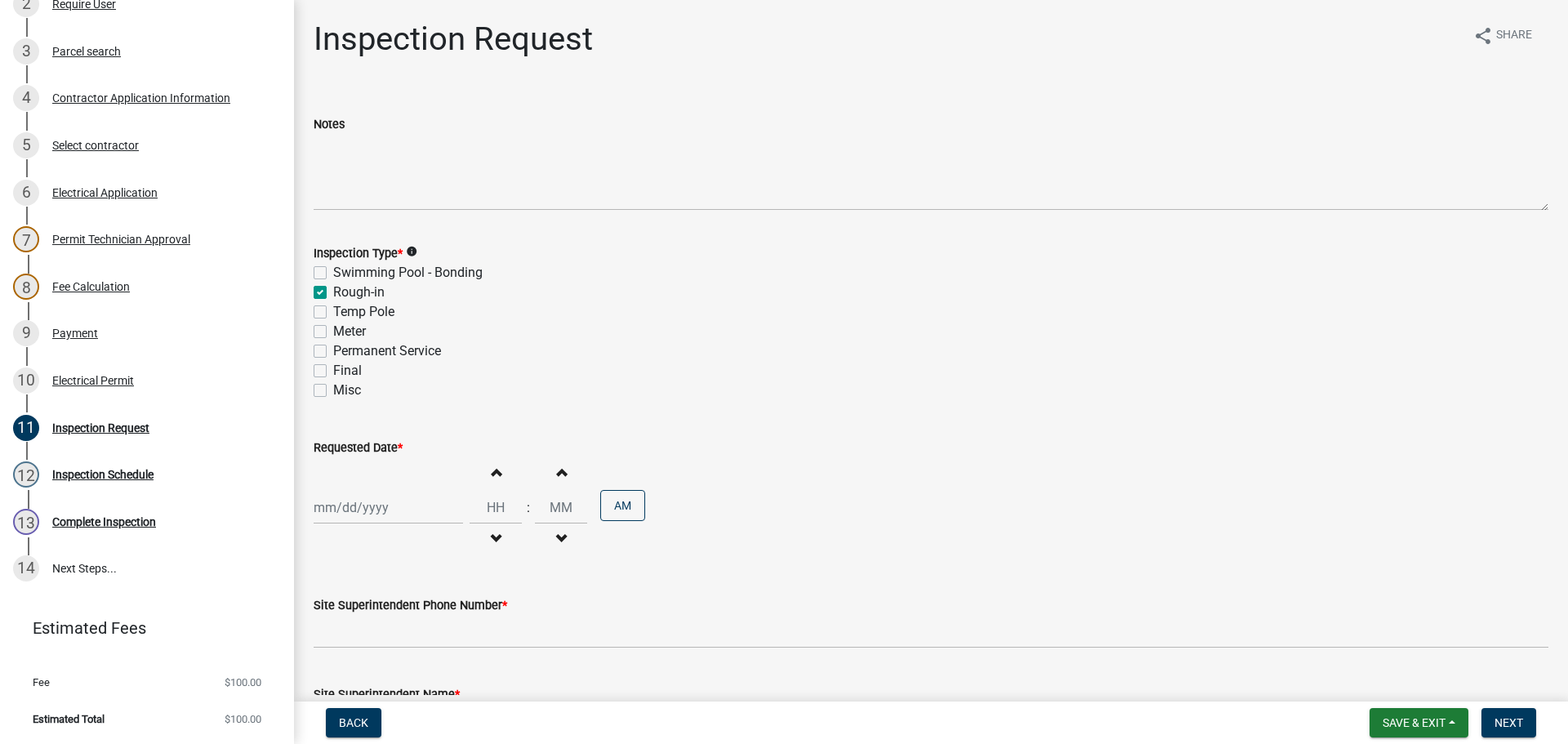
click at [348, 503] on div at bounding box center [388, 508] width 149 height 34
select select "9"
select select "2025"
click at [331, 422] on div "22" at bounding box center [330, 421] width 26 height 26
type input "09/22/2025"
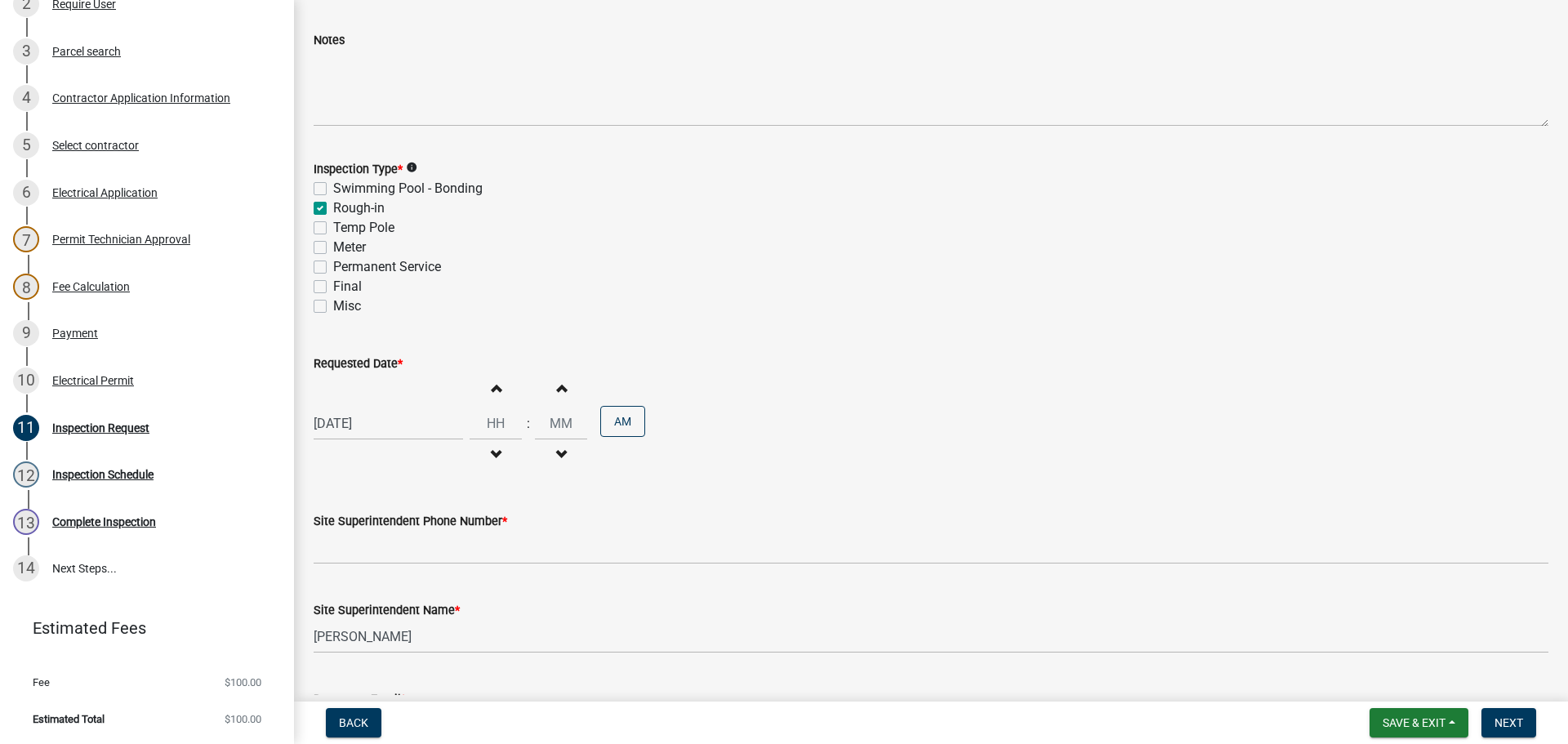
scroll to position [209, 0]
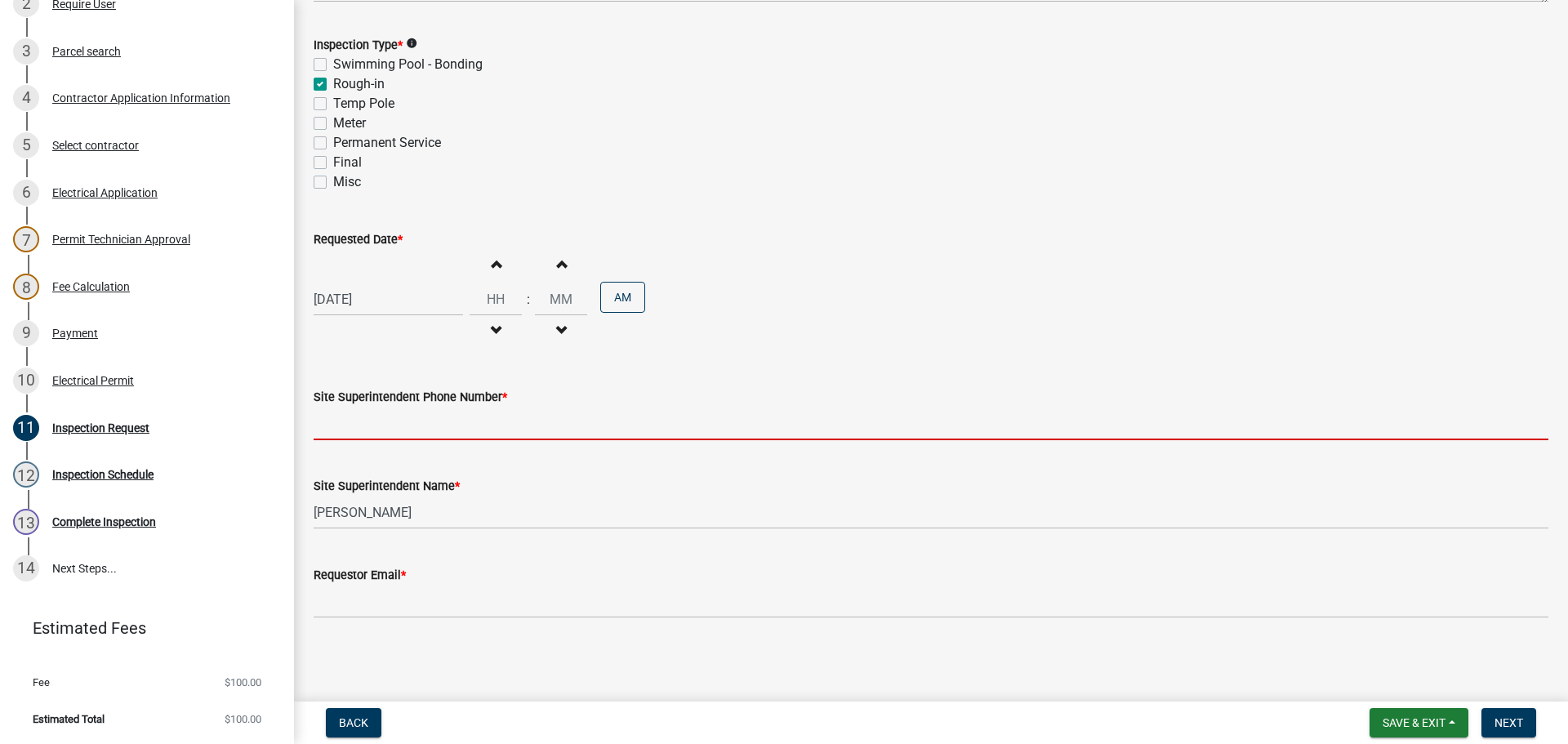
click at [355, 436] on input "Site Superintendent Phone Number *" at bounding box center [931, 424] width 1235 height 34
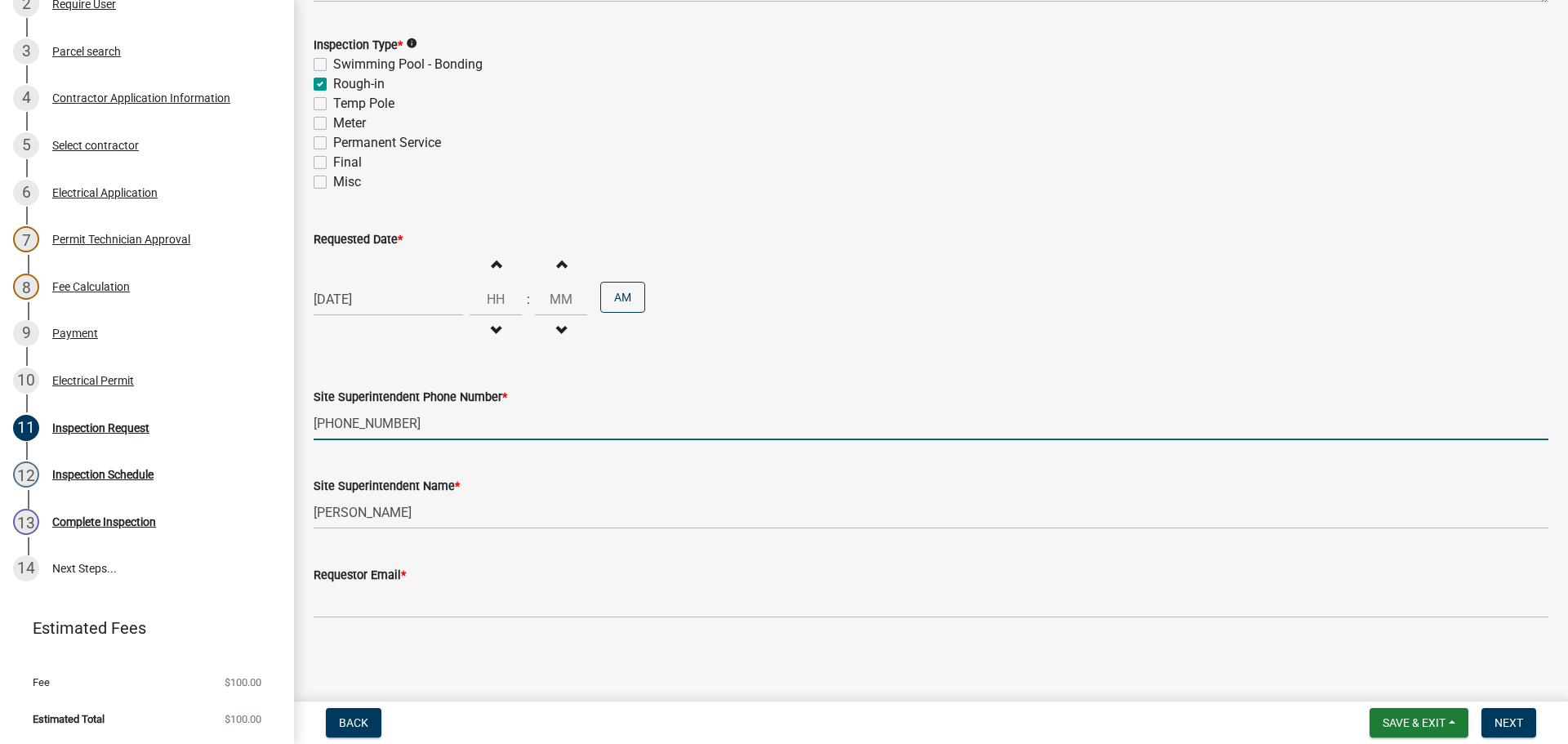
type input "502-807-8777"
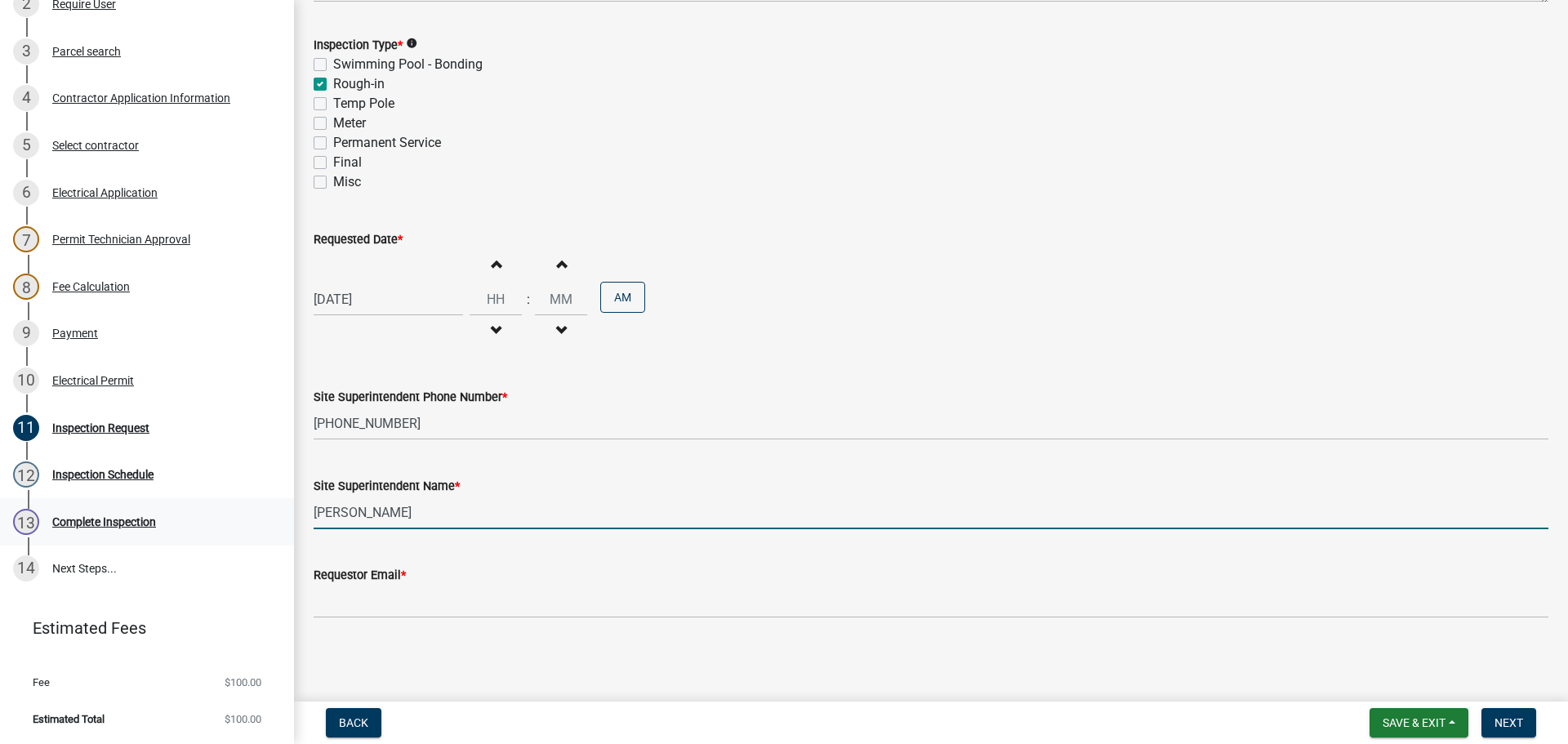
drag, startPoint x: 364, startPoint y: 515, endPoint x: 239, endPoint y: 518, distance: 125.0
click at [241, 517] on div "Electric Permit ELEC-2025-306 Edit View Summary Notes Show emails 1 Introductio…" at bounding box center [784, 372] width 1568 height 744
type input "ILPO"
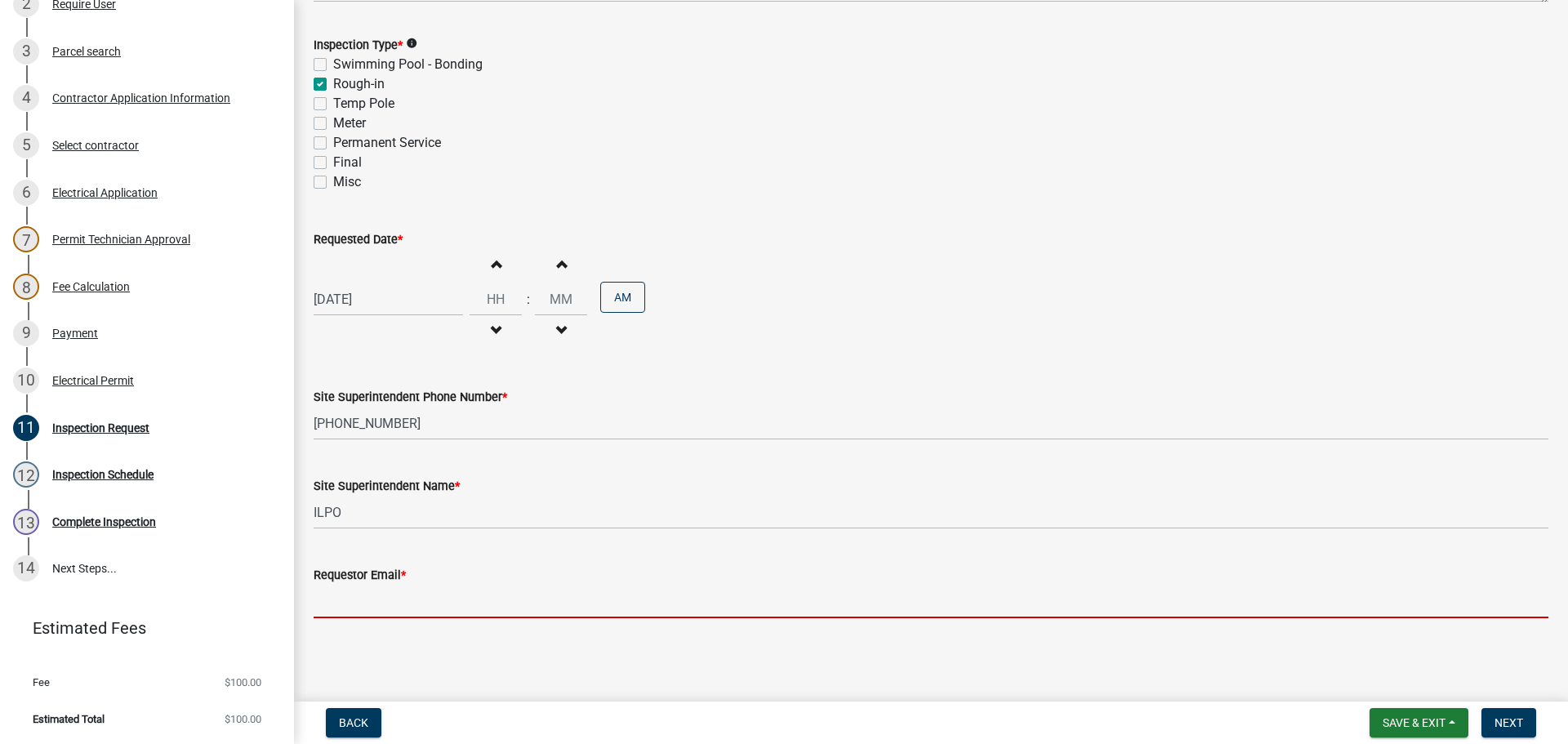
click at [383, 589] on input "Requestor Email *" at bounding box center [931, 601] width 1235 height 34
type input "mbottorff@cityofjeff.net"
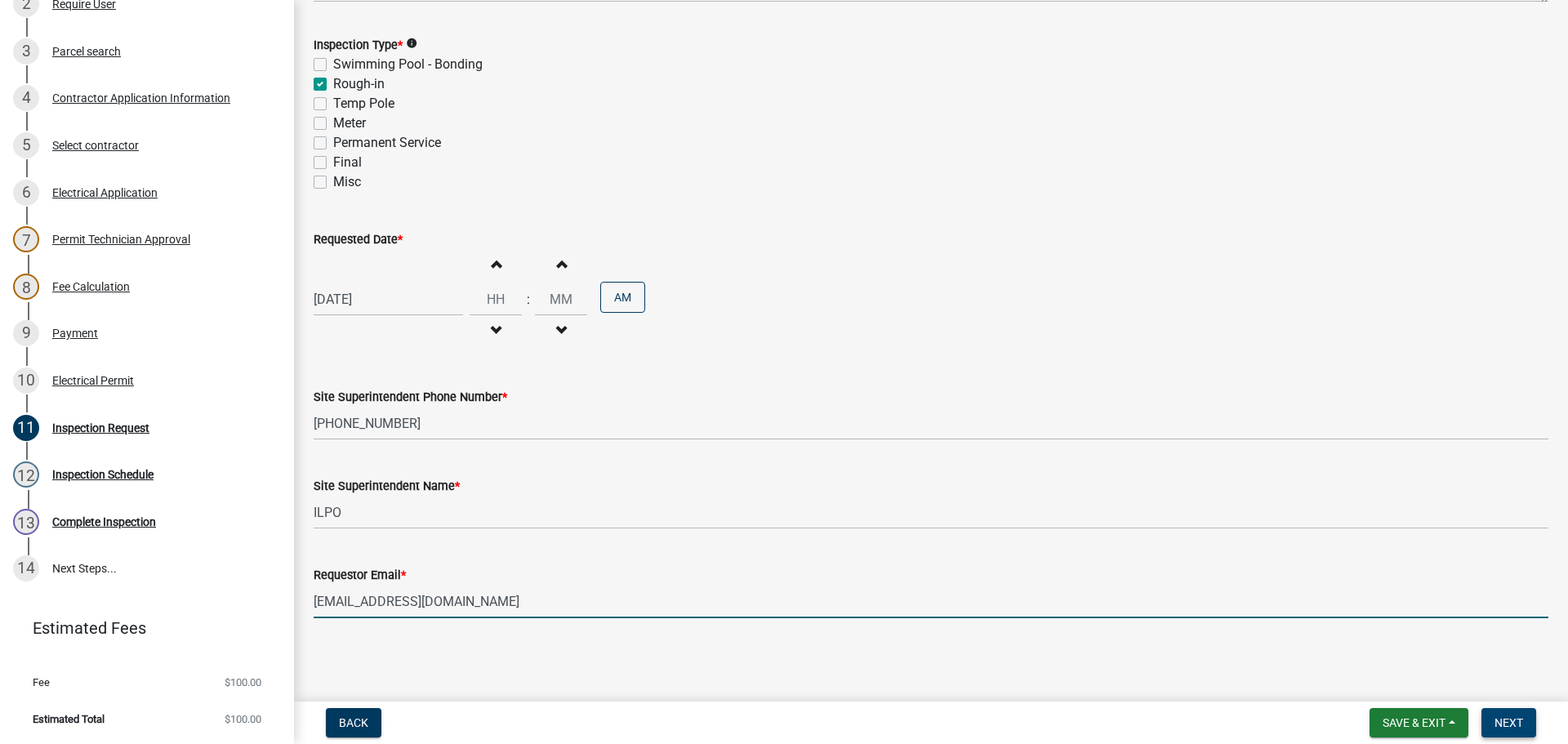
click at [1503, 720] on span "Next" at bounding box center [1508, 723] width 28 height 13
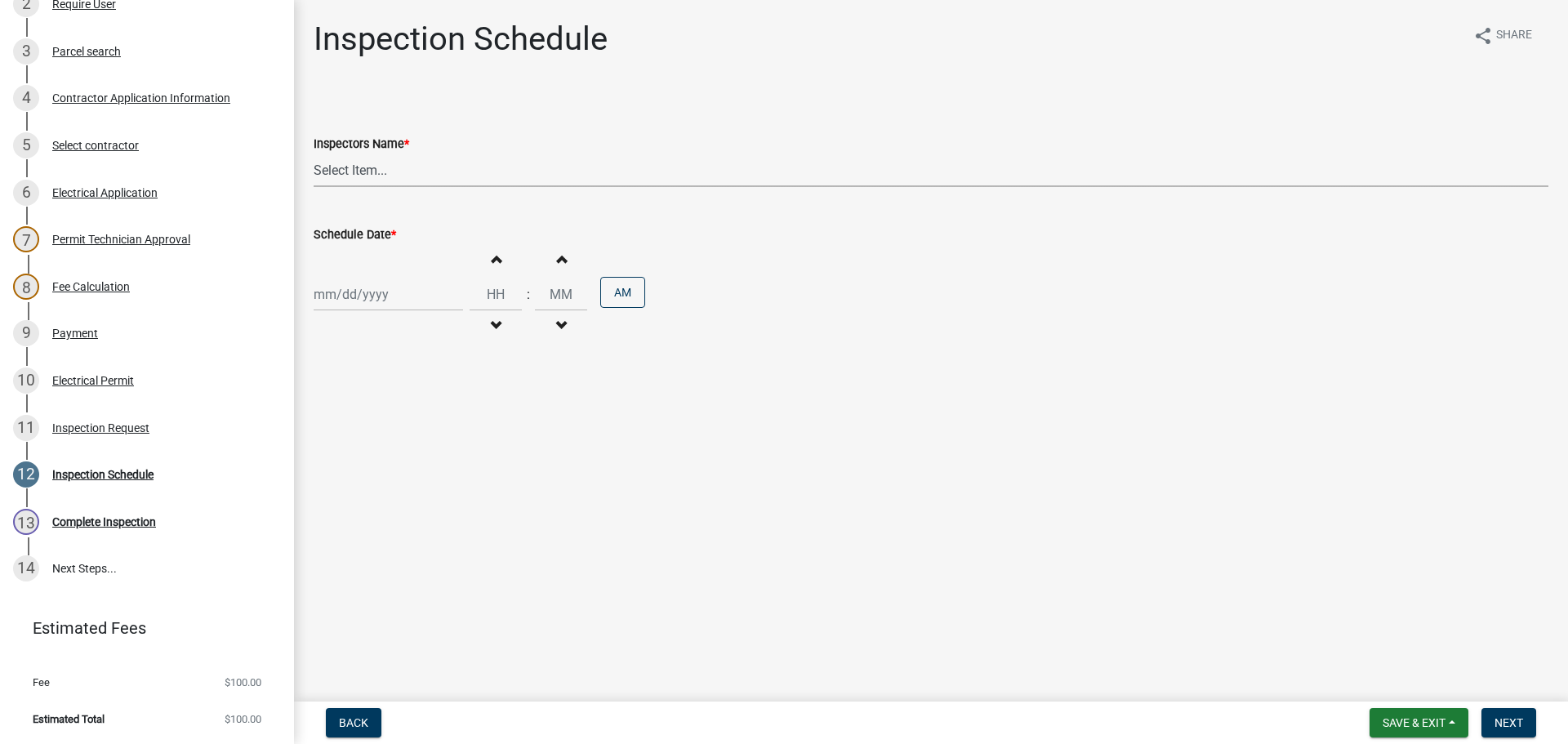
click at [357, 166] on select "Select Item... jramsey (Jeremy Ramsey) MaryFrey (Mary Frey) mkruer (Mike Kruer)…" at bounding box center [931, 170] width 1235 height 34
select select "7b0b9f25-f402-4148-9522-9b9b34b3e885"
click at [313, 154] on select "Select Item... jramsey (Jeremy Ramsey) MaryFrey (Mary Frey) mkruer (Mike Kruer)…" at bounding box center [931, 170] width 1235 height 34
click at [334, 298] on div at bounding box center [388, 294] width 149 height 34
select select "9"
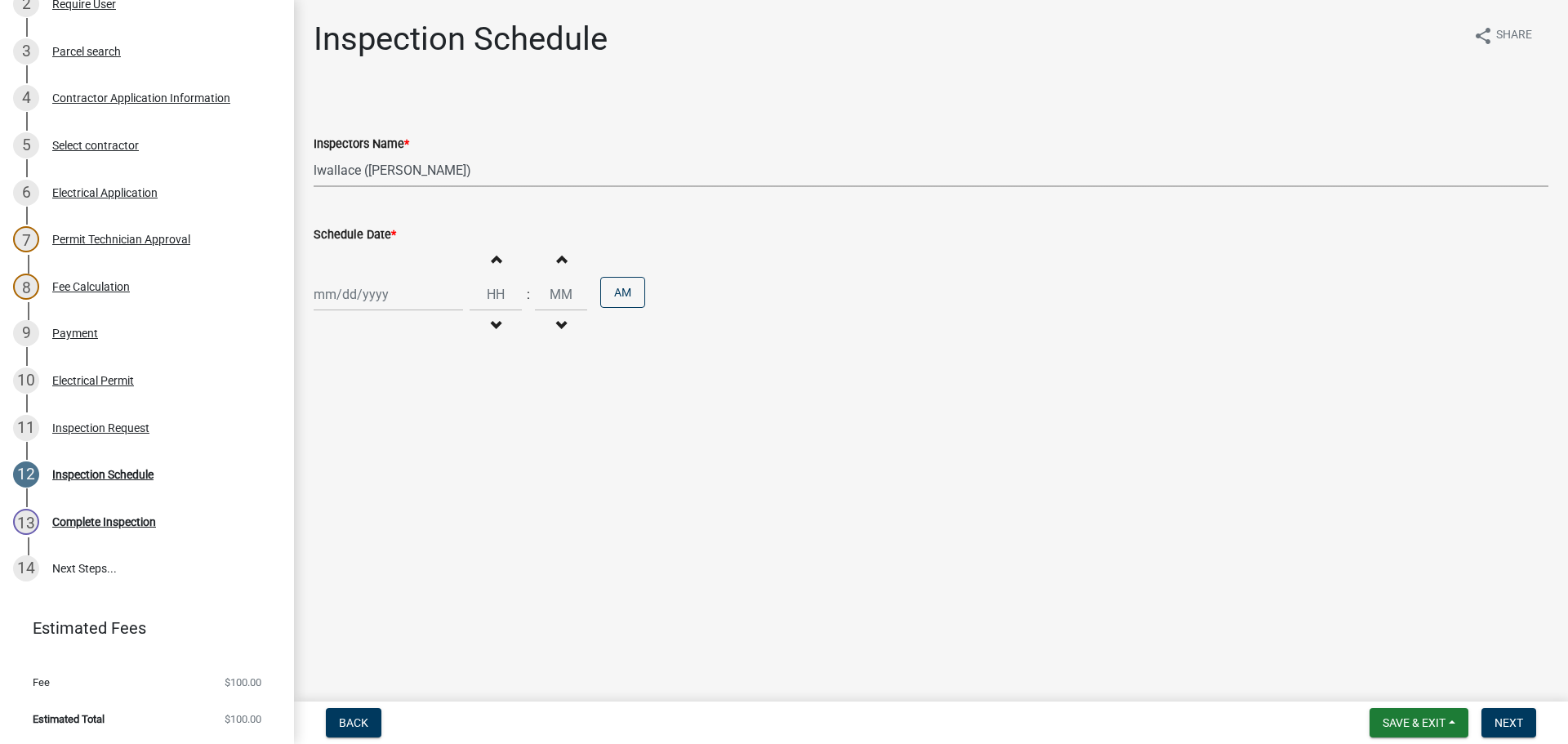
select select "2025"
click at [333, 460] on div "22" at bounding box center [330, 460] width 26 height 26
type input "09/22/2025"
click at [1500, 723] on span "Next" at bounding box center [1508, 723] width 28 height 13
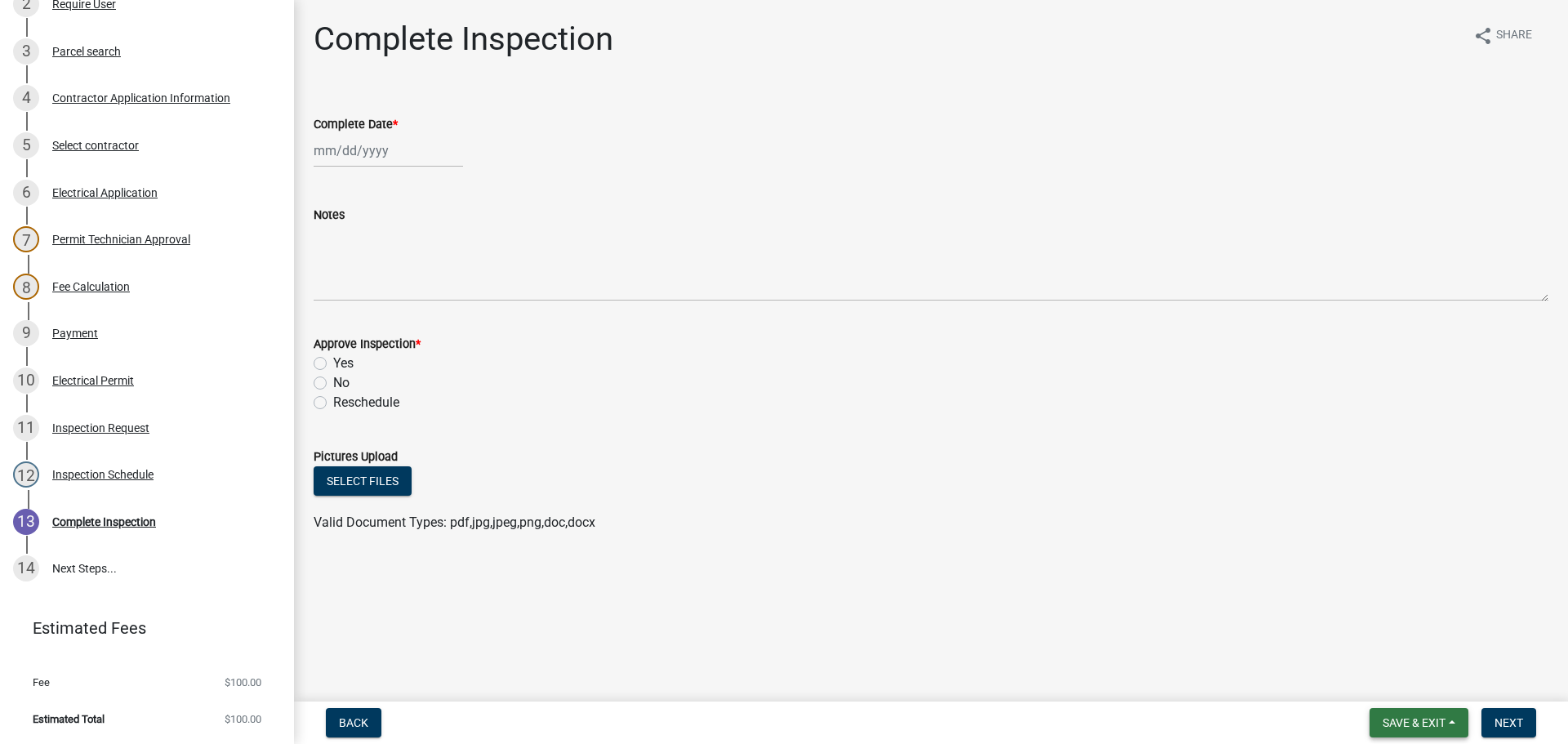
click at [1426, 723] on span "Save & Exit" at bounding box center [1413, 723] width 63 height 13
click at [1384, 676] on button "Save & Exit" at bounding box center [1403, 680] width 131 height 40
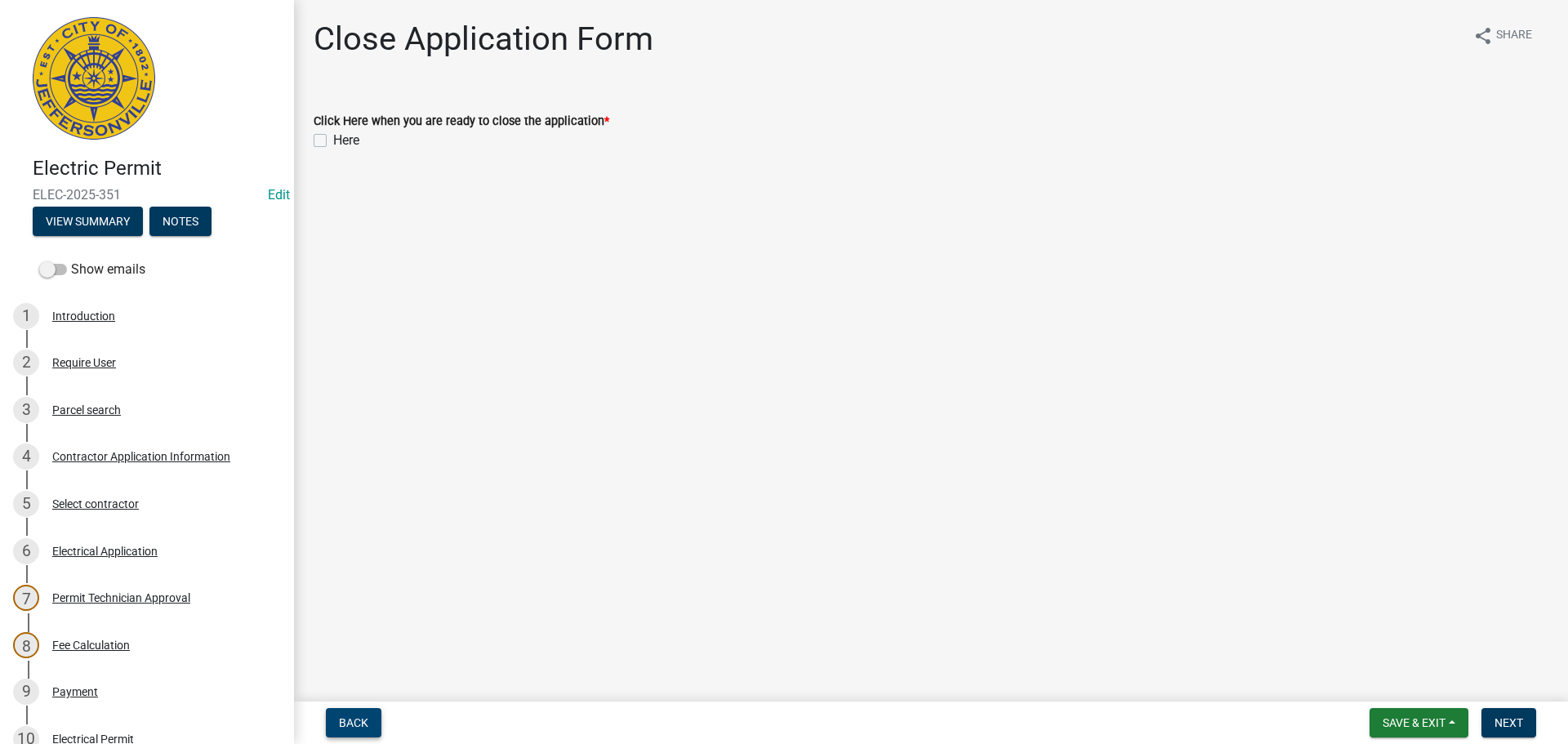
click at [351, 717] on span "Back" at bounding box center [354, 723] width 29 height 13
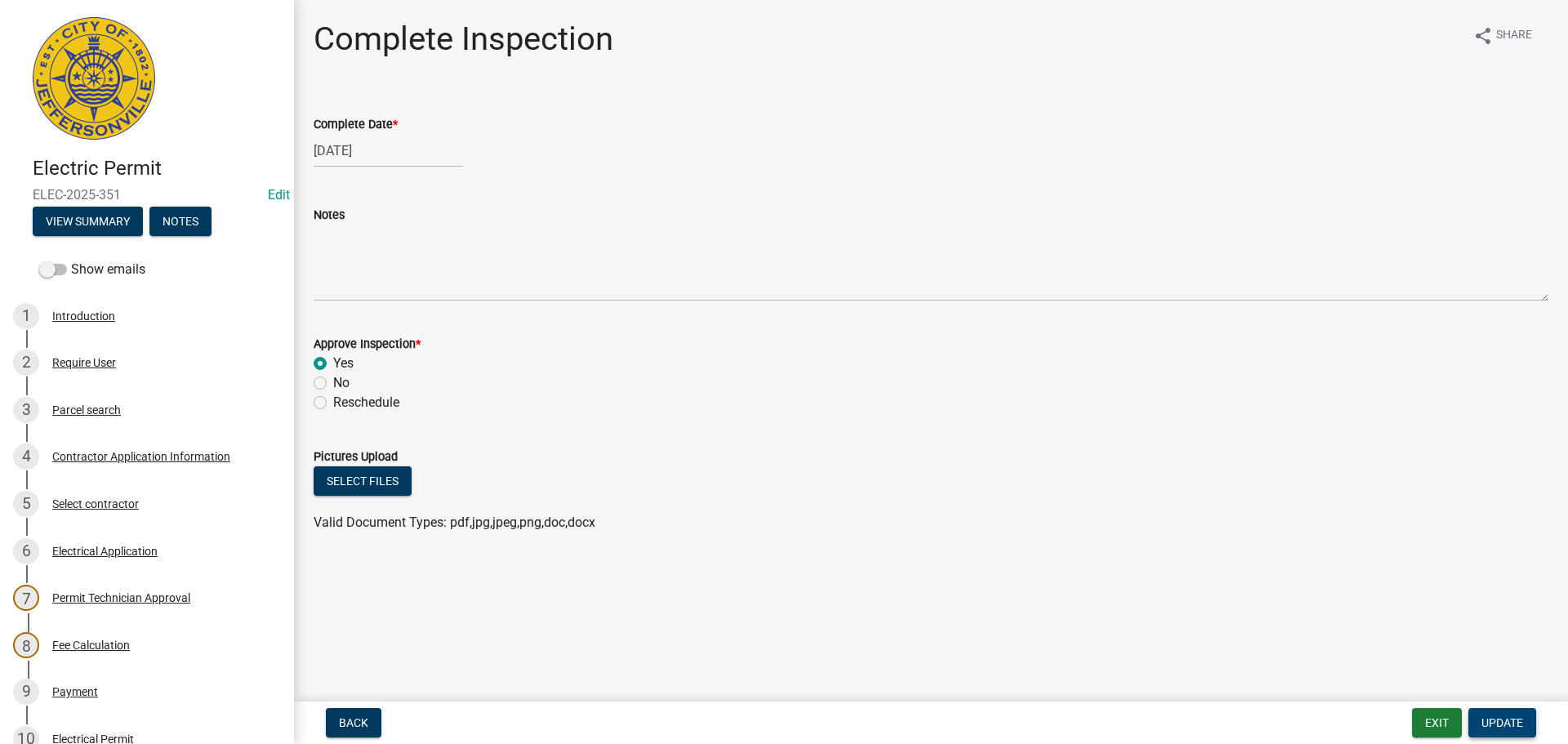
click at [1501, 726] on span "Update" at bounding box center [1502, 723] width 42 height 13
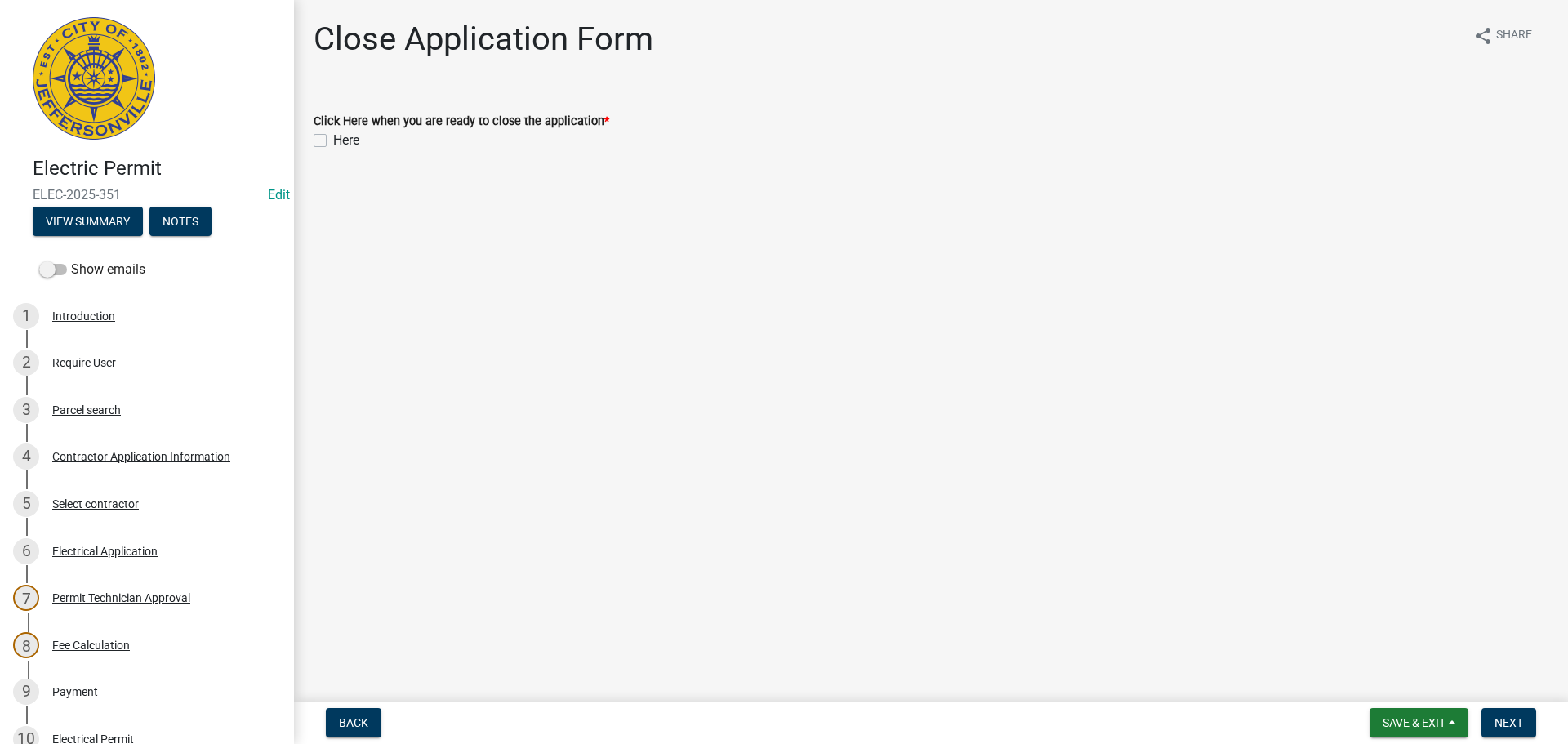
click at [333, 142] on label "Here" at bounding box center [346, 140] width 26 height 20
click at [333, 142] on input "Here" at bounding box center [338, 136] width 10 height 10
checkbox input "true"
click at [1508, 723] on span "Next" at bounding box center [1508, 723] width 28 height 13
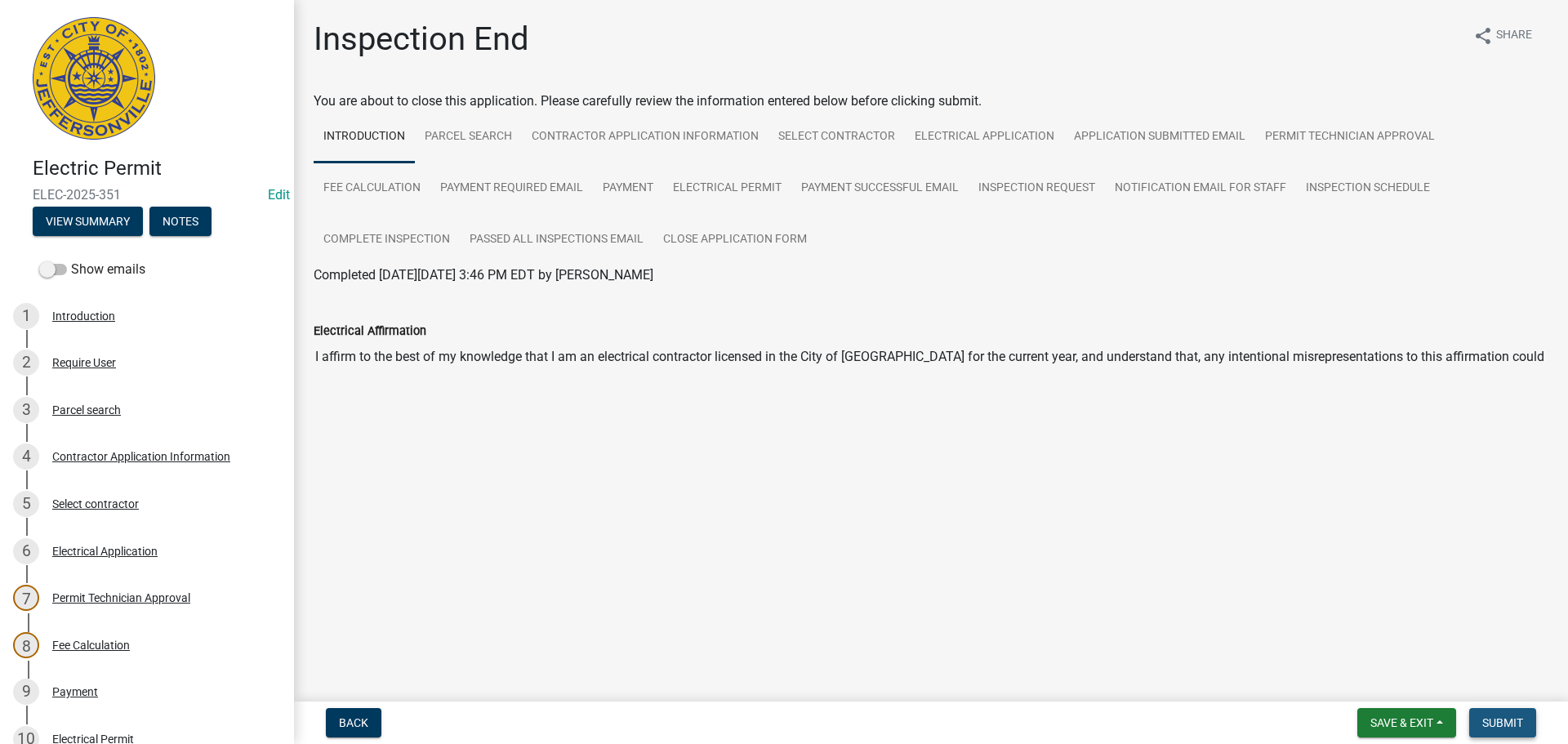
click at [1506, 723] on span "Submit" at bounding box center [1503, 723] width 41 height 13
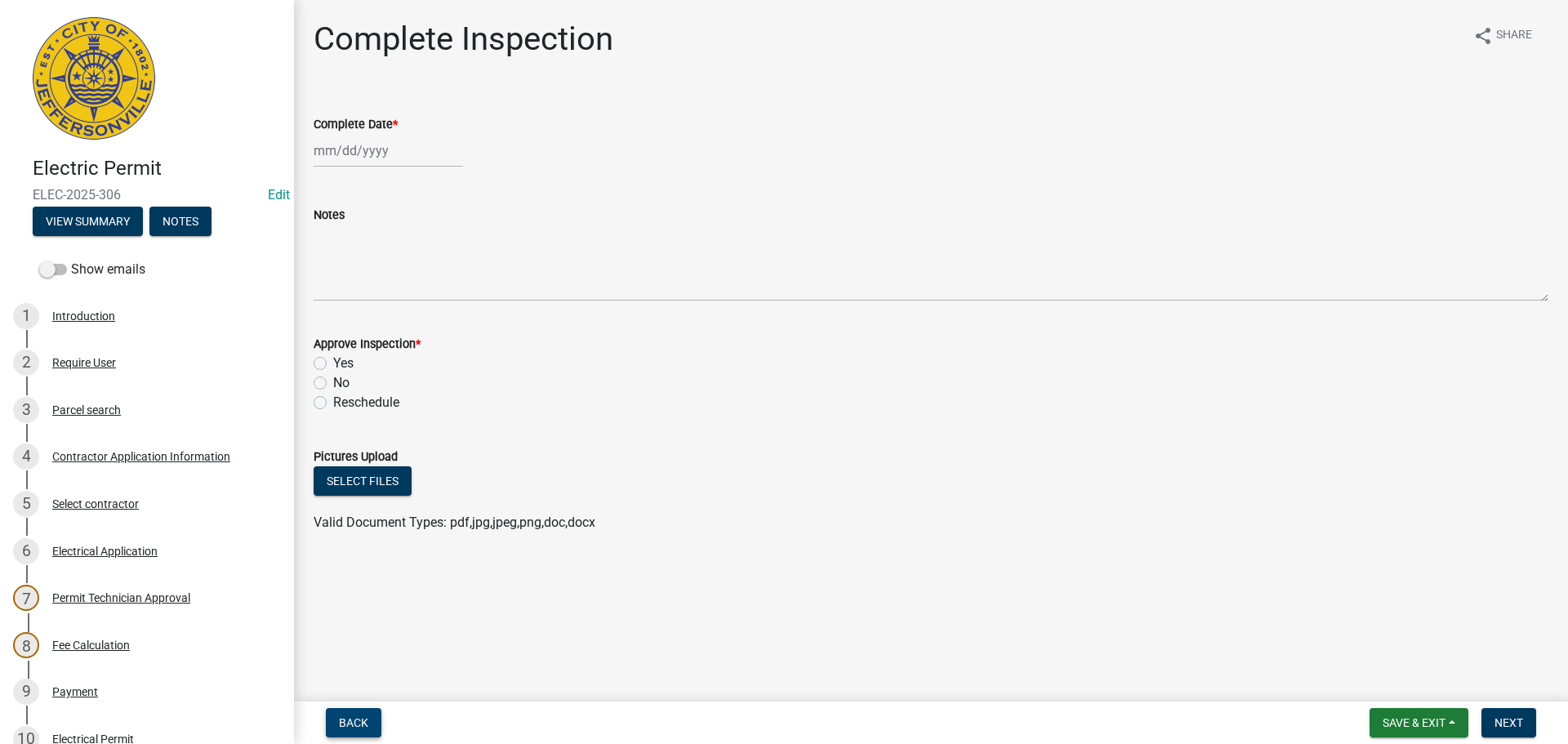
click at [341, 722] on span "Back" at bounding box center [354, 723] width 29 height 13
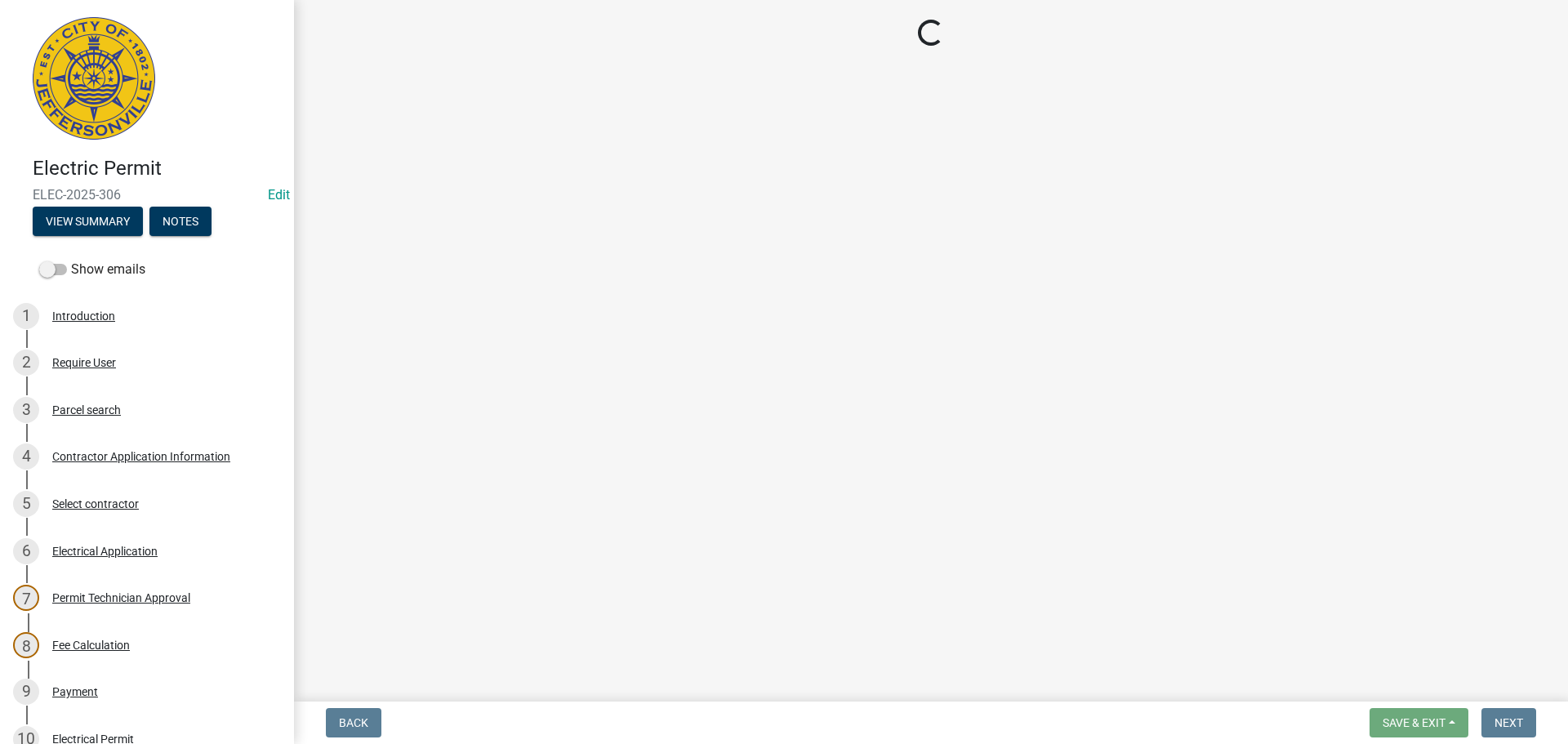
select select "7b0b9f25-f402-4148-9522-9b9b34b3e885"
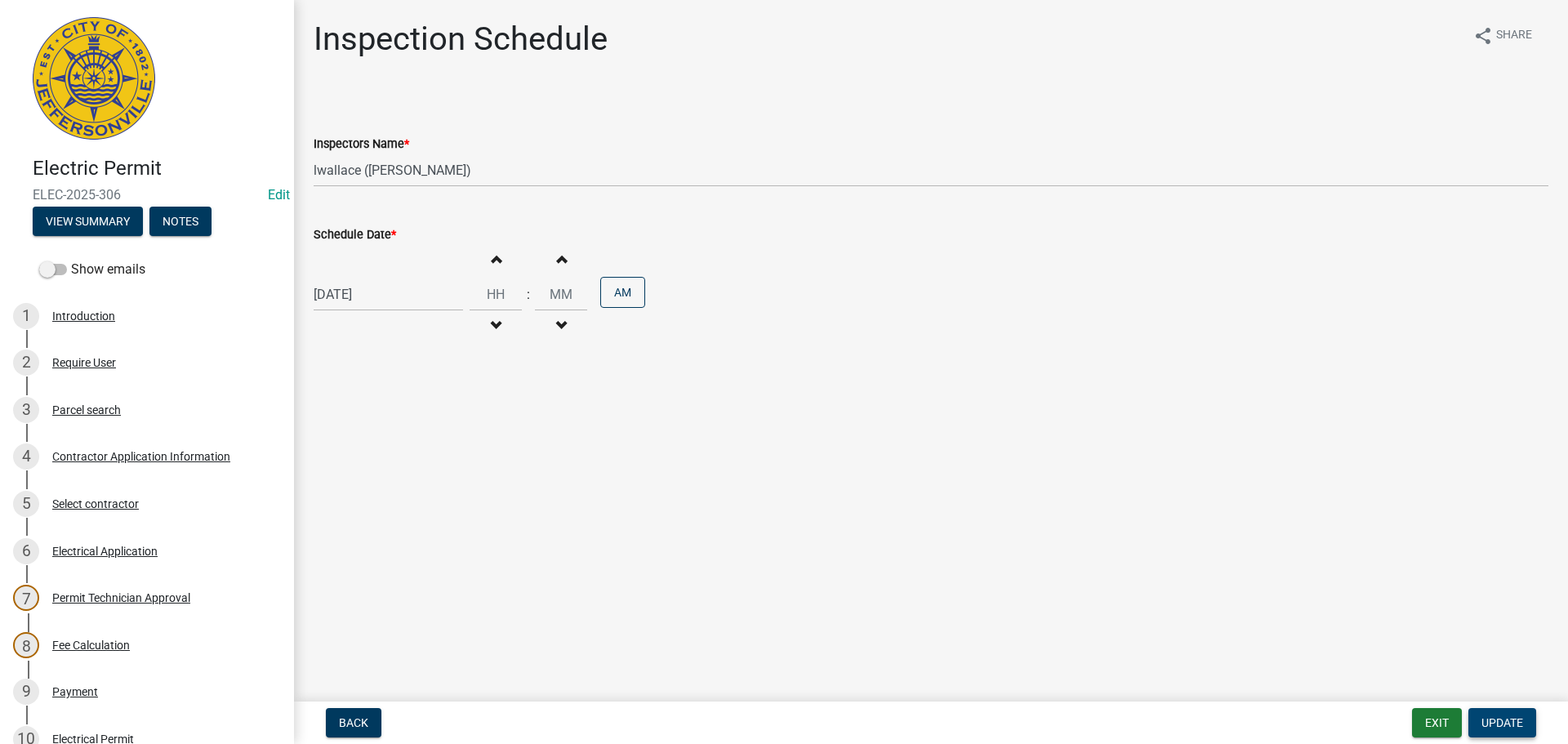
click at [1494, 717] on span "Update" at bounding box center [1502, 723] width 42 height 13
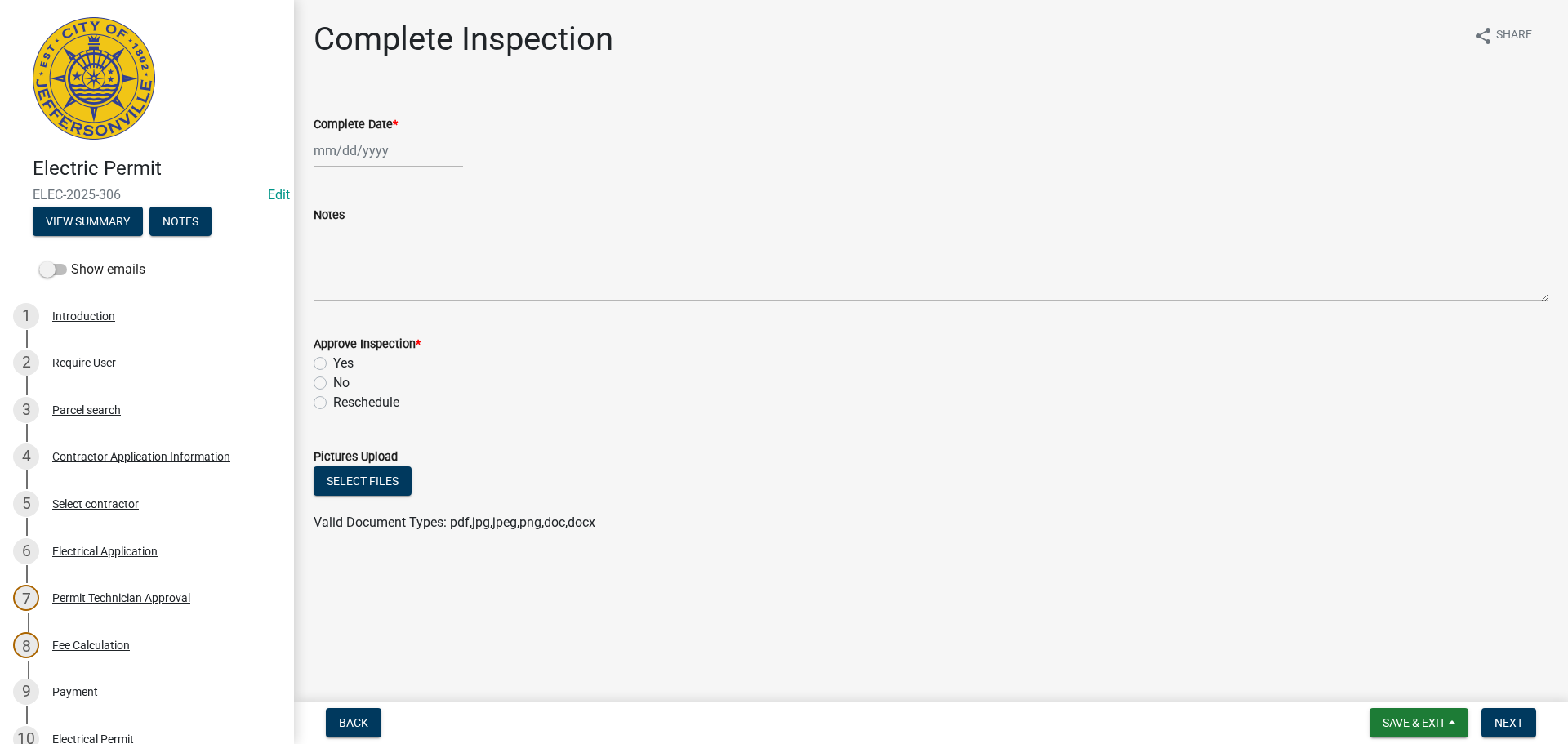
scroll to position [359, 0]
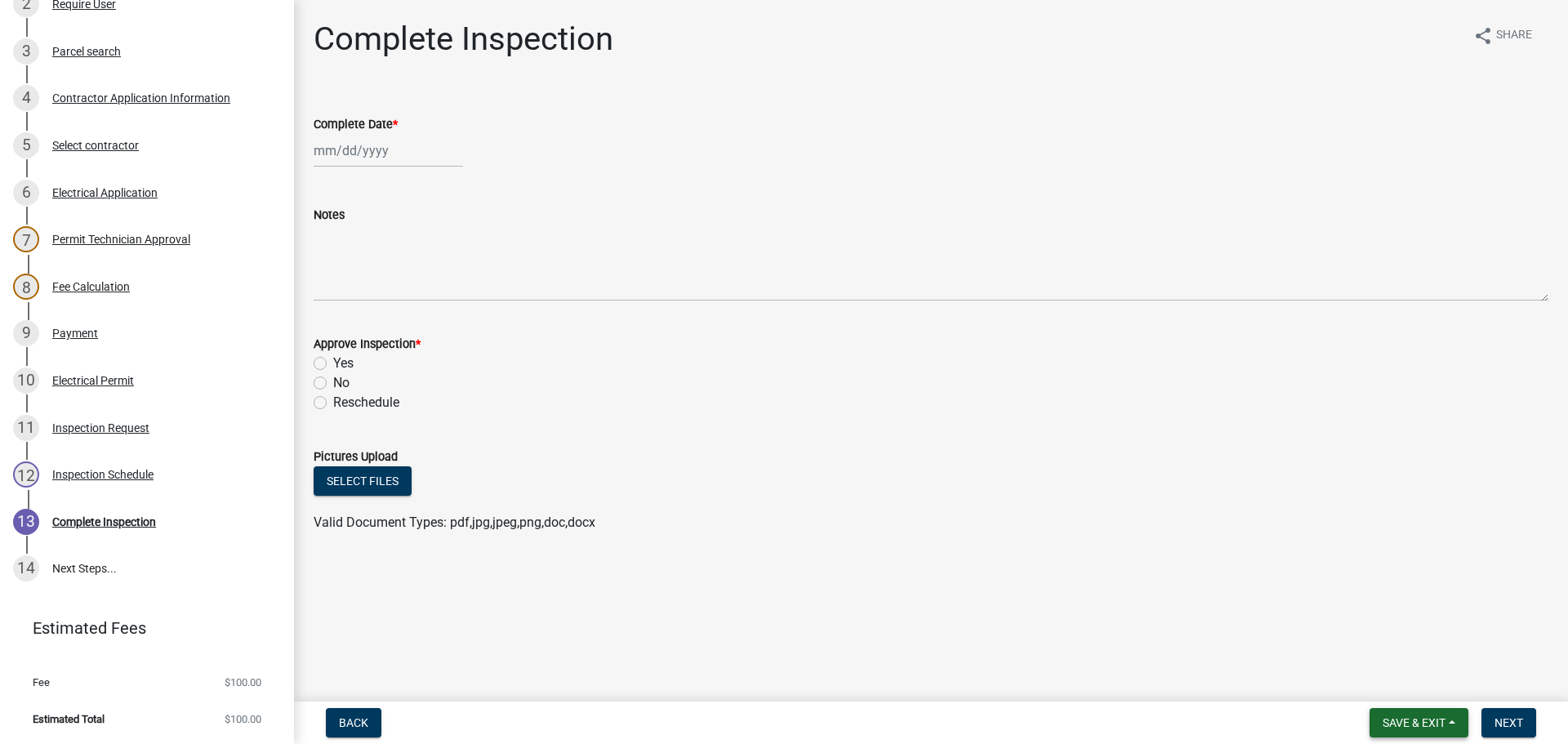
click at [1407, 727] on span "Save & Exit" at bounding box center [1413, 723] width 63 height 13
click at [1409, 689] on button "Save & Exit" at bounding box center [1403, 680] width 131 height 40
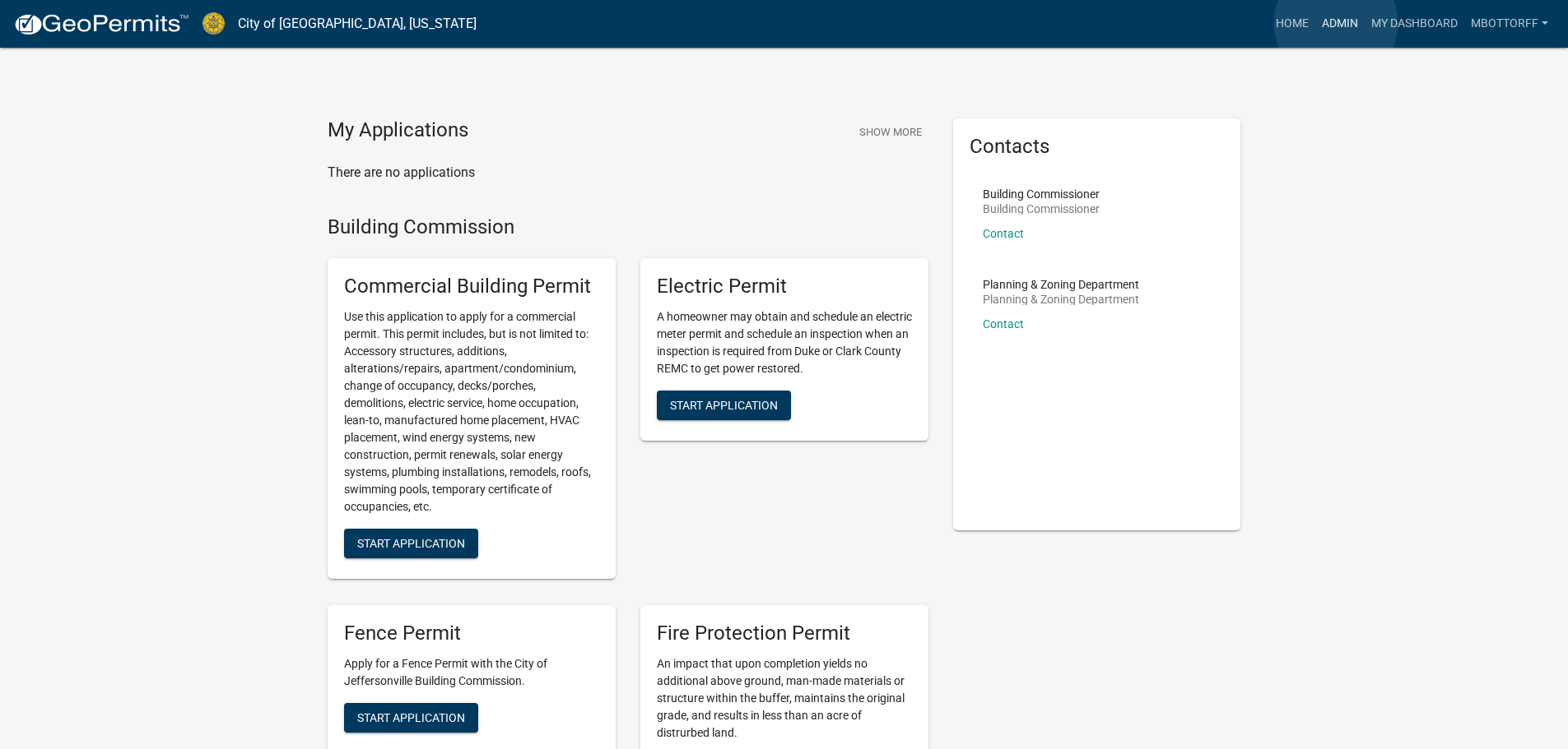
click at [1336, 23] on link "Admin" at bounding box center [1340, 24] width 49 height 31
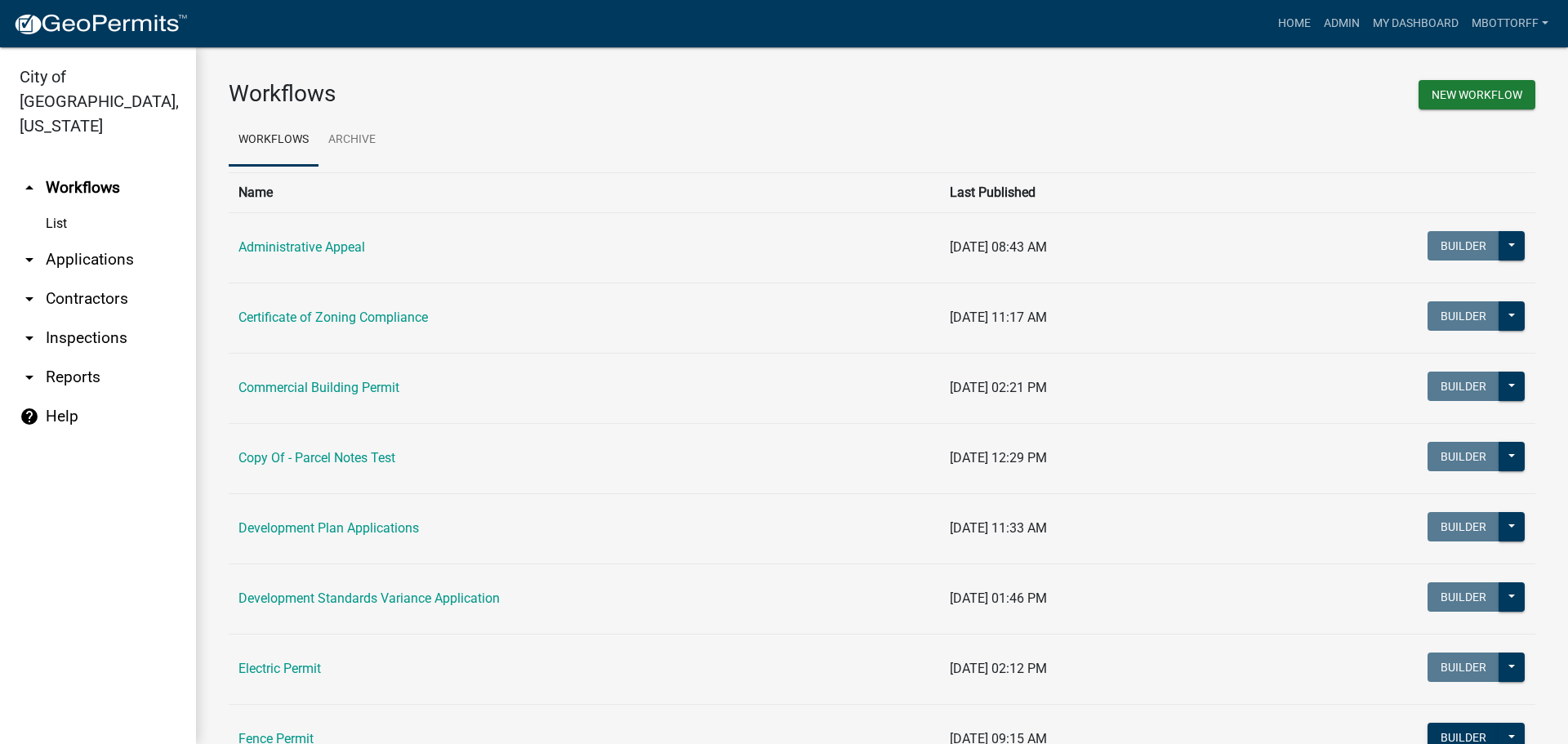
click at [61, 241] on link "arrow_drop_down Applications" at bounding box center [98, 260] width 196 height 40
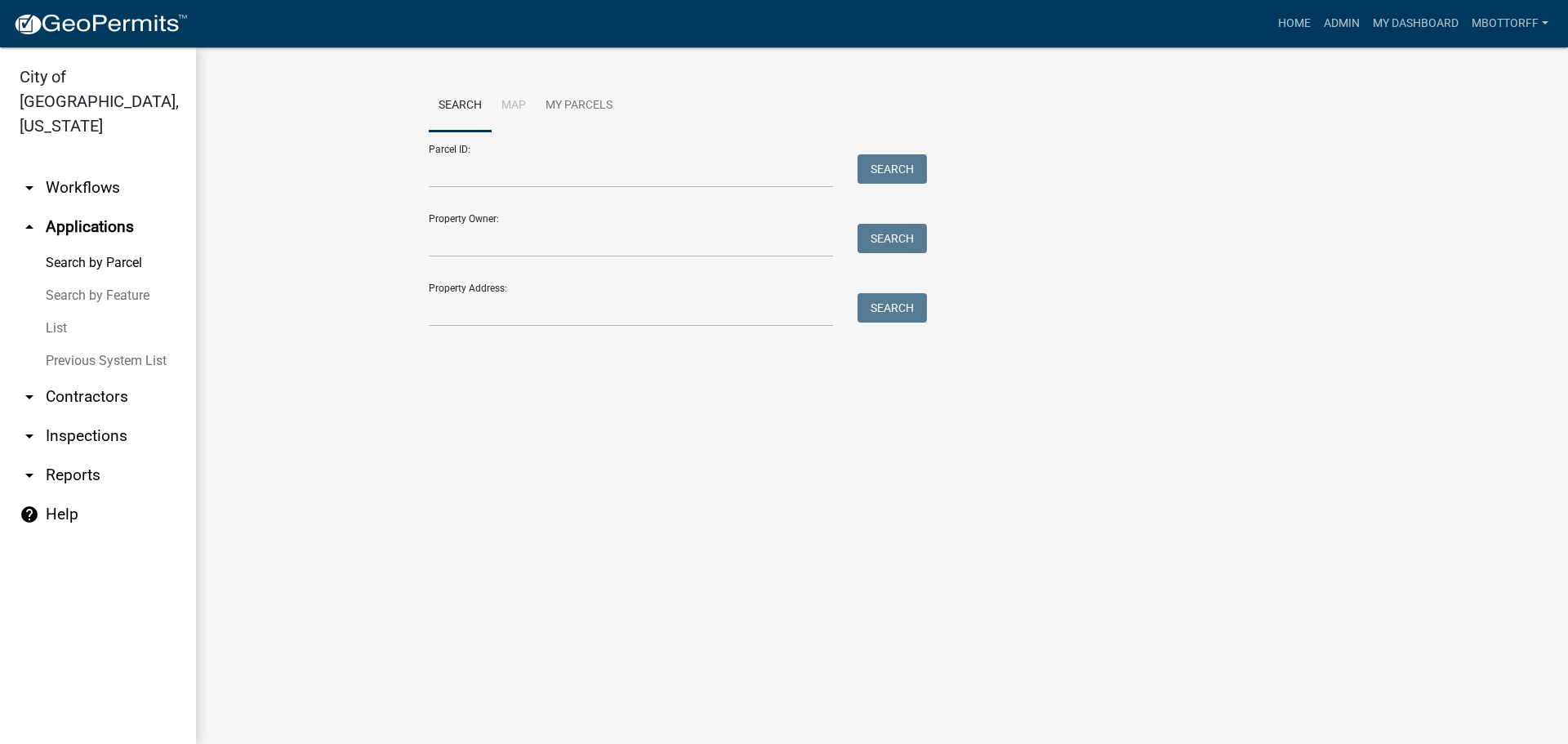
click at [55, 312] on link "List" at bounding box center [98, 328] width 196 height 33
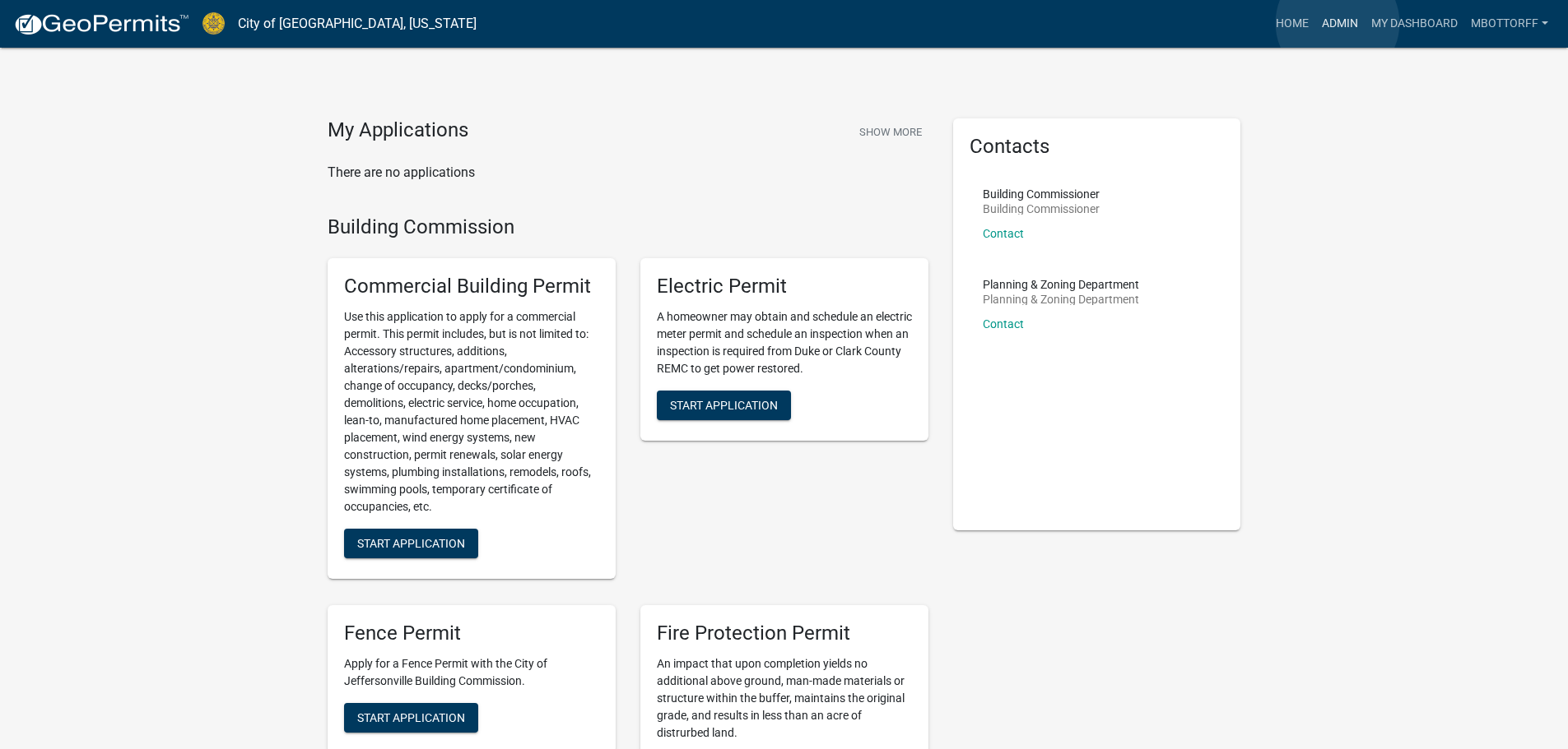
click at [1338, 23] on link "Admin" at bounding box center [1340, 24] width 49 height 31
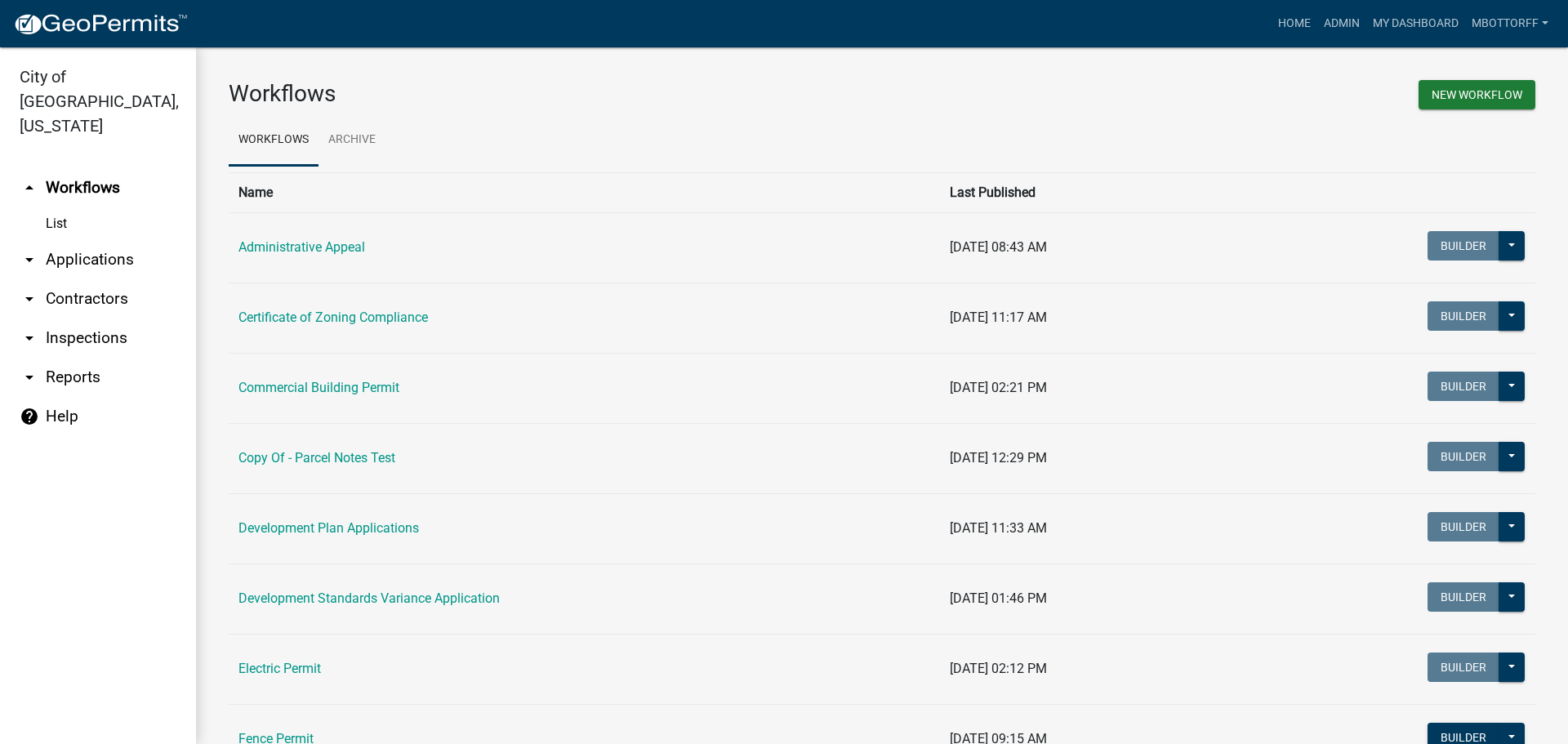
click at [70, 279] on link "arrow_drop_down Contractors" at bounding box center [98, 299] width 196 height 40
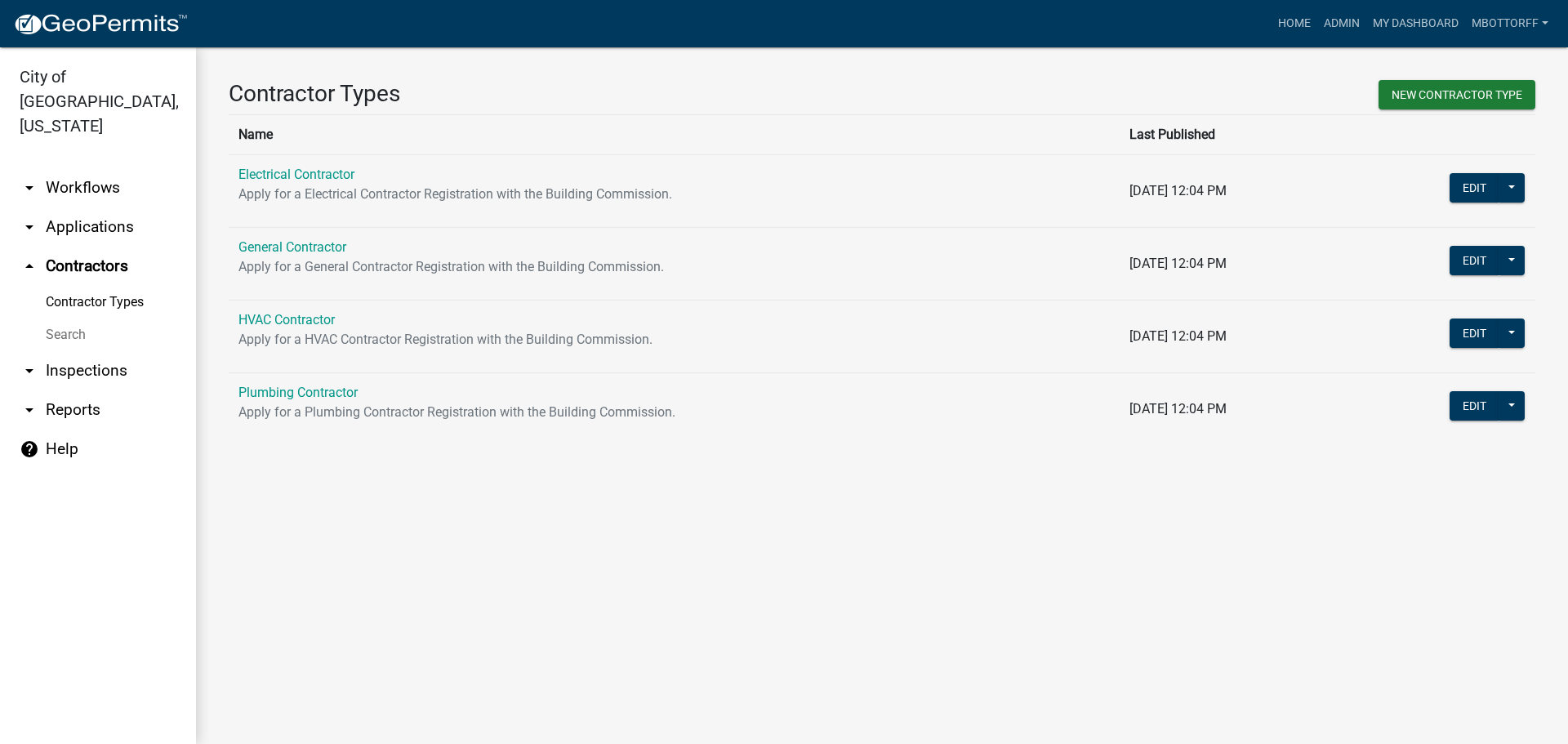
click at [314, 176] on link "Electrical Contractor" at bounding box center [296, 174] width 116 height 15
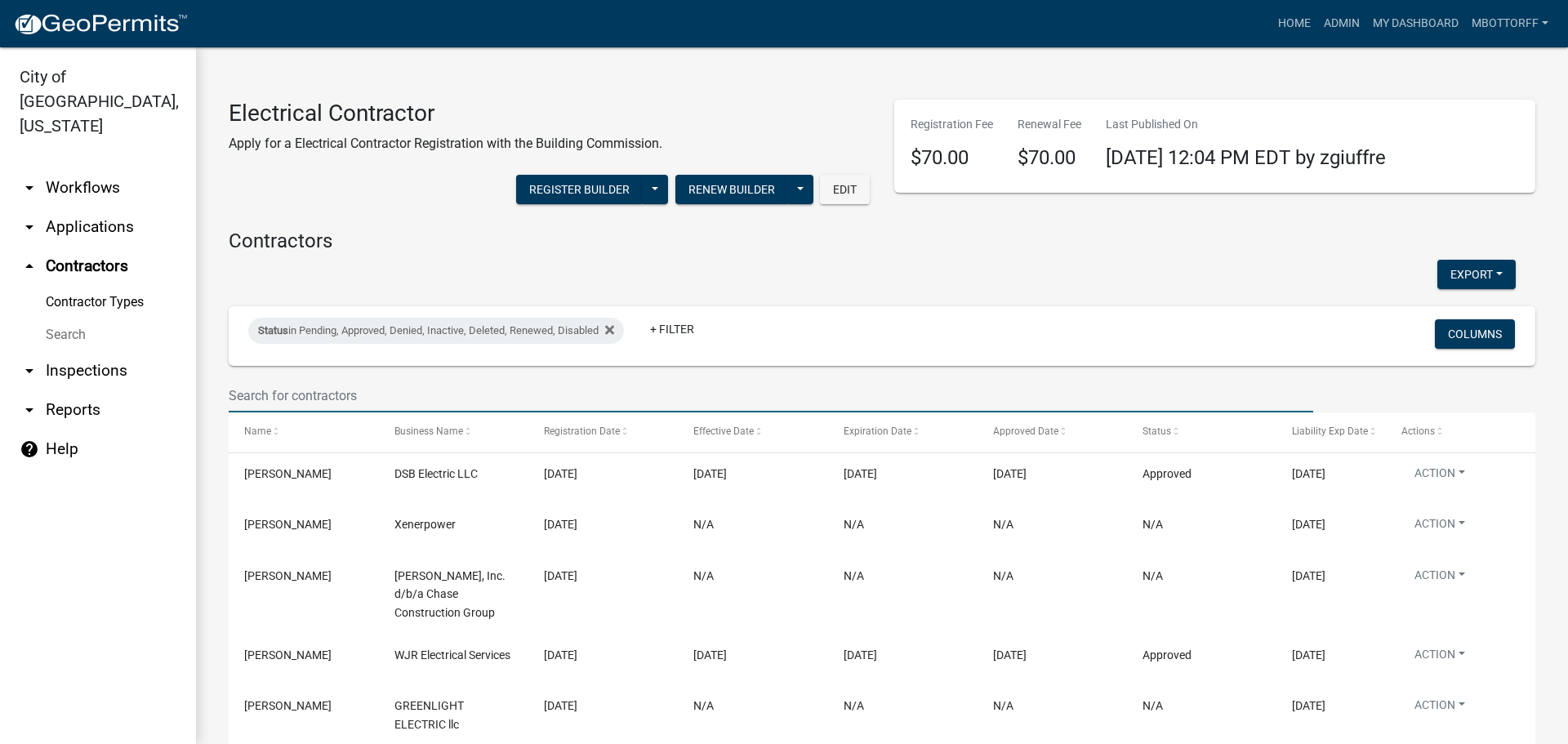
click at [262, 393] on input "text" at bounding box center [770, 395] width 1085 height 34
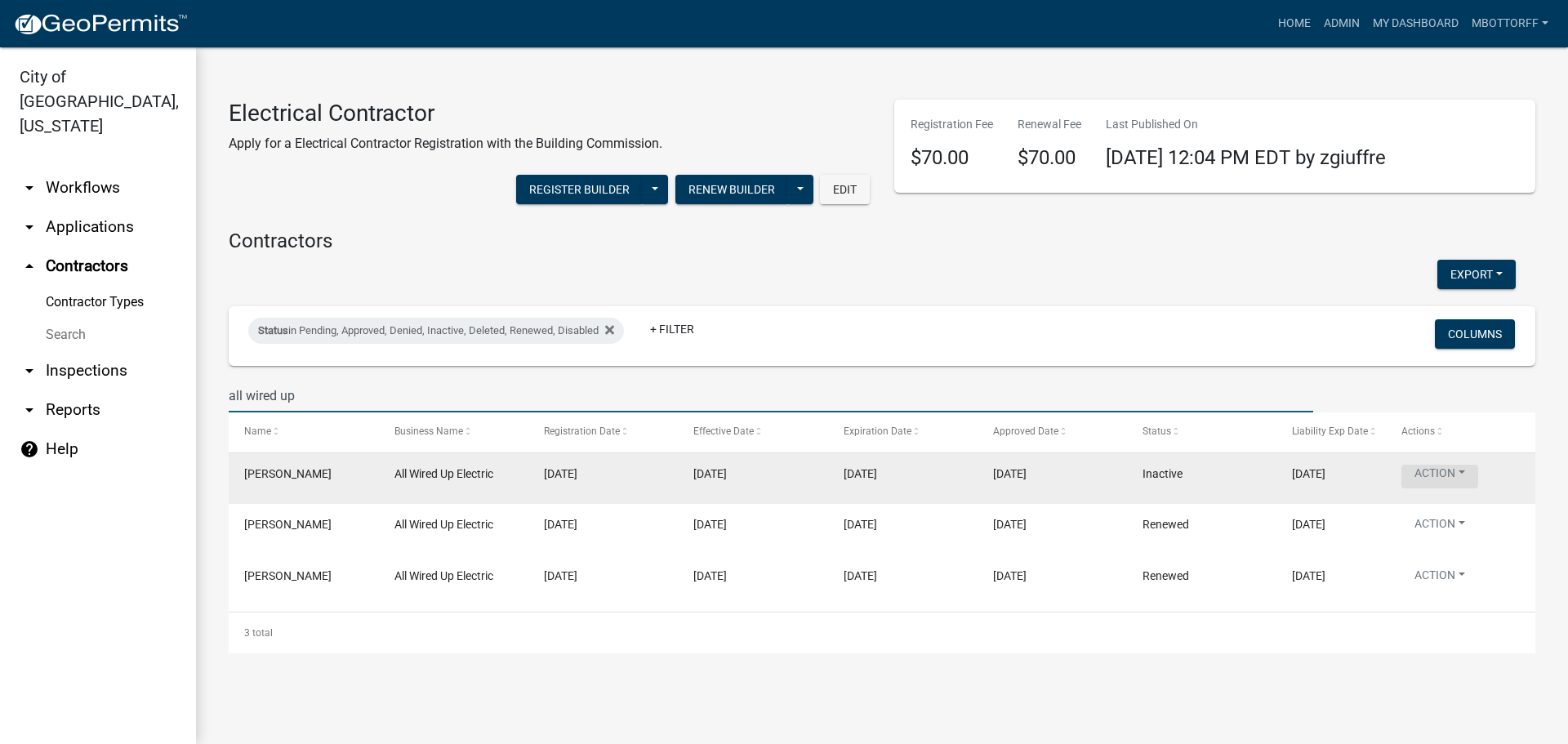
type input "all wired up"
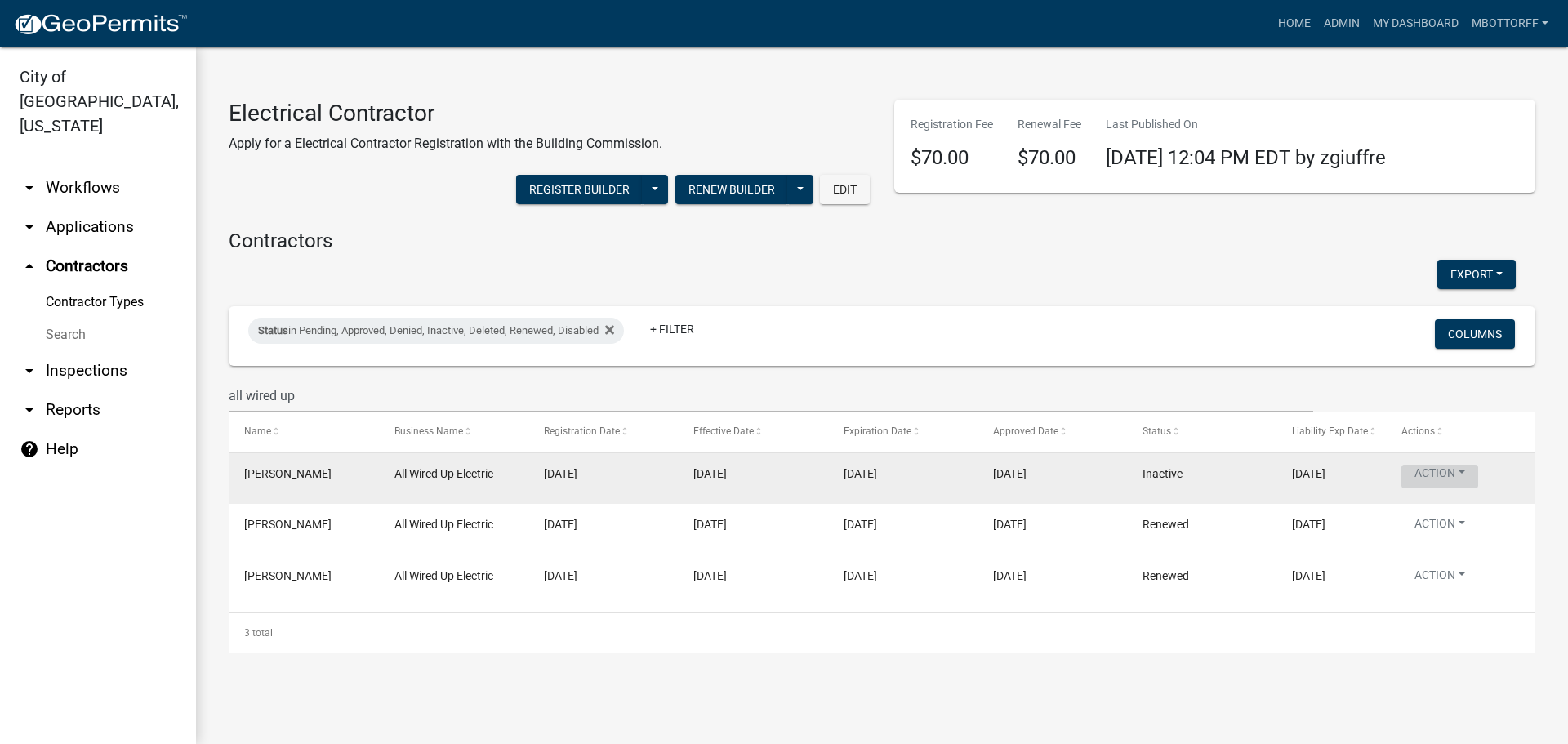
click at [1457, 472] on button "Action" at bounding box center [1439, 477] width 76 height 24
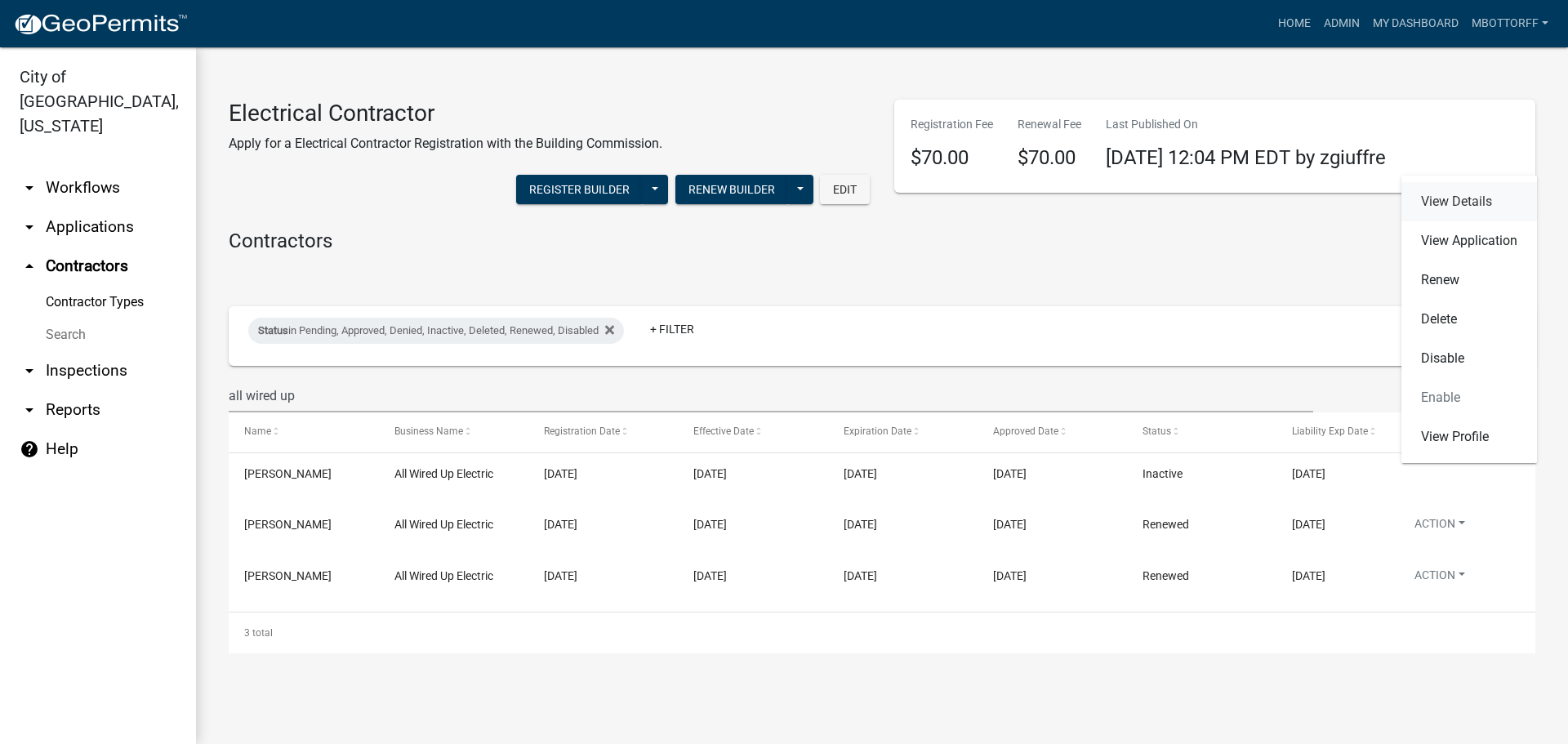
click at [1460, 199] on link "View Details" at bounding box center [1469, 202] width 136 height 40
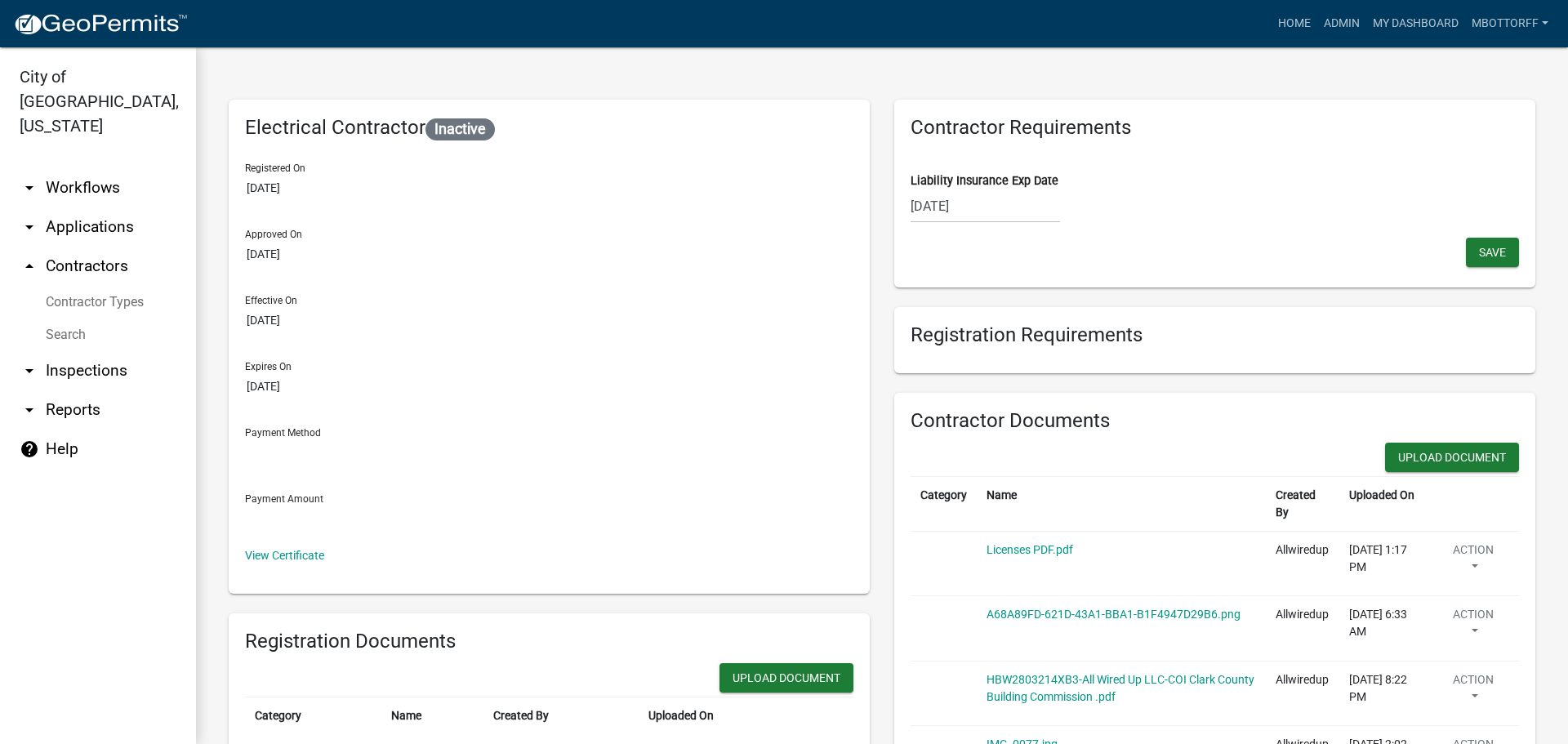
click at [991, 203] on div "[DATE]" at bounding box center [985, 206] width 149 height 34
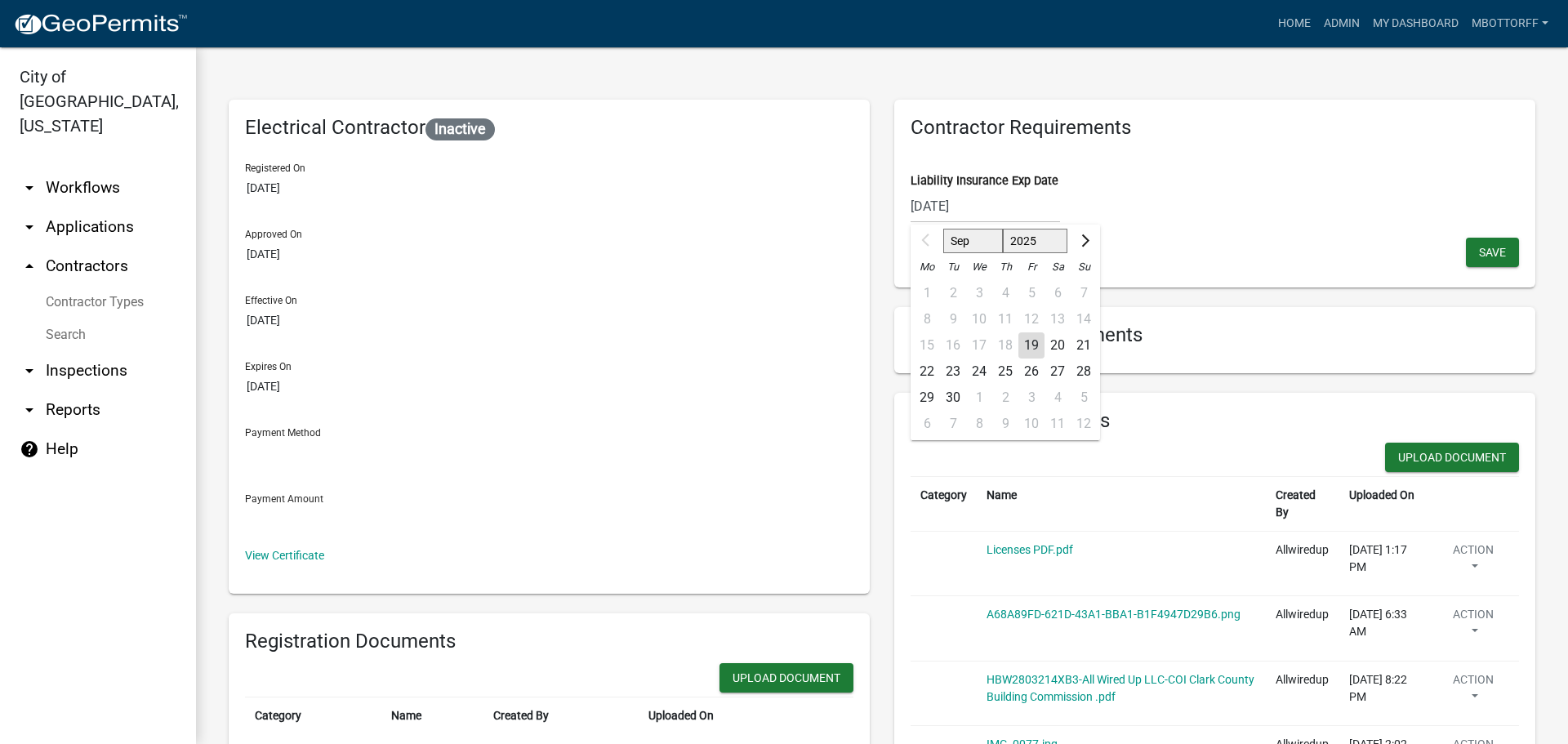
click at [945, 374] on div "23" at bounding box center [953, 372] width 26 height 26
type input "[DATE]"
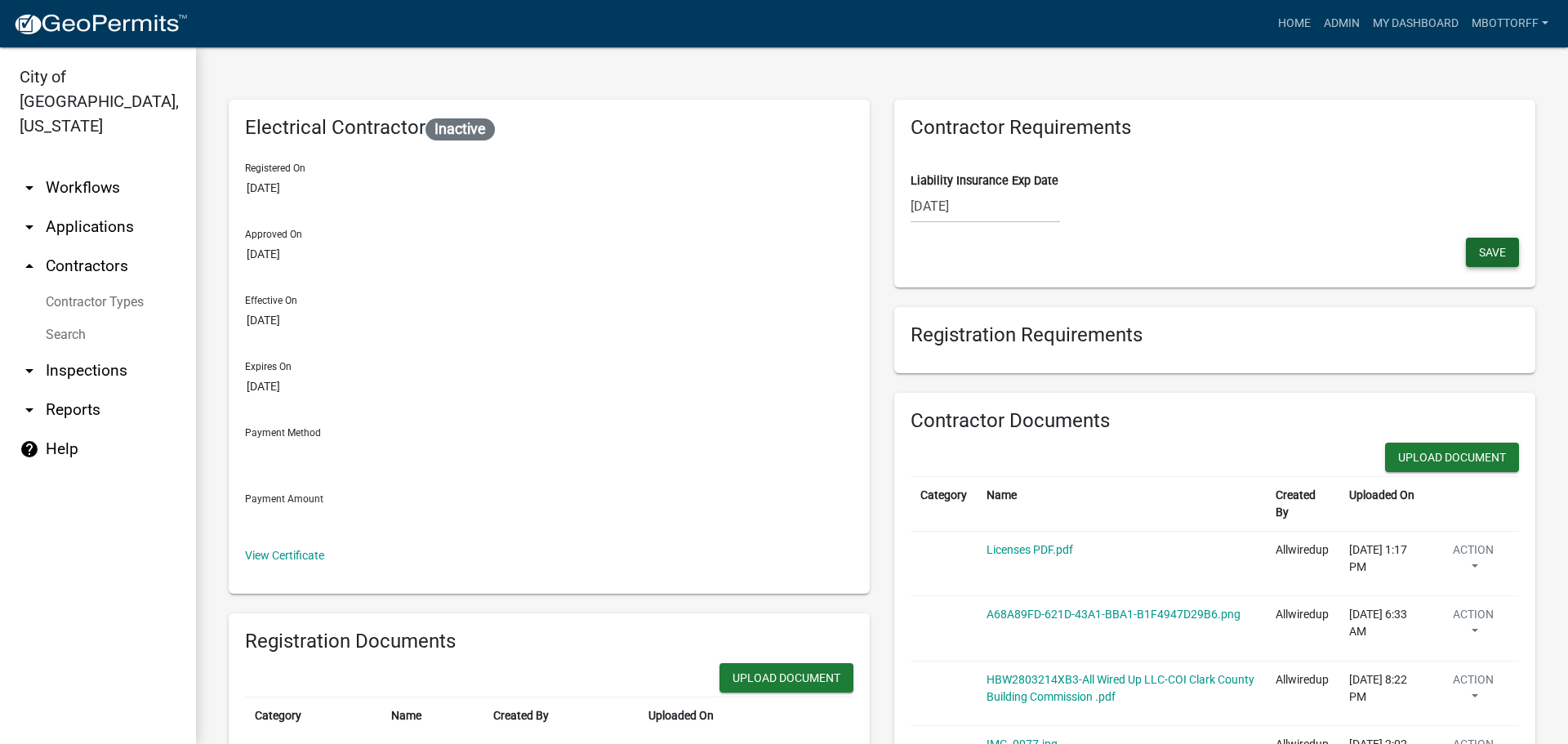
click at [1479, 253] on span "Save" at bounding box center [1492, 252] width 27 height 13
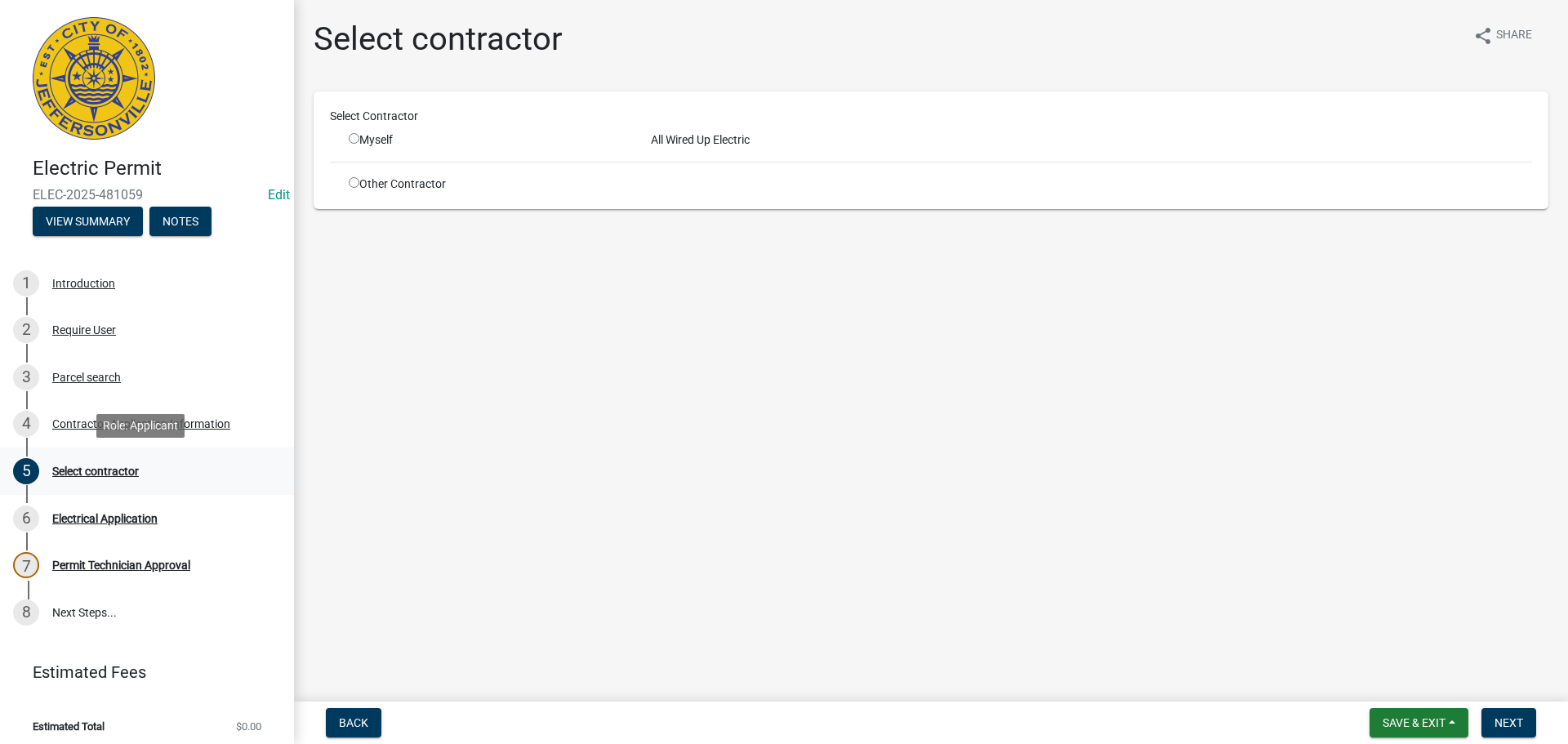
click at [88, 467] on div "Select contractor" at bounding box center [95, 471] width 87 height 11
click at [100, 466] on div "Select contractor" at bounding box center [95, 471] width 87 height 11
click at [79, 320] on div "2 Require User" at bounding box center [140, 330] width 255 height 26
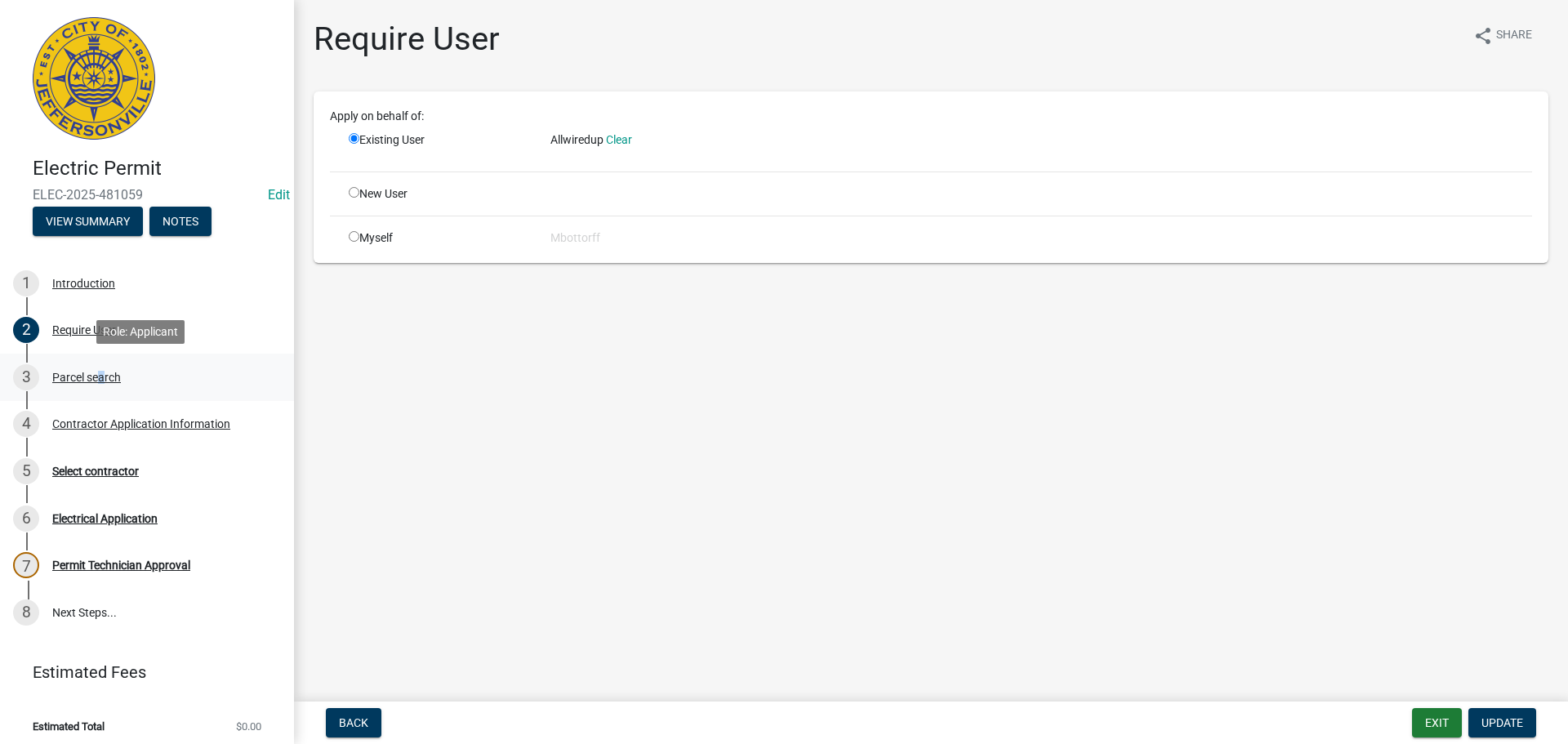
click at [97, 375] on div "Parcel search" at bounding box center [87, 377] width 69 height 11
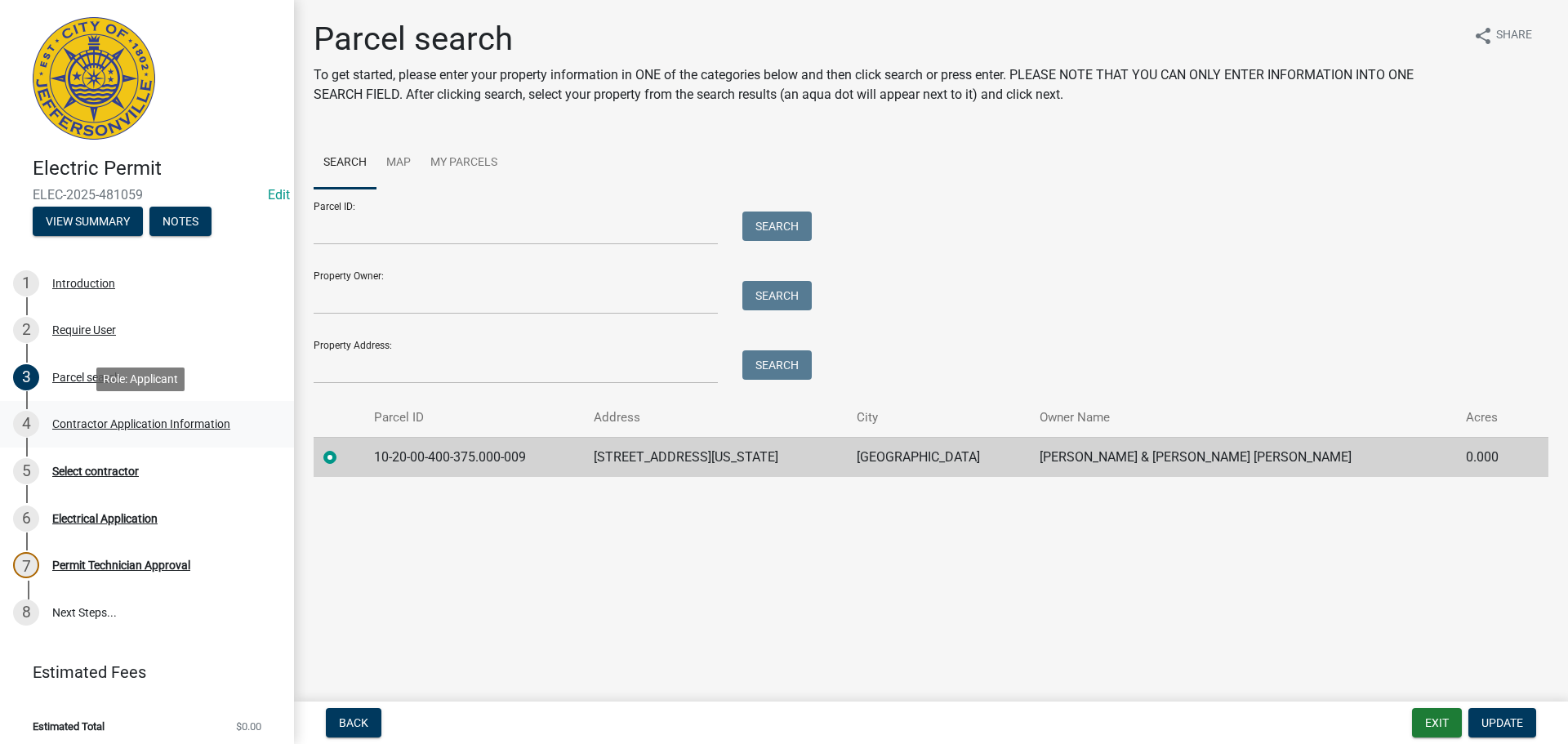
click at [100, 427] on div "Contractor Application Information" at bounding box center [141, 424] width 178 height 11
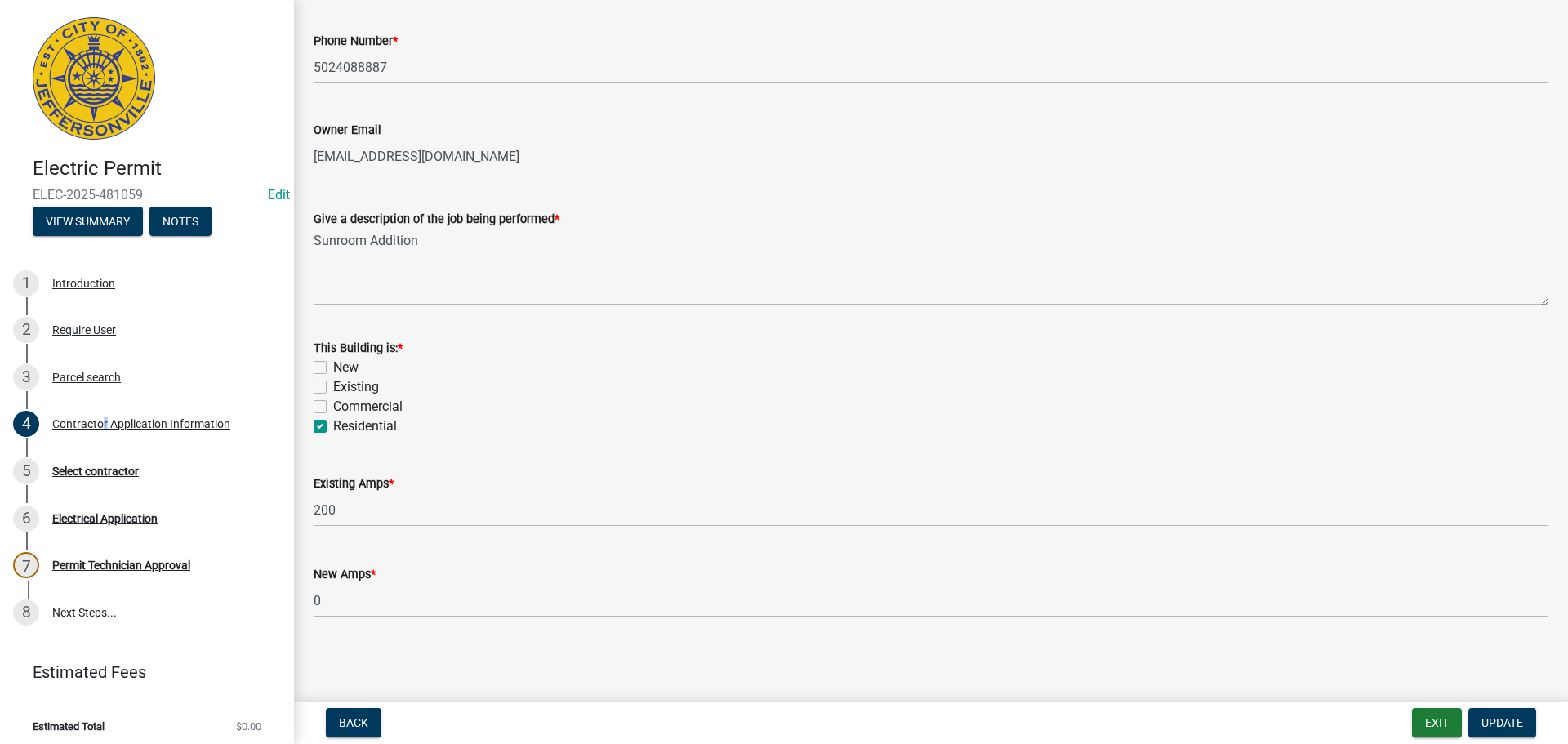
scroll to position [660, 0]
click at [106, 473] on div "Select contractor" at bounding box center [95, 471] width 87 height 11
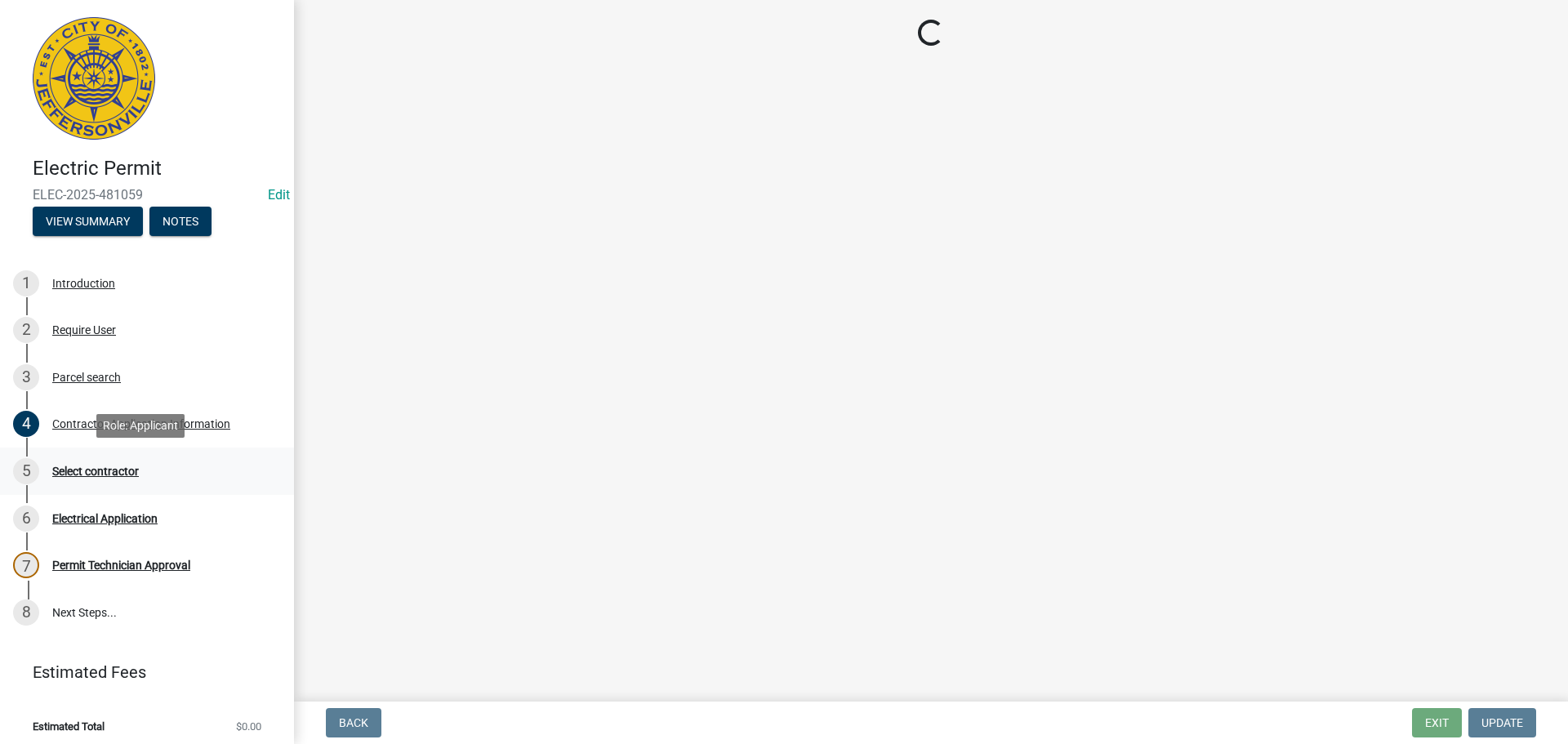
scroll to position [0, 0]
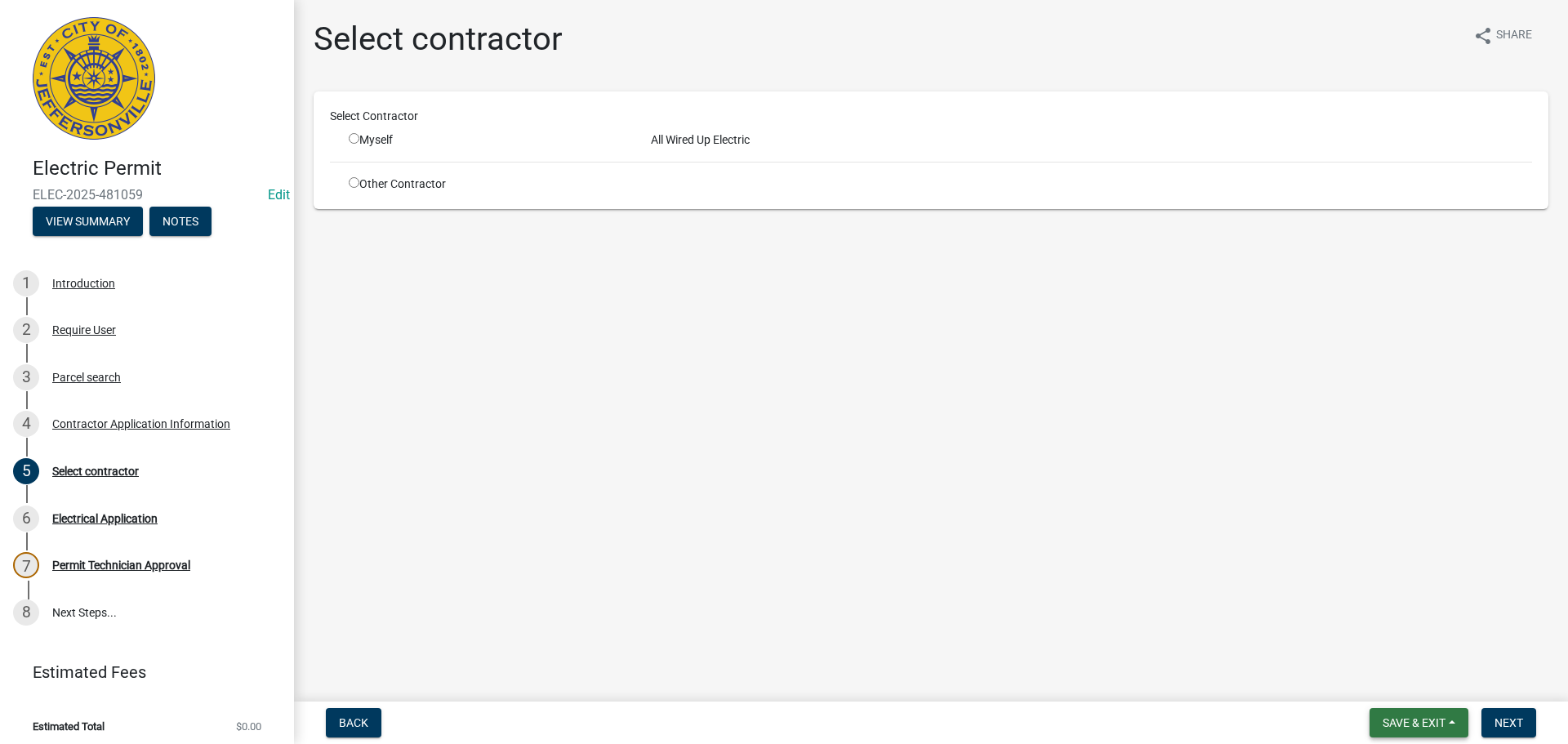
click at [1415, 721] on span "Save & Exit" at bounding box center [1413, 723] width 63 height 13
drag, startPoint x: 1390, startPoint y: 686, endPoint x: 988, endPoint y: 477, distance: 453.1
click at [1388, 686] on button "Save & Exit" at bounding box center [1403, 680] width 131 height 40
